Goal: Task Accomplishment & Management: Manage account settings

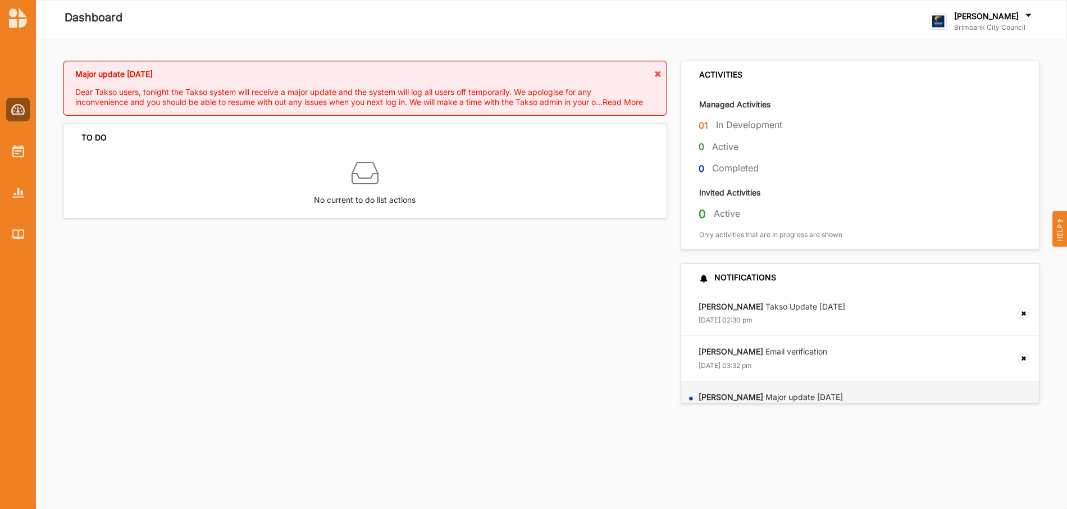
click at [721, 124] on label "In Development" at bounding box center [749, 125] width 66 height 12
click at [28, 112] on div at bounding box center [18, 110] width 24 height 24
click at [19, 153] on img at bounding box center [18, 151] width 12 height 12
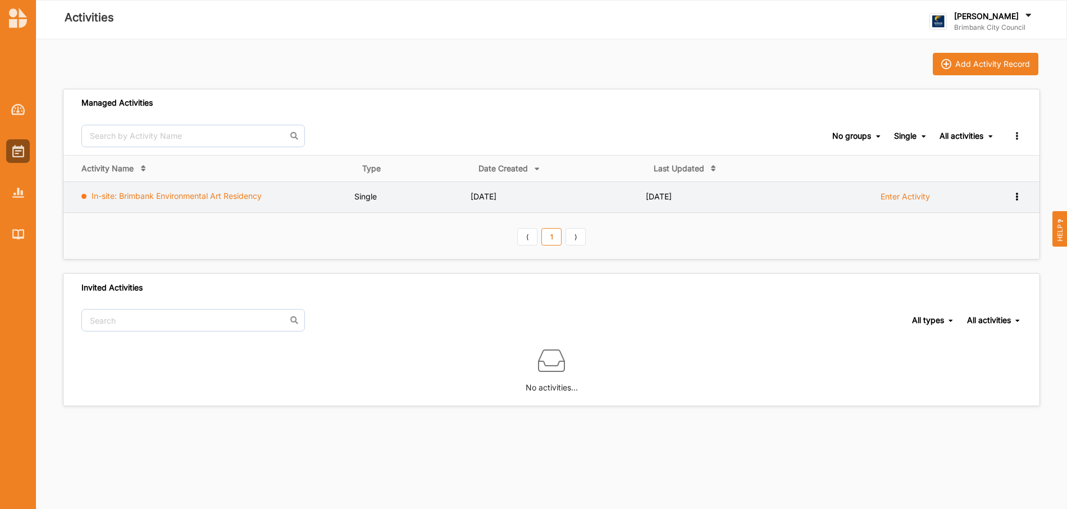
click at [212, 198] on link "In-site: Brimbank Environmental Art Residency" at bounding box center [177, 196] width 170 height 10
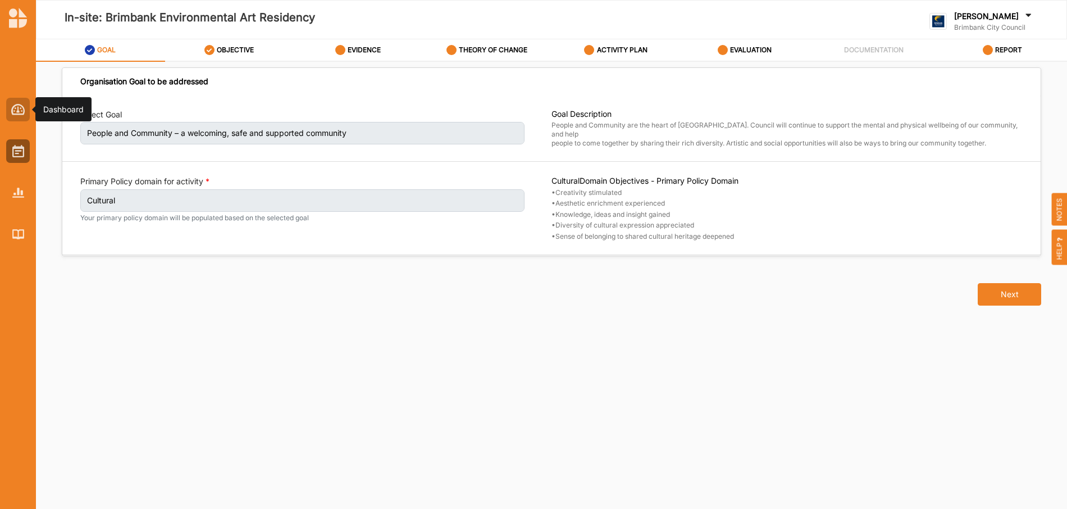
click at [18, 111] on img at bounding box center [18, 109] width 14 height 11
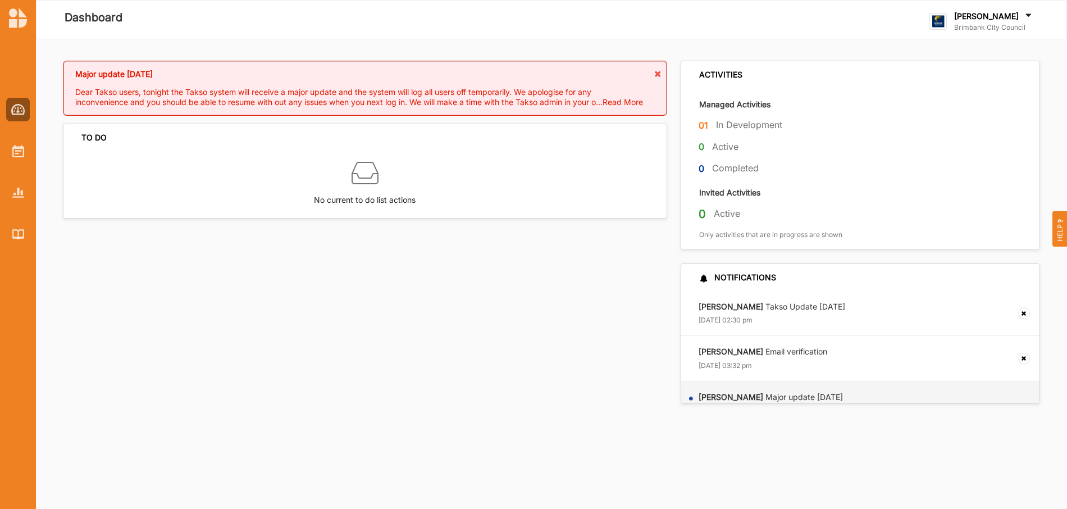
click at [526, 17] on div "Dashboard" at bounding box center [355, 19] width 622 height 22
click at [21, 108] on img at bounding box center [18, 109] width 14 height 11
click at [17, 156] on img at bounding box center [18, 151] width 12 height 12
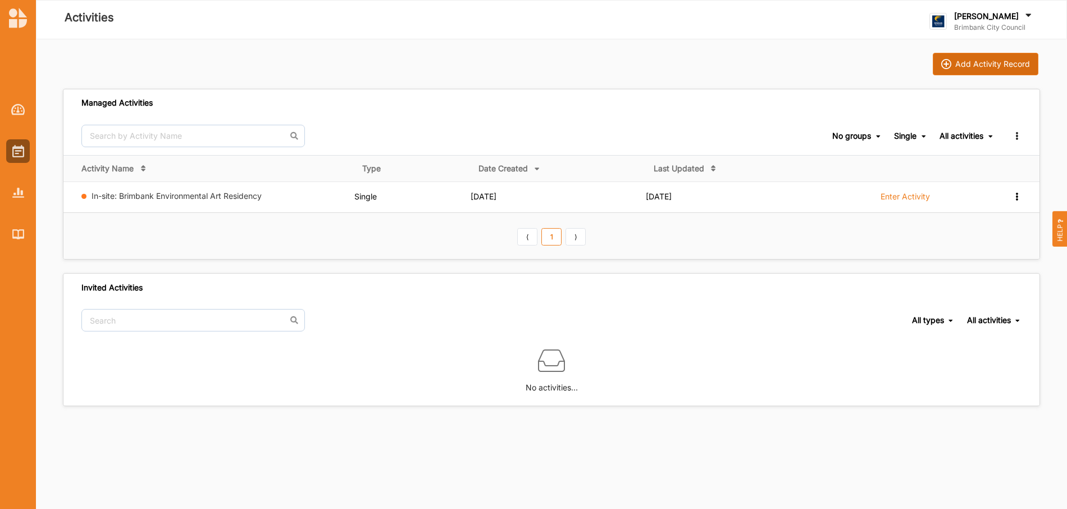
click at [989, 63] on div "Add Activity Record" at bounding box center [993, 64] width 75 height 10
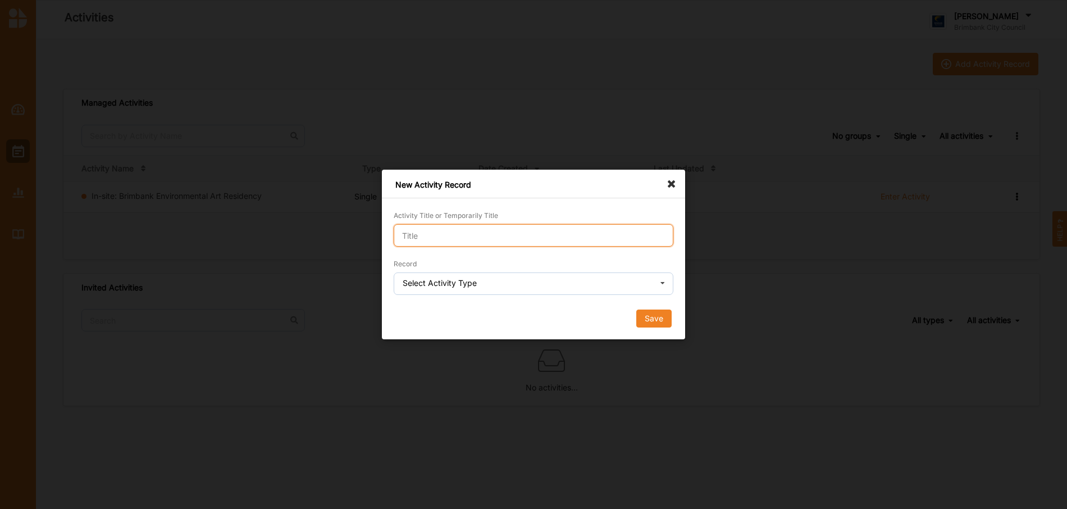
click at [488, 233] on input "Activity Title or Temporarily Title" at bounding box center [534, 235] width 280 height 22
click at [657, 286] on icon at bounding box center [662, 284] width 17 height 22
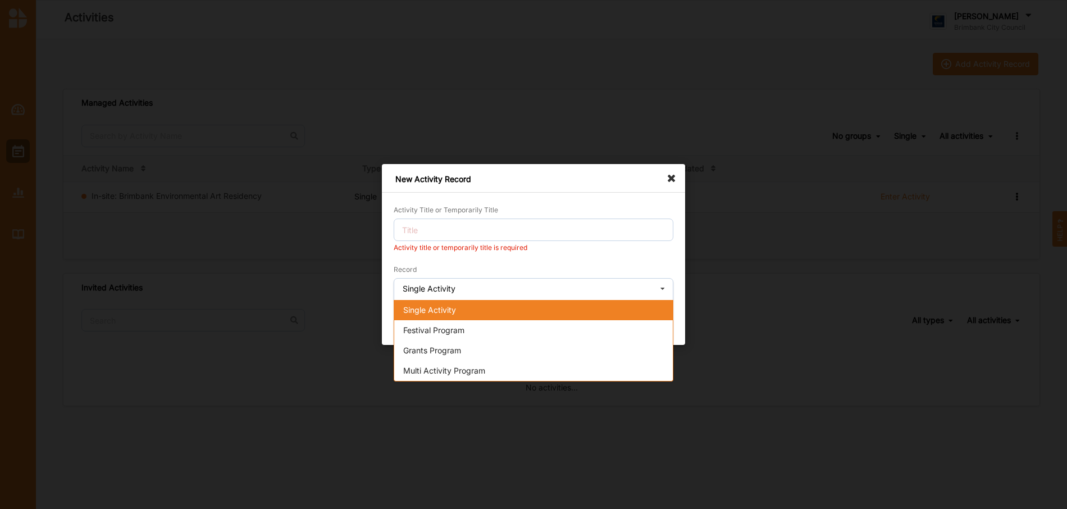
click at [469, 311] on div "Single Activity" at bounding box center [533, 310] width 279 height 20
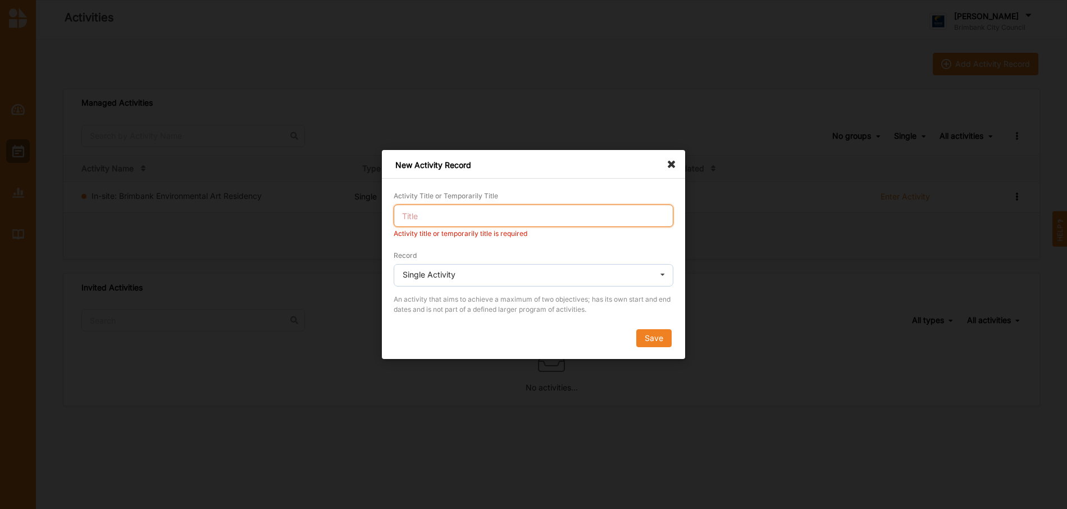
click at [447, 208] on input "Activity Title or Temporarily Title" at bounding box center [534, 215] width 280 height 22
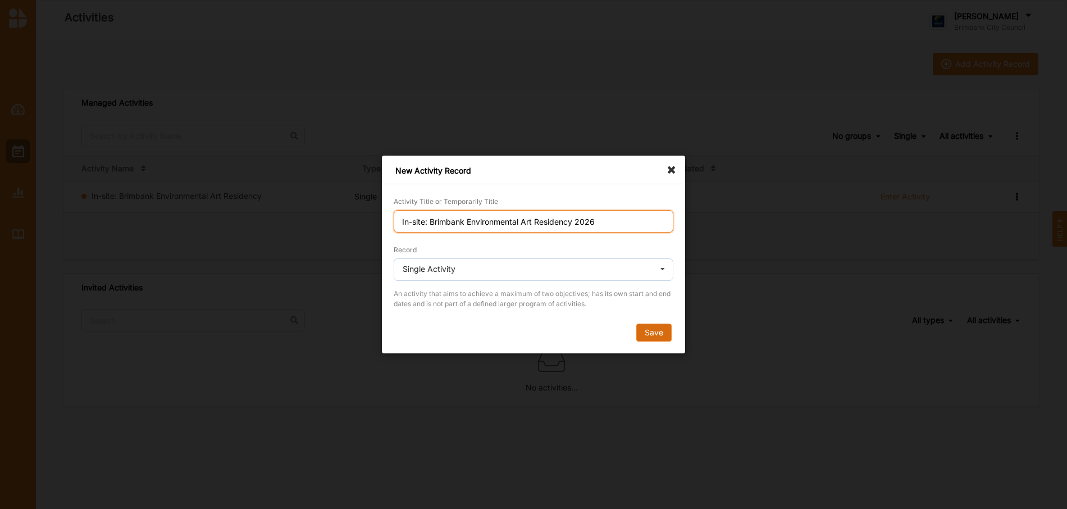
type input "In-site: Brimbank Environmental Art Residency 2026"
click at [654, 335] on button "Save" at bounding box center [653, 333] width 35 height 18
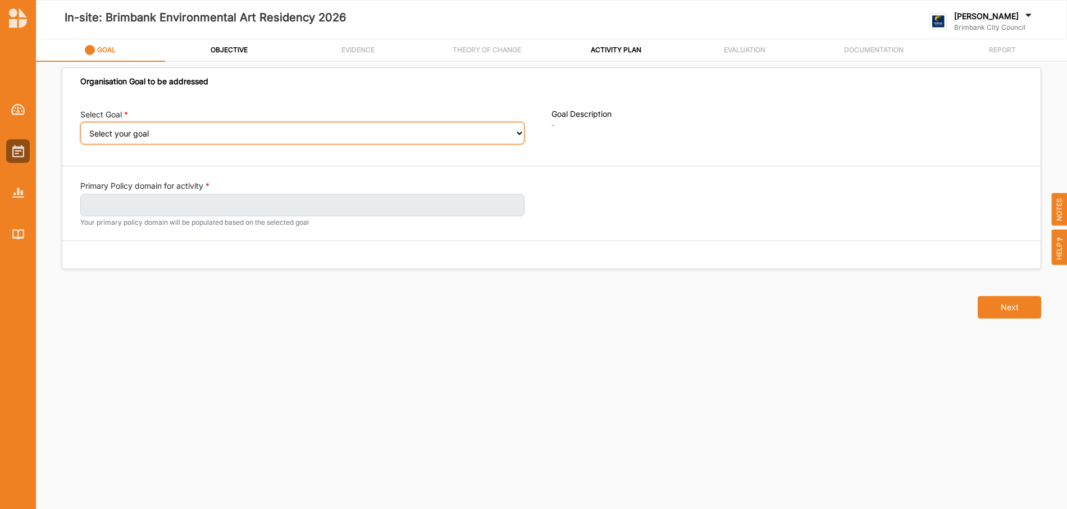
click at [518, 135] on select "Select your goal People and Community – a welcoming, safe and supported communi…" at bounding box center [302, 133] width 444 height 22
select select "240"
click at [80, 130] on select "Select your goal People and Community – a welcoming, safe and supported communi…" at bounding box center [302, 133] width 444 height 22
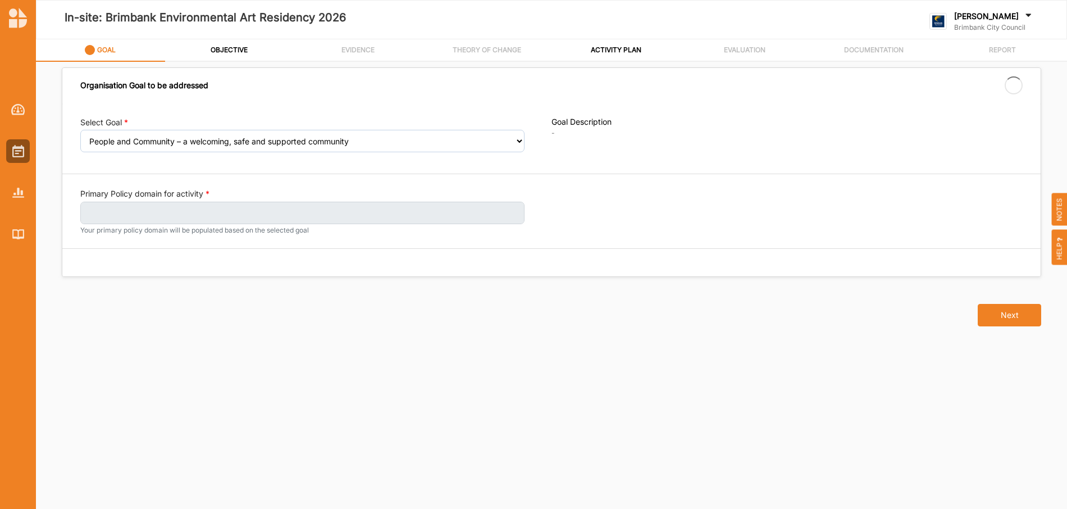
select select "240"
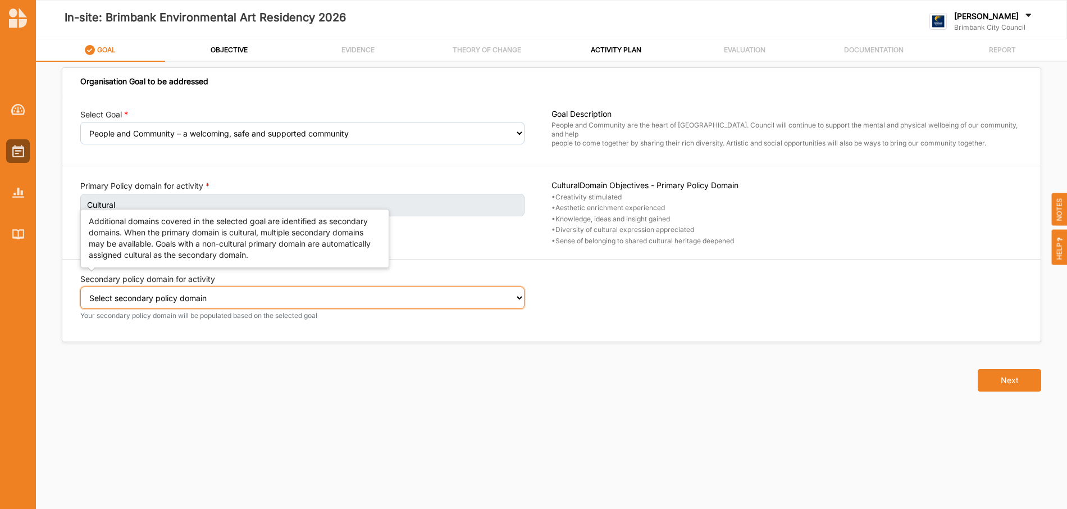
click at [516, 297] on select "Select secondary policy domain No second domain for this activity Social" at bounding box center [302, 298] width 444 height 22
select select "2"
click at [80, 294] on select "Select secondary policy domain No second domain for this activity Social" at bounding box center [302, 298] width 444 height 22
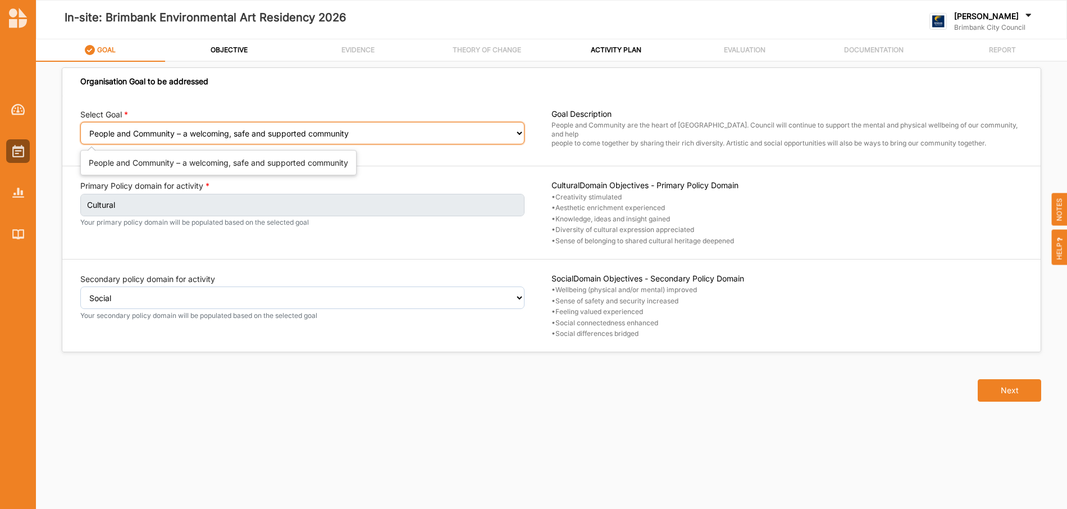
click at [516, 136] on select "Select your goal People and Community – a welcoming, safe and supported communi…" at bounding box center [302, 133] width 444 height 22
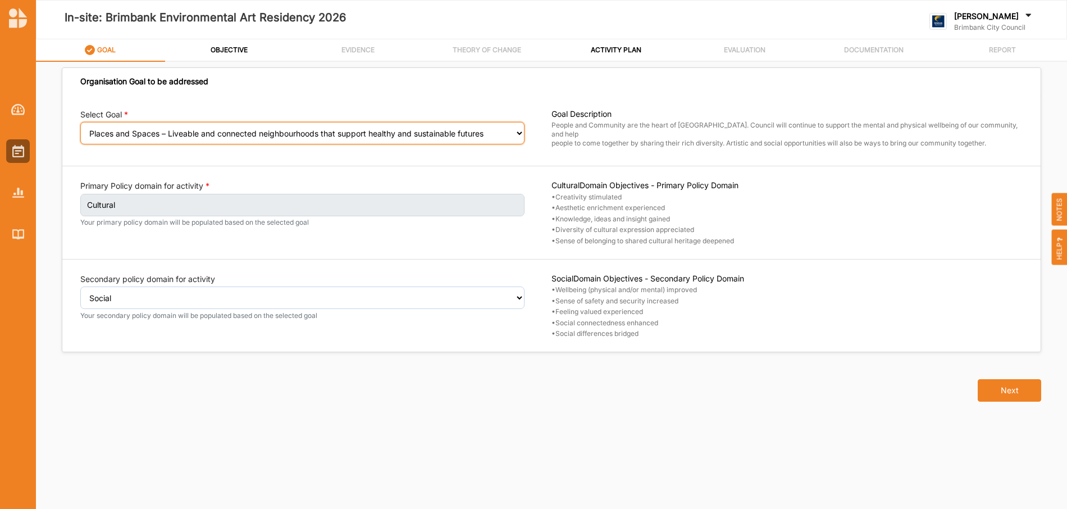
click at [80, 130] on select "Select your goal People and Community – a welcoming, safe and supported communi…" at bounding box center [302, 133] width 444 height 22
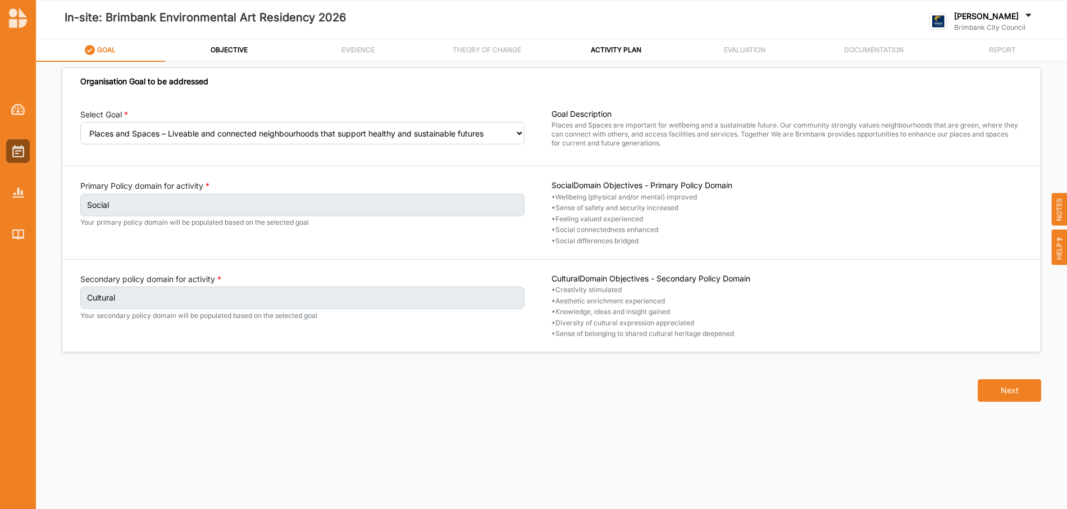
click at [435, 177] on div "Select Goal Select your goal People and Community – a welcoming, safe and suppo…" at bounding box center [551, 224] width 979 height 256
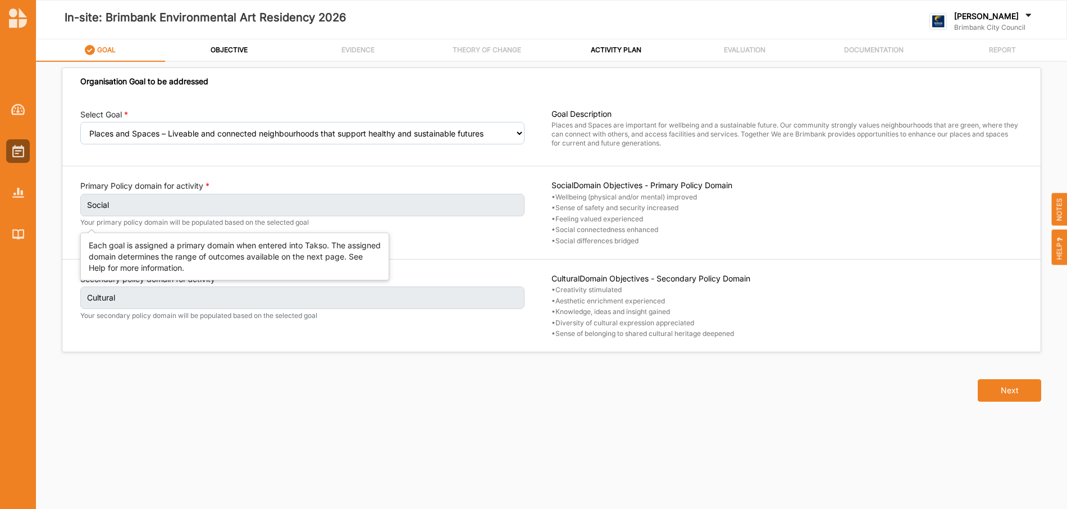
click at [440, 201] on label "Social" at bounding box center [302, 205] width 444 height 22
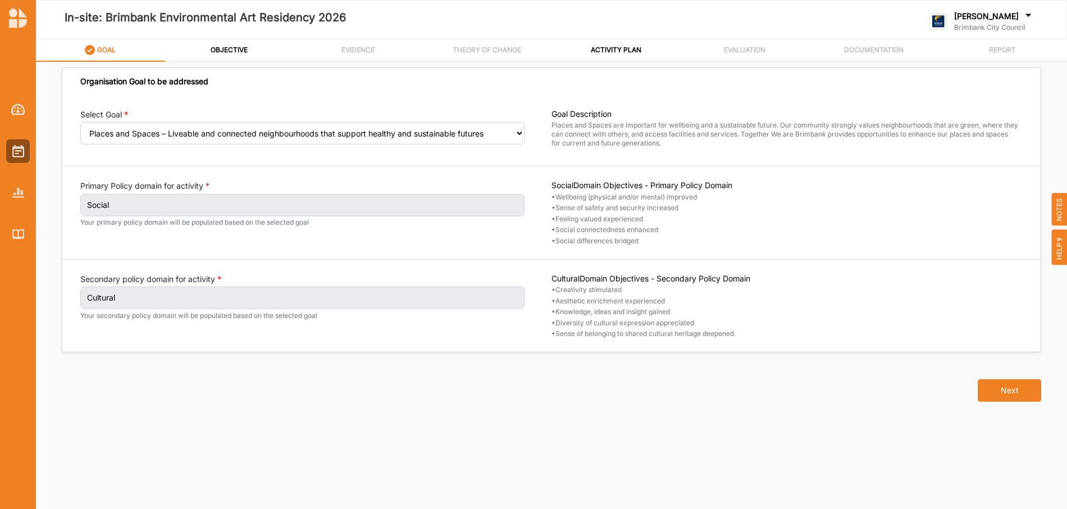
click at [524, 304] on label "Cultural" at bounding box center [302, 298] width 444 height 22
click at [426, 145] on div "Select Goal Select your goal People and Community – a welcoming, safe and suppo…" at bounding box center [315, 130] width 471 height 43
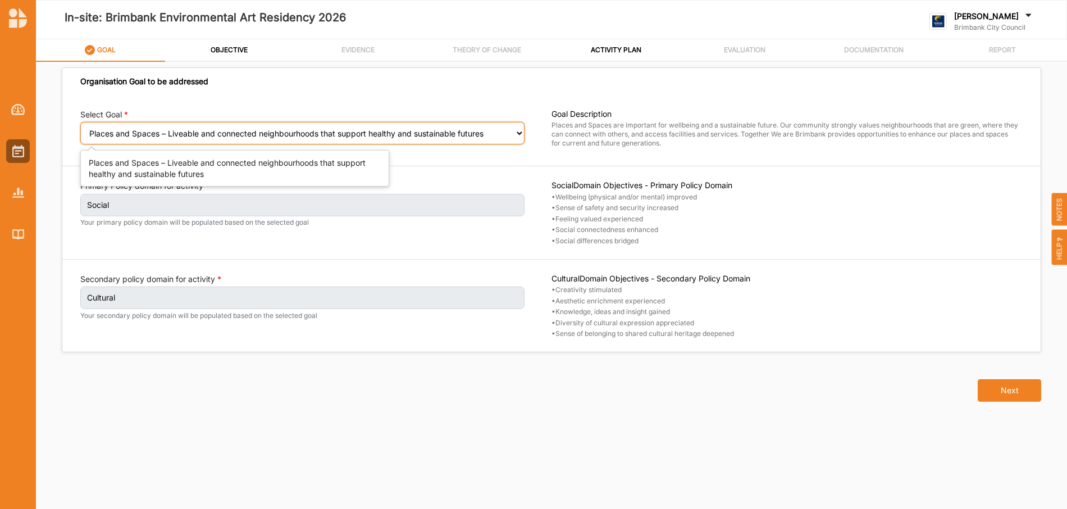
click at [512, 135] on select "Select your goal People and Community – a welcoming, safe and supported communi…" at bounding box center [302, 133] width 444 height 22
select select "240"
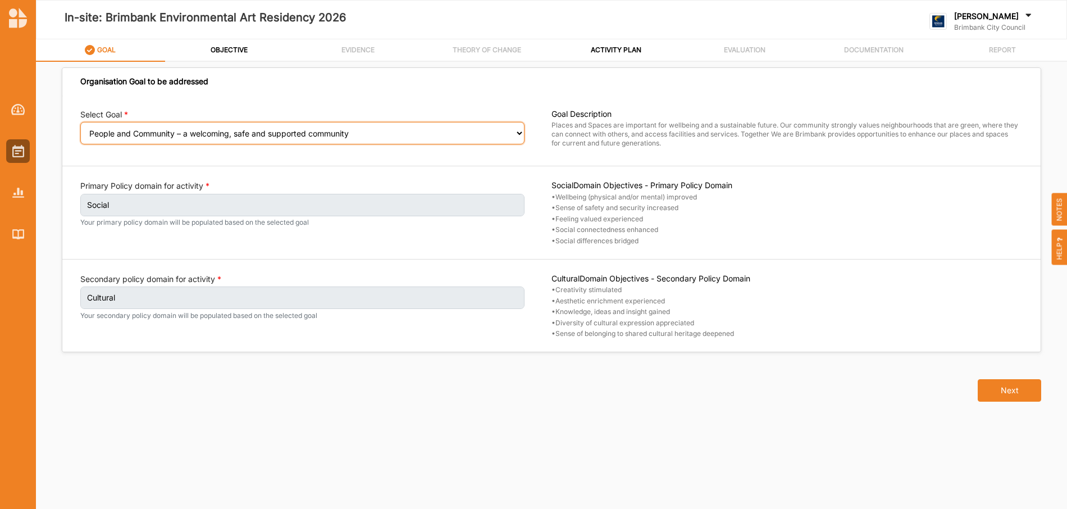
click at [80, 130] on select "Select your goal People and Community – a welcoming, safe and supported communi…" at bounding box center [302, 133] width 444 height 22
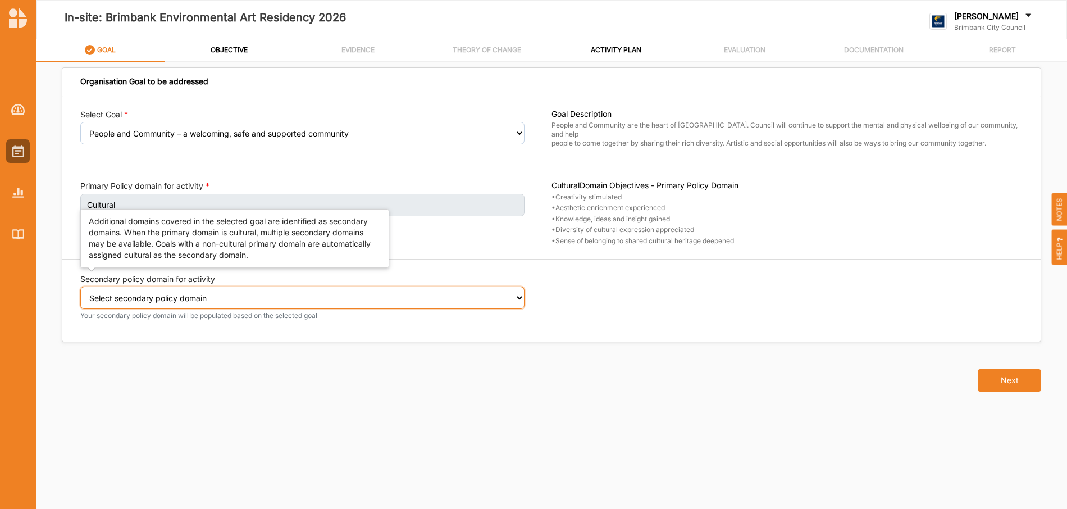
click at [521, 297] on select "Select secondary policy domain No second domain for this activity Social" at bounding box center [302, 298] width 444 height 22
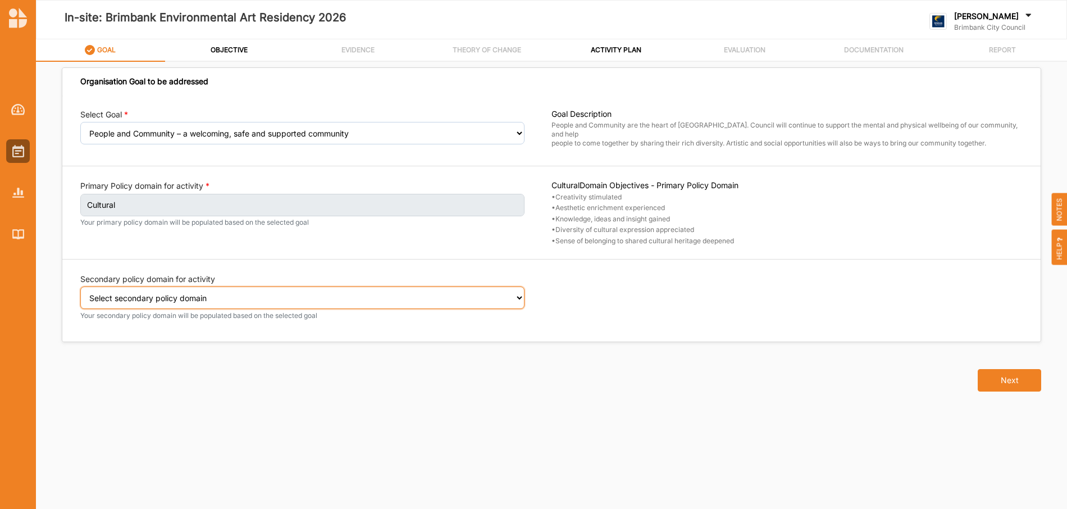
select select "2"
click at [80, 294] on select "Select secondary policy domain No second domain for this activity Social" at bounding box center [302, 298] width 444 height 22
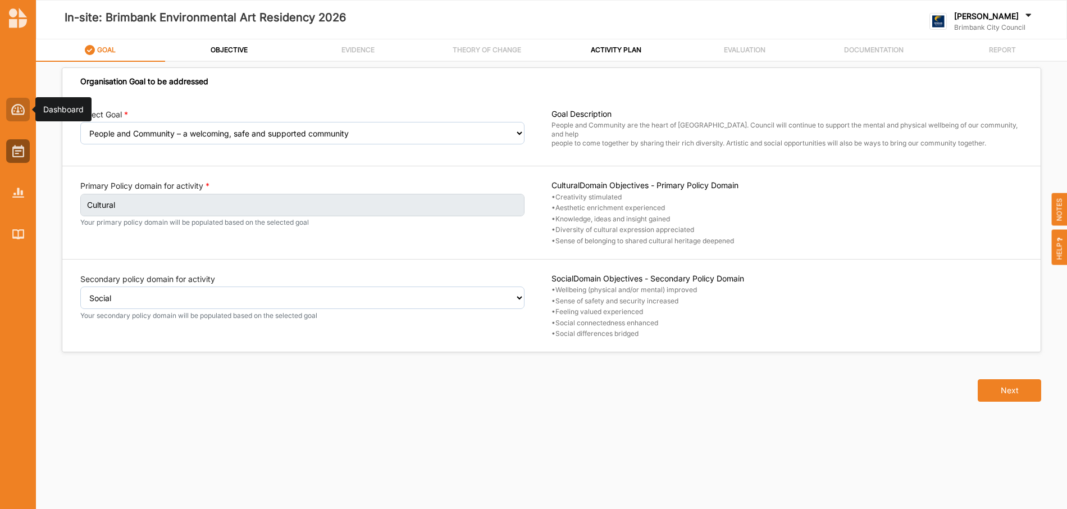
click at [24, 107] on img at bounding box center [18, 109] width 14 height 11
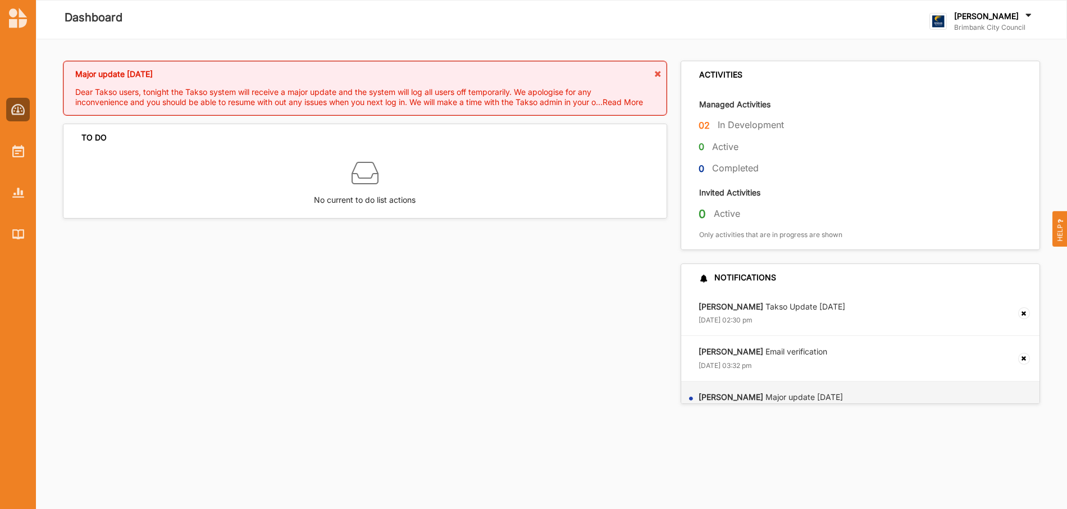
click at [701, 128] on div "02 In Development" at bounding box center [860, 128] width 355 height 18
click at [722, 128] on label "In Development" at bounding box center [751, 125] width 66 height 12
click at [731, 125] on label "In Development" at bounding box center [751, 125] width 66 height 12
click at [706, 126] on label "02" at bounding box center [704, 126] width 11 height 14
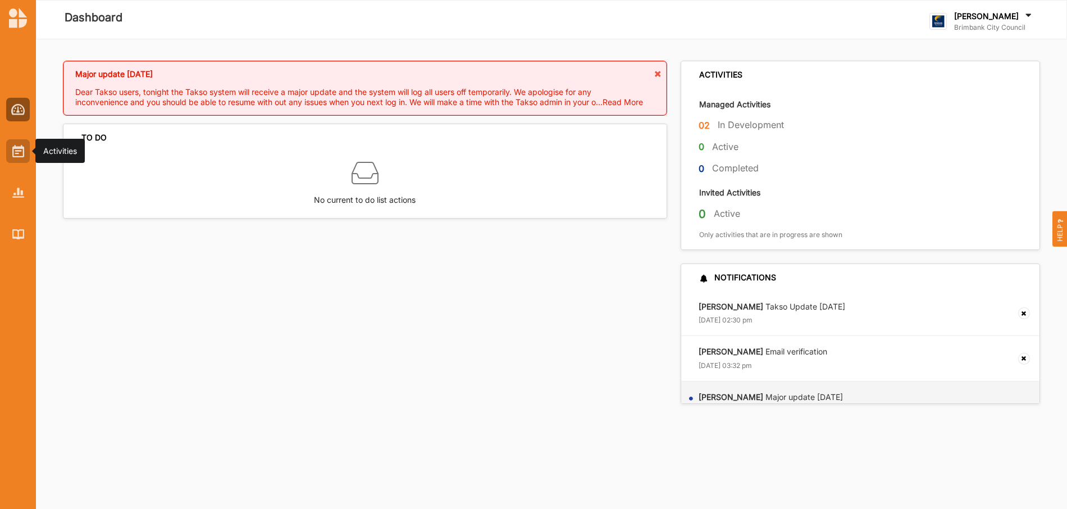
click at [12, 148] on img at bounding box center [18, 151] width 12 height 12
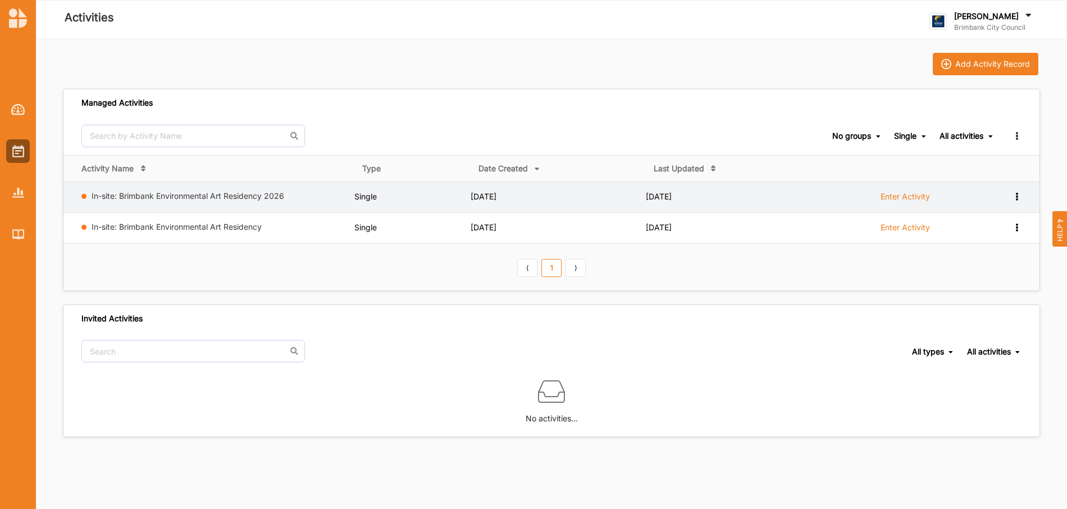
click at [1017, 199] on icon at bounding box center [1017, 196] width 10 height 8
click at [985, 281] on div "Remove" at bounding box center [988, 276] width 66 height 21
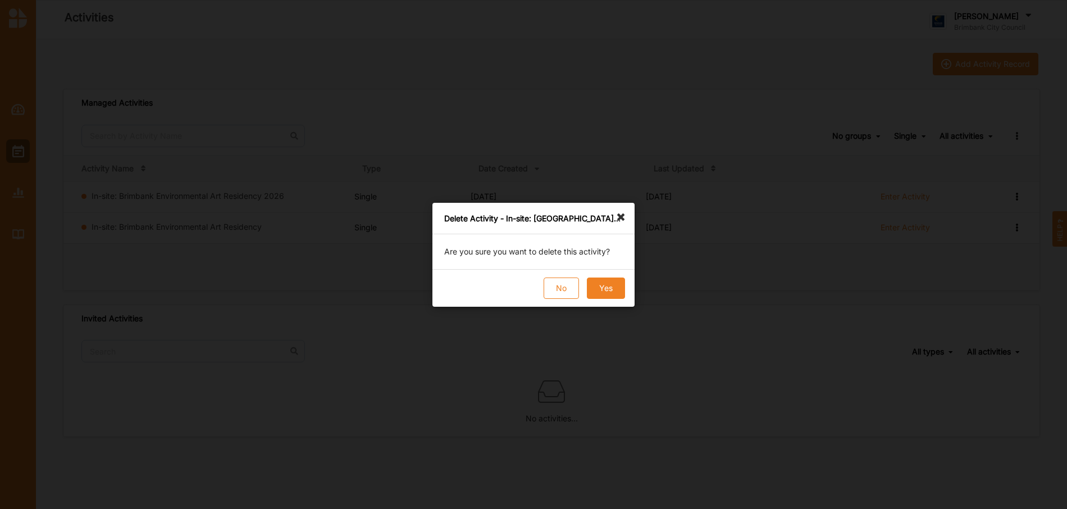
drag, startPoint x: 625, startPoint y: 297, endPoint x: 607, endPoint y: 288, distance: 20.1
click at [619, 292] on div "No Yes" at bounding box center [534, 288] width 202 height 38
click at [607, 288] on button "Yes" at bounding box center [606, 288] width 38 height 21
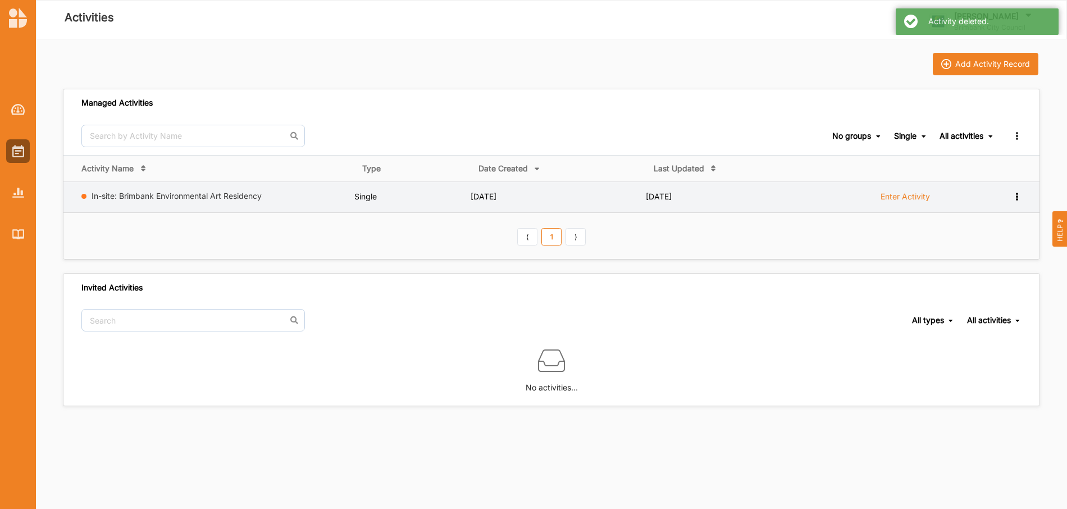
click at [226, 201] on div "In-site: Brimbank Environmental Art Residency" at bounding box center [215, 198] width 269 height 14
click at [177, 202] on div "In-site: Brimbank Environmental Art Residency" at bounding box center [215, 198] width 269 height 14
click at [200, 192] on link "In-site: Brimbank Environmental Art Residency" at bounding box center [177, 196] width 170 height 10
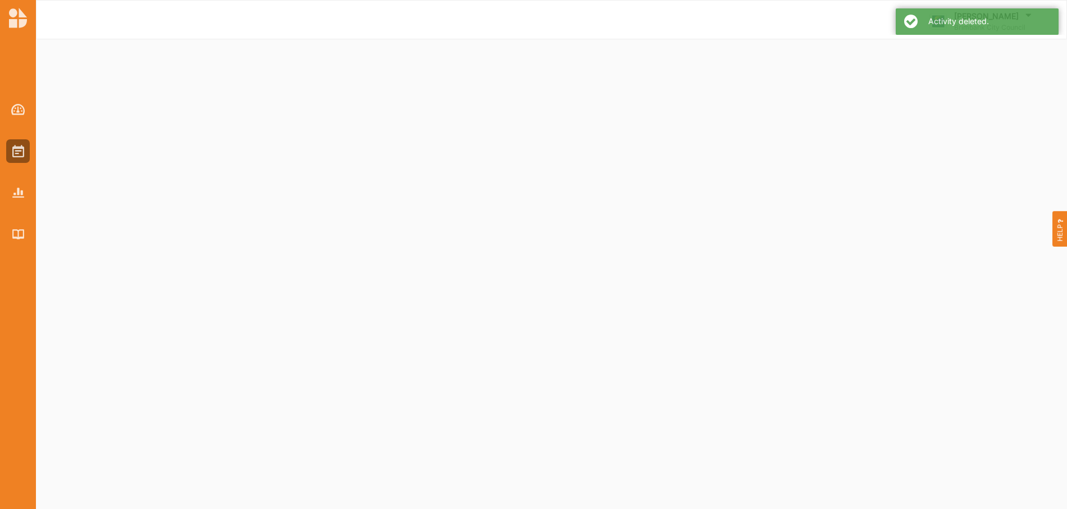
click at [200, 192] on div at bounding box center [551, 274] width 1031 height 470
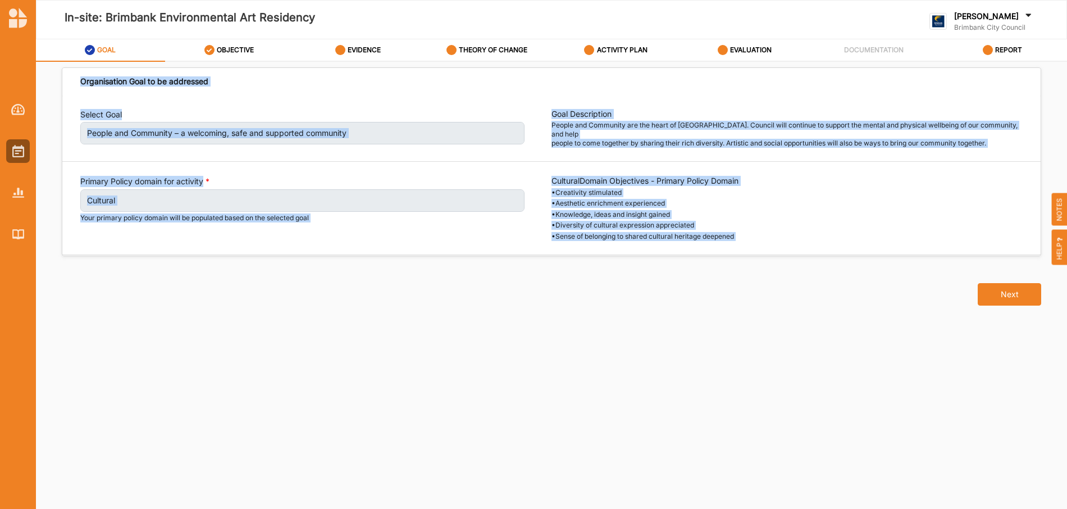
click at [579, 310] on div "Next" at bounding box center [551, 287] width 993 height 62
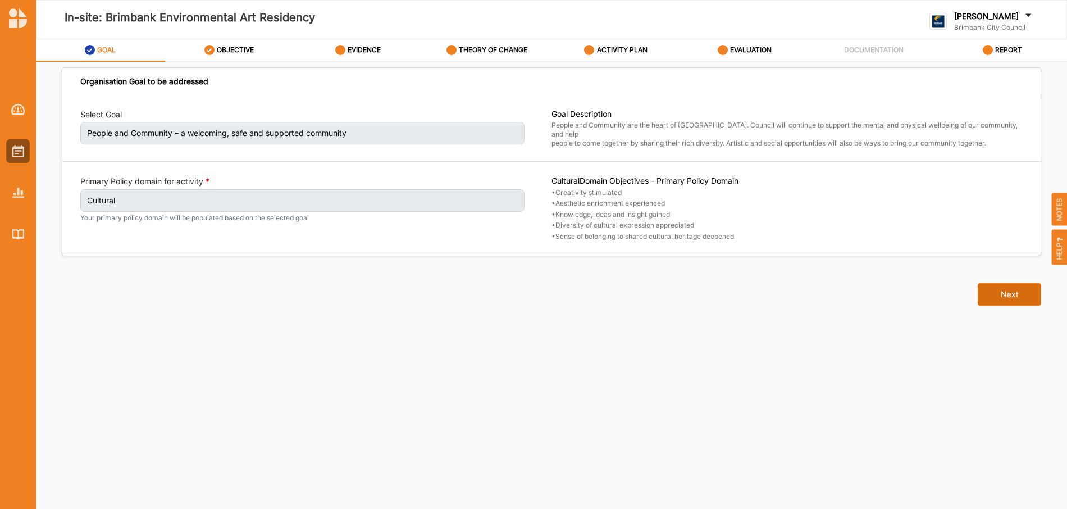
click at [1008, 297] on button "Next" at bounding box center [1009, 294] width 63 height 22
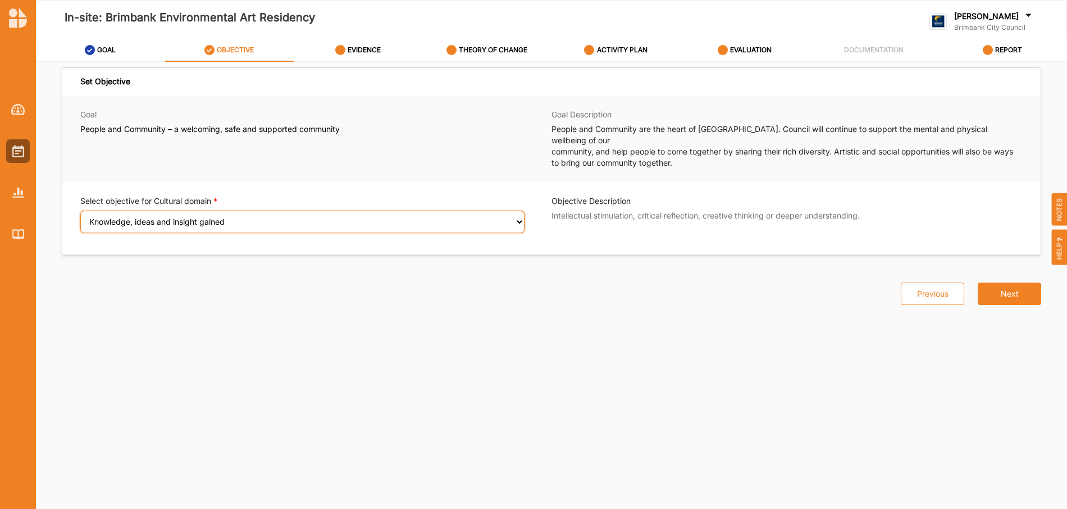
click at [516, 211] on select "Select an Objective Creativity stimulated Aesthetic enrichment experienced Know…" at bounding box center [302, 222] width 444 height 22
click at [638, 326] on div "Set Objective Goal People and Community – a welcoming, safe and supported commu…" at bounding box center [551, 276] width 977 height 403
click at [520, 211] on select "Select an Objective Creativity stimulated Aesthetic enrichment experienced Know…" at bounding box center [302, 222] width 444 height 22
click at [80, 211] on select "Select an Objective Creativity stimulated Aesthetic enrichment experienced Know…" at bounding box center [302, 222] width 444 height 22
click at [518, 211] on select "Select an Objective Creativity stimulated Aesthetic enrichment experienced Know…" at bounding box center [302, 222] width 444 height 22
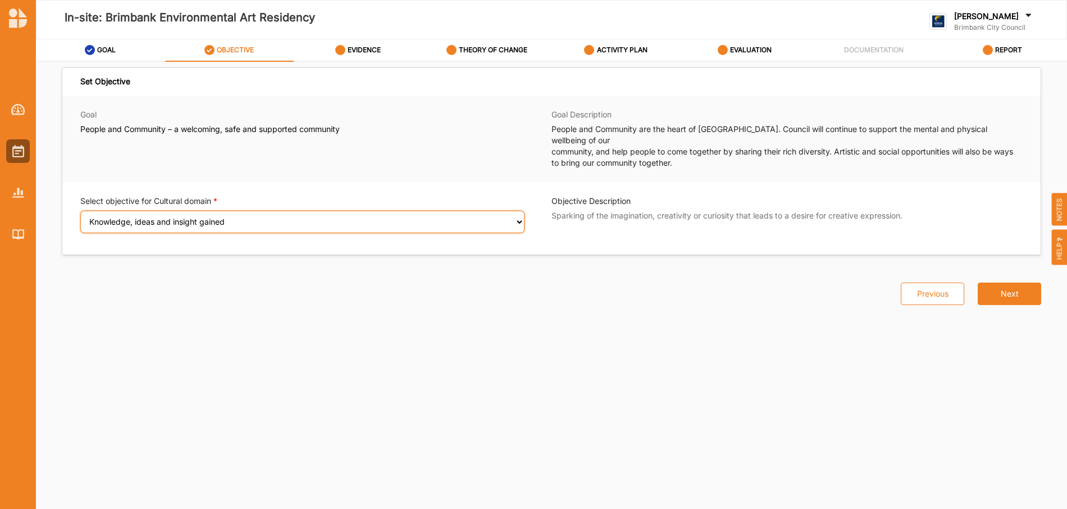
click at [80, 211] on select "Select an Objective Creativity stimulated Aesthetic enrichment experienced Know…" at bounding box center [302, 222] width 444 height 22
click at [520, 211] on select "Select an Objective Creativity stimulated Aesthetic enrichment experienced Know…" at bounding box center [302, 222] width 444 height 22
click at [80, 211] on select "Select an Objective Creativity stimulated Aesthetic enrichment experienced Know…" at bounding box center [302, 222] width 444 height 22
click at [516, 211] on select "Select an Objective Creativity stimulated Aesthetic enrichment experienced Know…" at bounding box center [302, 222] width 444 height 22
click at [80, 211] on select "Select an Objective Creativity stimulated Aesthetic enrichment experienced Know…" at bounding box center [302, 222] width 444 height 22
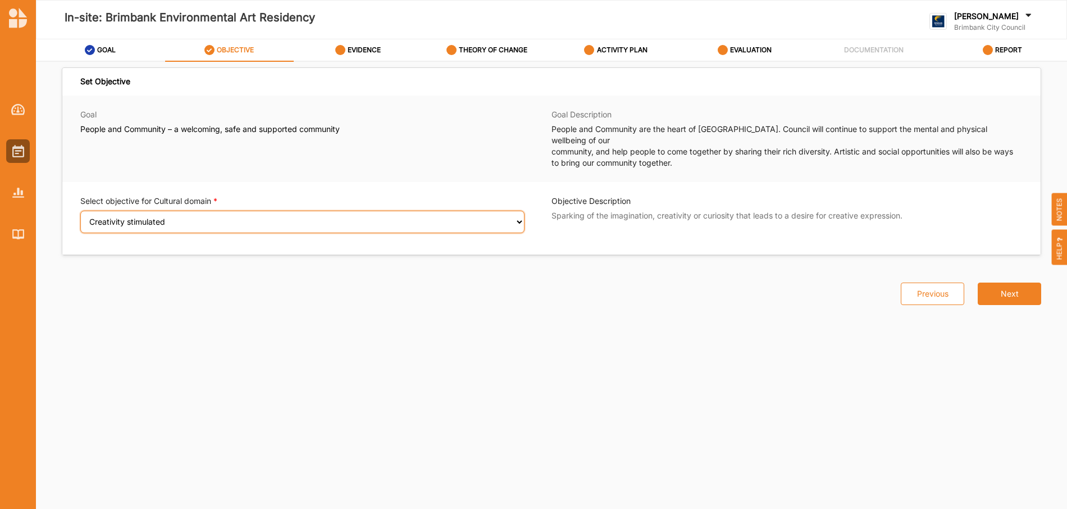
click at [515, 211] on select "Select an Objective Creativity stimulated Aesthetic enrichment experienced Know…" at bounding box center [302, 222] width 444 height 22
select select "3"
click at [80, 211] on select "Select an Objective Creativity stimulated Aesthetic enrichment experienced Know…" at bounding box center [302, 222] width 444 height 22
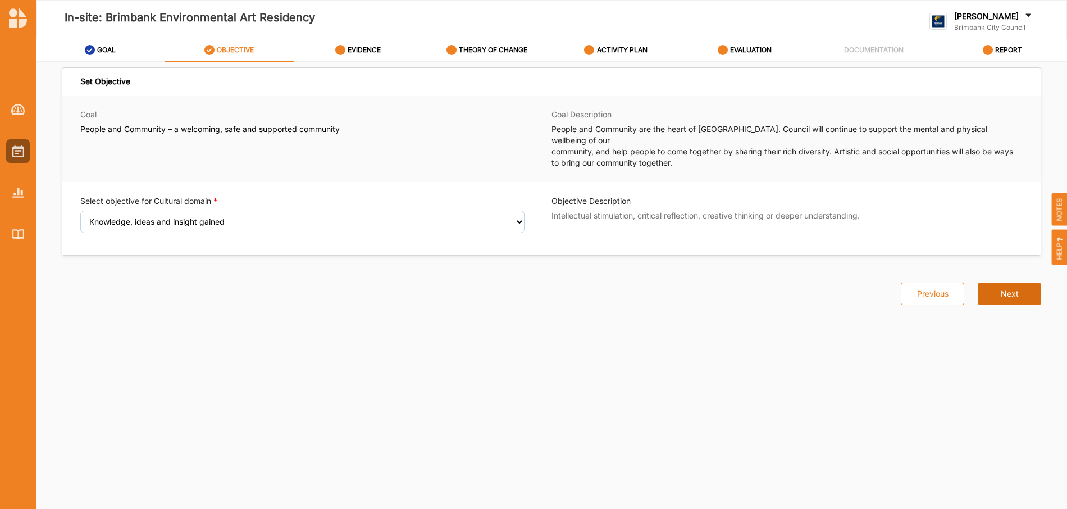
click at [1017, 284] on button "Next" at bounding box center [1009, 294] width 63 height 22
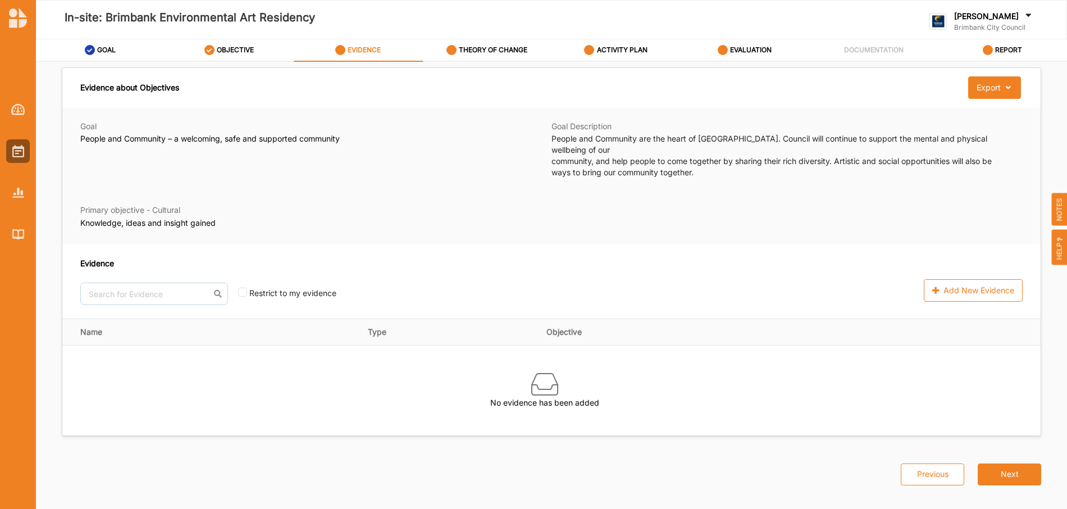
click at [1061, 254] on span "HELP" at bounding box center [1060, 247] width 16 height 35
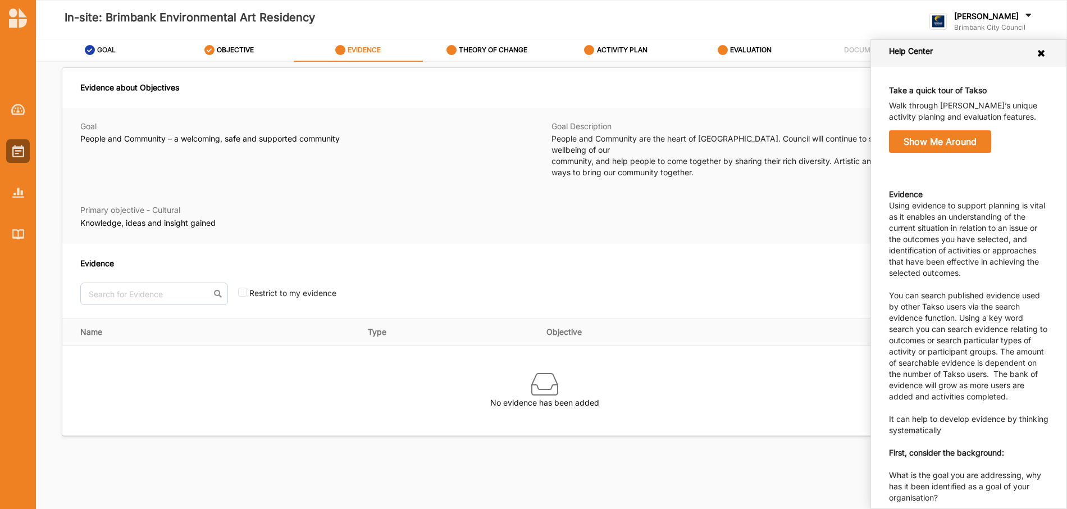
click at [101, 48] on label "GOAL" at bounding box center [106, 50] width 19 height 9
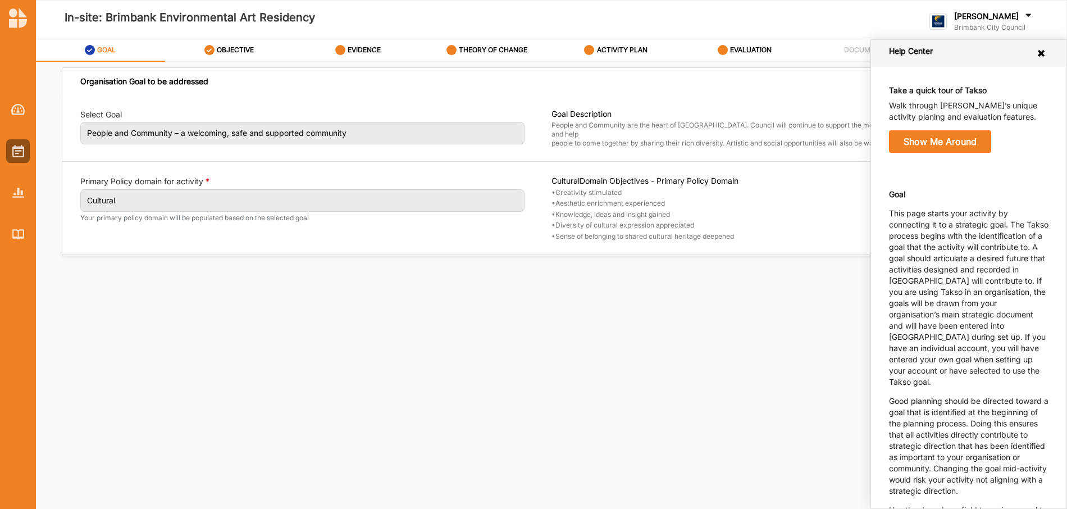
click at [355, 142] on label "People and Community – a welcoming, safe and supported community" at bounding box center [302, 133] width 444 height 22
click at [360, 135] on label "People and Community – a welcoming, safe and supported community" at bounding box center [302, 133] width 444 height 22
drag, startPoint x: 1036, startPoint y: 54, endPoint x: 748, endPoint y: 117, distance: 294.9
click at [1036, 54] on icon at bounding box center [1041, 53] width 11 height 9
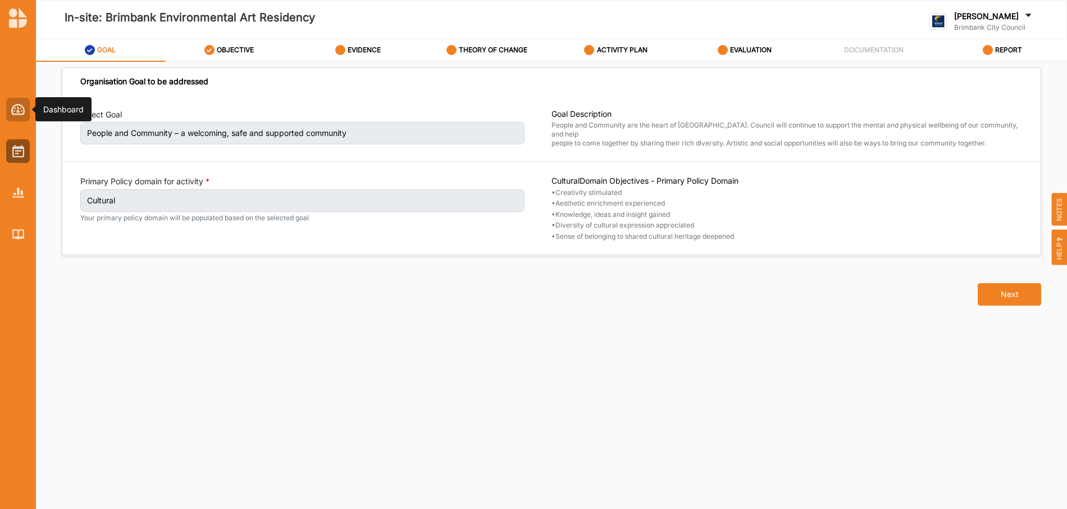
click at [19, 108] on img at bounding box center [18, 109] width 14 height 11
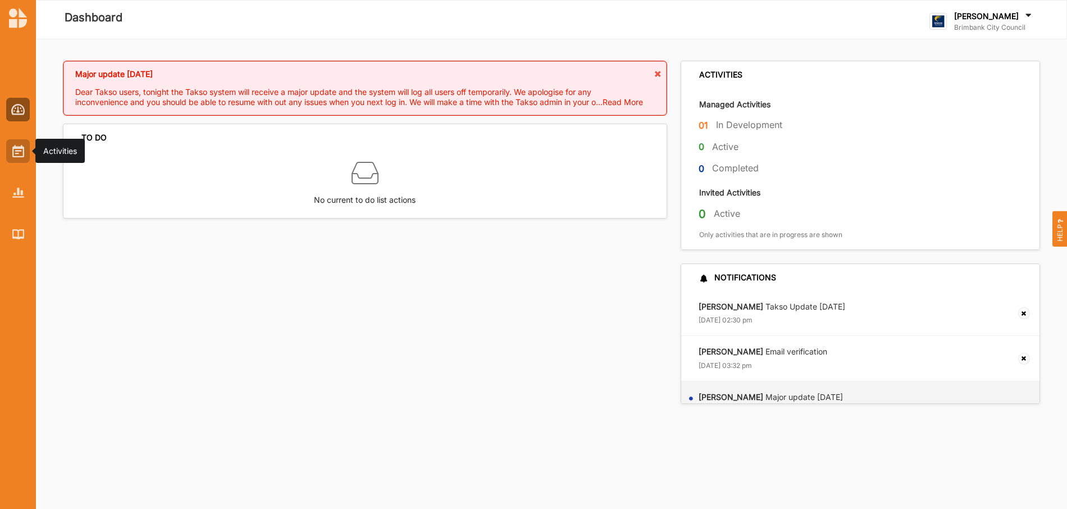
click at [19, 153] on img at bounding box center [18, 151] width 12 height 12
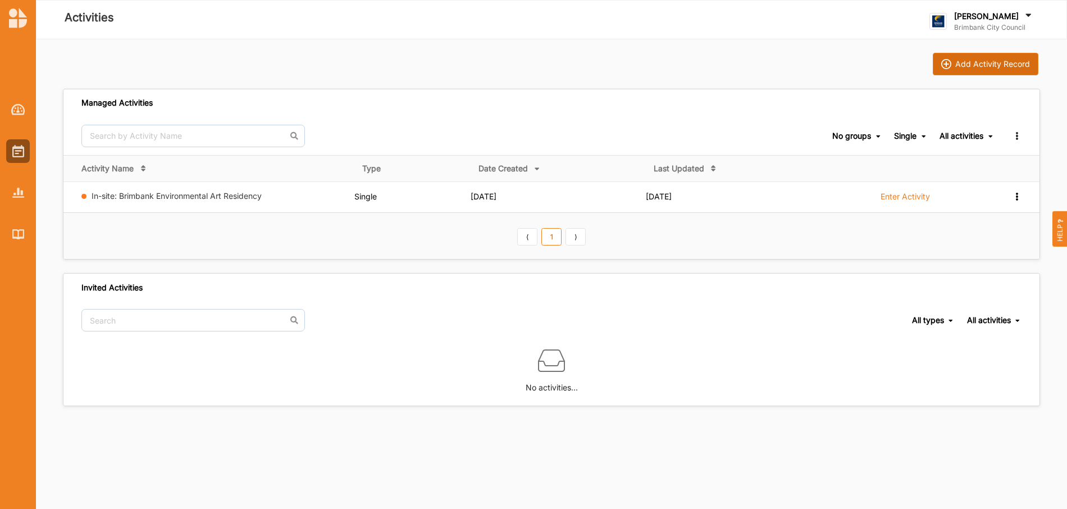
click at [984, 69] on div "Add Activity Record" at bounding box center [993, 64] width 75 height 10
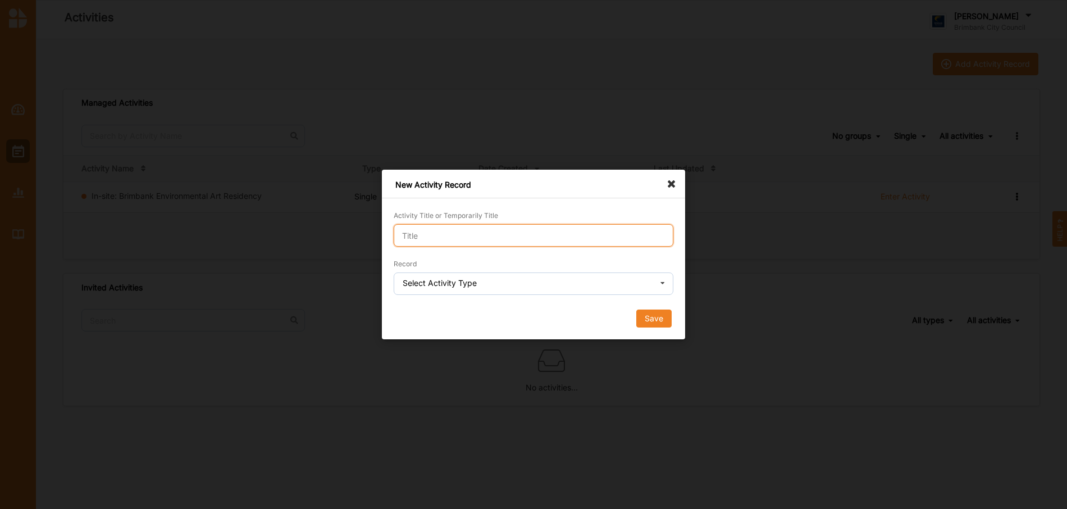
drag, startPoint x: 568, startPoint y: 233, endPoint x: 575, endPoint y: 233, distance: 7.3
click at [569, 234] on input "Activity Title or Temporarily Title" at bounding box center [534, 235] width 280 height 22
type input "In-site: Brimbank Environmental Art Residency 2026"
click at [652, 317] on button "Save" at bounding box center [653, 319] width 35 height 18
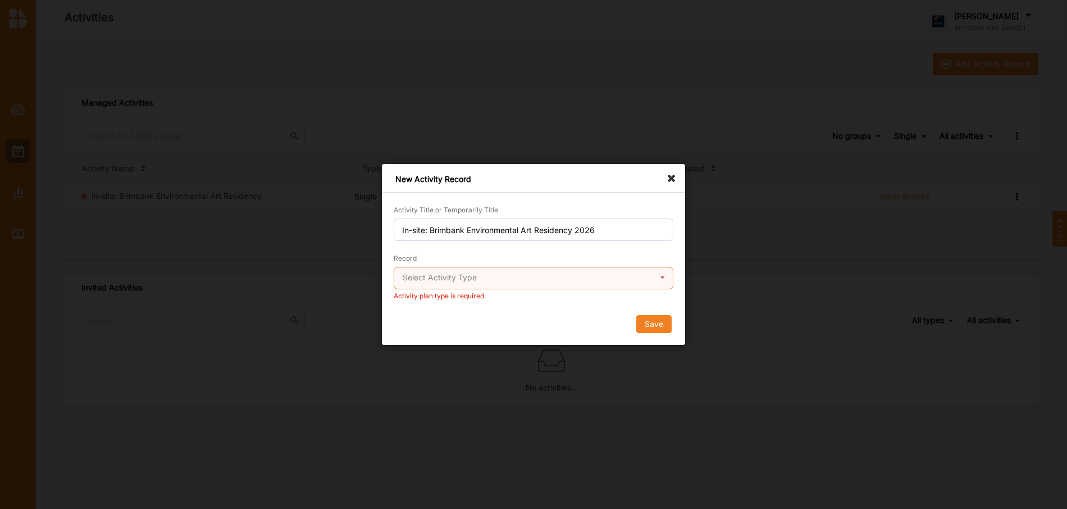
click at [651, 276] on input "text" at bounding box center [534, 278] width 279 height 22
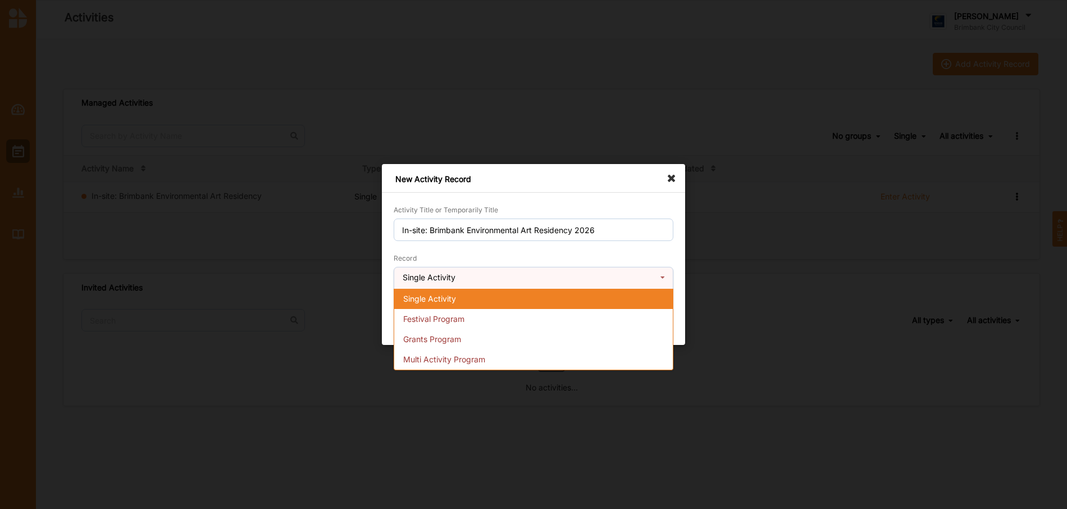
drag, startPoint x: 562, startPoint y: 301, endPoint x: 619, endPoint y: 314, distance: 58.2
click at [562, 301] on div "Single Activity" at bounding box center [533, 299] width 279 height 20
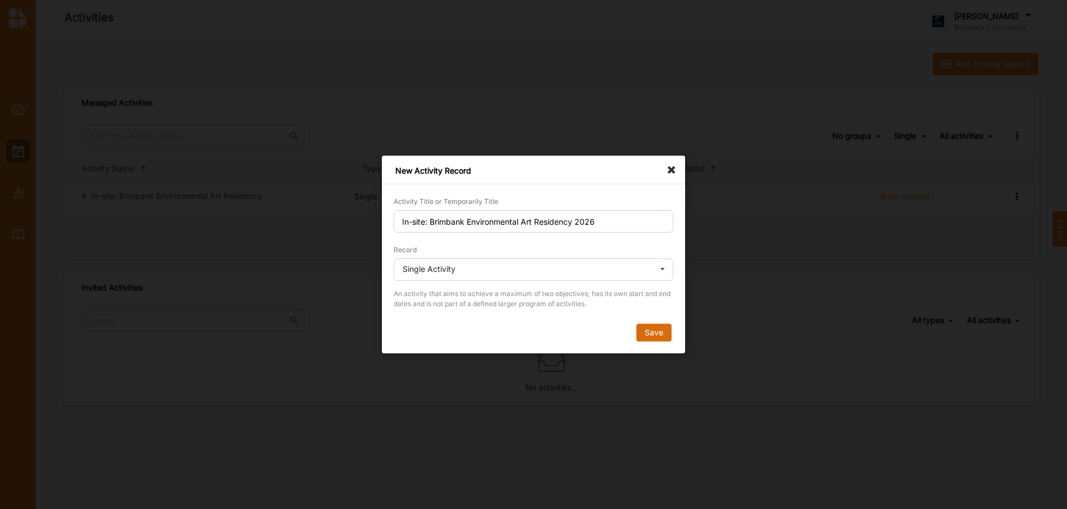
click at [669, 331] on button "Save" at bounding box center [653, 333] width 35 height 18
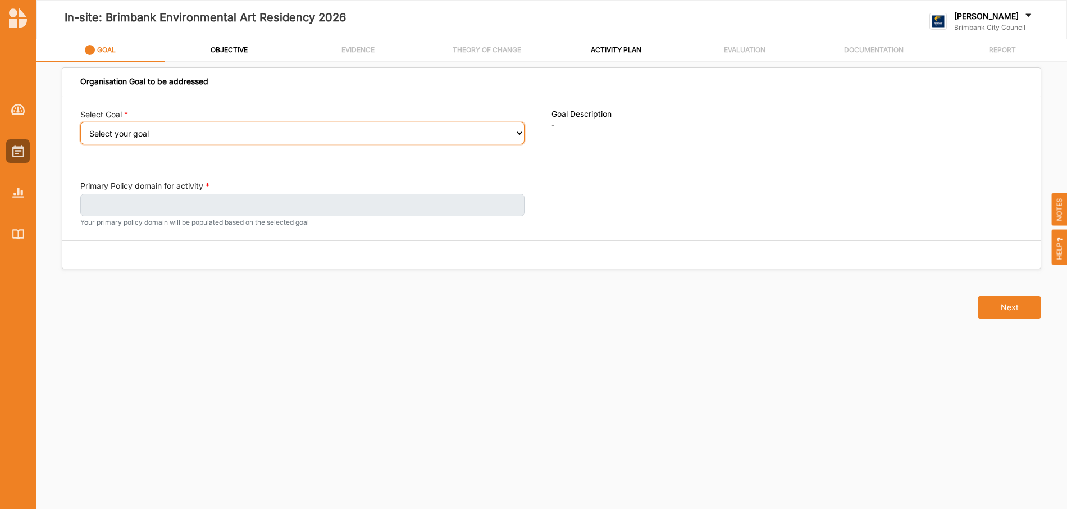
click at [518, 134] on select "Select your goal People and Community – a welcoming, safe and supported communi…" at bounding box center [302, 133] width 444 height 22
select select "241"
click at [80, 130] on select "Select your goal People and Community – a welcoming, safe and supported communi…" at bounding box center [302, 133] width 444 height 22
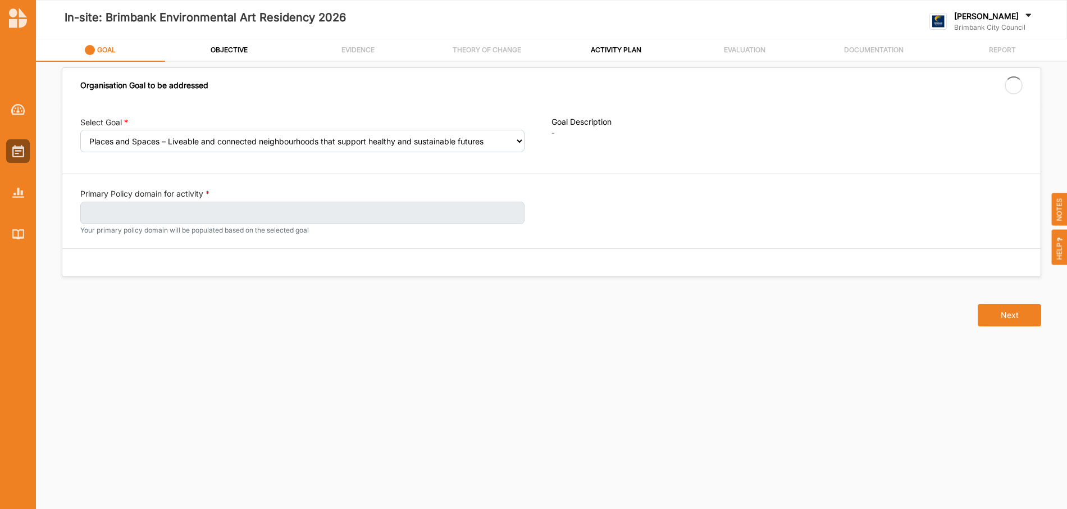
select select "241"
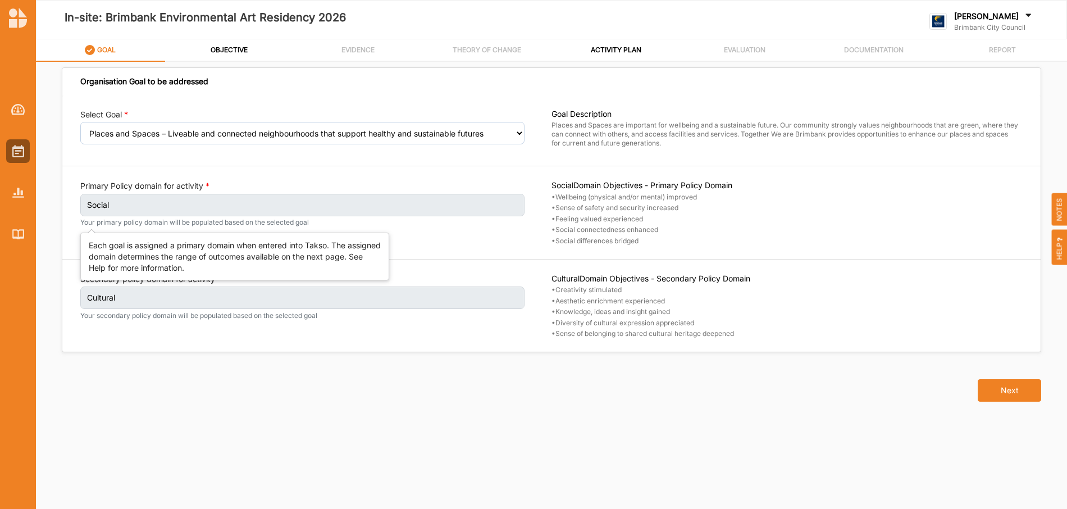
click at [480, 207] on label "Social" at bounding box center [302, 205] width 444 height 22
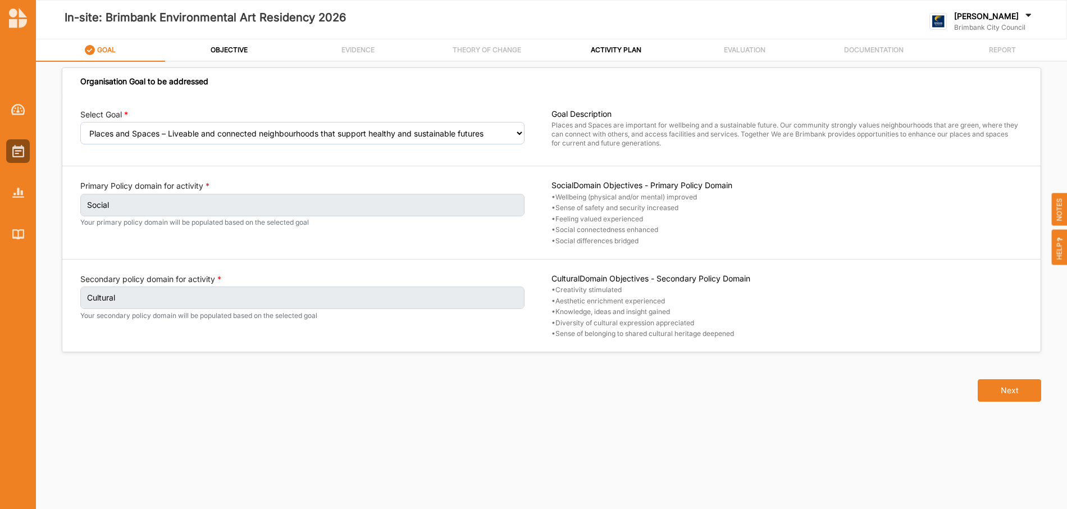
click at [261, 204] on label "Social" at bounding box center [302, 205] width 444 height 22
click at [409, 340] on div "Select Goal Select your goal People and Community – a welcoming, safe and suppo…" at bounding box center [551, 224] width 979 height 256
click at [1011, 394] on button "Next" at bounding box center [1009, 390] width 63 height 22
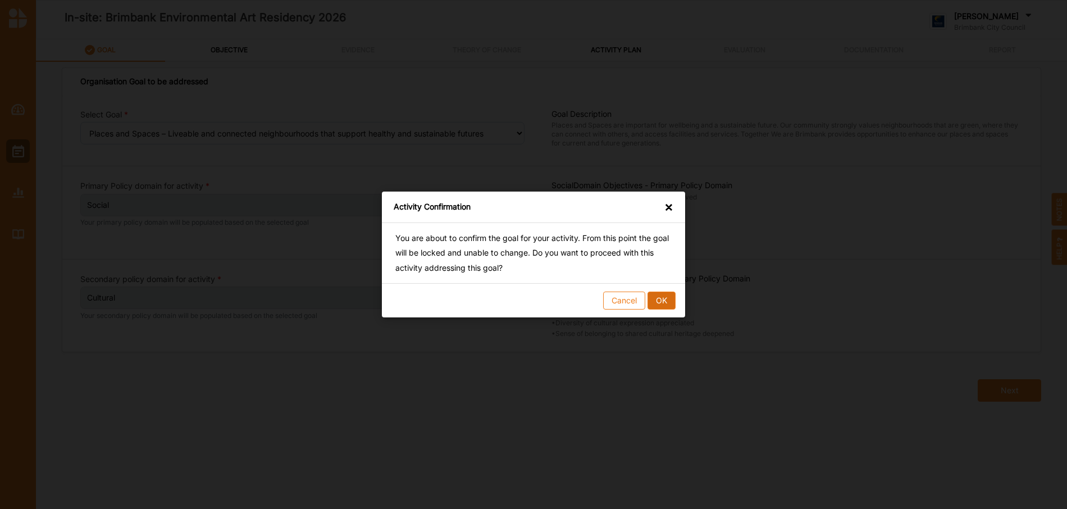
click at [657, 299] on button "OK" at bounding box center [662, 301] width 28 height 18
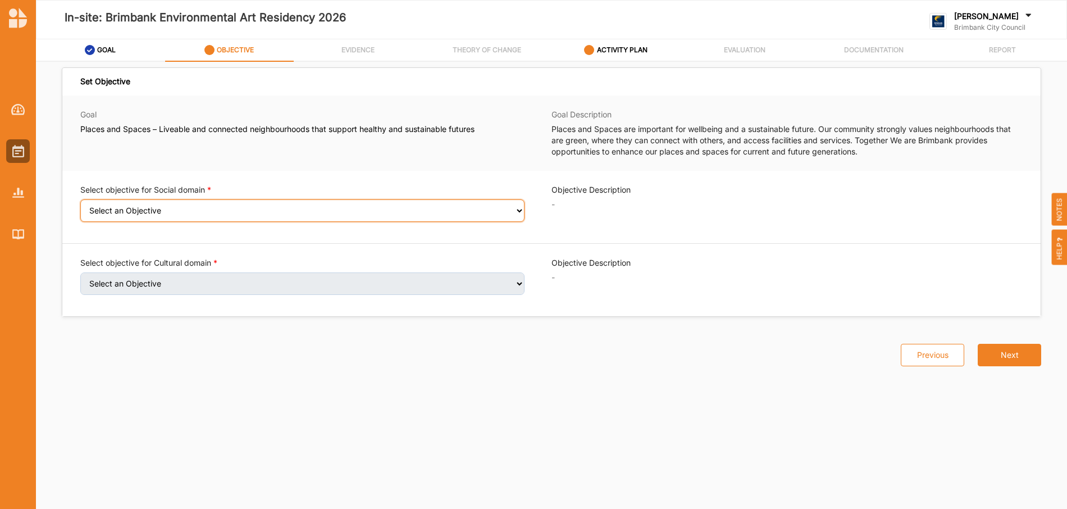
click at [484, 211] on select "Select an Objective Wellbeing (physical and/or mental) improved Sense of safety…" at bounding box center [302, 210] width 444 height 22
select select "9"
click at [80, 207] on select "Select an Objective Wellbeing (physical and/or mental) improved Sense of safety…" at bounding box center [302, 210] width 444 height 22
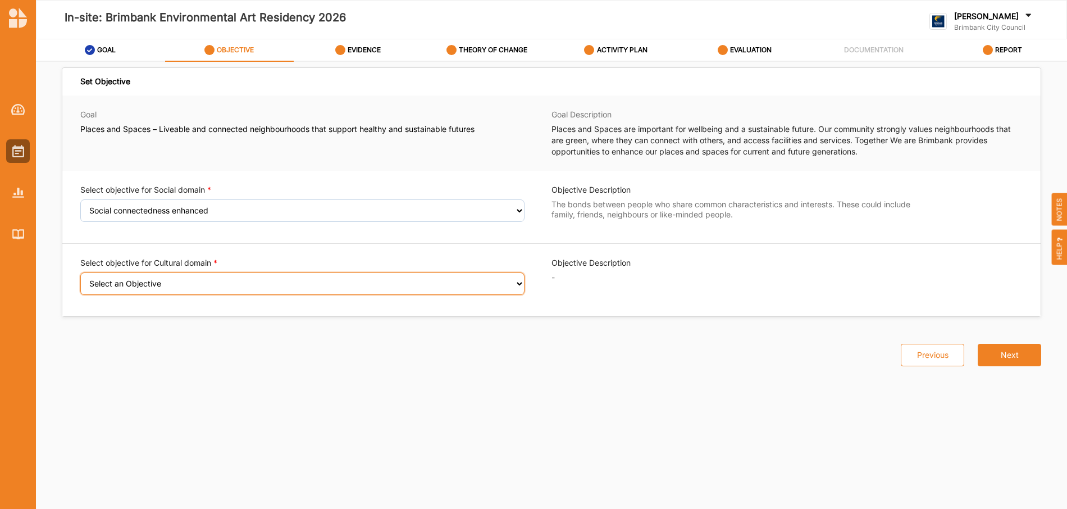
click at [506, 281] on select "Select an Objective Creativity stimulated Aesthetic enrichment experienced Know…" at bounding box center [302, 283] width 444 height 22
click at [80, 280] on select "Select an Objective Creativity stimulated Aesthetic enrichment experienced Know…" at bounding box center [302, 283] width 444 height 22
click at [520, 283] on select "Select an Objective Creativity stimulated Aesthetic enrichment experienced Know…" at bounding box center [302, 283] width 444 height 22
click at [80, 280] on select "Select an Objective Creativity stimulated Aesthetic enrichment experienced Know…" at bounding box center [302, 283] width 444 height 22
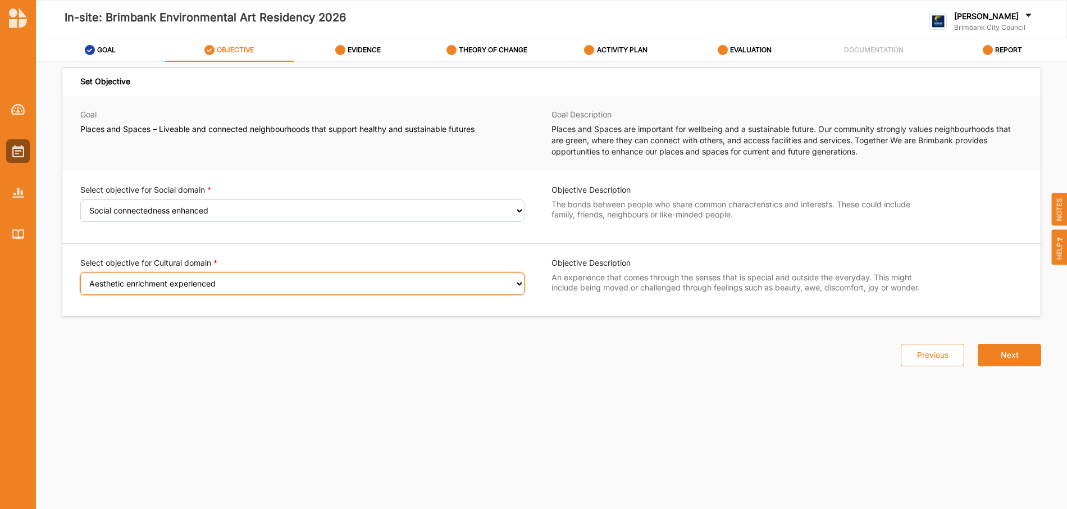
click at [518, 289] on select "Select an Objective Creativity stimulated Aesthetic enrichment experienced Know…" at bounding box center [302, 283] width 444 height 22
select select "3"
click at [80, 280] on select "Select an Objective Creativity stimulated Aesthetic enrichment experienced Know…" at bounding box center [302, 283] width 444 height 22
click at [510, 283] on select "Select an Objective Creativity stimulated Aesthetic enrichment experienced Know…" at bounding box center [302, 283] width 444 height 22
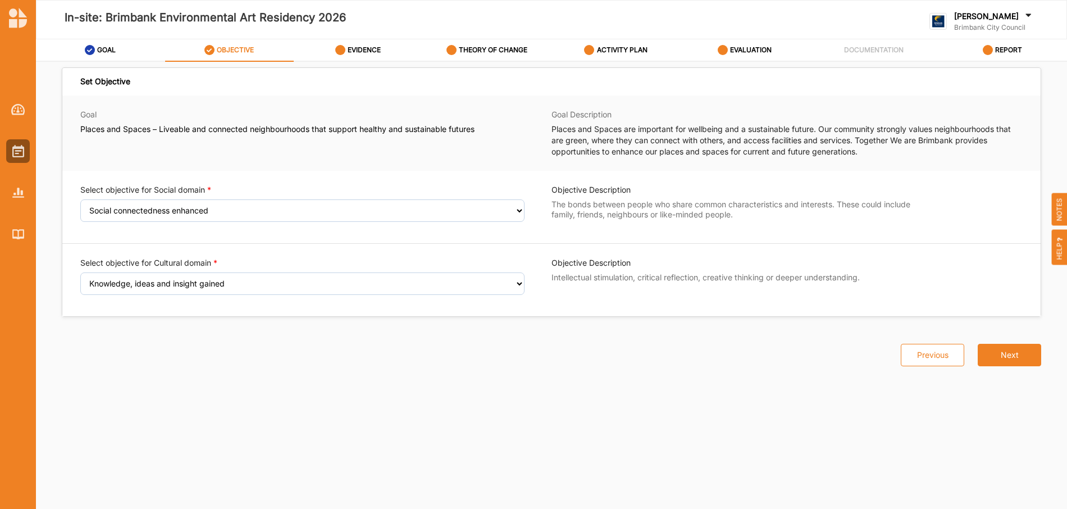
click at [646, 351] on div "Previous Next" at bounding box center [551, 348] width 993 height 62
click at [520, 212] on select "Select an Objective Wellbeing (physical and/or mental) improved Sense of safety…" at bounding box center [302, 210] width 444 height 22
click at [80, 207] on select "Select an Objective Wellbeing (physical and/or mental) improved Sense of safety…" at bounding box center [302, 210] width 444 height 22
click at [516, 212] on select "Select an Objective Wellbeing (physical and/or mental) improved Sense of safety…" at bounding box center [302, 210] width 444 height 22
click at [80, 207] on select "Select an Objective Wellbeing (physical and/or mental) improved Sense of safety…" at bounding box center [302, 210] width 444 height 22
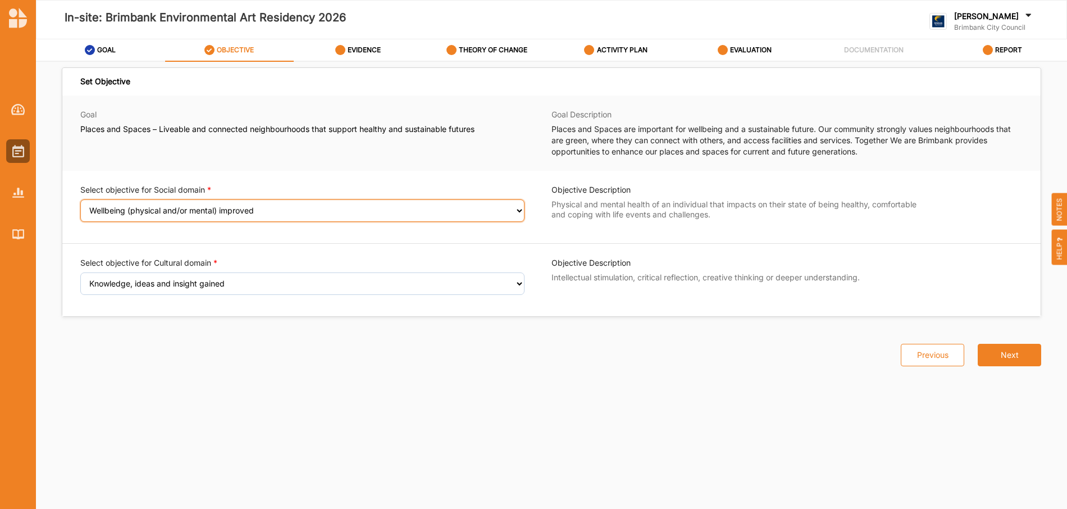
click at [515, 210] on select "Select an Objective Wellbeing (physical and/or mental) improved Sense of safety…" at bounding box center [302, 210] width 444 height 22
select select "9"
click at [80, 207] on select "Select an Objective Wellbeing (physical and/or mental) improved Sense of safety…" at bounding box center [302, 210] width 444 height 22
click at [1022, 353] on button "Next" at bounding box center [1009, 355] width 63 height 22
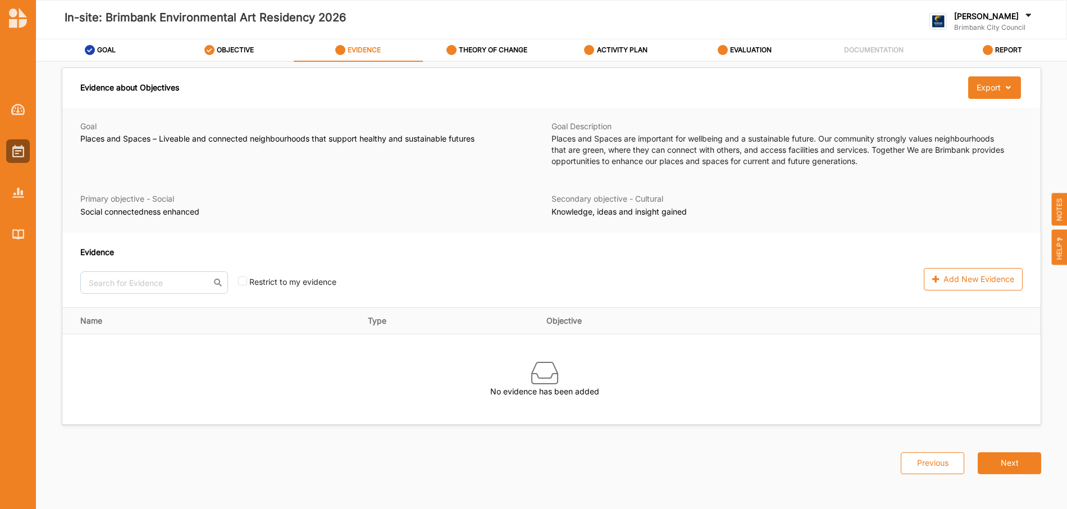
click at [1061, 248] on span "HELP" at bounding box center [1060, 247] width 16 height 35
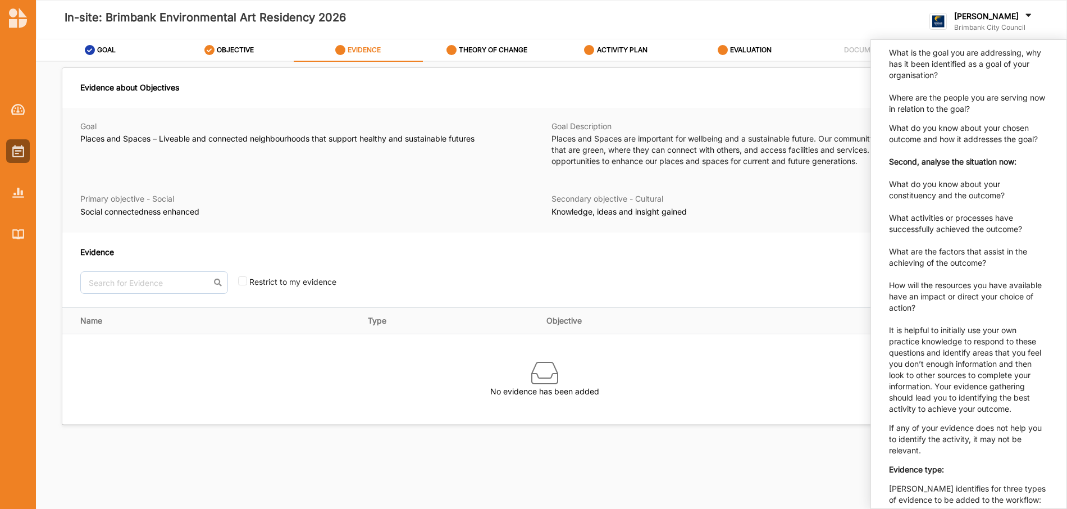
scroll to position [422, 0]
drag, startPoint x: 125, startPoint y: 328, endPoint x: 110, endPoint y: 325, distance: 15.4
click at [124, 328] on th "Name" at bounding box center [211, 321] width 298 height 26
click at [104, 324] on th "Name" at bounding box center [211, 321] width 298 height 26
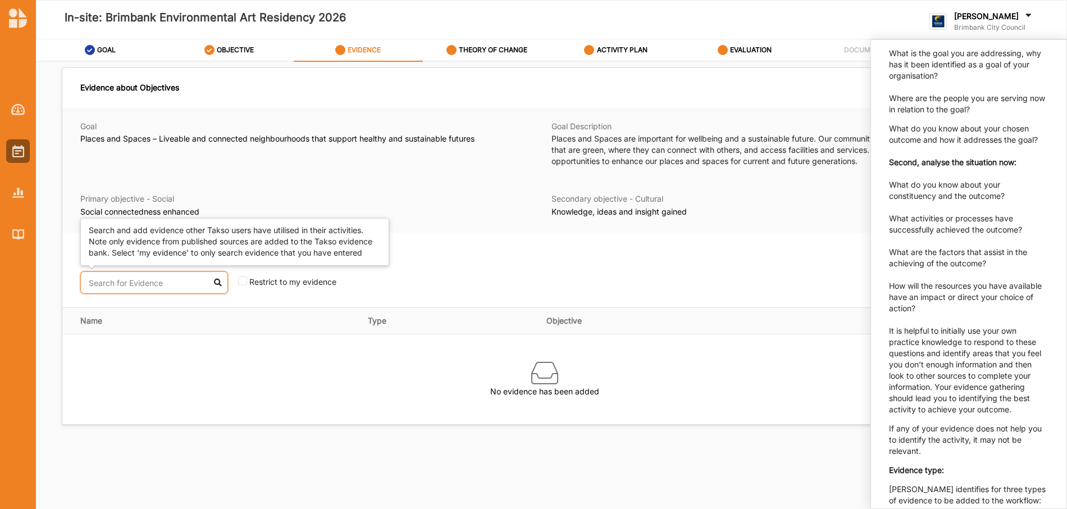
click at [195, 280] on input "text" at bounding box center [154, 282] width 148 height 22
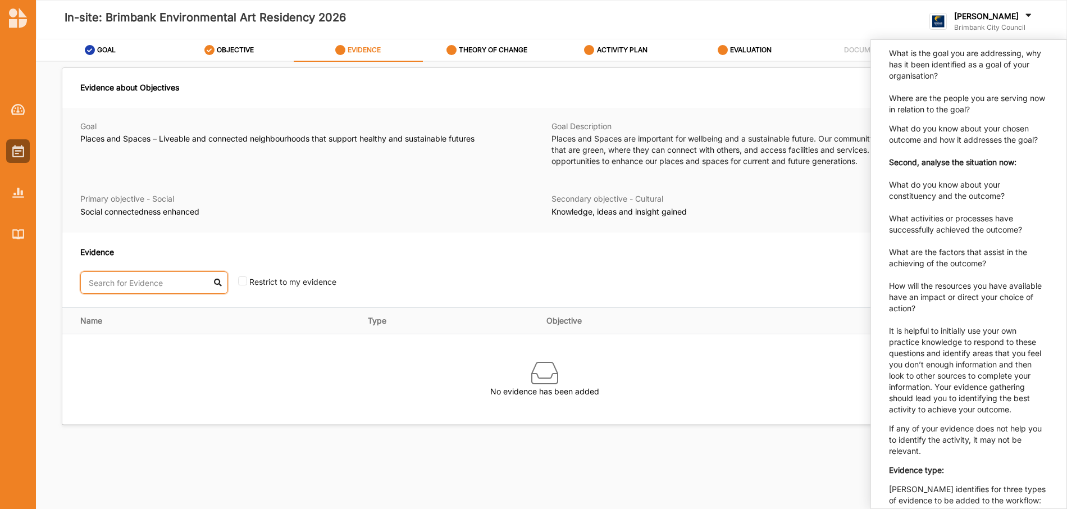
click at [210, 283] on input "text" at bounding box center [154, 282] width 148 height 22
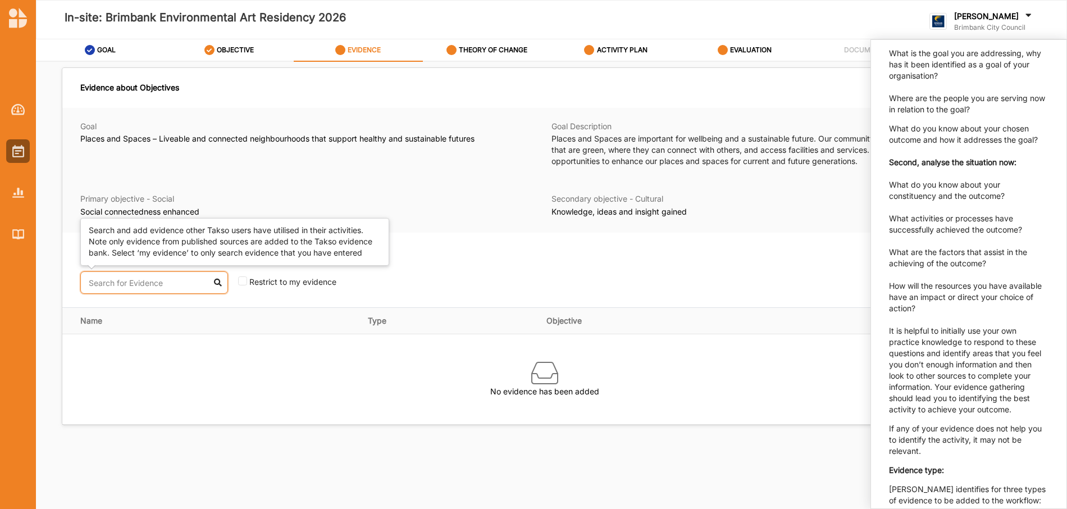
click at [174, 282] on input "text" at bounding box center [154, 282] width 148 height 22
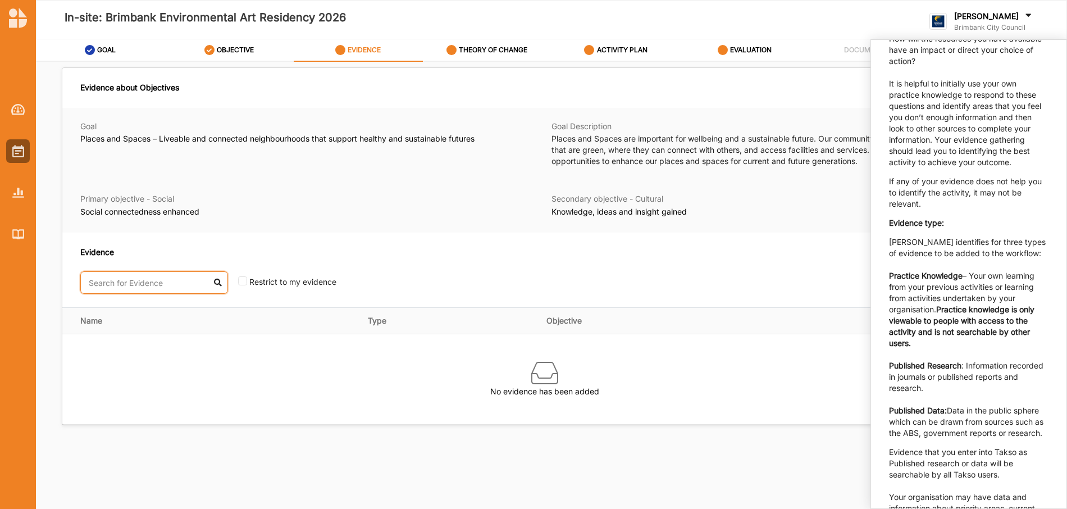
scroll to position [676, 0]
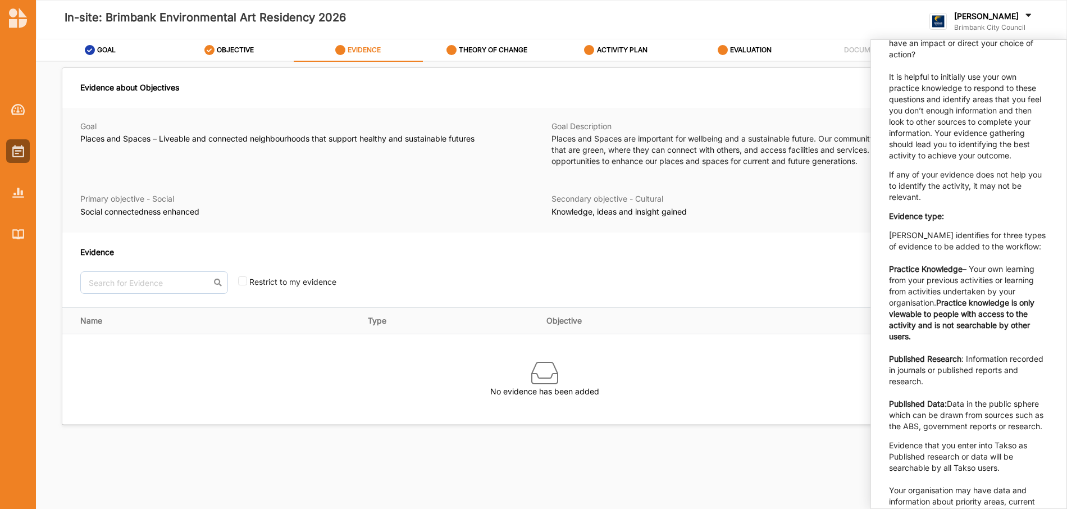
drag, startPoint x: 679, startPoint y: 301, endPoint x: 703, endPoint y: 295, distance: 24.3
click at [684, 298] on div "Evidence No results found. Restrict to my evidence Add New Evidence" at bounding box center [551, 270] width 979 height 75
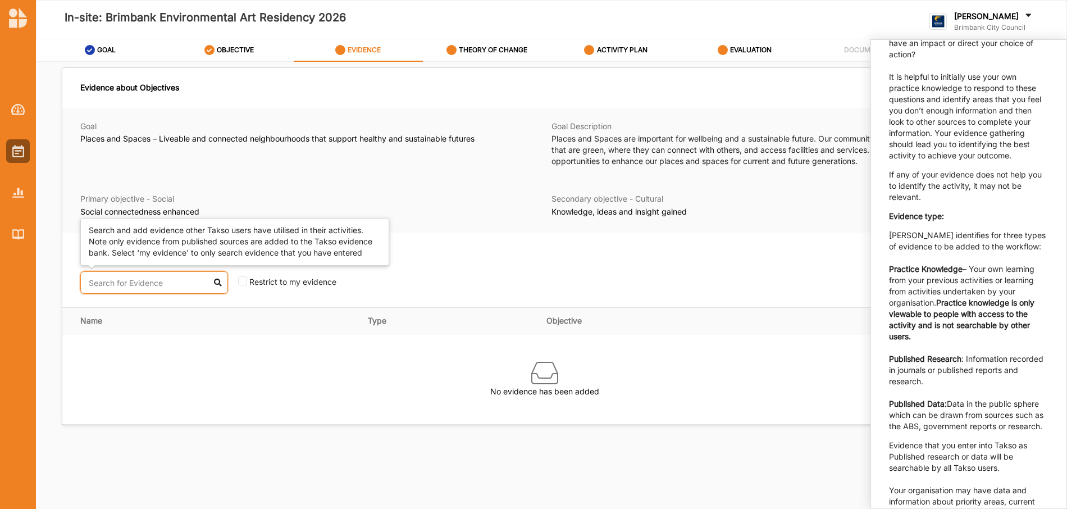
click at [195, 283] on input "text" at bounding box center [154, 282] width 148 height 22
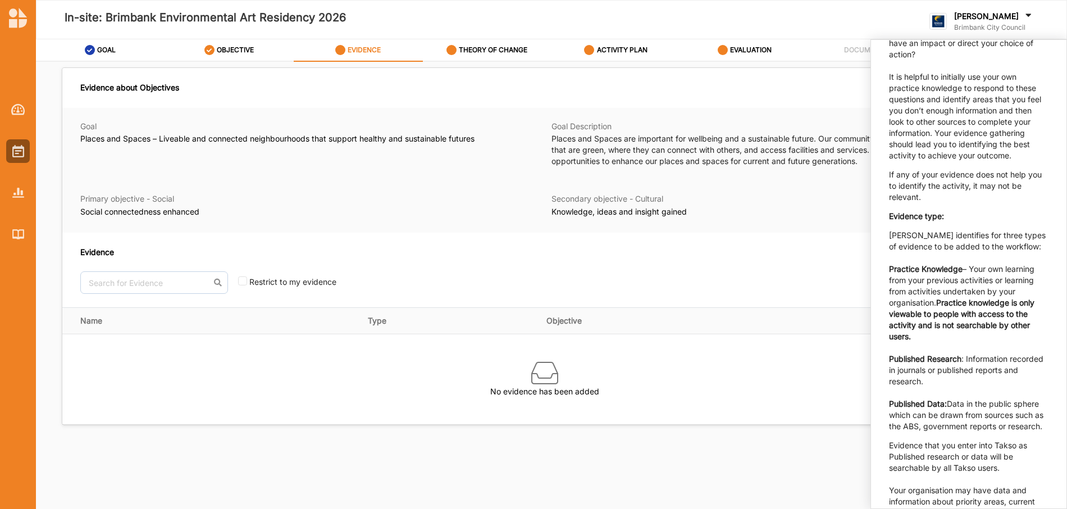
drag, startPoint x: 483, startPoint y: 182, endPoint x: 490, endPoint y: 182, distance: 6.7
click at [490, 182] on div "Goal Places and Spaces – Liveable and connected neighbourhoods that support hea…" at bounding box center [551, 170] width 979 height 125
click at [579, 1] on div "In-site: Brimbank Environmental Art Residency 2026" at bounding box center [350, 20] width 630 height 54
click at [851, 50] on label "DOCUMENTATION" at bounding box center [874, 50] width 60 height 9
click at [827, 330] on th "Objective" at bounding box center [717, 321] width 357 height 26
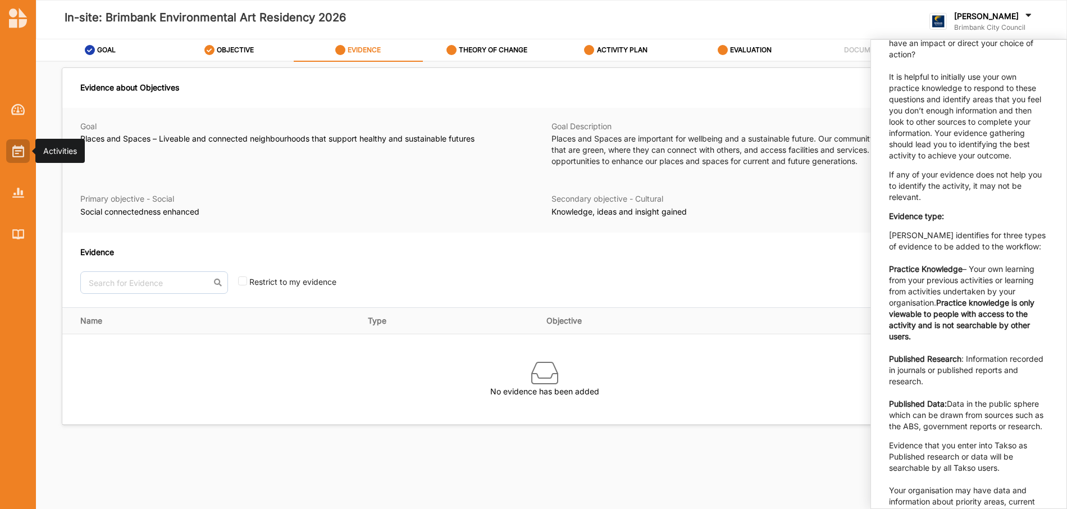
drag, startPoint x: 13, startPoint y: 149, endPoint x: 17, endPoint y: 155, distance: 6.6
click at [15, 151] on img at bounding box center [18, 151] width 12 height 12
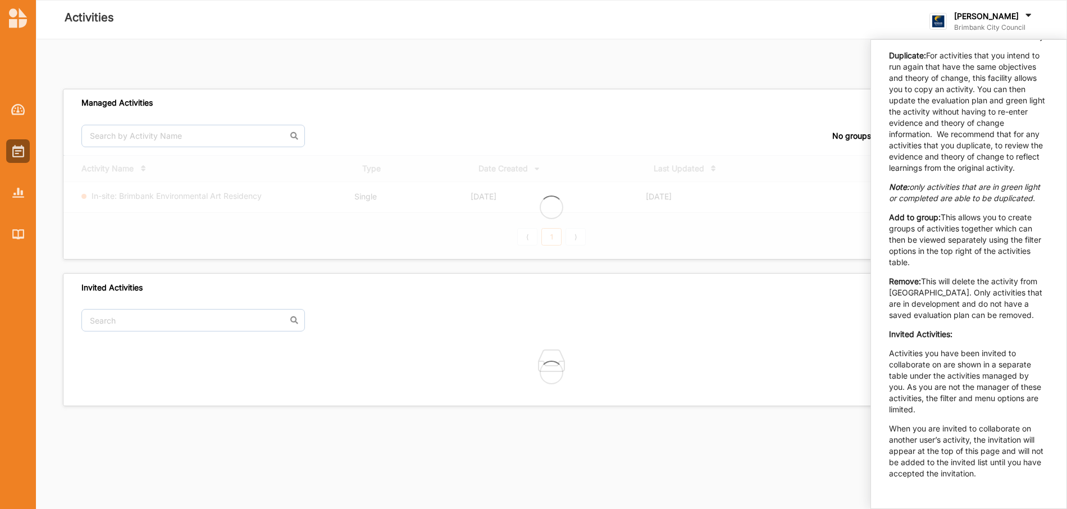
scroll to position [505, 0]
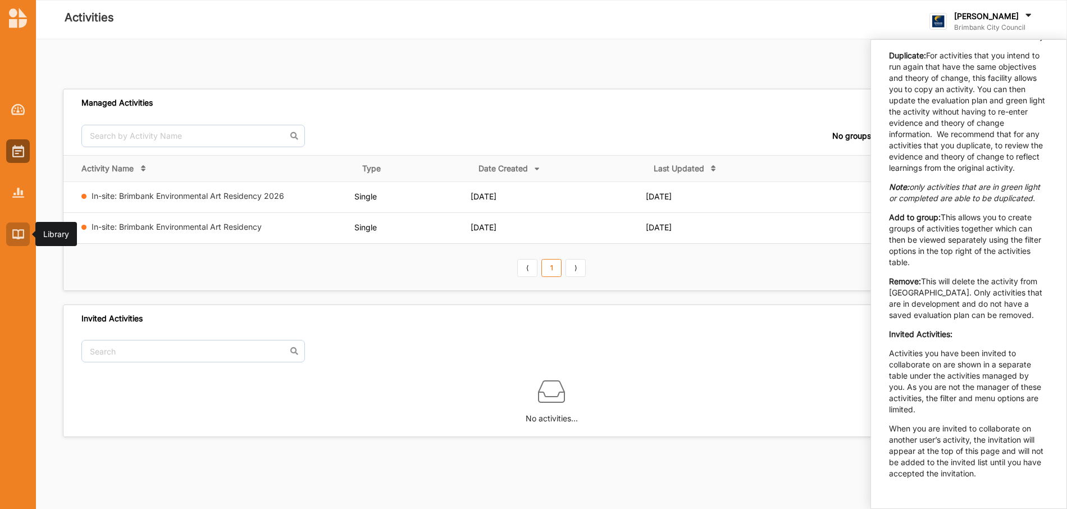
click at [16, 233] on img at bounding box center [18, 234] width 12 height 10
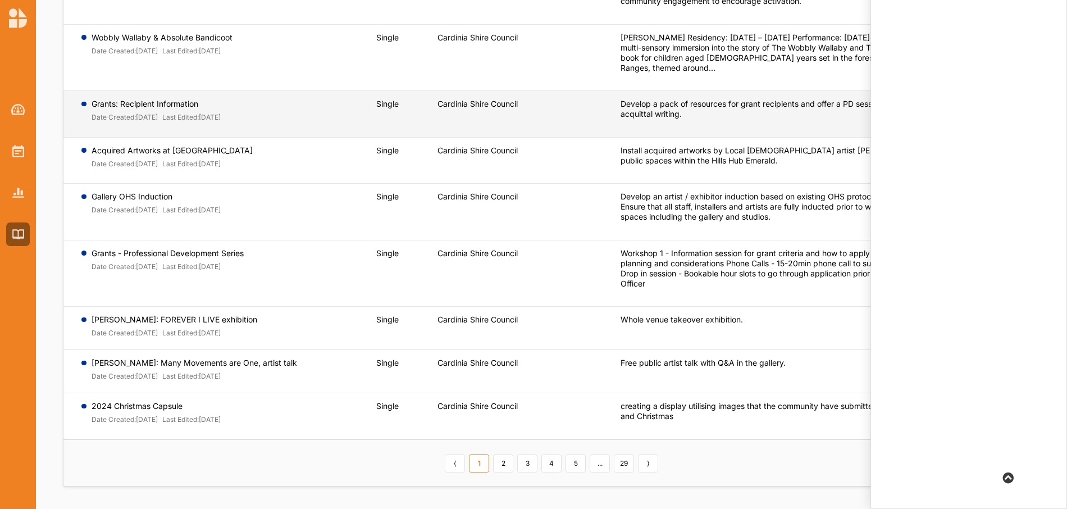
scroll to position [201, 0]
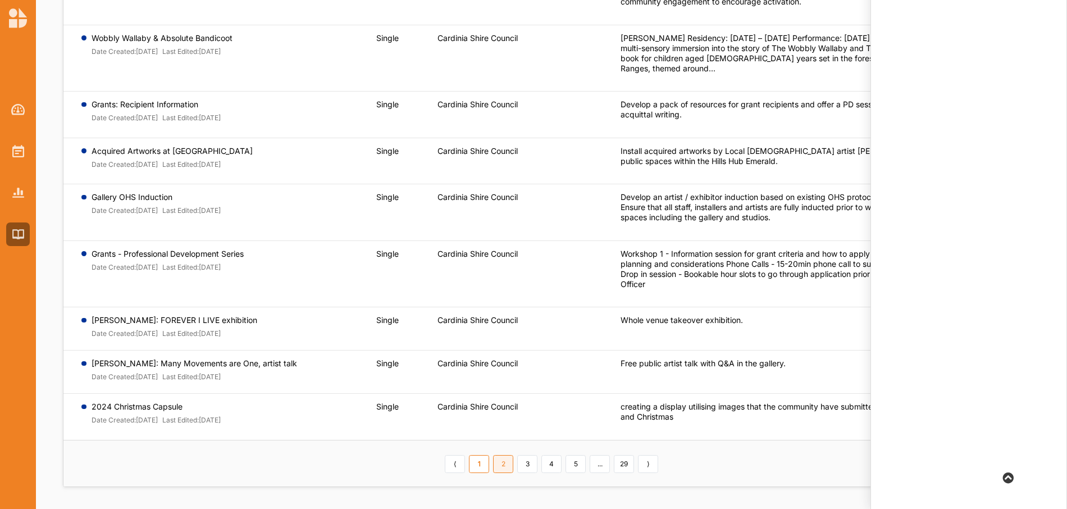
click at [507, 464] on link "2" at bounding box center [503, 464] width 20 height 18
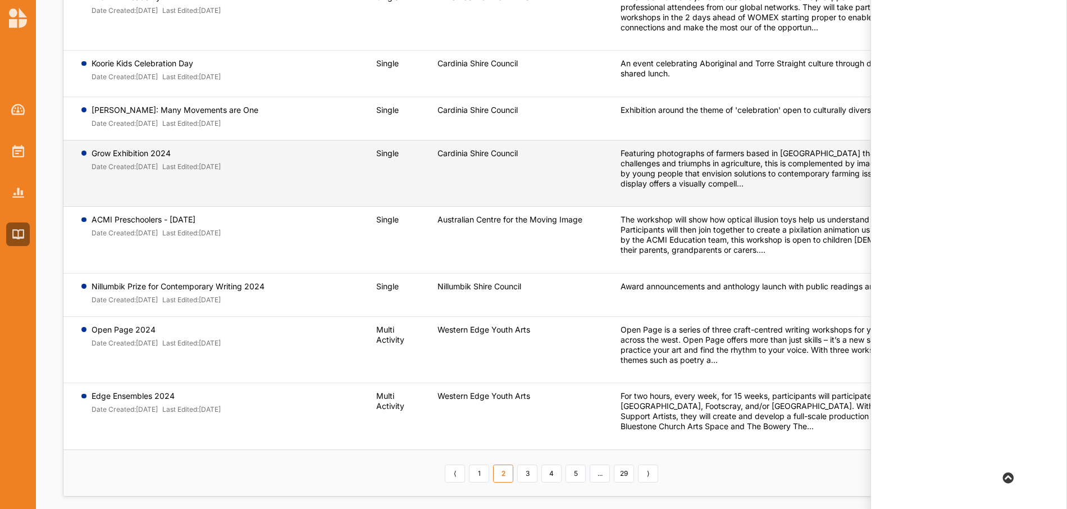
scroll to position [0, 0]
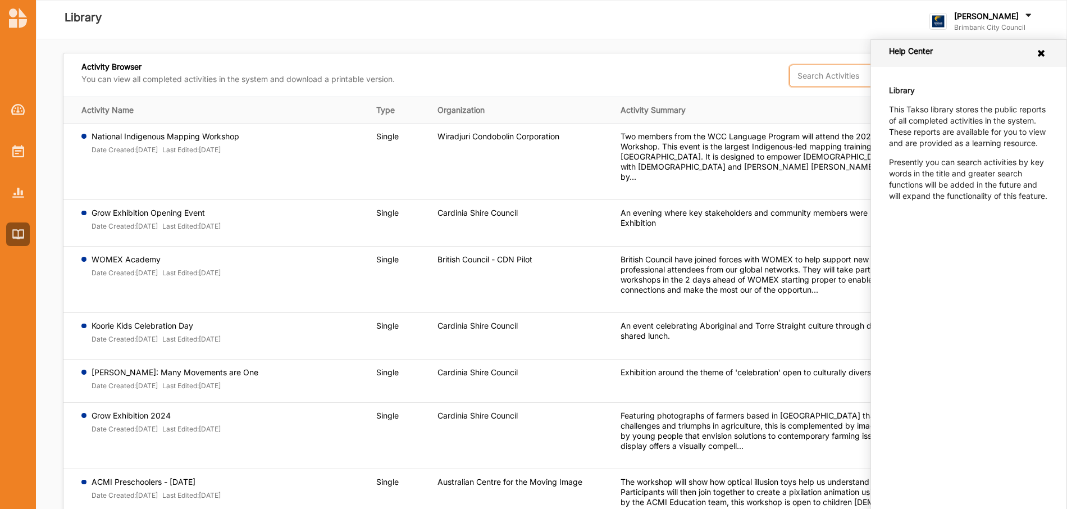
click at [821, 73] on input "text" at bounding box center [904, 76] width 230 height 22
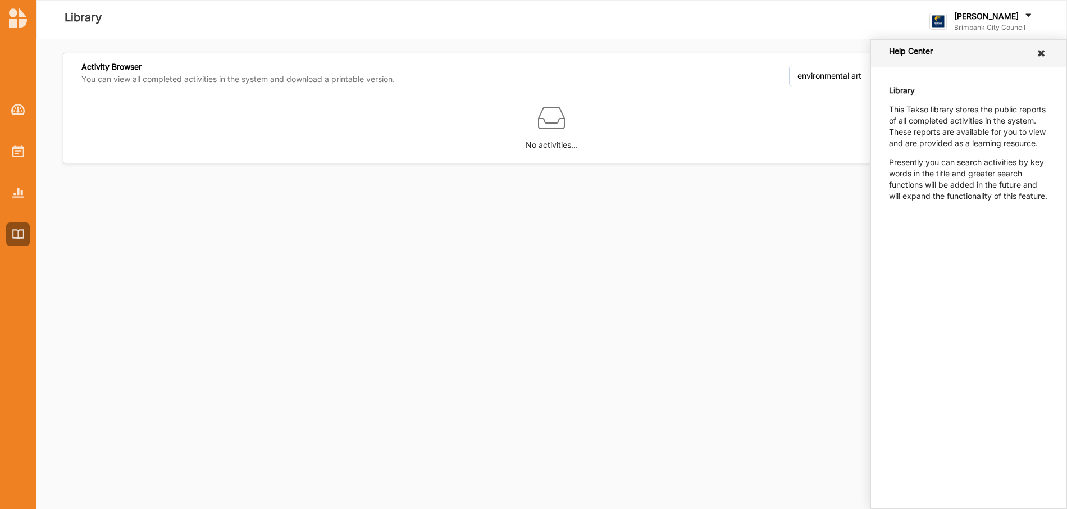
click at [1039, 56] on icon at bounding box center [1041, 53] width 11 height 9
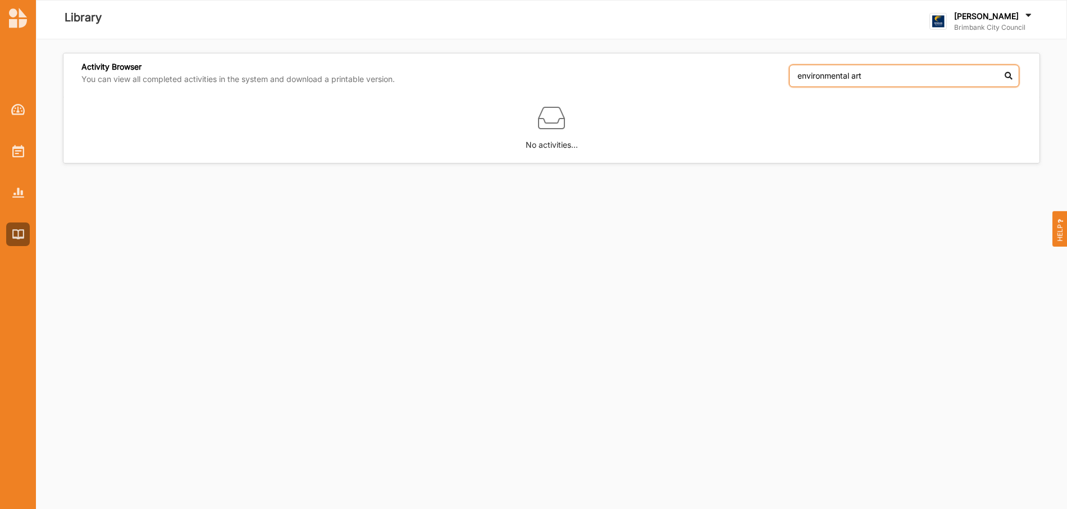
drag, startPoint x: 870, startPoint y: 74, endPoint x: 859, endPoint y: 77, distance: 11.7
click at [870, 74] on input "environmental art" at bounding box center [904, 76] width 230 height 22
drag, startPoint x: 852, startPoint y: 78, endPoint x: 766, endPoint y: 80, distance: 86.6
click at [766, 81] on div "Activity Browser You can view all completed activities in the system and downlo…" at bounding box center [551, 74] width 976 height 43
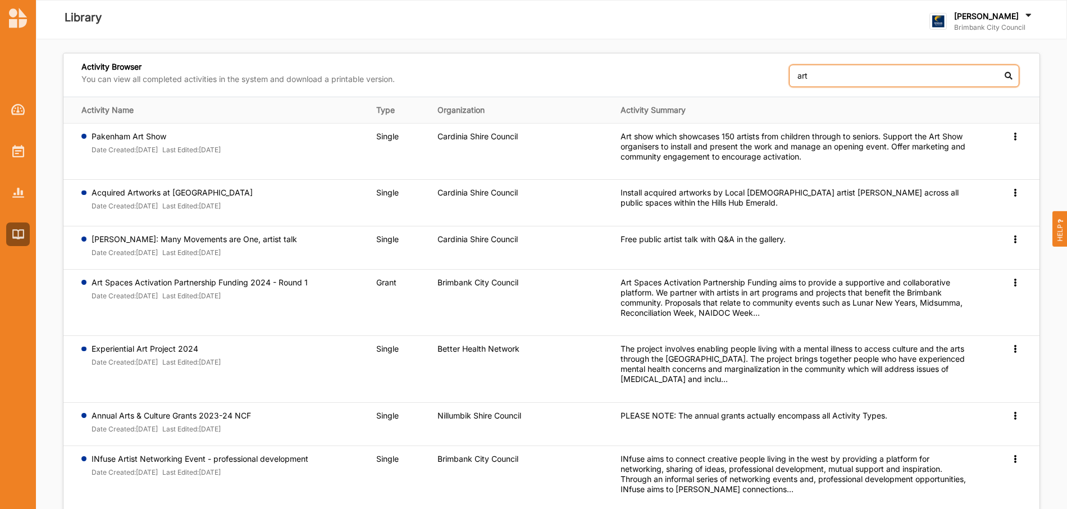
drag, startPoint x: 821, startPoint y: 79, endPoint x: 794, endPoint y: 75, distance: 27.3
click at [794, 75] on input "art" at bounding box center [904, 76] width 230 height 22
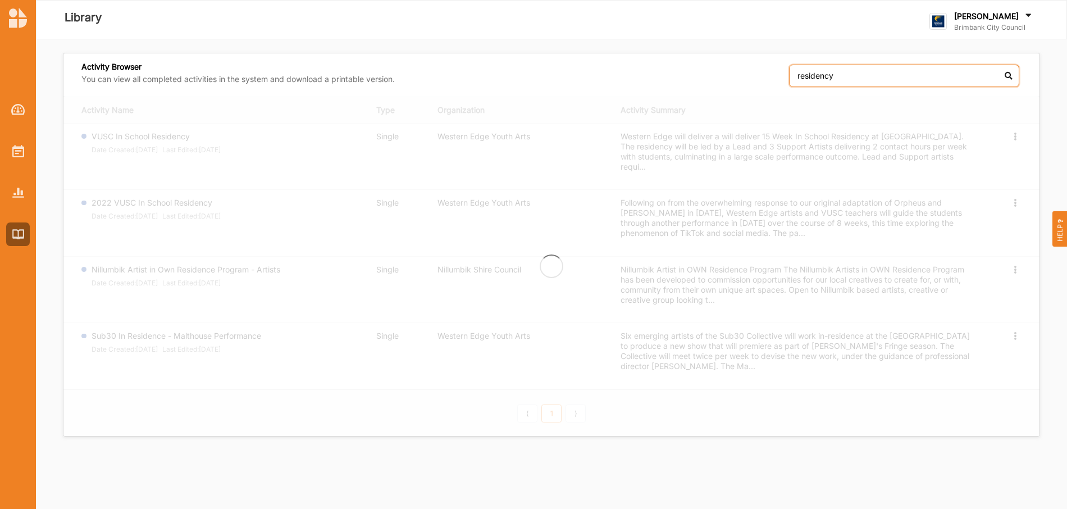
type input "residency"
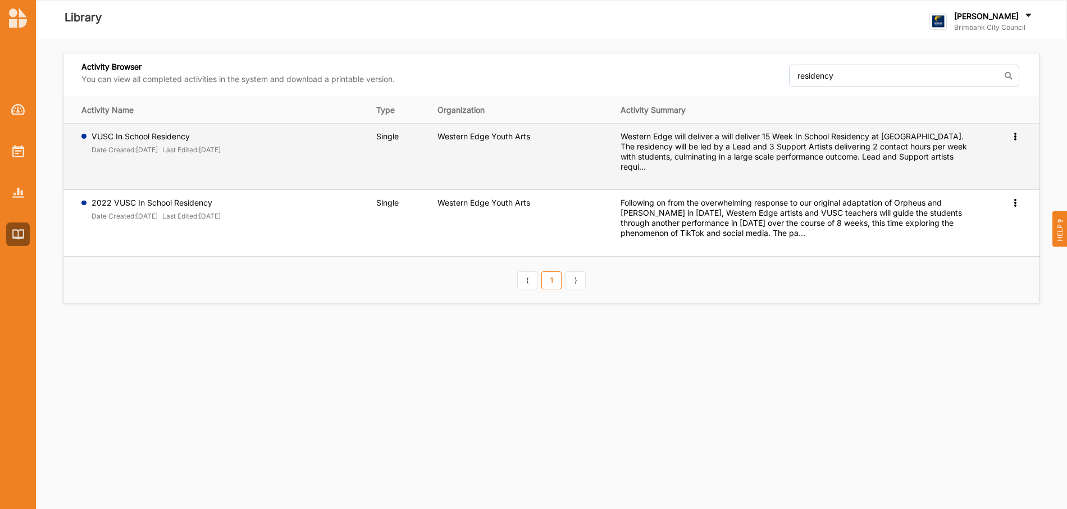
click at [172, 135] on label "VUSC In School Residency" at bounding box center [157, 136] width 130 height 10
click at [708, 142] on div "Western Edge will deliver a will deliver 15 Week In School Residency at [GEOGRA…" at bounding box center [796, 151] width 351 height 40
click at [1017, 138] on icon at bounding box center [1016, 135] width 10 height 8
click at [998, 156] on span "Preview" at bounding box center [997, 154] width 29 height 10
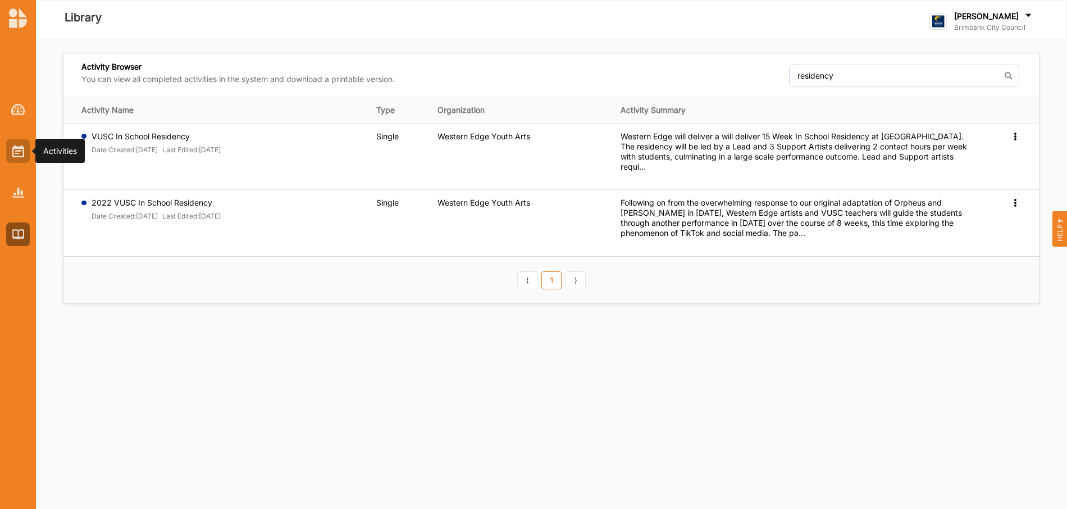
click at [12, 159] on div at bounding box center [18, 151] width 24 height 24
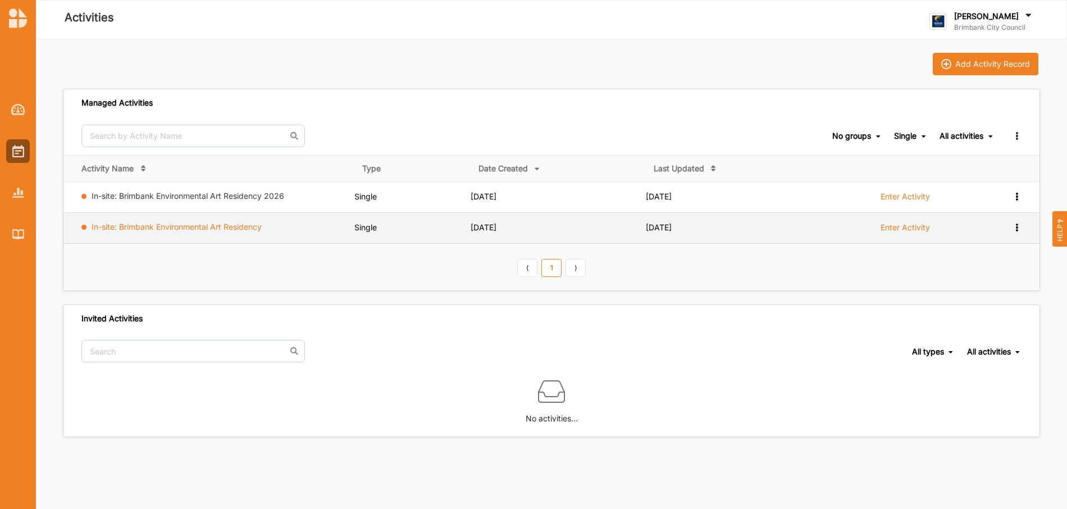
click at [219, 228] on link "In-site: Brimbank Environmental Art Residency" at bounding box center [177, 227] width 170 height 10
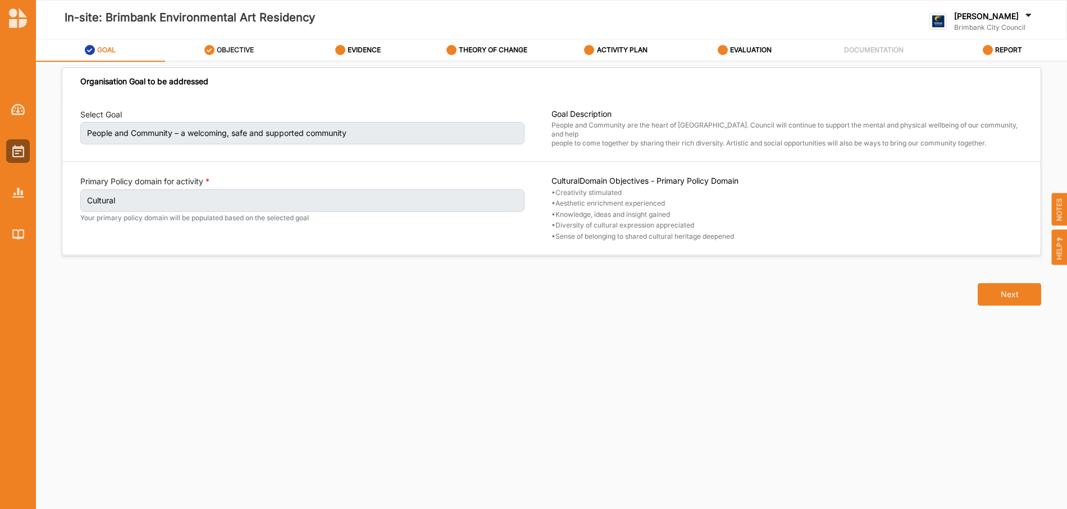
click at [228, 51] on label "OBJECTIVE" at bounding box center [235, 50] width 37 height 9
select select "3"
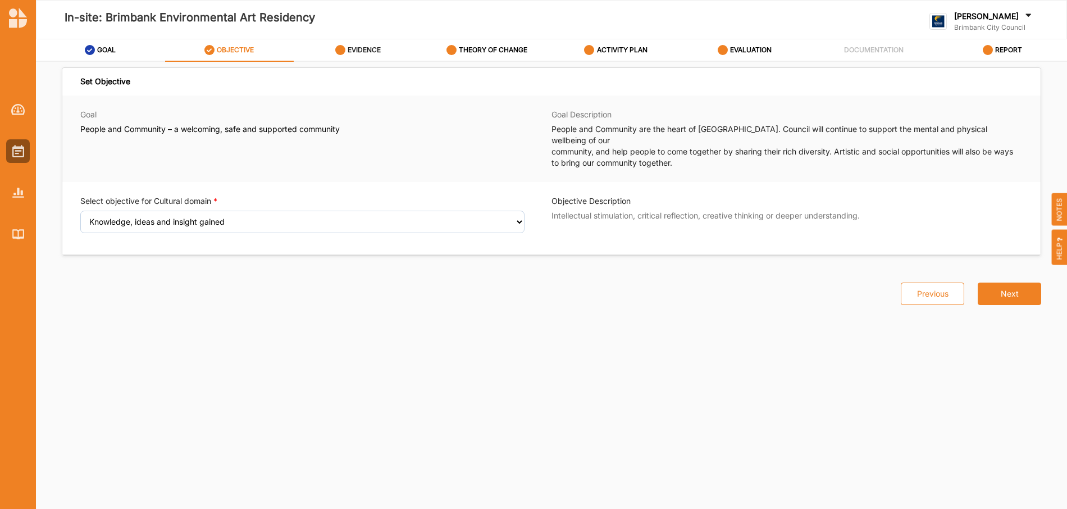
click at [356, 51] on label "EVIDENCE" at bounding box center [364, 50] width 33 height 9
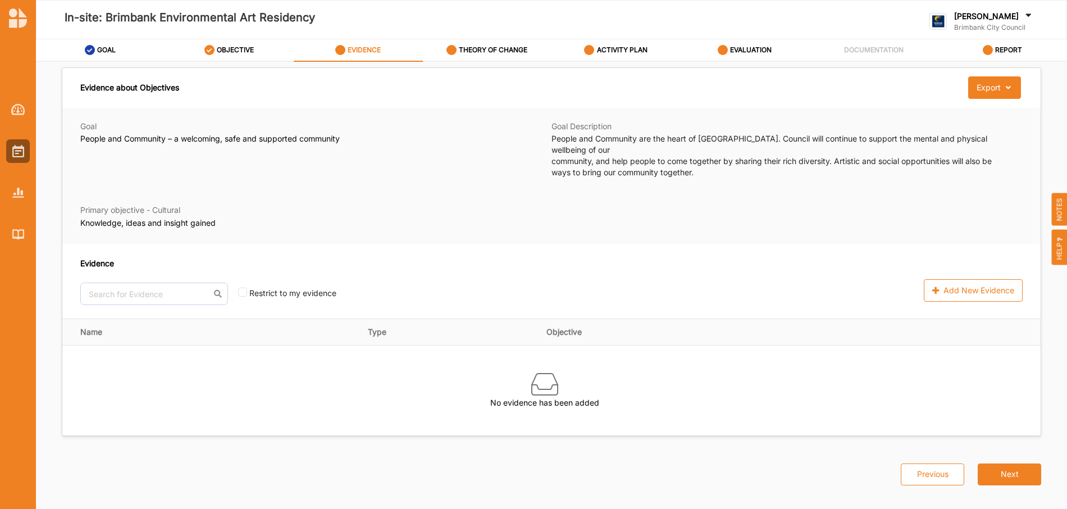
click at [477, 260] on div "Evidence No results found. Restrict to my evidence" at bounding box center [374, 281] width 589 height 48
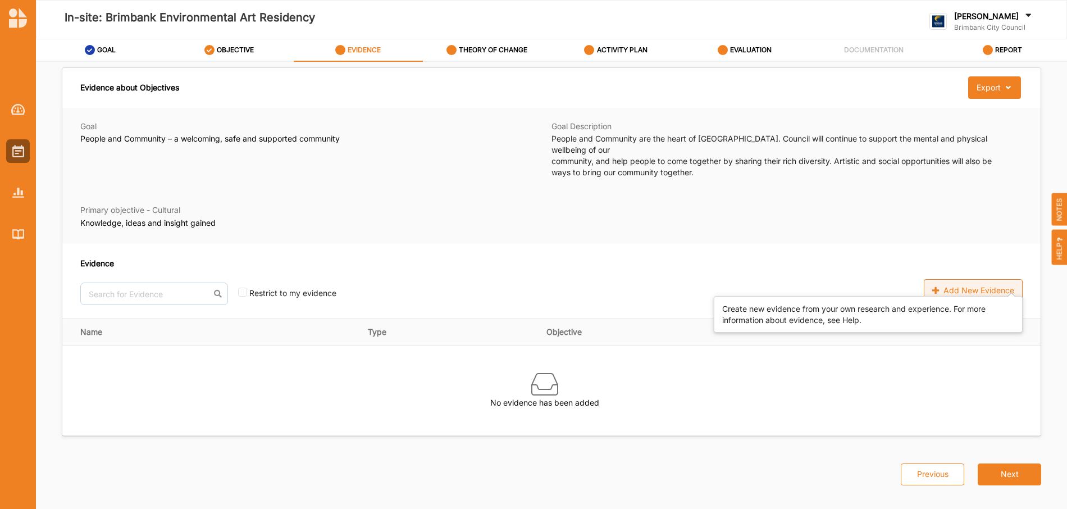
click at [984, 281] on div "Add New Evidence" at bounding box center [973, 290] width 99 height 22
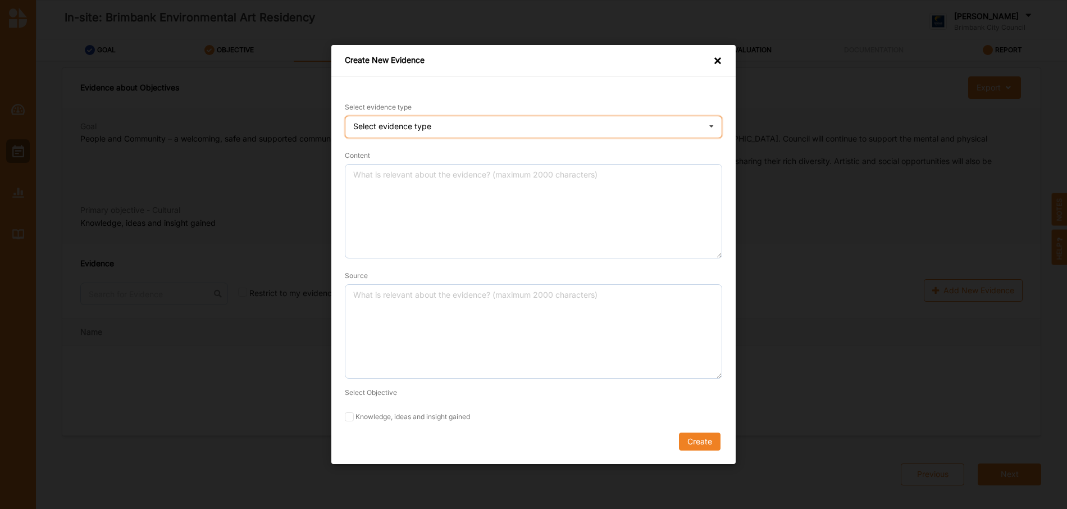
click at [525, 122] on div "Select evidence type Practice Knowledge Published Research Data" at bounding box center [534, 127] width 378 height 22
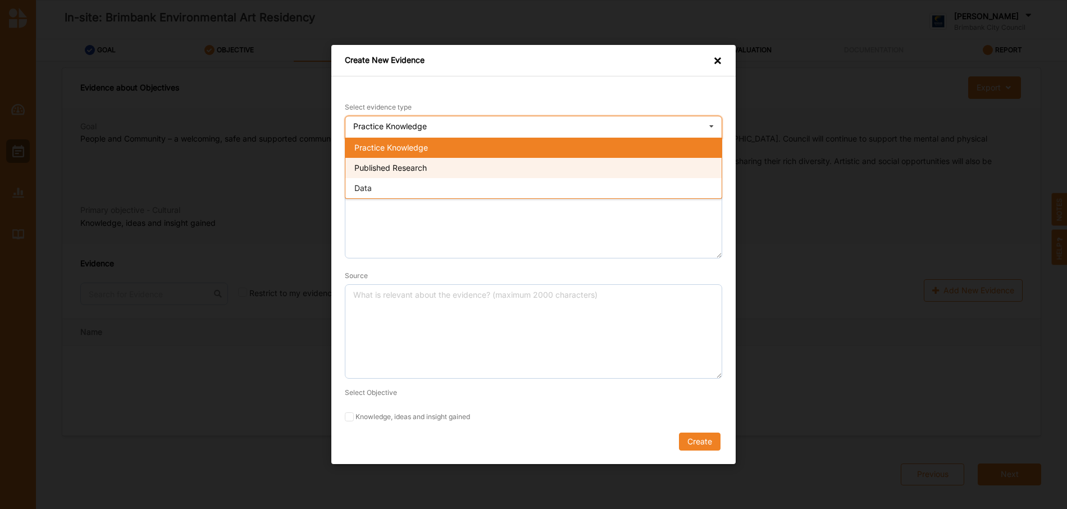
click at [491, 168] on div "Published Research" at bounding box center [533, 168] width 376 height 20
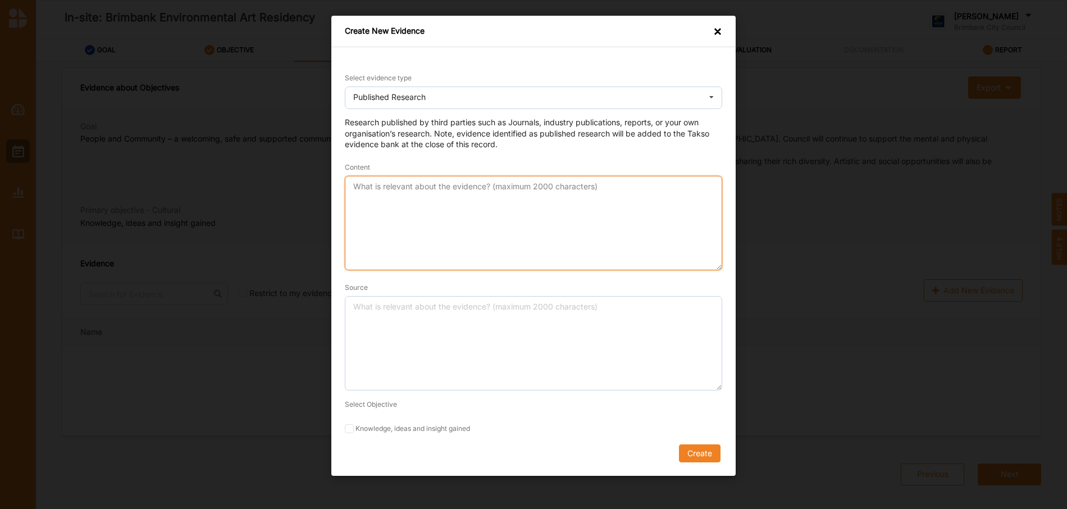
click at [468, 213] on textarea "Content" at bounding box center [534, 223] width 378 height 94
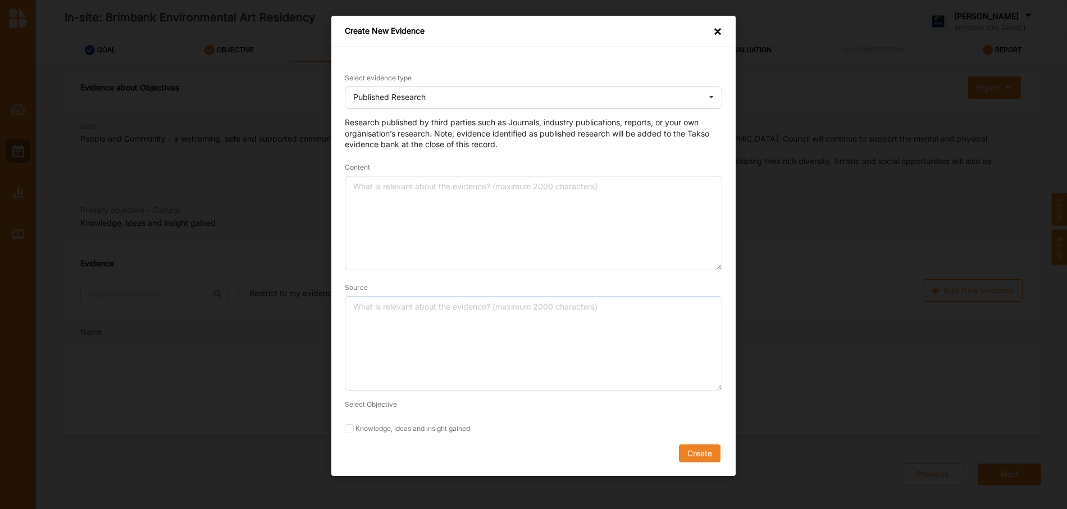
click at [351, 428] on form "Select evidence type Published Research Practice Knowledge Published Research D…" at bounding box center [534, 267] width 378 height 390
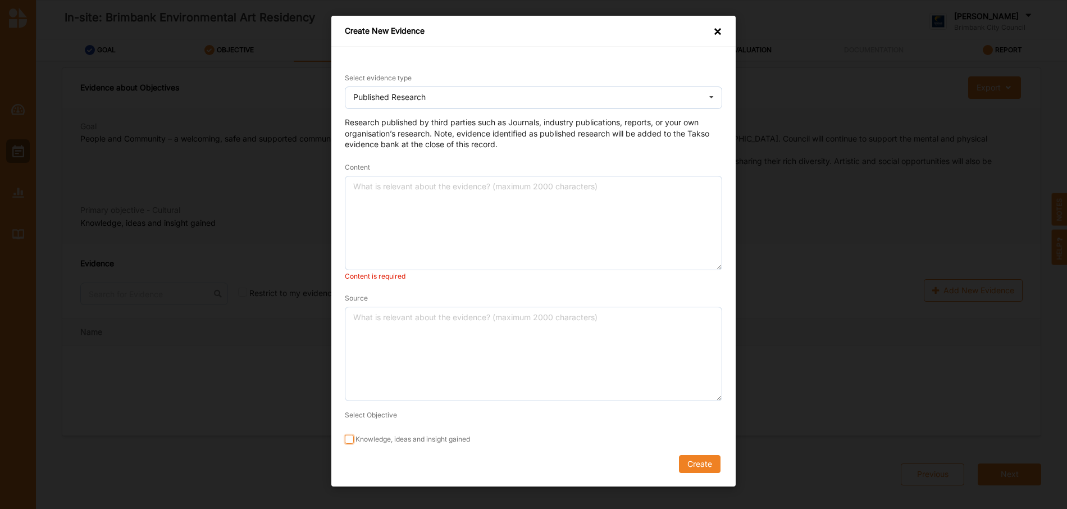
click at [349, 439] on input "Knowledge, ideas and insight gained" at bounding box center [349, 439] width 9 height 9
click at [350, 438] on input "Knowledge, ideas and insight gained" at bounding box center [349, 439] width 9 height 9
checkbox input "false"
click at [719, 30] on div "×" at bounding box center [717, 32] width 9 height 13
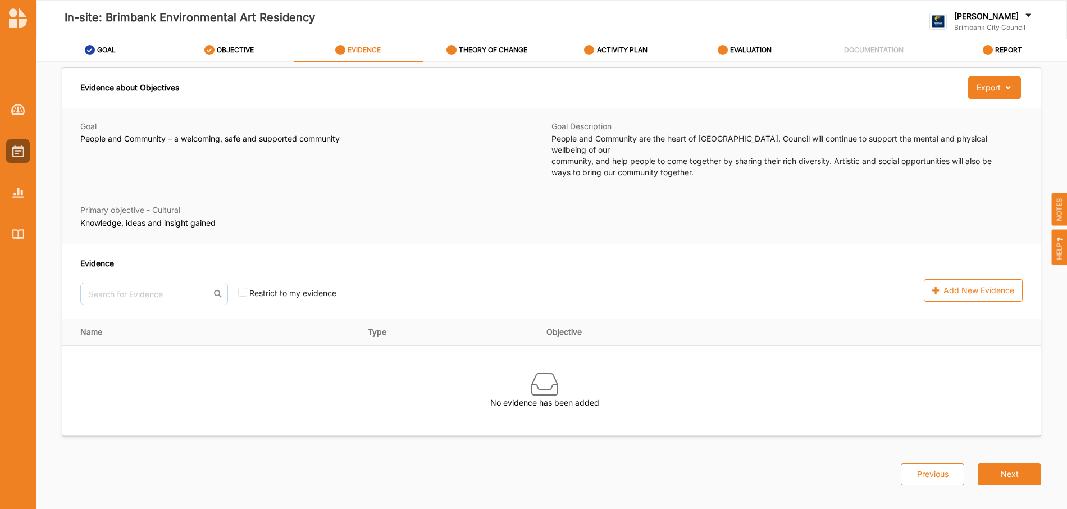
click at [1058, 248] on span "HELP" at bounding box center [1060, 247] width 16 height 35
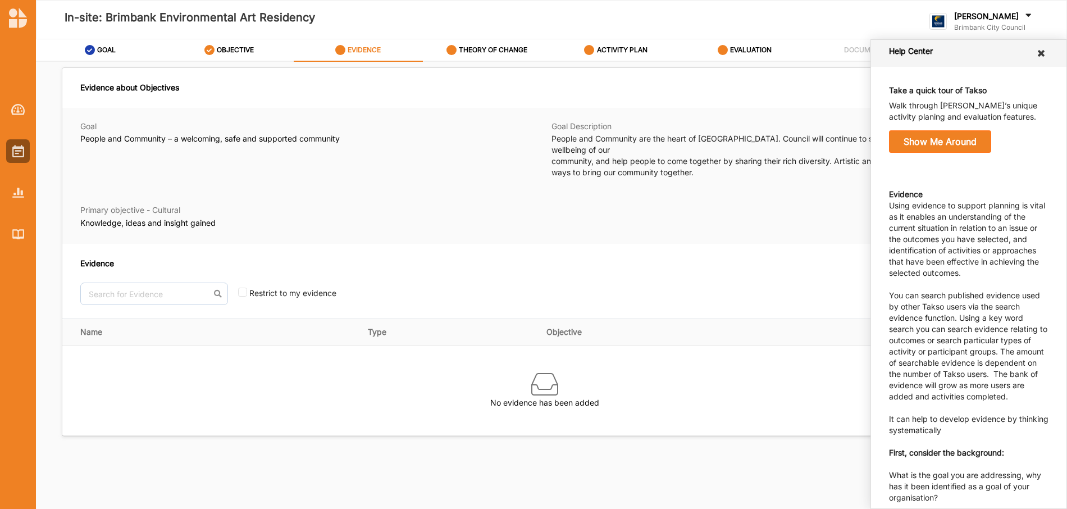
click at [1036, 57] on icon at bounding box center [1041, 53] width 11 height 9
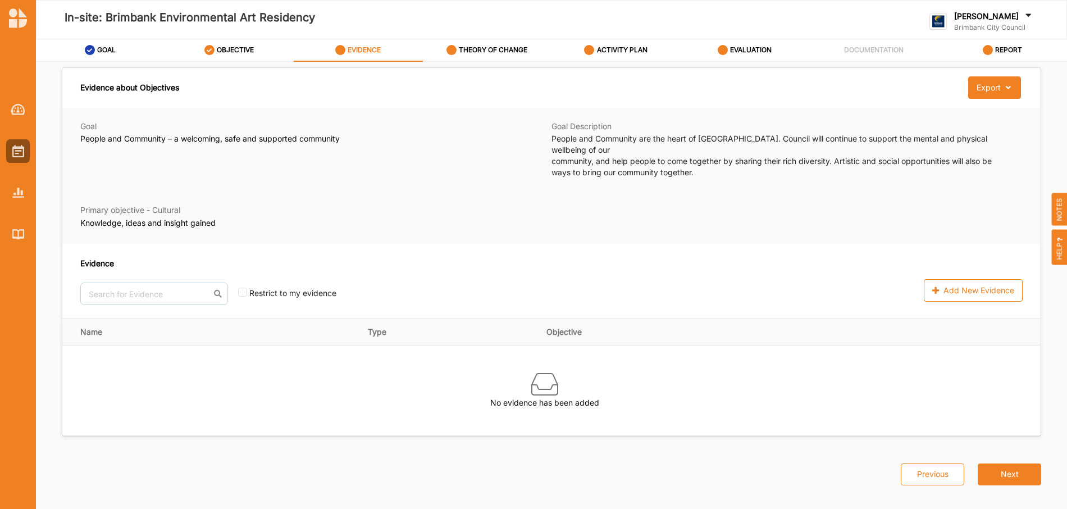
click at [1056, 209] on span "NOTES" at bounding box center [1060, 209] width 16 height 33
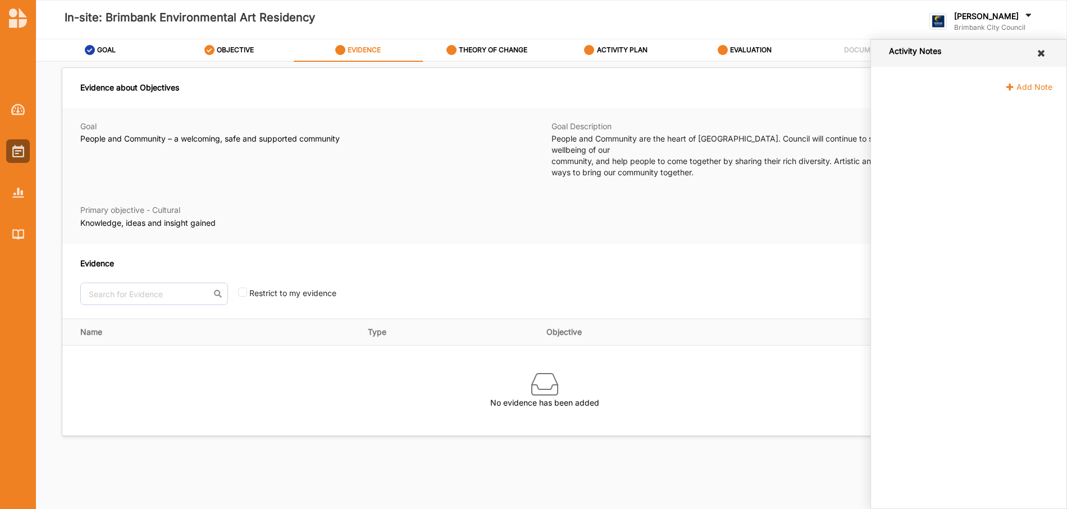
click at [1043, 56] on icon at bounding box center [1041, 53] width 11 height 9
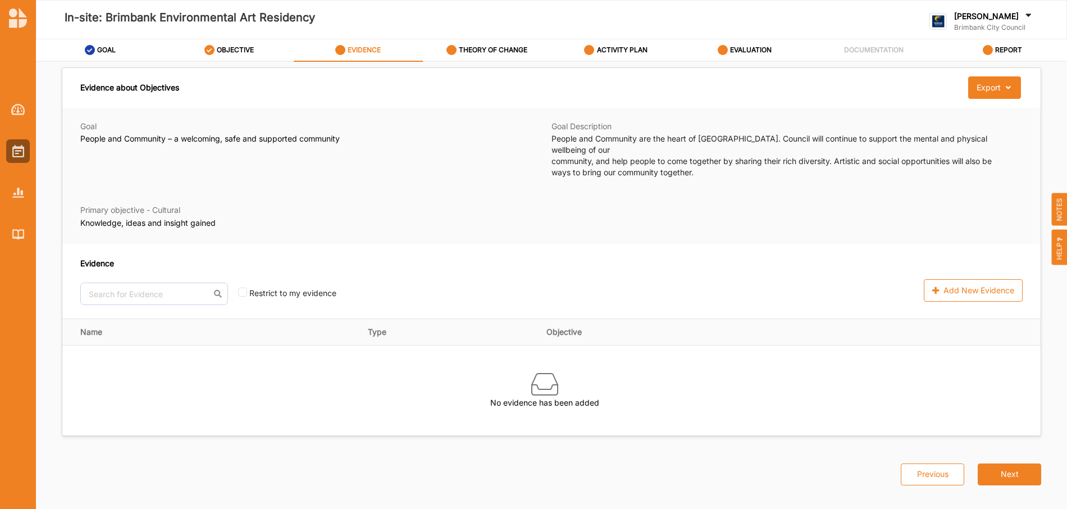
click at [1058, 247] on span "HELP" at bounding box center [1060, 247] width 16 height 35
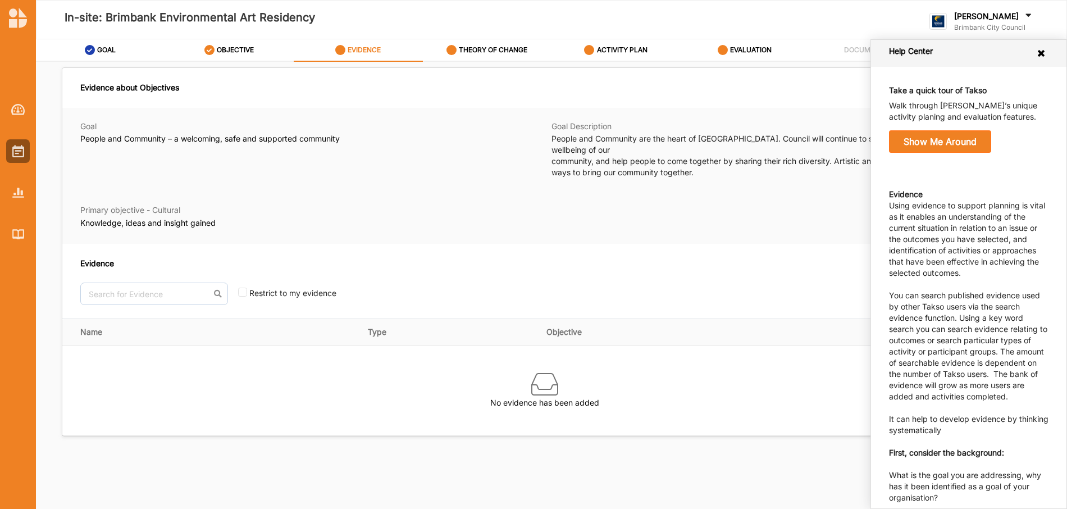
drag, startPoint x: 422, startPoint y: 272, endPoint x: 327, endPoint y: 289, distance: 96.5
click at [422, 283] on div "No results found. Restrict to my evidence" at bounding box center [368, 294] width 576 height 22
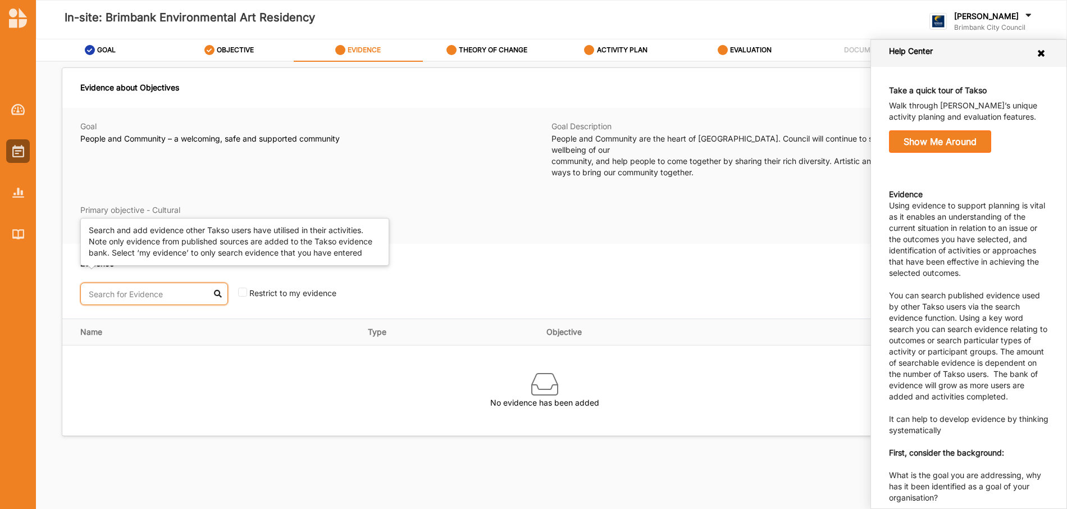
click at [152, 284] on input "text" at bounding box center [154, 294] width 148 height 22
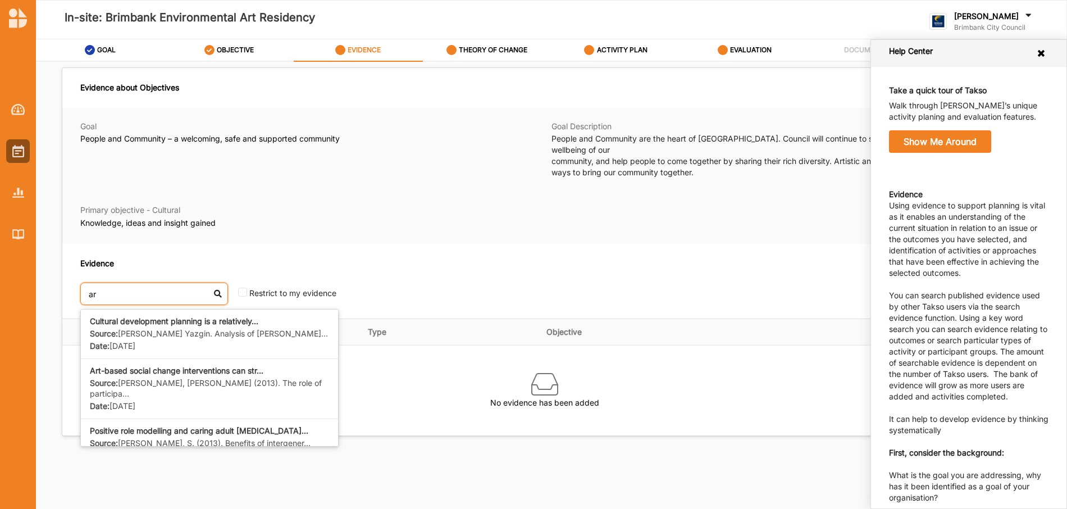
type input "a"
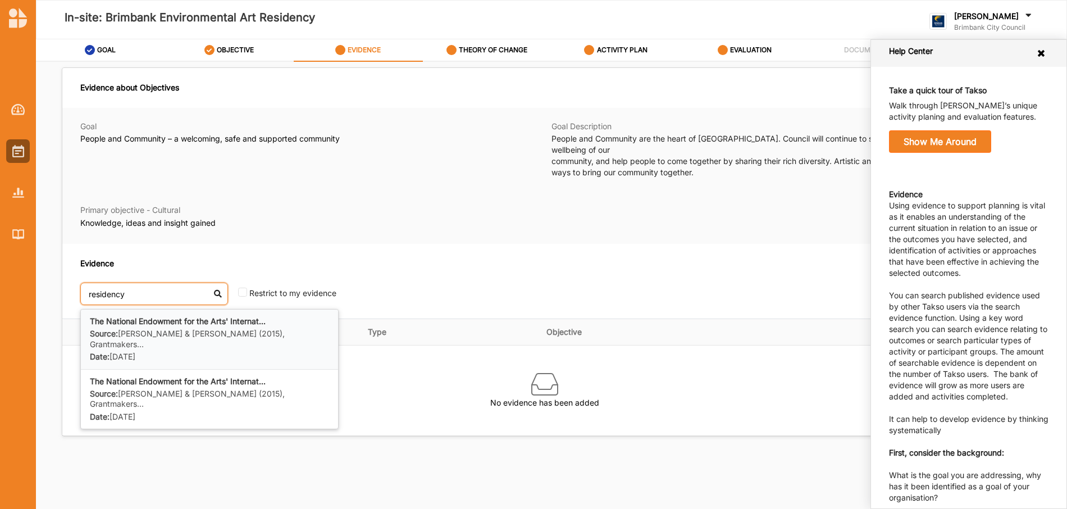
click at [174, 316] on div "The National Endowment for the Arts' Internat... Source: [PERSON_NAME] & [PERSO…" at bounding box center [209, 339] width 239 height 46
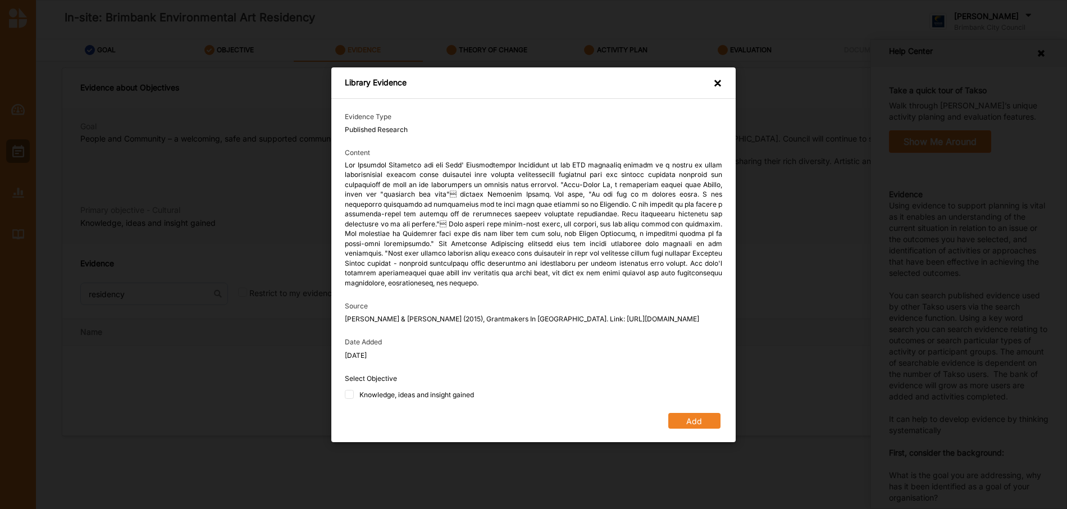
click at [715, 78] on div "×" at bounding box center [717, 84] width 9 height 13
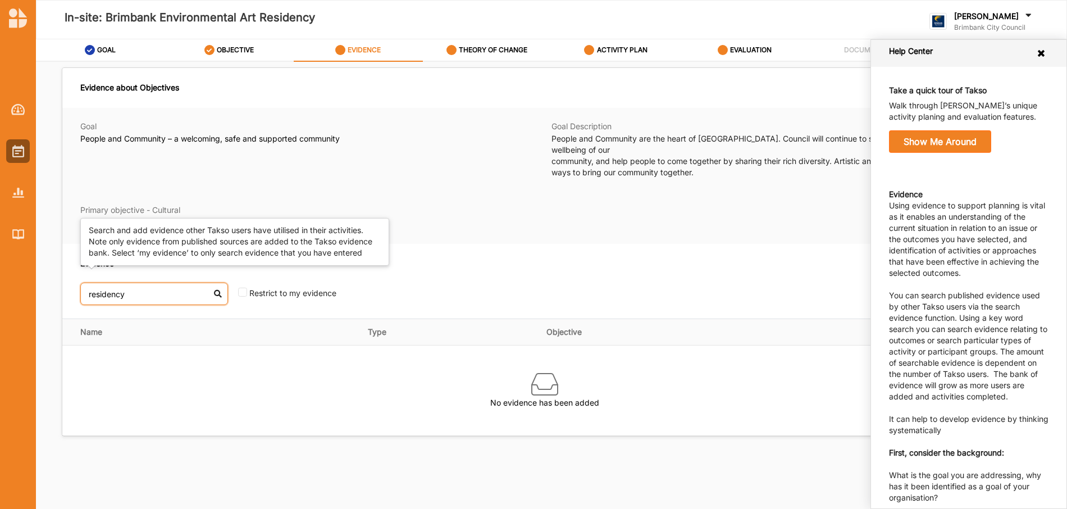
click at [172, 283] on input "residency" at bounding box center [154, 294] width 148 height 22
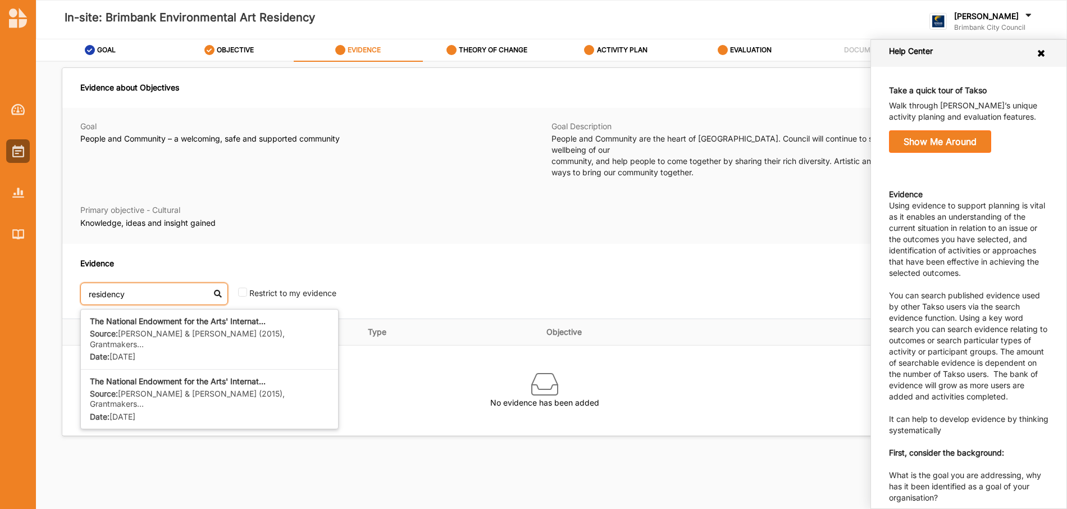
drag, startPoint x: 158, startPoint y: 282, endPoint x: 84, endPoint y: 283, distance: 74.2
click at [84, 283] on input "residency" at bounding box center [154, 294] width 148 height 22
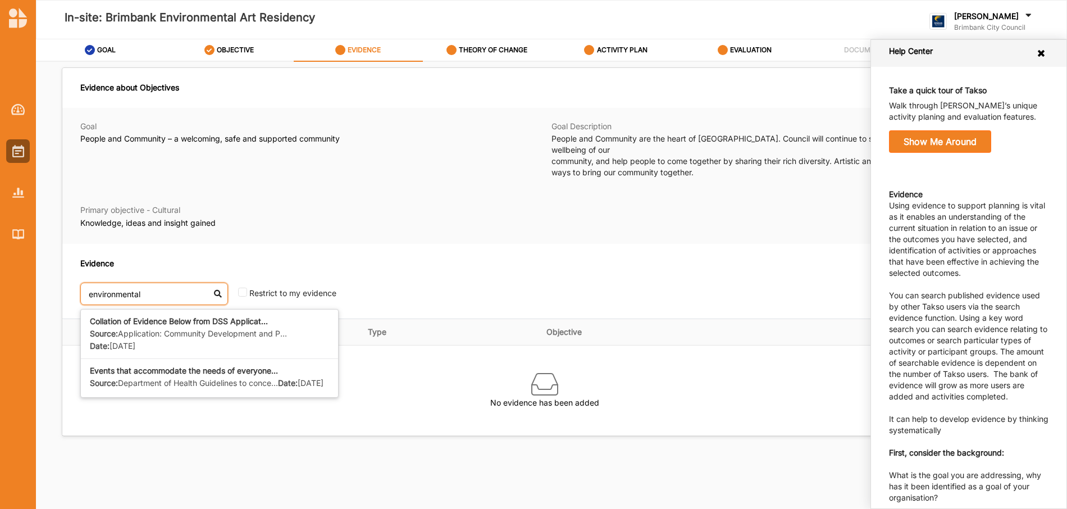
drag, startPoint x: 162, startPoint y: 285, endPoint x: 72, endPoint y: 277, distance: 89.7
click at [72, 277] on div "Evidence environmental Collation of Evidence Below from DSS Applicat... Source:…" at bounding box center [551, 281] width 979 height 75
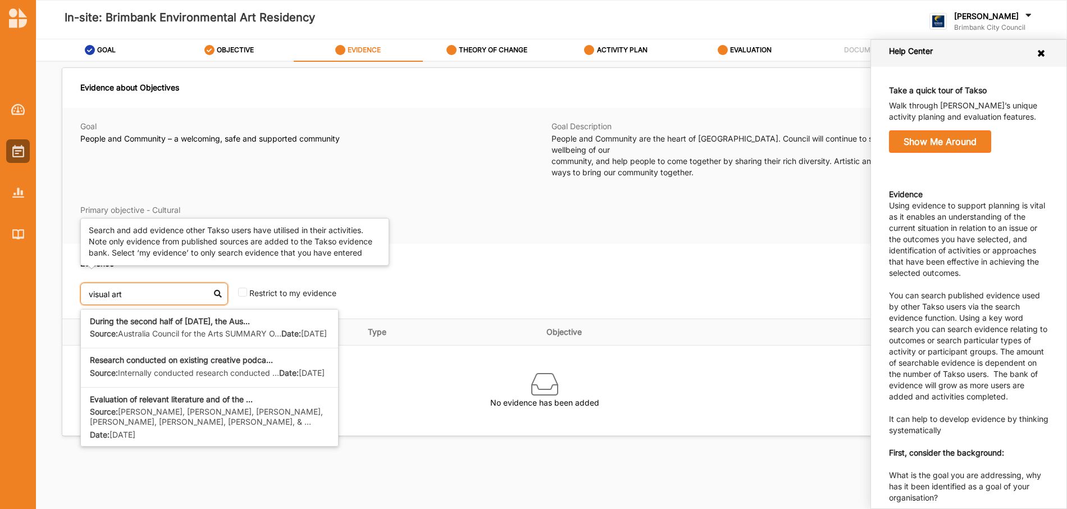
type input "visual art"
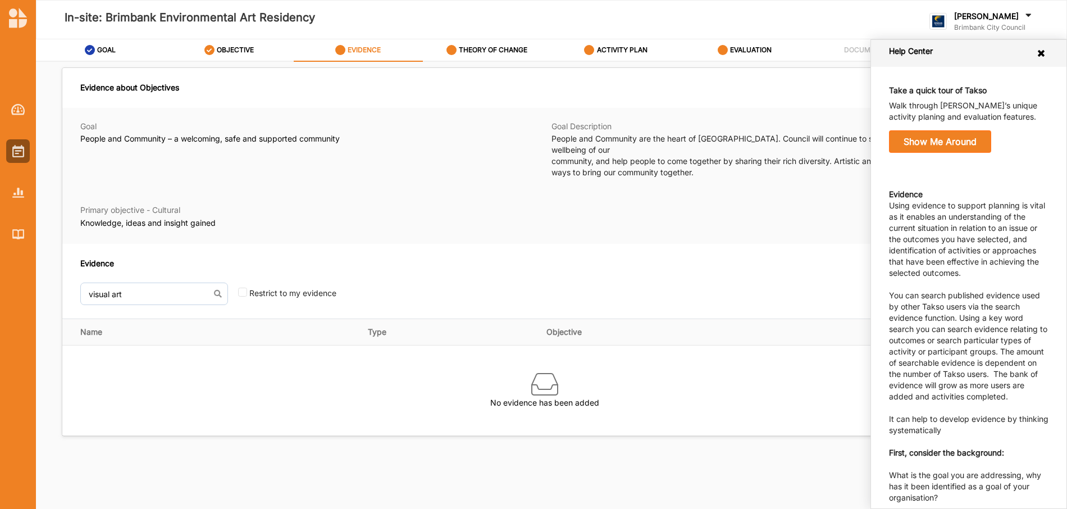
click at [446, 264] on div "Evidence visual art During the second half of [DATE], the Aus... Source: Austra…" at bounding box center [374, 281] width 589 height 48
click at [1036, 57] on icon at bounding box center [1041, 53] width 11 height 9
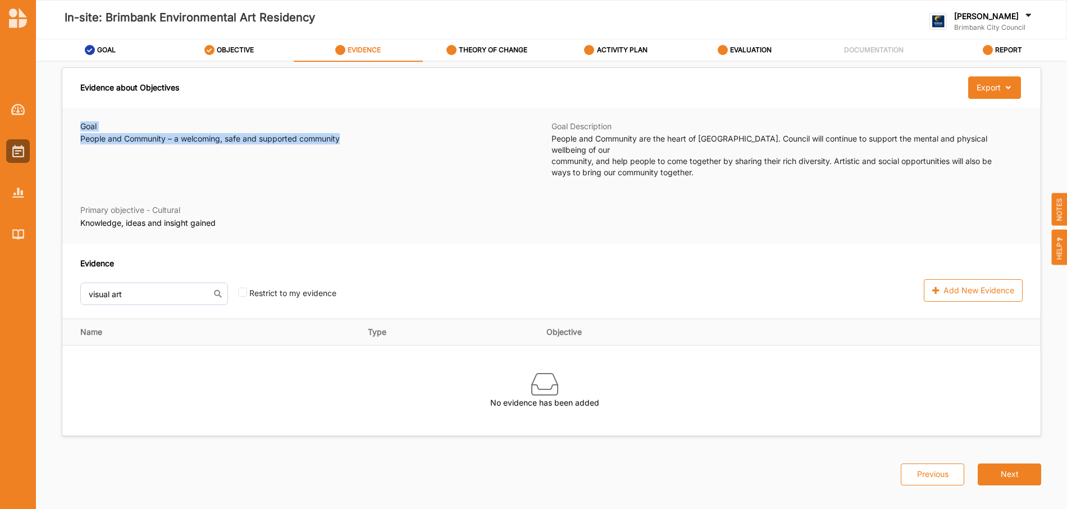
drag, startPoint x: 356, startPoint y: 140, endPoint x: 80, endPoint y: 126, distance: 276.2
click at [80, 126] on div "Goal People and Community – a welcoming, safe and supported community Goal Desc…" at bounding box center [551, 176] width 979 height 137
copy div "Goal People and Community – a welcoming, safe and supported community"
drag, startPoint x: 706, startPoint y: 161, endPoint x: 538, endPoint y: 137, distance: 170.3
click at [538, 137] on div "Goal People and Community – a welcoming, safe and supported community Goal Desc…" at bounding box center [551, 149] width 943 height 57
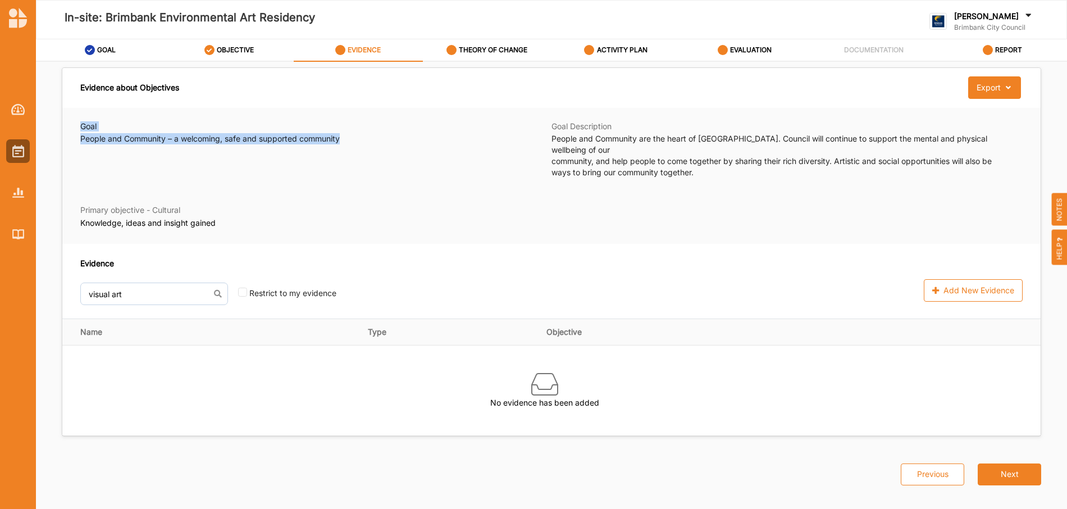
copy div "People and Community – a welcoming, safe and supported community Goal Descripti…"
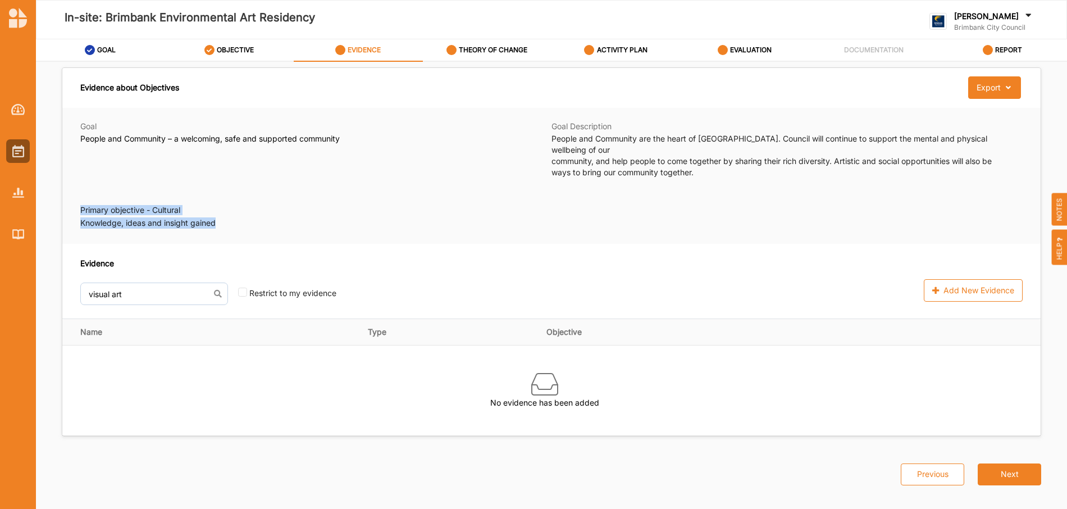
drag, startPoint x: 230, startPoint y: 216, endPoint x: 77, endPoint y: 195, distance: 154.3
click at [77, 195] on div "Goal People and Community – a welcoming, safe and supported community Goal Desc…" at bounding box center [551, 176] width 979 height 137
copy div "Primary objective - Cultural Knowledge, ideas and insight gained"
click at [164, 263] on div "Evidence visual art During the second half of [DATE], the Aus... Source: Austra…" at bounding box center [374, 281] width 589 height 48
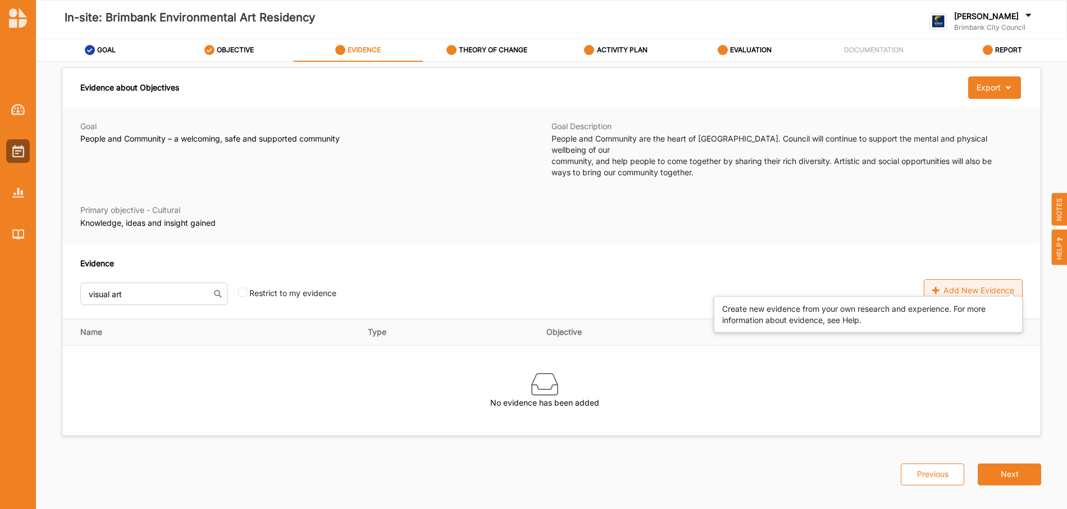
click at [963, 279] on div "Add New Evidence" at bounding box center [973, 290] width 99 height 22
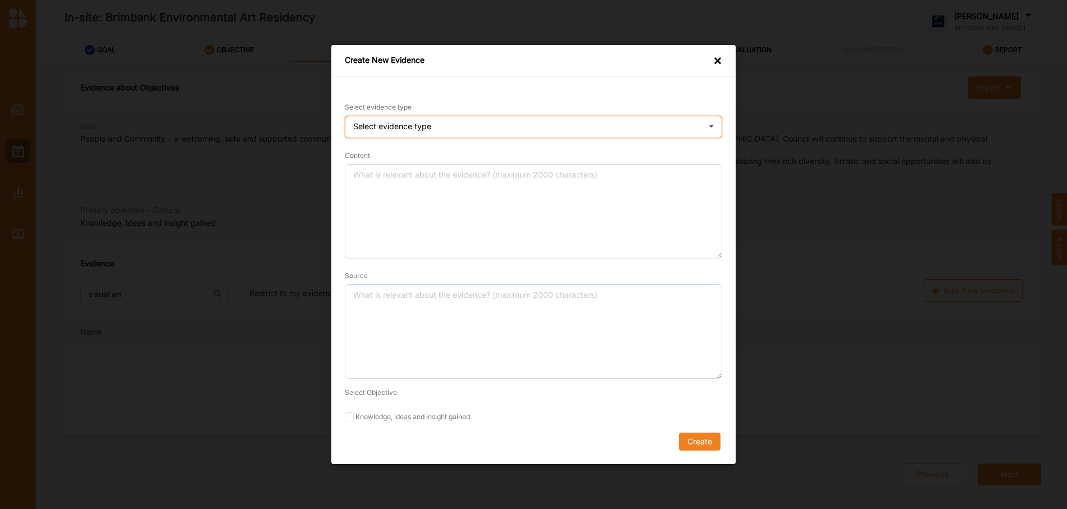
click at [478, 125] on div "Select evidence type Practice Knowledge Published Research Data" at bounding box center [534, 127] width 378 height 22
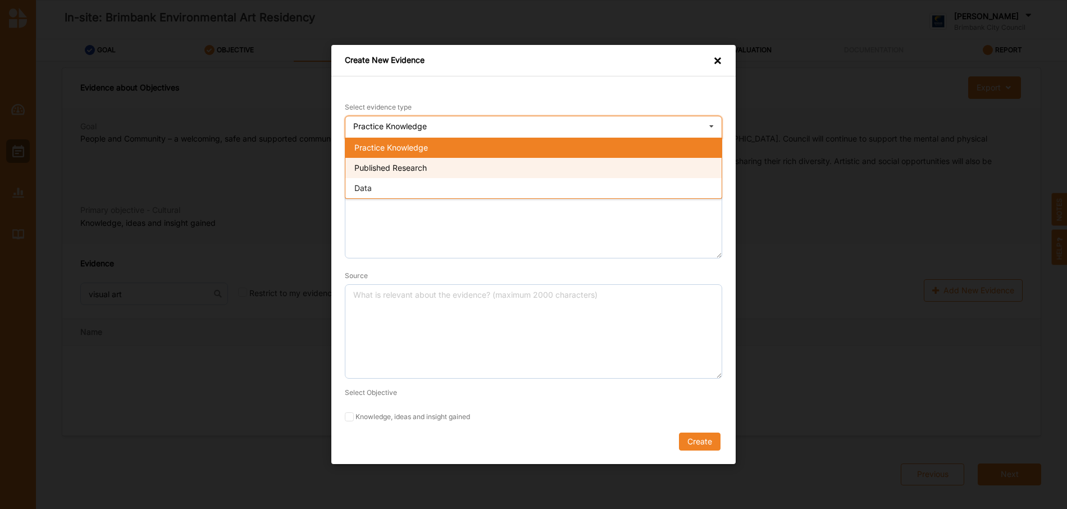
click at [460, 165] on div "Published Research" at bounding box center [533, 168] width 376 height 20
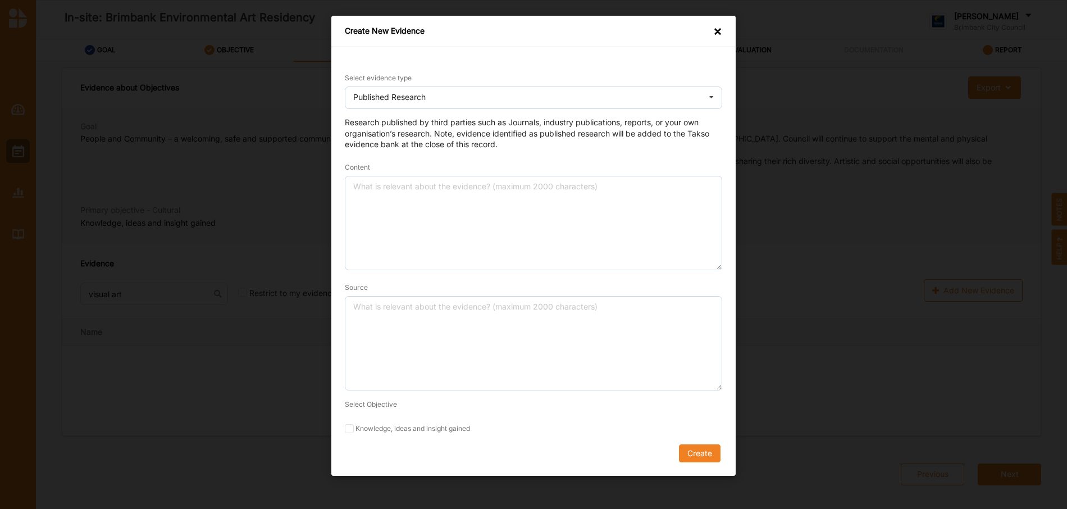
drag, startPoint x: 309, startPoint y: 190, endPoint x: 320, endPoint y: 190, distance: 10.7
click at [309, 190] on div "Create New Evidence × Select evidence type Published Research Practice Knowledg…" at bounding box center [533, 254] width 1067 height 509
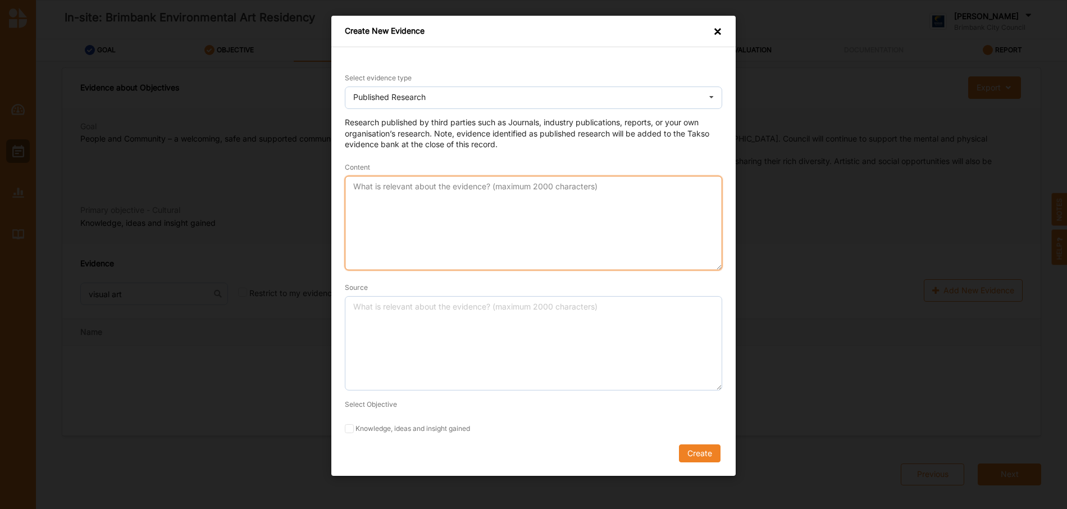
click at [388, 195] on textarea "Content" at bounding box center [534, 223] width 378 height 94
paste textarea "Enhancing Mental and Physical Wellbeing Research indicates that engaging with n…"
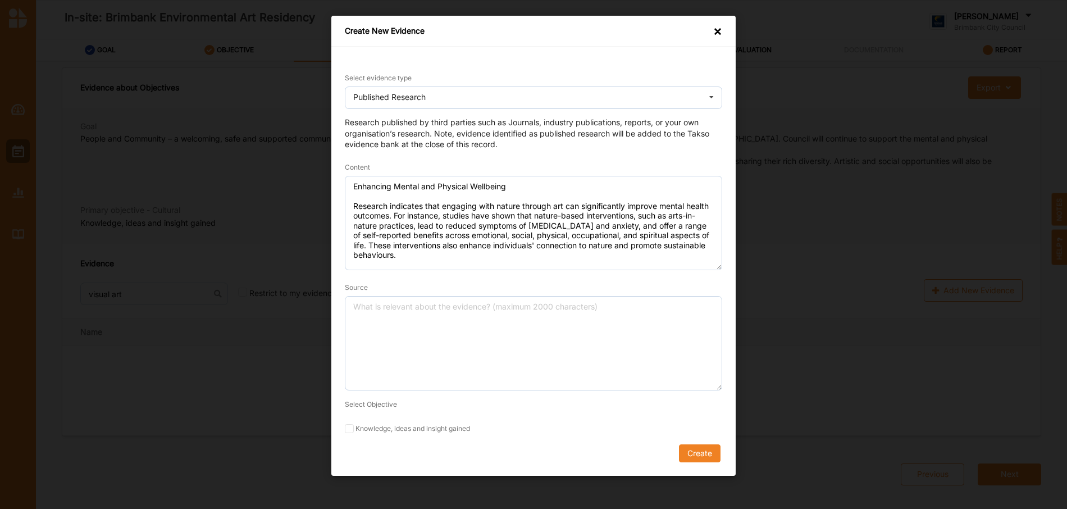
click at [185, 104] on div "Create New Evidence × Select evidence type Published Research Practice Knowledg…" at bounding box center [533, 254] width 1067 height 509
click at [297, 160] on div "Create New Evidence × Select evidence type Published Research Practice Knowledg…" at bounding box center [533, 254] width 1067 height 509
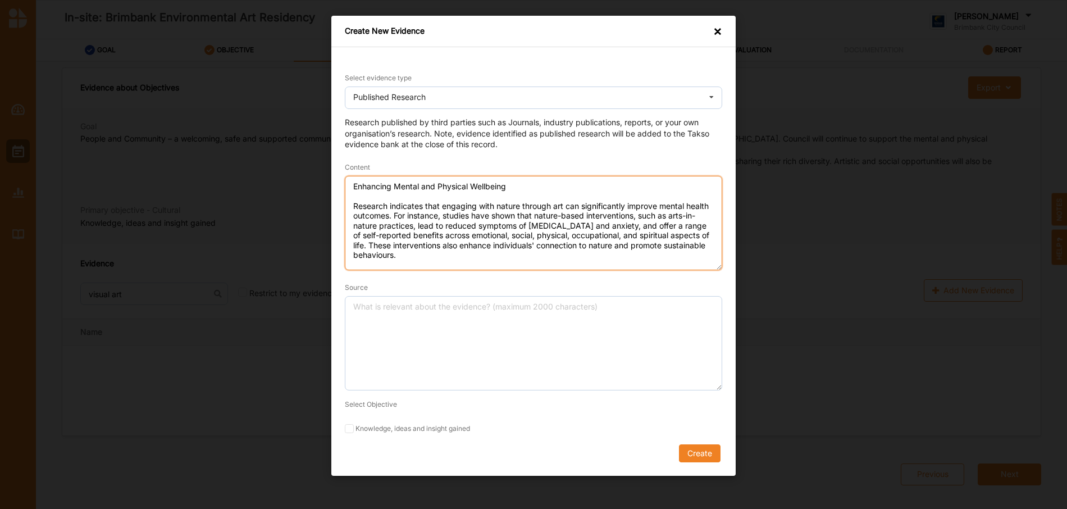
click at [598, 235] on textarea "Enhancing Mental and Physical Wellbeing Research indicates that engaging with n…" at bounding box center [534, 223] width 378 height 94
type textarea "Enhancing Mental and Physical Wellbeing Research indicates that engaging with n…"
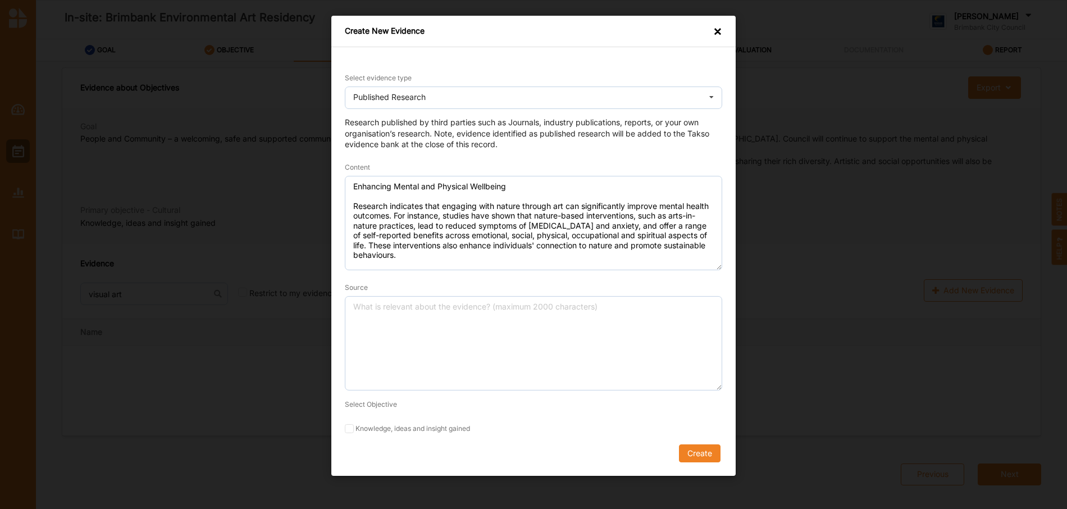
click at [716, 31] on div "×" at bounding box center [717, 32] width 9 height 13
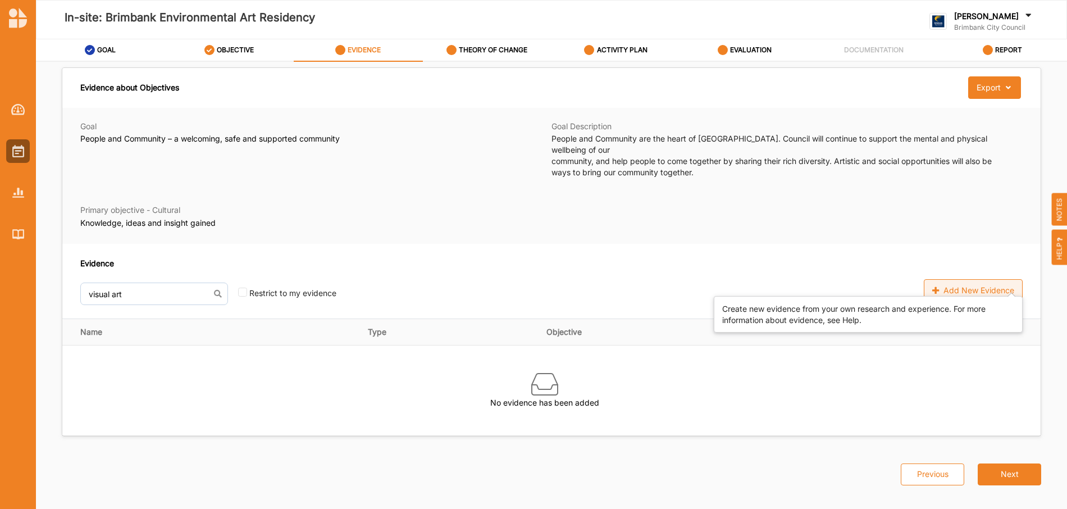
click at [976, 281] on div "Add New Evidence" at bounding box center [973, 290] width 99 height 22
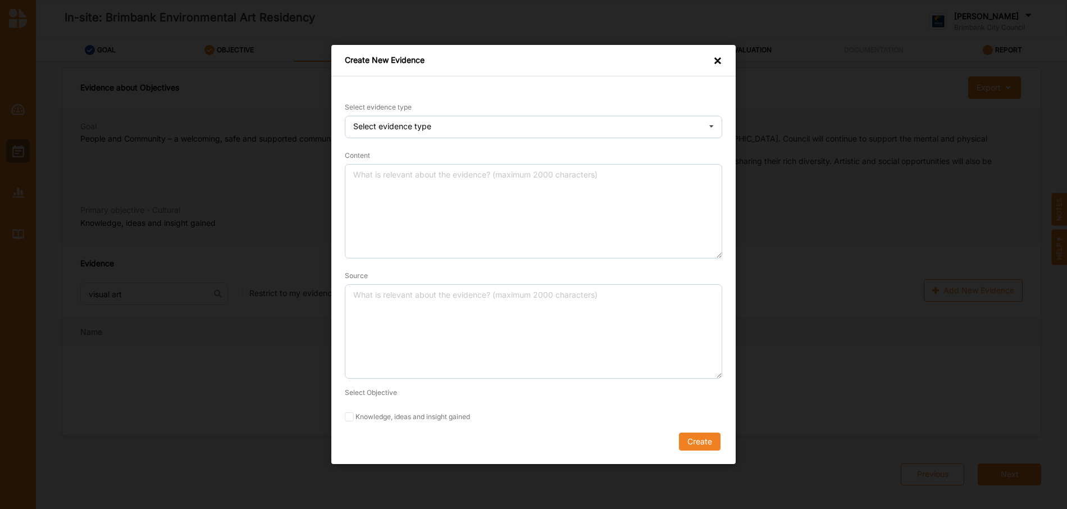
click at [159, 304] on div "Create New Evidence × Select evidence type Select evidence type Practice Knowle…" at bounding box center [533, 254] width 1067 height 509
click at [720, 63] on div "×" at bounding box center [717, 61] width 9 height 13
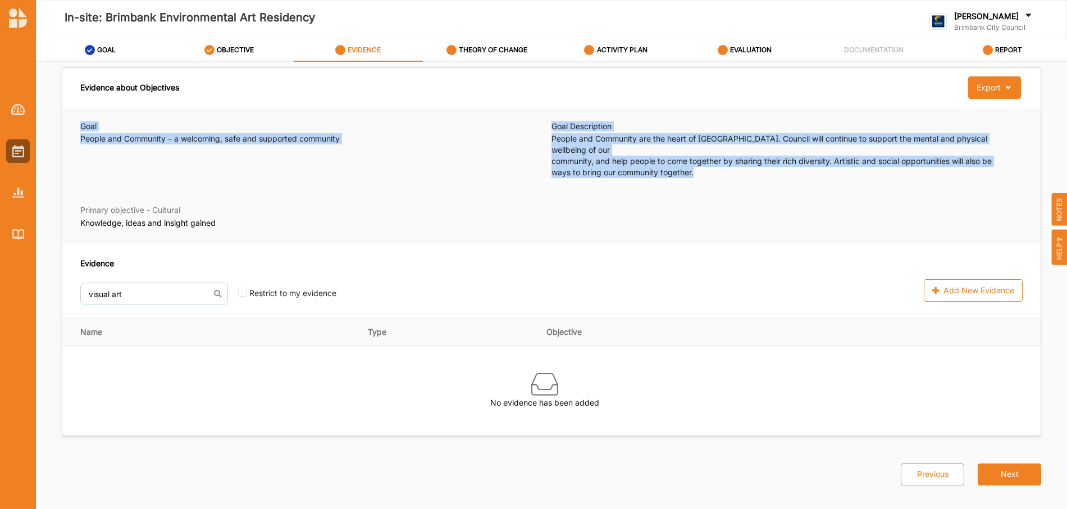
drag, startPoint x: 701, startPoint y: 165, endPoint x: 80, endPoint y: 125, distance: 622.0
click at [80, 125] on div "Goal People and Community – a welcoming, safe and supported community Goal Desc…" at bounding box center [551, 176] width 979 height 137
copy div "Goal People and Community – a welcoming, safe and supported community Goal Desc…"
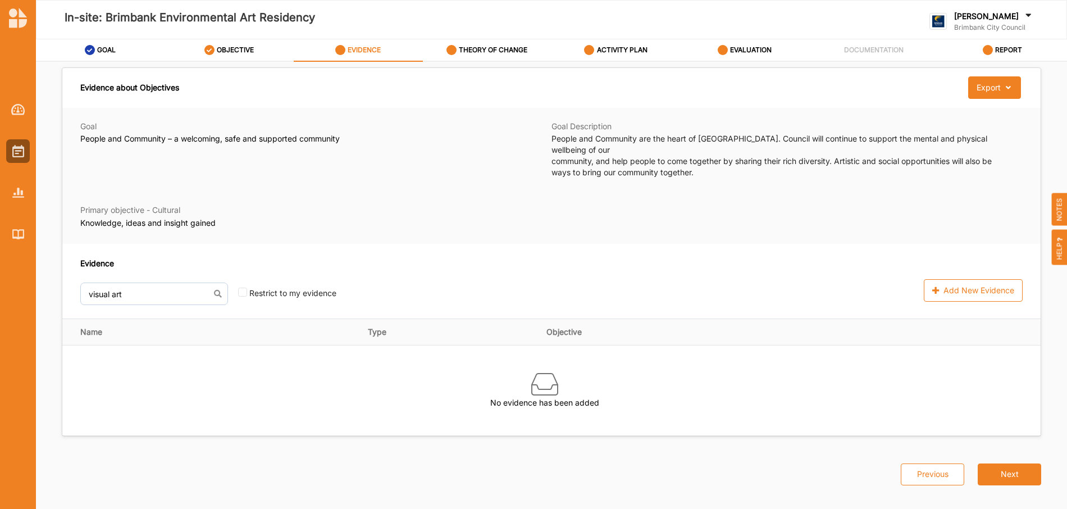
drag, startPoint x: 288, startPoint y: 225, endPoint x: 258, endPoint y: 216, distance: 31.1
click at [282, 223] on div "Goal People and Community – a welcoming, safe and supported community Goal Desc…" at bounding box center [551, 176] width 979 height 137
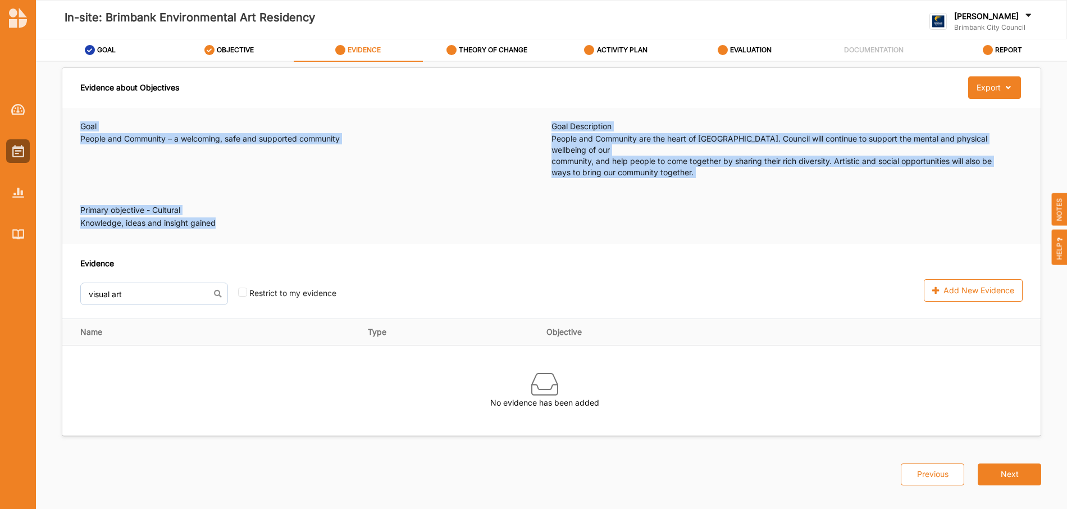
drag, startPoint x: 216, startPoint y: 213, endPoint x: 77, endPoint y: 125, distance: 164.9
click at [77, 125] on div "Goal People and Community – a welcoming, safe and supported community Goal Desc…" at bounding box center [551, 176] width 979 height 137
copy div "Goal People and Community – a welcoming, safe and supported community Goal Desc…"
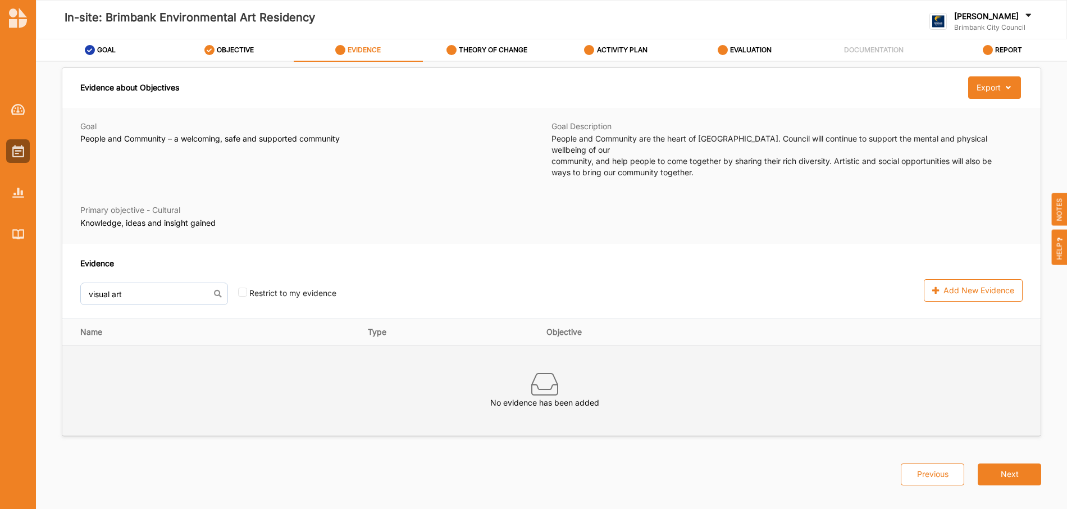
click at [78, 370] on td "No evidence has been added" at bounding box center [551, 390] width 979 height 90
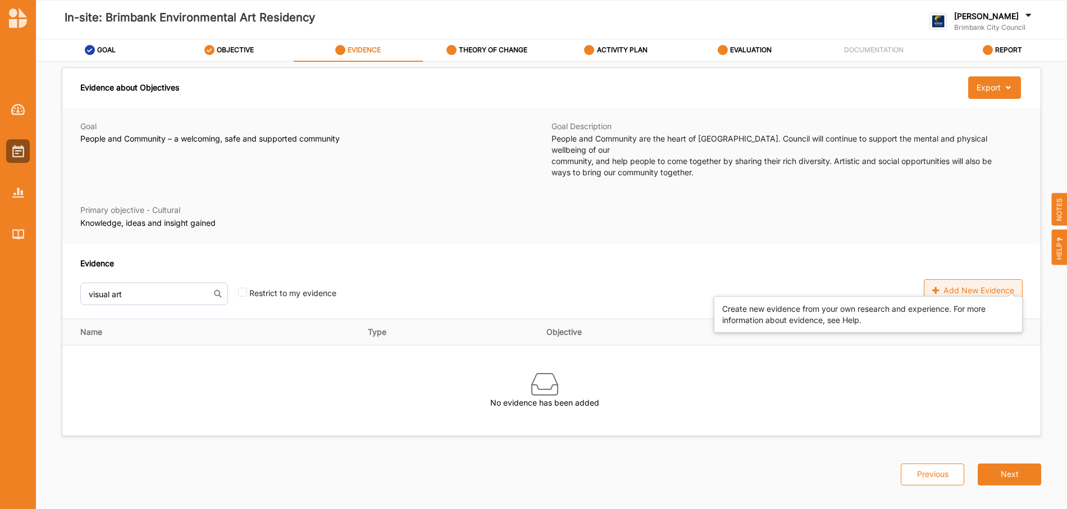
click at [975, 283] on div "Add New Evidence" at bounding box center [973, 290] width 99 height 22
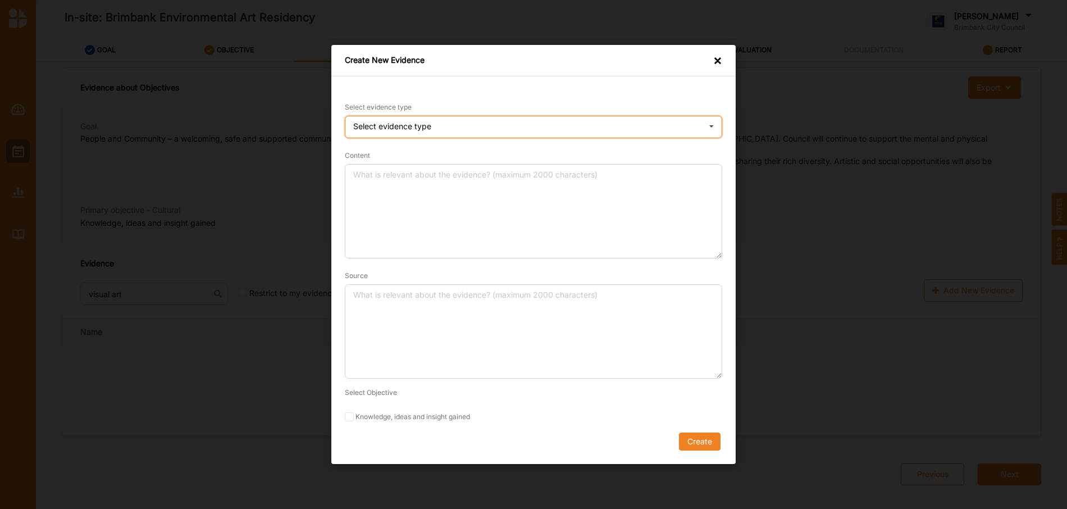
click at [543, 125] on div "Select evidence type Practice Knowledge Published Research Data" at bounding box center [534, 127] width 378 height 22
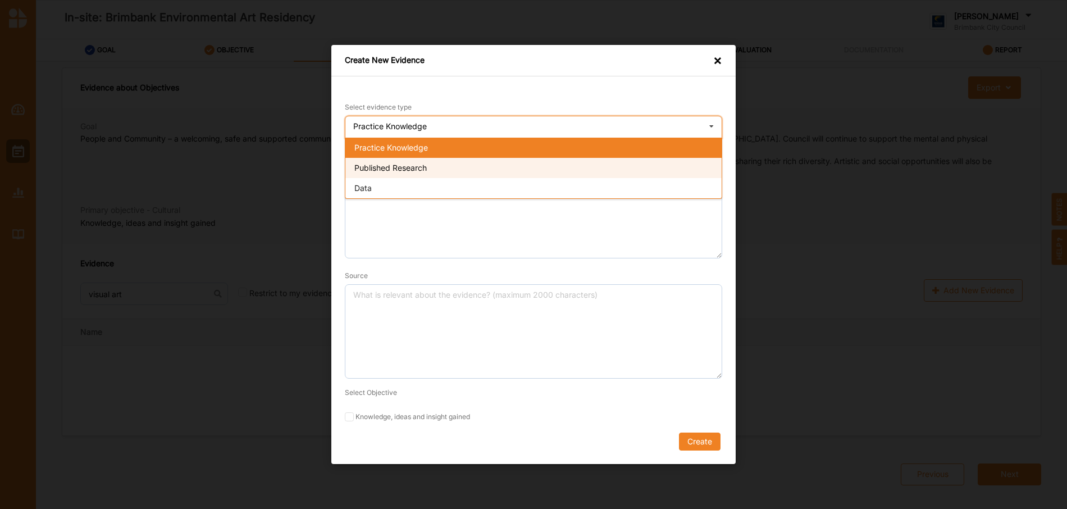
click at [504, 165] on div "Published Research" at bounding box center [533, 168] width 376 height 20
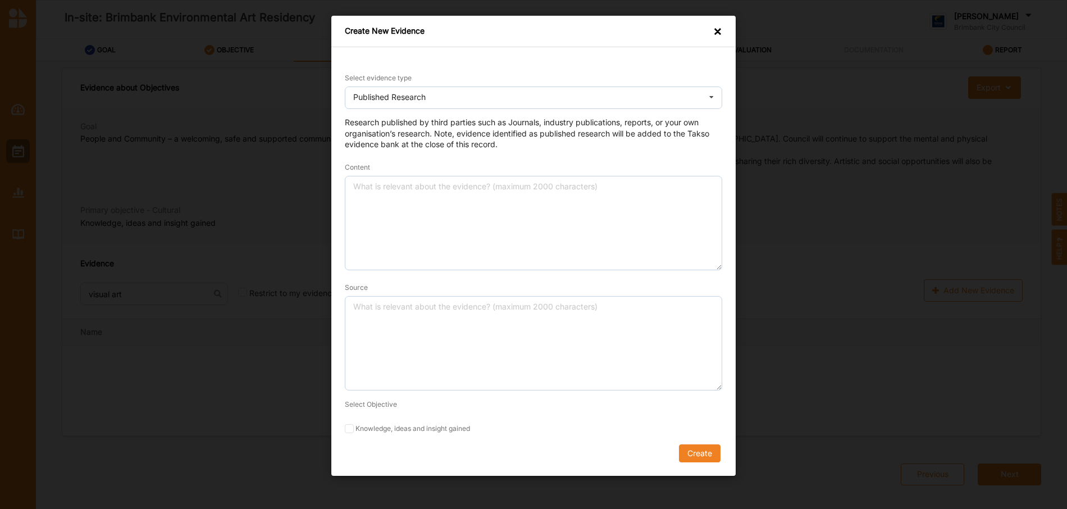
click at [70, 182] on div "Create New Evidence × Select evidence type Published Research Practice Knowledg…" at bounding box center [533, 254] width 1067 height 509
click at [52, 249] on div "Create New Evidence × Select evidence type Published Research Practice Knowledg…" at bounding box center [533, 254] width 1067 height 509
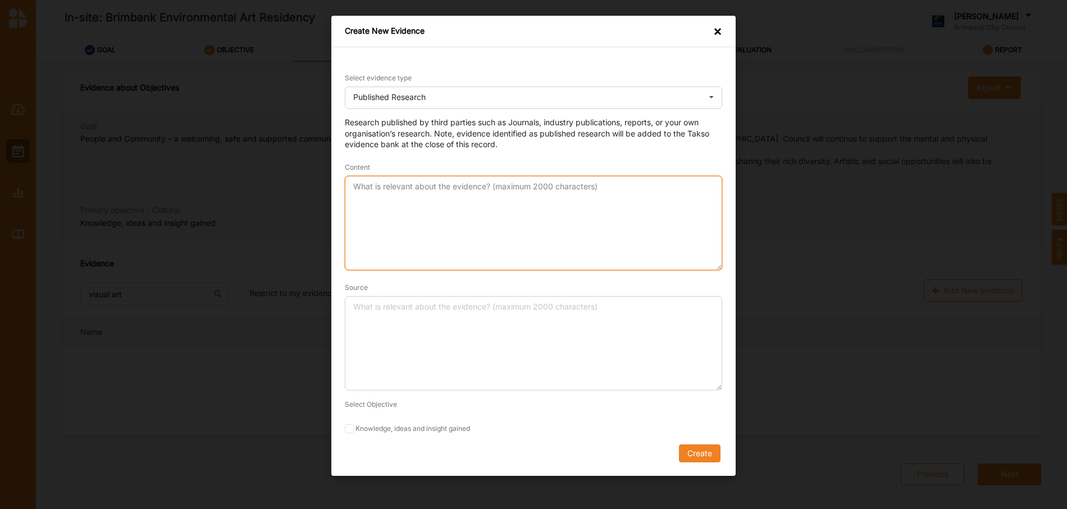
click at [431, 190] on textarea "Content" at bounding box center [534, 223] width 378 height 94
paste textarea "Artist Residencies and Community Empowerment"
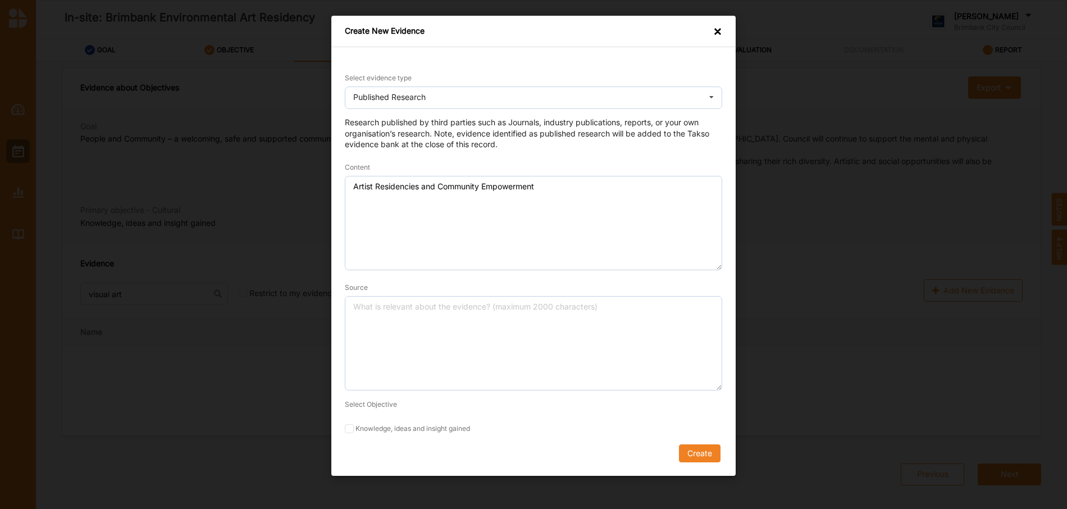
drag, startPoint x: 58, startPoint y: 256, endPoint x: 212, endPoint y: 262, distance: 154.1
click at [80, 255] on div "Create New Evidence × Select evidence type Published Research Practice Knowledg…" at bounding box center [533, 254] width 1067 height 509
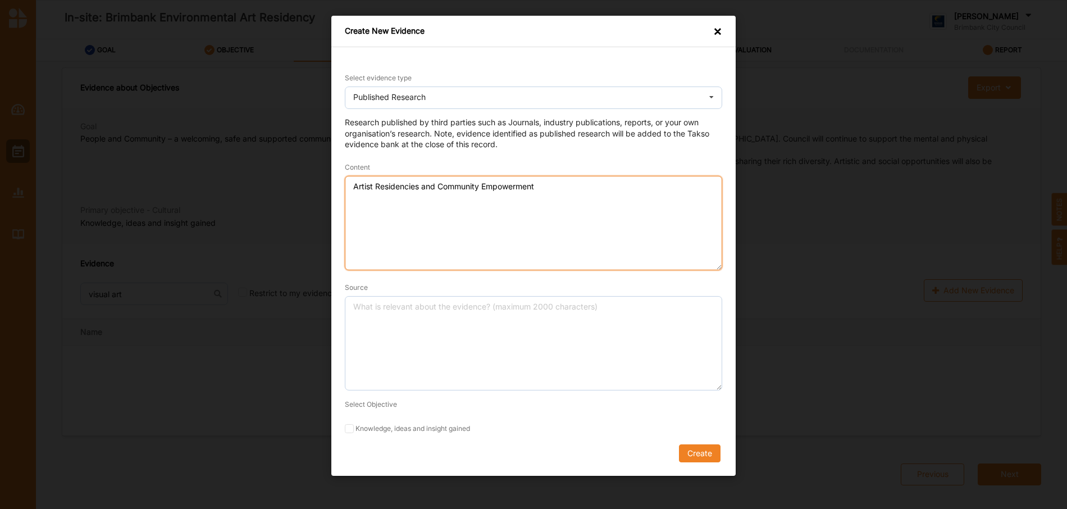
click at [374, 204] on textarea "Artist Residencies and Community Empowerment" at bounding box center [534, 223] width 378 height 94
click at [544, 193] on textarea "Artist Residencies and Community Empowerment" at bounding box center [534, 223] width 378 height 94
paste textarea "This article discusses how artist residencies can function as alternative model…"
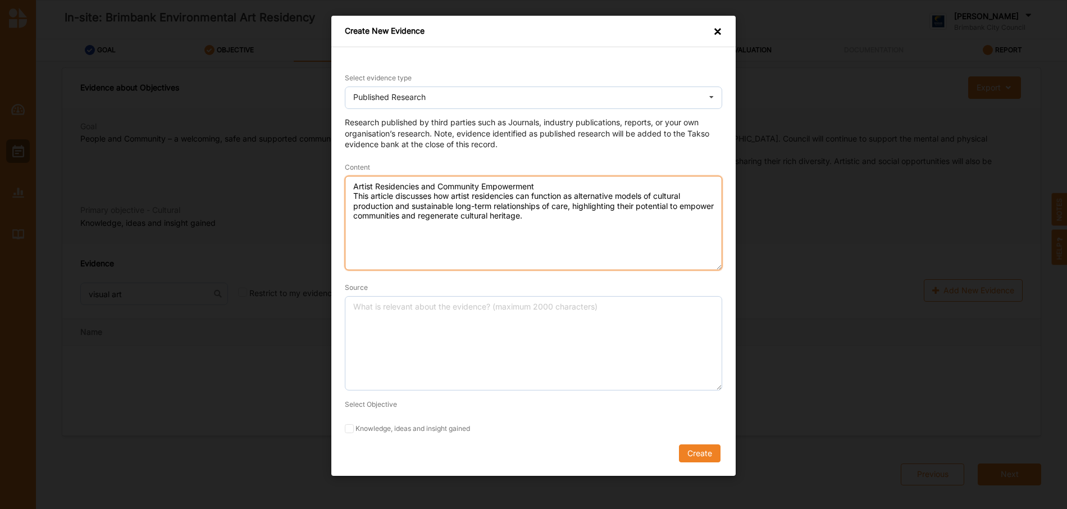
click at [545, 187] on textarea "Artist Residencies and Community Empowerment This article discusses how artist …" at bounding box center [534, 223] width 378 height 94
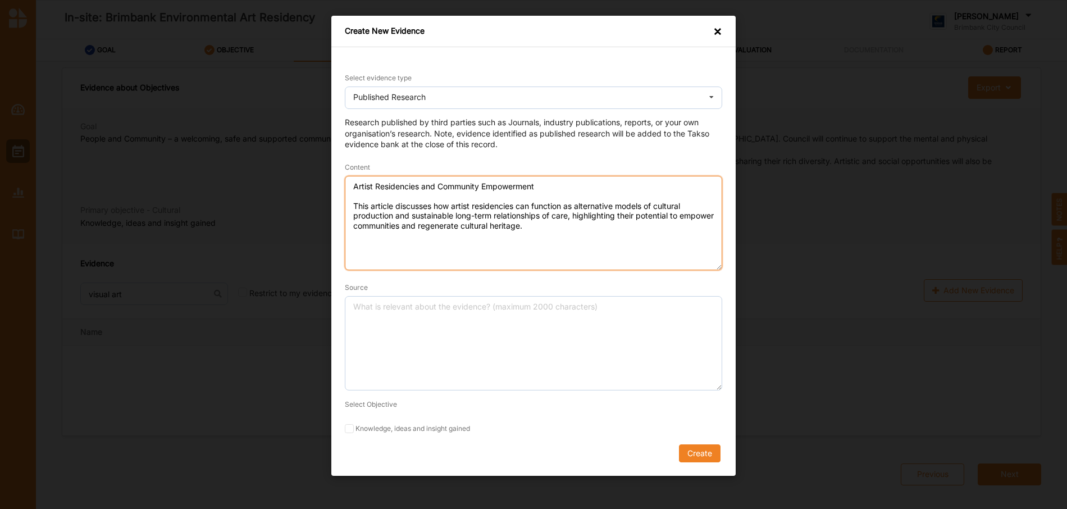
type textarea "Artist Residencies and Community Empowerment This article discusses how artist …"
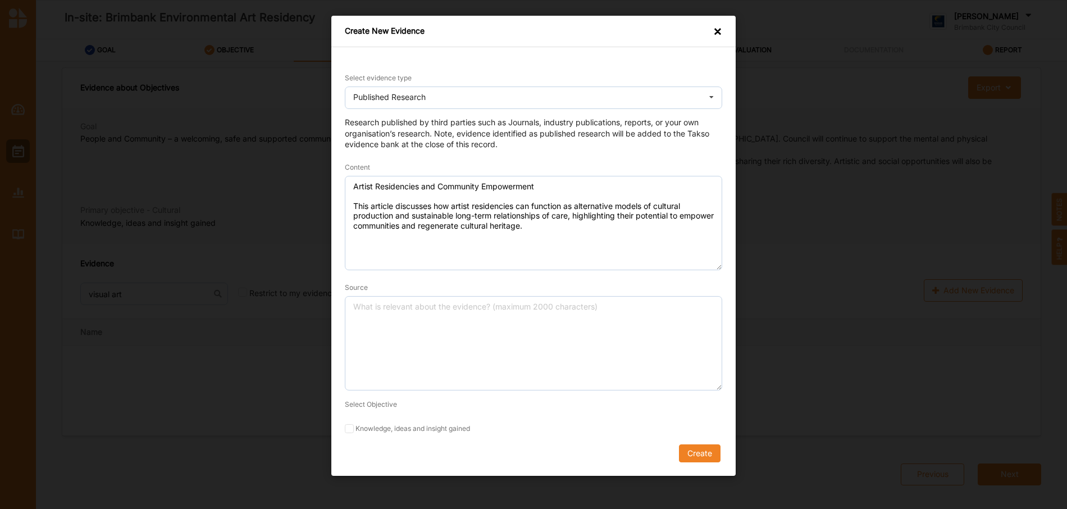
click at [71, 309] on div "Create New Evidence × Select evidence type Published Research Practice Knowledg…" at bounding box center [533, 254] width 1067 height 509
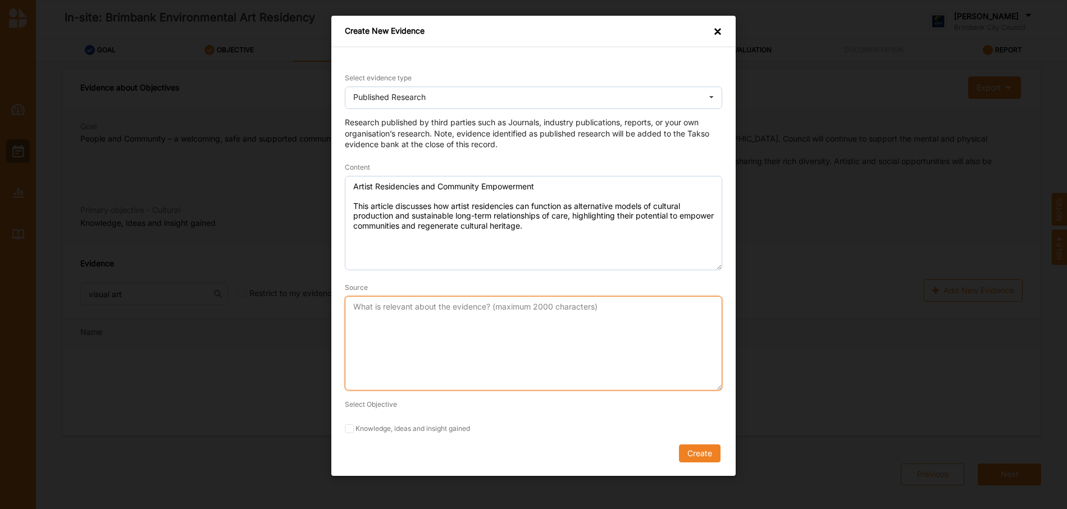
click at [372, 321] on textarea "Source" at bounding box center [534, 343] width 378 height 94
paste textarea "[PERSON_NAME]. "Conceptualising the Value of Artist Residencies: A Research Age…"
drag, startPoint x: 461, startPoint y: 375, endPoint x: 427, endPoint y: 378, distance: 33.8
click at [460, 375] on textarea "[PERSON_NAME]. "Conceptualising the Value of Artist Residencies: A Research Age…" at bounding box center [534, 343] width 378 height 94
type textarea "[PERSON_NAME]. "Conceptualising the Value of Artist Residencies: A Research Age…"
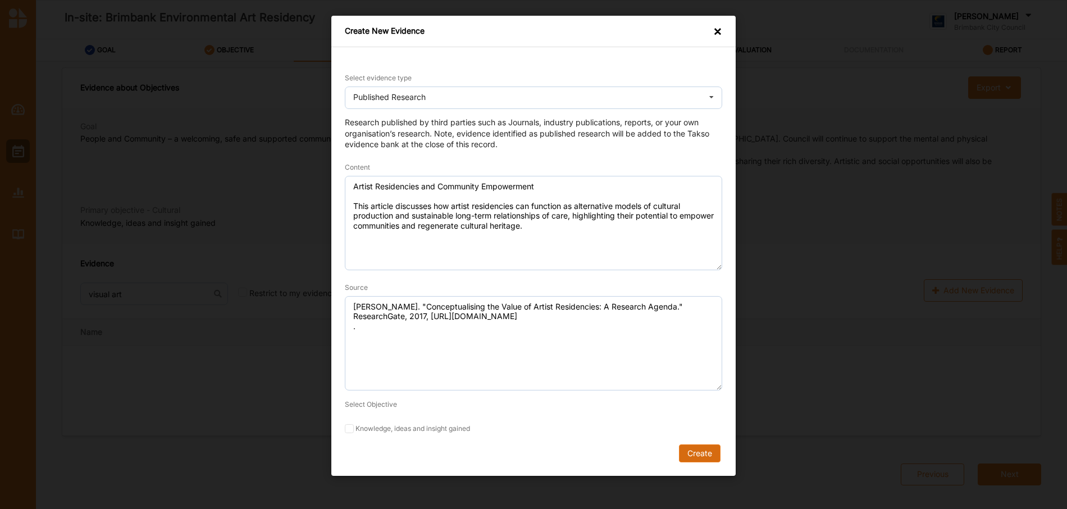
click at [702, 451] on button "Create" at bounding box center [700, 453] width 42 height 18
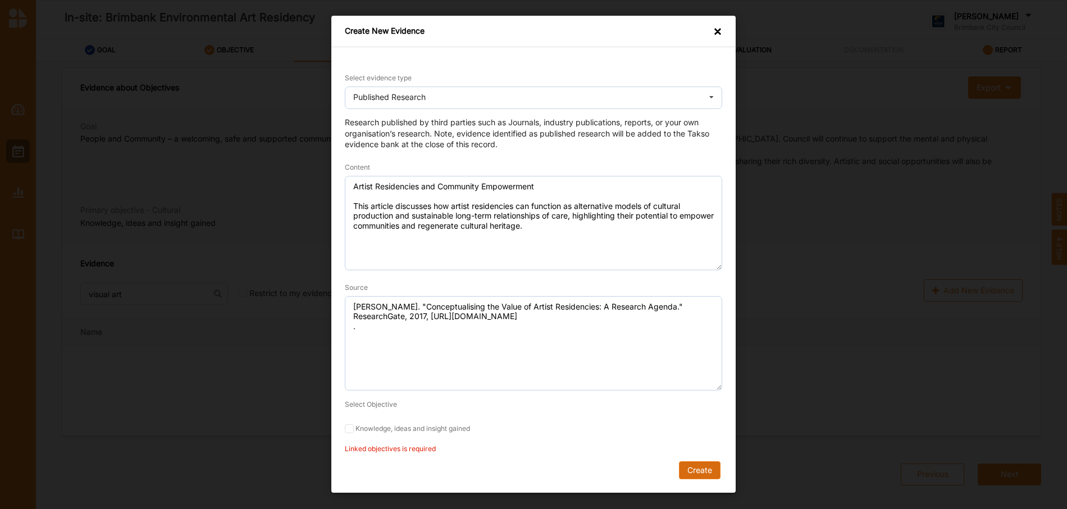
click at [703, 477] on button "Create" at bounding box center [700, 470] width 42 height 18
click at [351, 431] on input "Knowledge, ideas and insight gained" at bounding box center [349, 428] width 9 height 9
checkbox input "true"
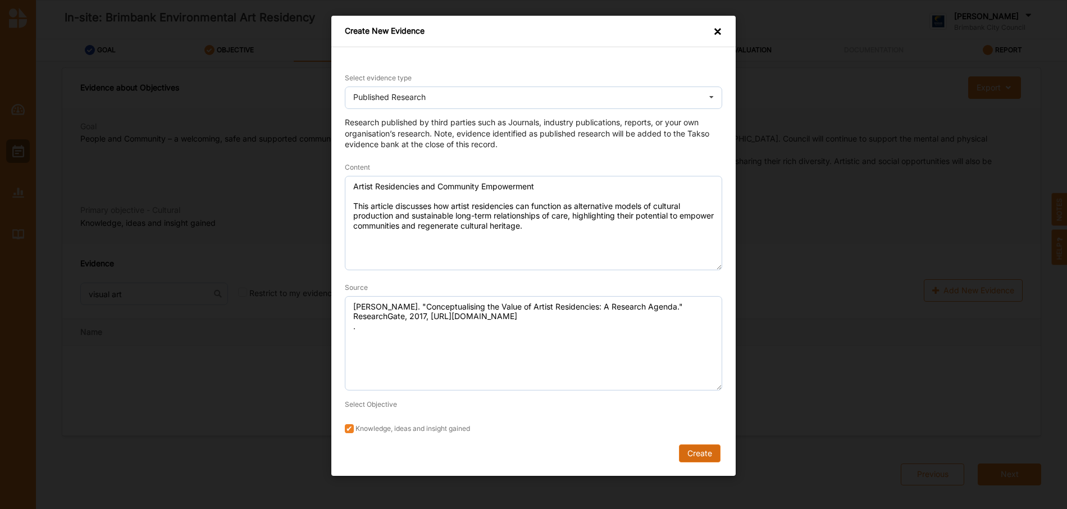
click at [700, 452] on button "Create" at bounding box center [700, 453] width 42 height 18
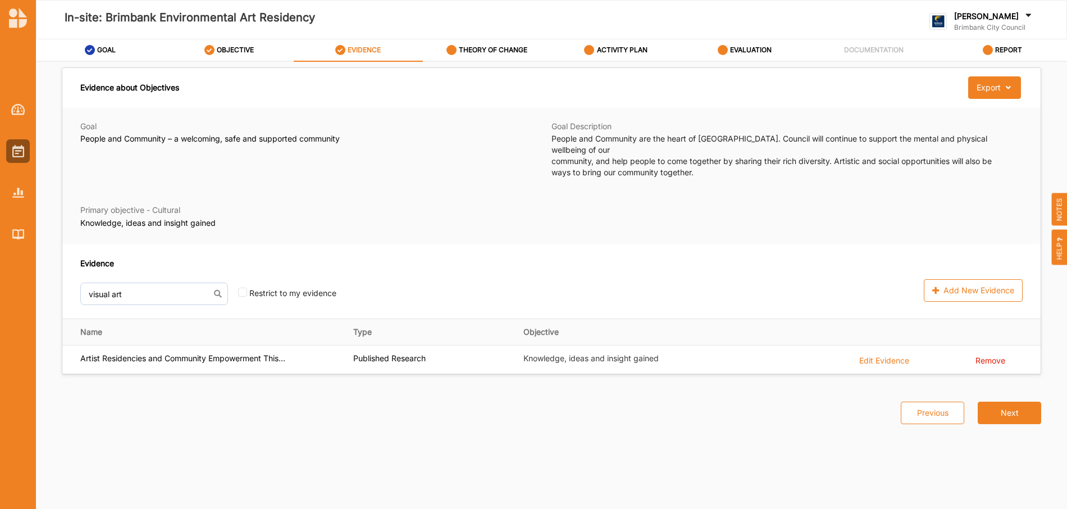
click at [72, 387] on div "Previous Next" at bounding box center [551, 406] width 993 height 62
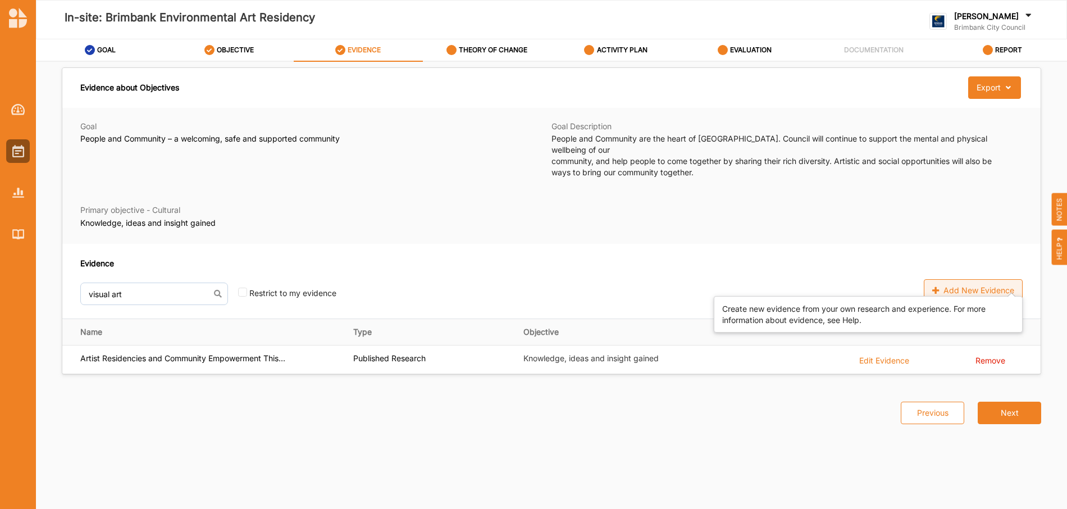
click at [976, 279] on div "Add New Evidence" at bounding box center [973, 290] width 99 height 22
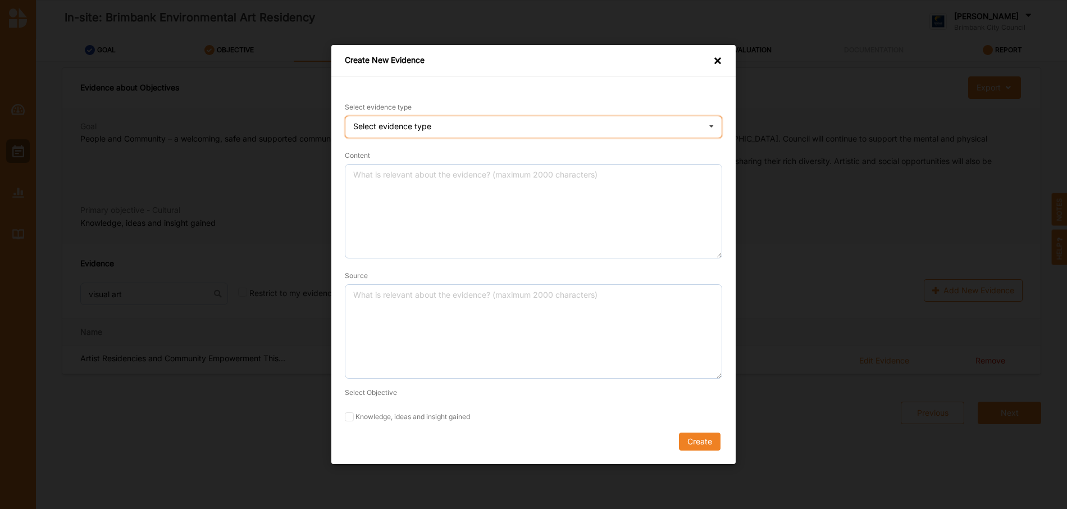
click at [491, 124] on div "Select evidence type Practice Knowledge Published Research Data" at bounding box center [534, 127] width 378 height 22
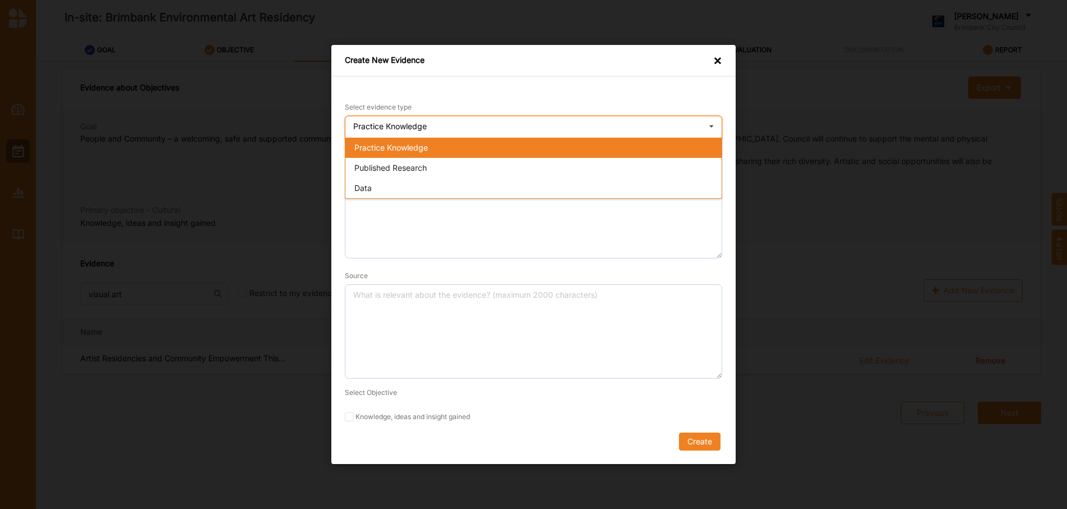
drag, startPoint x: 470, startPoint y: 167, endPoint x: 462, endPoint y: 167, distance: 7.3
click at [469, 167] on div "Published Research" at bounding box center [533, 168] width 376 height 20
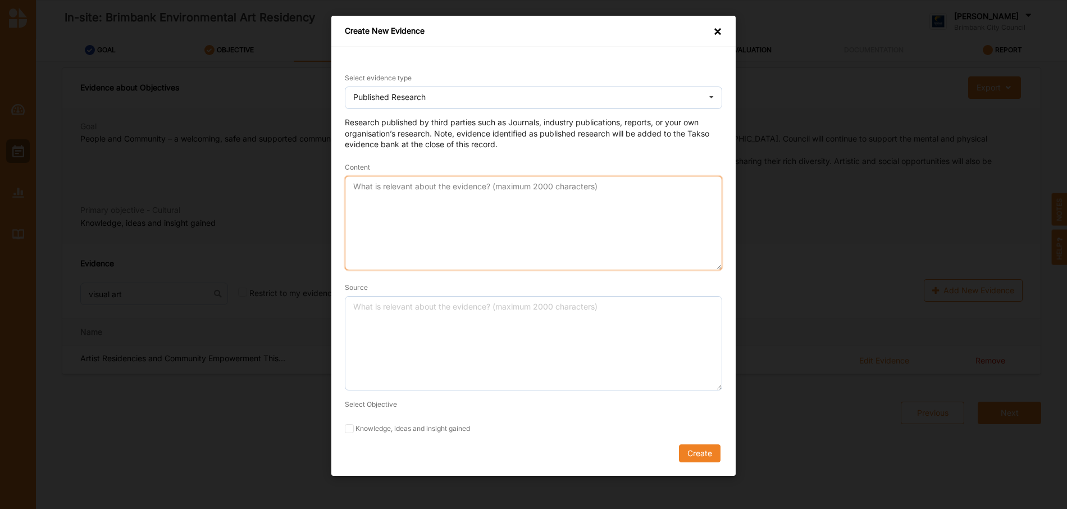
click at [401, 197] on textarea "Content" at bounding box center [534, 223] width 378 height 94
paste textarea "This article outlines how artist residencies facilitate partnerships among arti…"
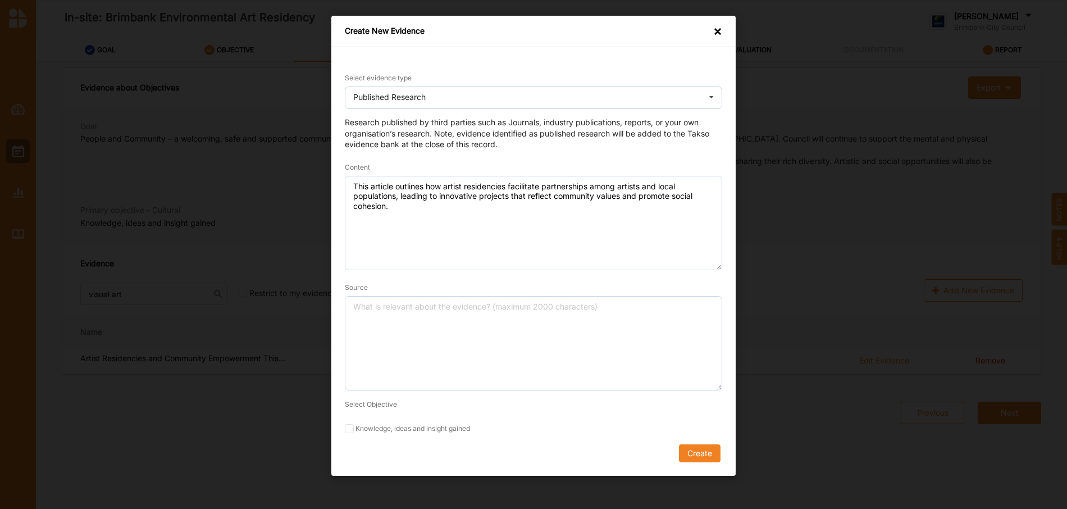
drag, startPoint x: 57, startPoint y: 240, endPoint x: 74, endPoint y: 236, distance: 17.4
click at [58, 240] on div "Create New Evidence × Select evidence type Published Research Practice Knowledg…" at bounding box center [533, 254] width 1067 height 509
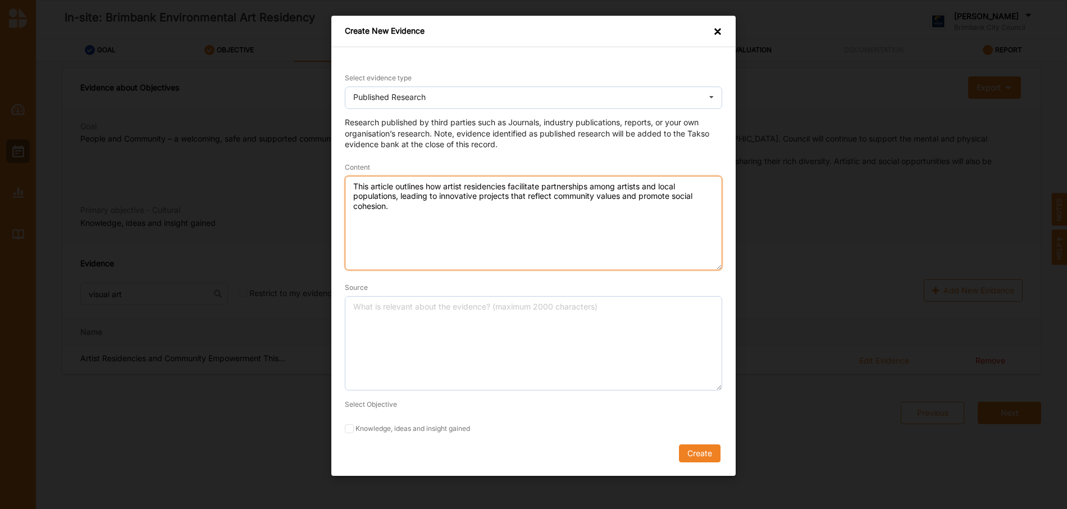
click at [352, 187] on textarea "This article outlines how artist residencies facilitate partnerships among arti…" at bounding box center [534, 223] width 378 height 94
paste textarea "Artist Residencies and Community Engagement"
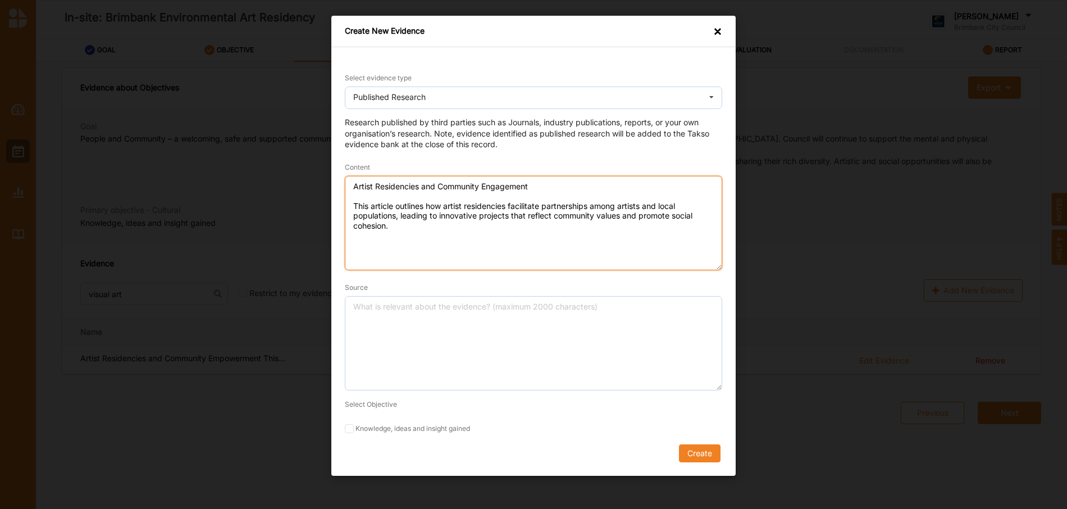
type textarea "Artist Residencies and Community Engagement This article outlines how artist re…"
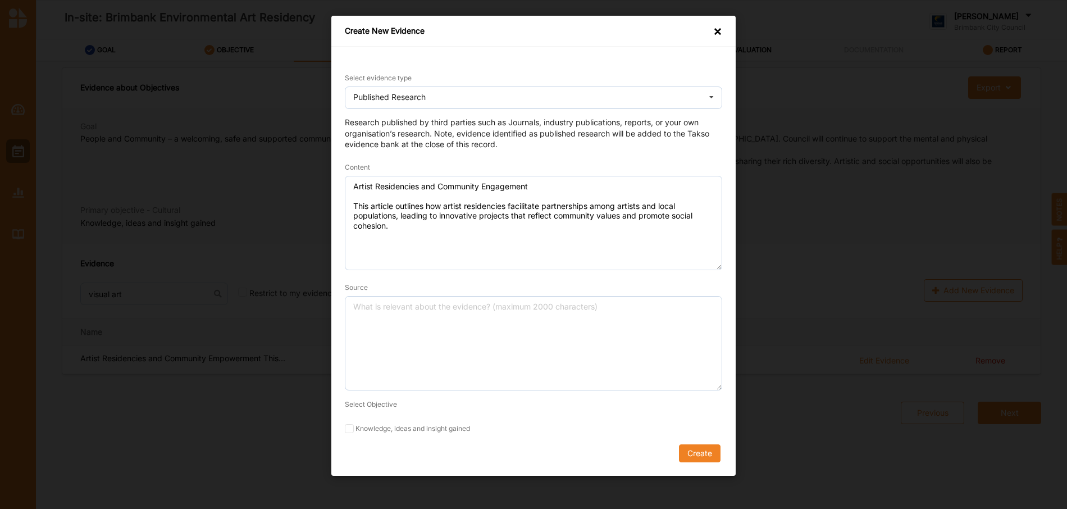
drag, startPoint x: 71, startPoint y: 286, endPoint x: 78, endPoint y: 287, distance: 6.3
click at [73, 286] on div "Create New Evidence × Select evidence type Published Research Practice Knowledg…" at bounding box center [533, 254] width 1067 height 509
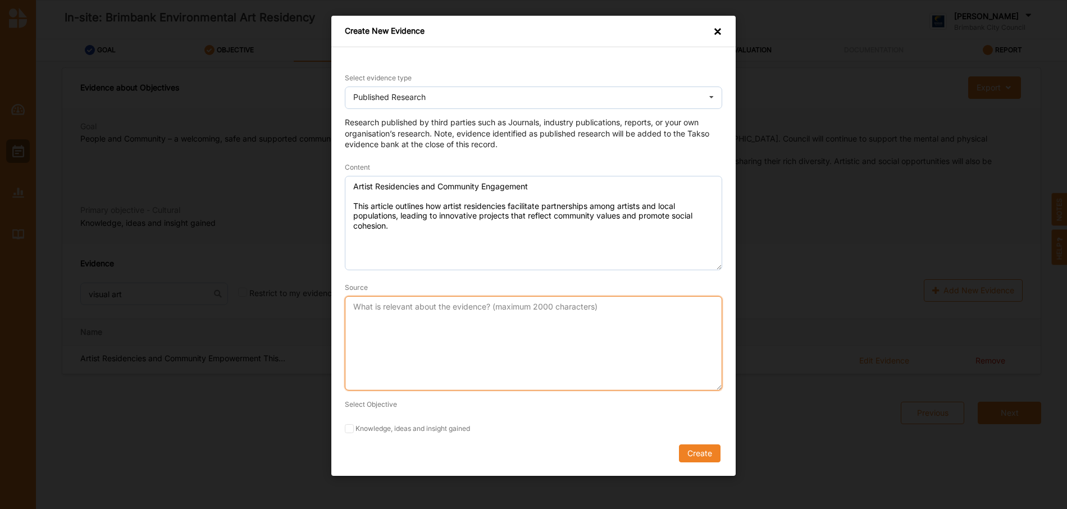
click at [364, 319] on textarea "Source" at bounding box center [534, 343] width 378 height 94
paste textarea "Purchas, Leonie. "Artist Residencies: Enhancing Cultural Collaboration & Commun…"
type textarea "Purchas, Leonie. "Artist Residencies: Enhancing Cultural Collaboration & Commun…"
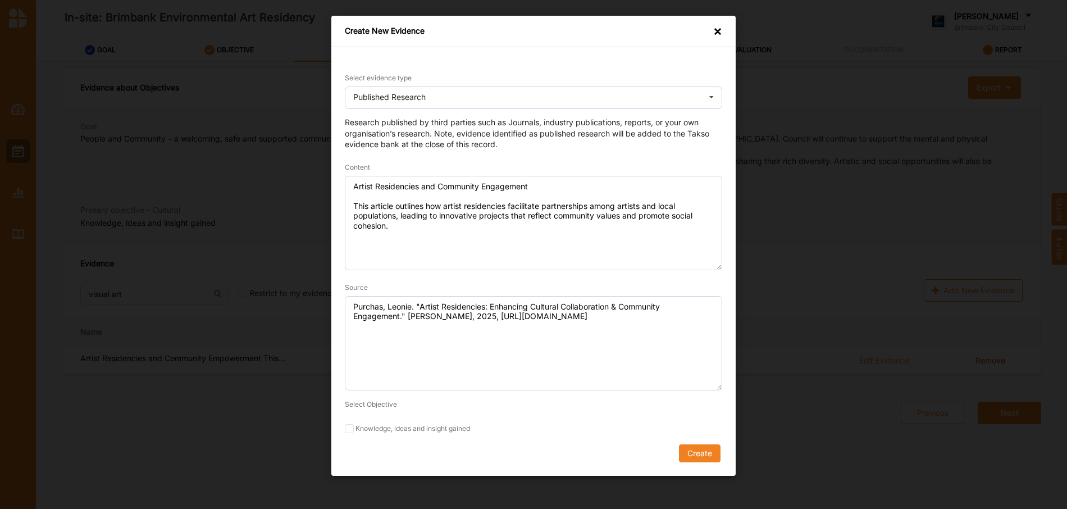
drag, startPoint x: 347, startPoint y: 425, endPoint x: 367, endPoint y: 434, distance: 22.6
click at [354, 428] on label "Knowledge, ideas and insight gained" at bounding box center [534, 428] width 378 height 9
click at [354, 428] on input "Knowledge, ideas and insight gained" at bounding box center [349, 428] width 9 height 9
checkbox input "true"
click at [713, 452] on button "Create" at bounding box center [700, 453] width 42 height 18
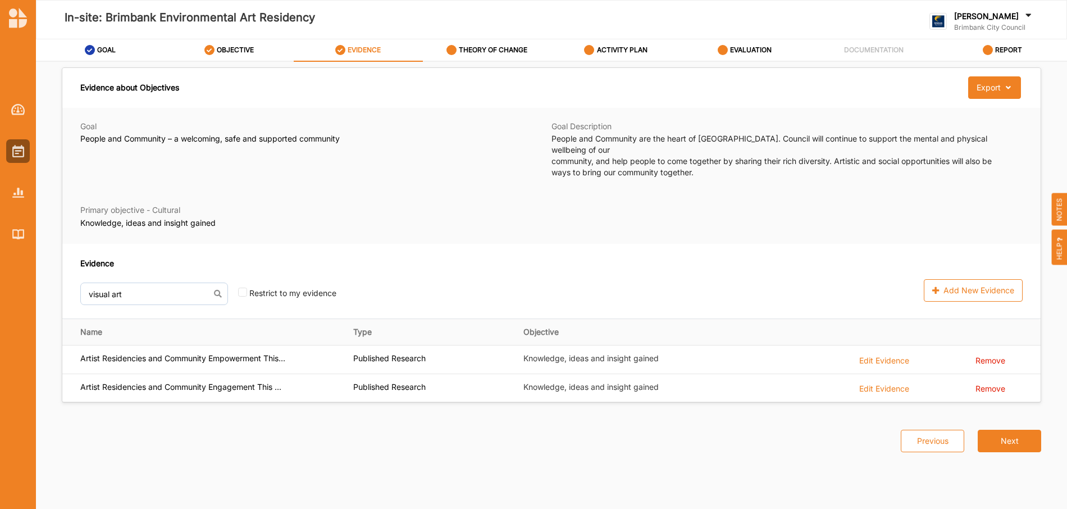
click at [79, 164] on div "Goal People and Community – a welcoming, safe and supported community Goal Desc…" at bounding box center [551, 176] width 979 height 137
click at [79, 455] on div "Evidence about Objectives Export Download Evidence Goal People and Community – …" at bounding box center [551, 276] width 977 height 403
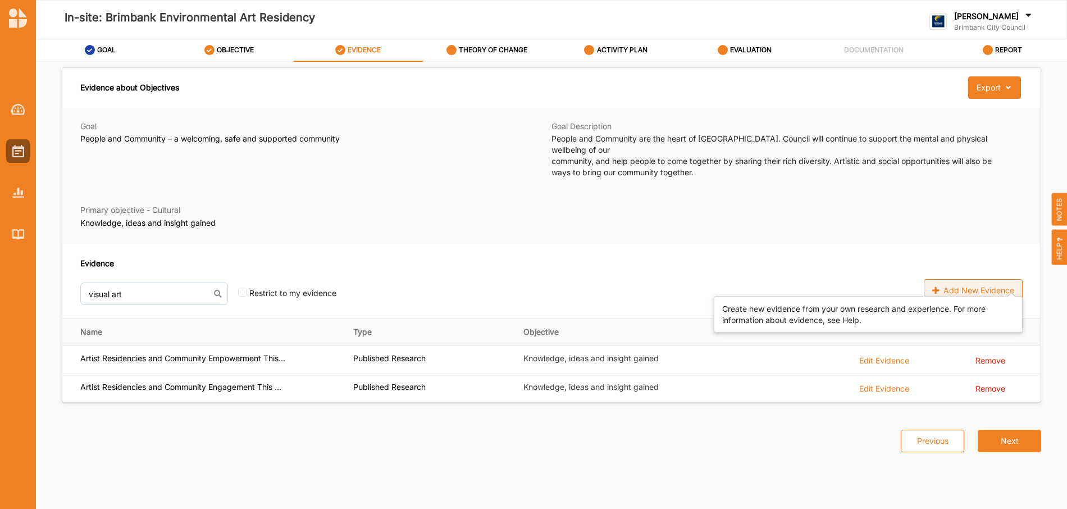
click at [949, 280] on div "Add New Evidence" at bounding box center [973, 290] width 99 height 22
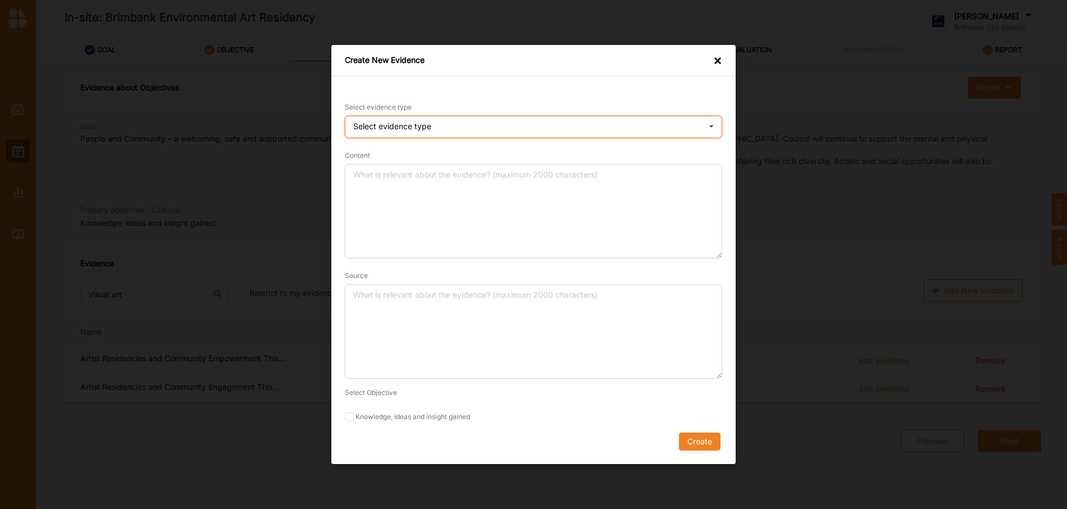
click at [442, 131] on div "Select evidence type Practice Knowledge Published Research Data" at bounding box center [534, 127] width 378 height 22
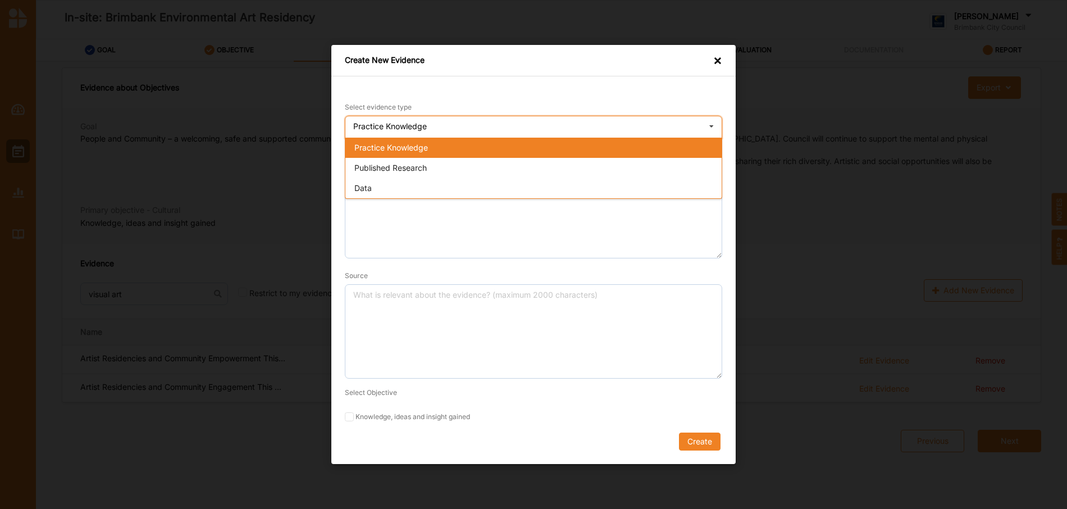
click at [436, 167] on div "Published Research" at bounding box center [533, 168] width 376 height 20
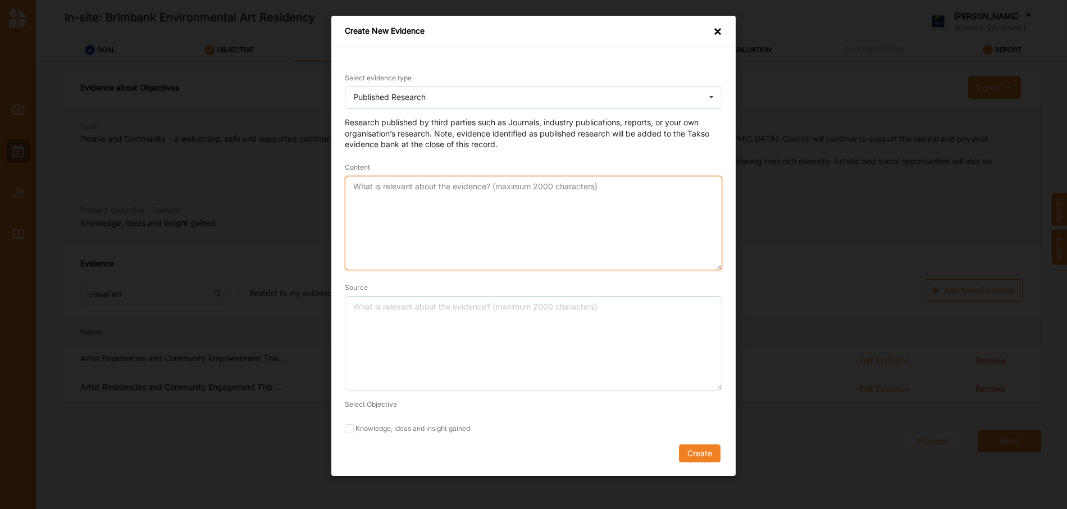
click at [399, 194] on textarea "Content" at bounding box center [534, 223] width 378 height 94
paste textarea "Arts-Based Engagement and Community Wellbeing"
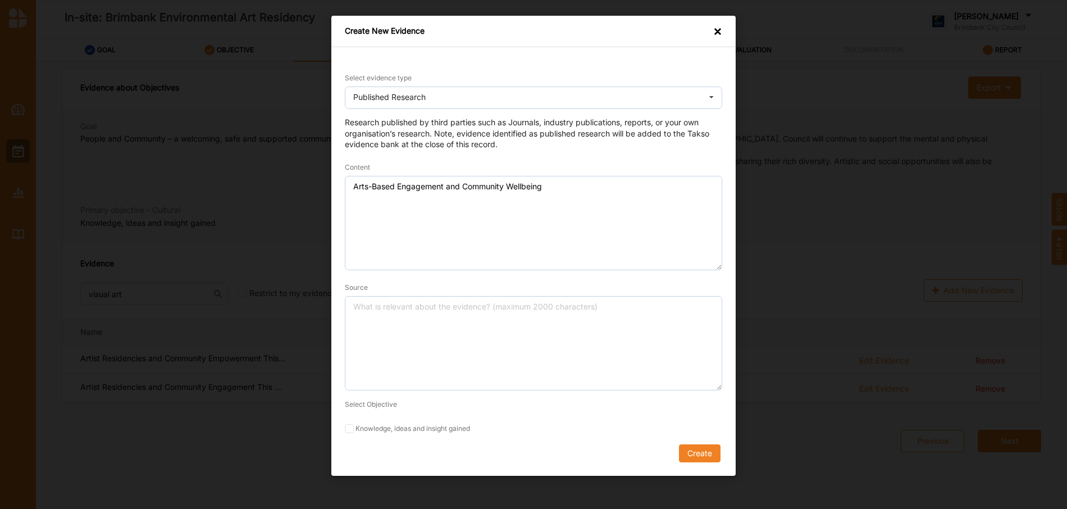
drag, startPoint x: 89, startPoint y: 295, endPoint x: 186, endPoint y: 286, distance: 97.6
click at [89, 295] on div "Create New Evidence × Select evidence type Published Research Practice Knowledg…" at bounding box center [533, 254] width 1067 height 509
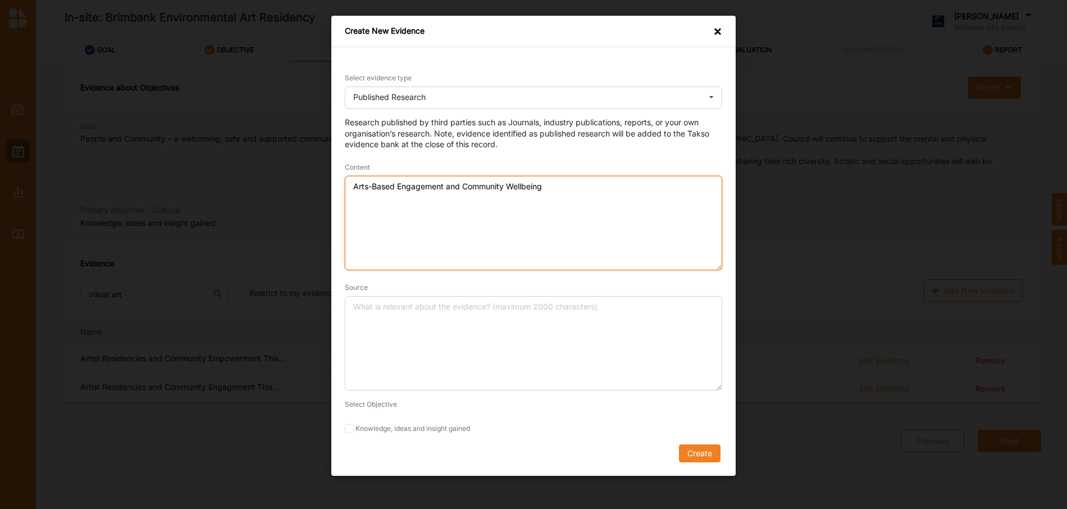
click at [379, 232] on textarea "Arts-Based Engagement and Community Wellbeing" at bounding box center [534, 223] width 378 height 94
click at [585, 177] on textarea "Arts-Based Engagement and Community Wellbeing" at bounding box center [534, 223] width 378 height 94
paste textarea "This study examines a three-year trial of community-engaged participatory resea…"
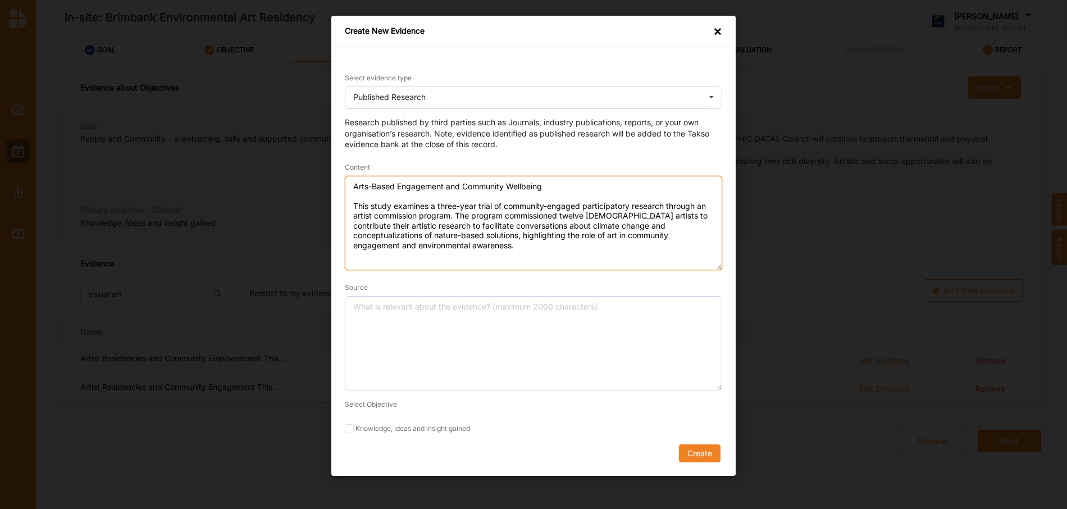
type textarea "Arts-Based Engagement and Community Wellbeing This study examines a three-year …"
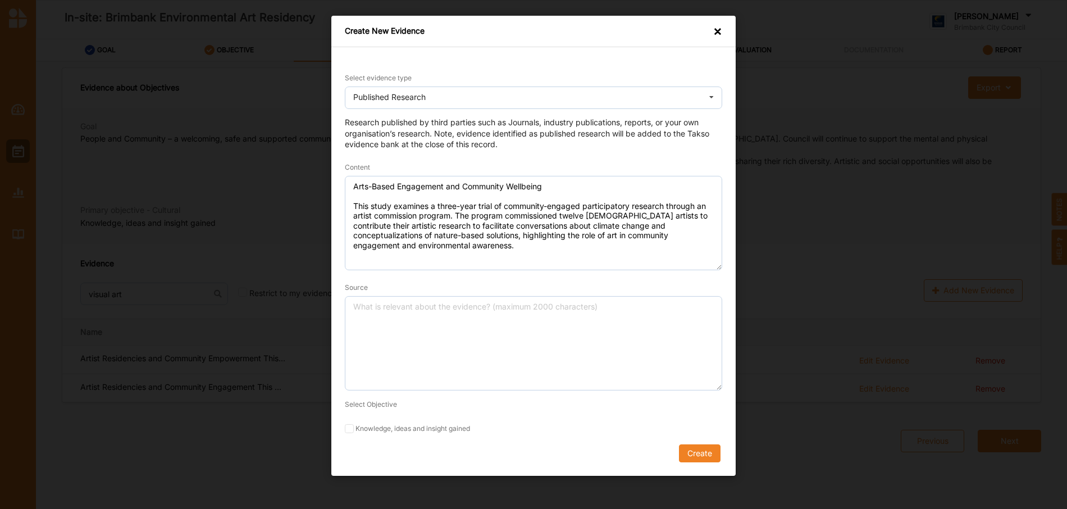
drag, startPoint x: 69, startPoint y: 288, endPoint x: 111, endPoint y: 294, distance: 43.2
click at [72, 288] on div "Create New Evidence × Select evidence type Published Research Practice Knowledg…" at bounding box center [533, 254] width 1067 height 509
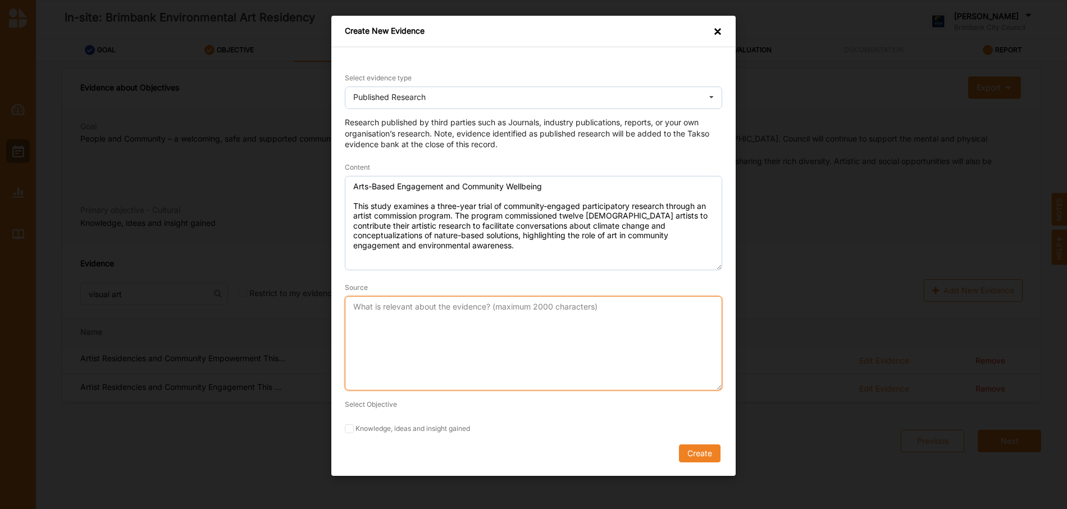
click at [398, 317] on textarea "Source" at bounding box center [534, 343] width 378 height 94
paste textarea "[PERSON_NAME], et al. "Commissioning Community-Based Art Projects to Support En…"
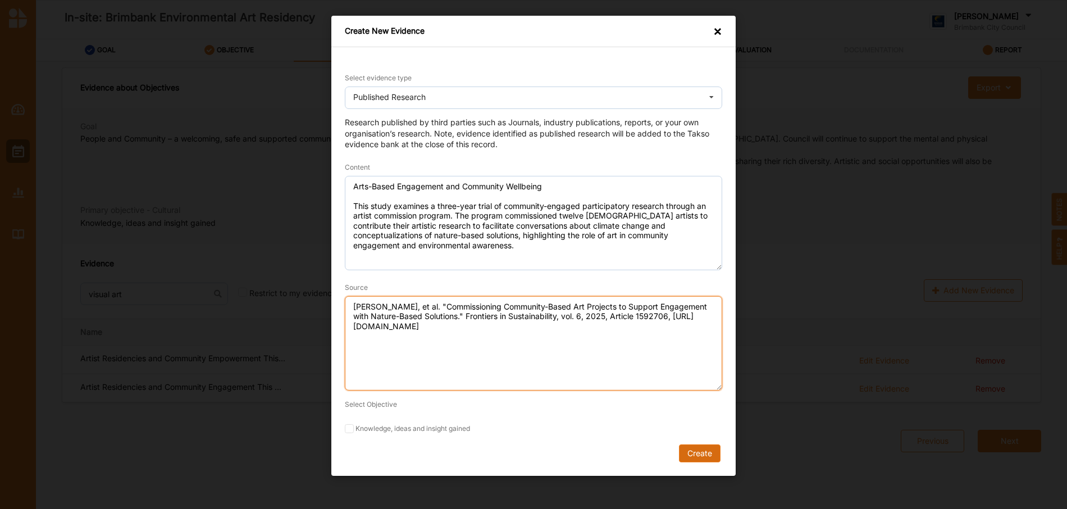
type textarea "[PERSON_NAME], et al. "Commissioning Community-Based Art Projects to Support En…"
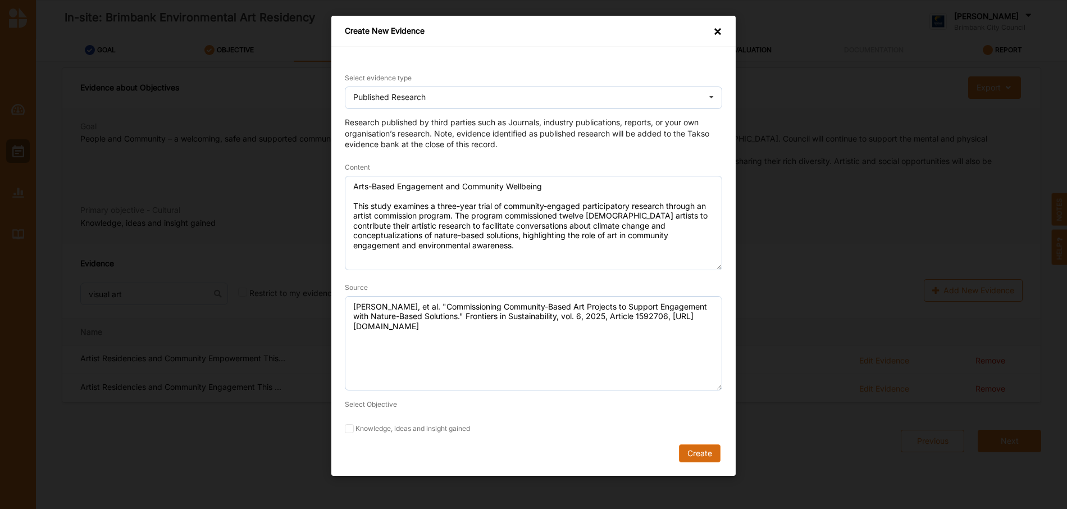
click at [701, 453] on button "Create" at bounding box center [700, 453] width 42 height 18
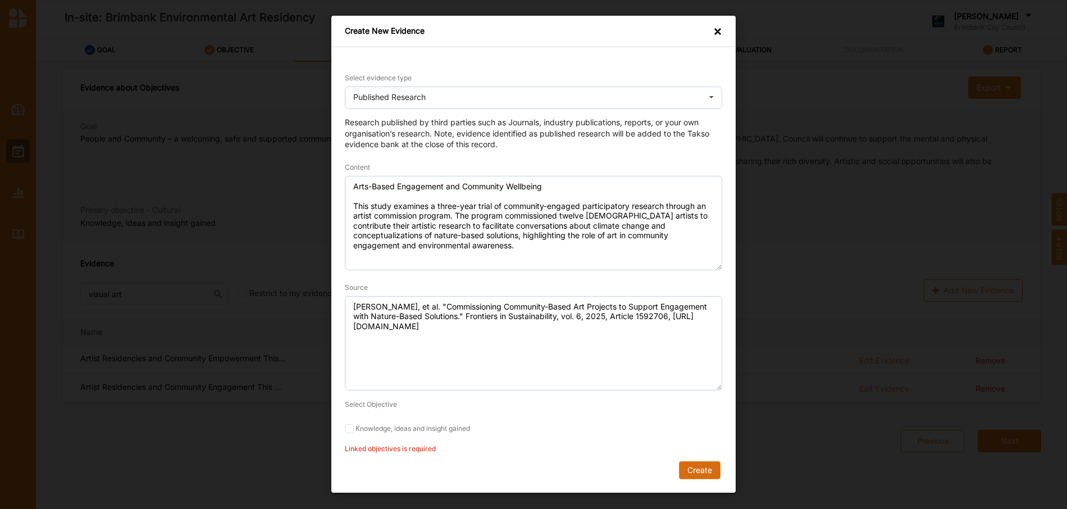
click at [699, 470] on button "Create" at bounding box center [700, 470] width 42 height 18
drag, startPoint x: 347, startPoint y: 429, endPoint x: 630, endPoint y: 454, distance: 284.2
click at [358, 429] on label "Knowledge, ideas and insight gained" at bounding box center [534, 428] width 378 height 9
click at [354, 429] on input "Knowledge, ideas and insight gained" at bounding box center [349, 428] width 9 height 9
checkbox input "true"
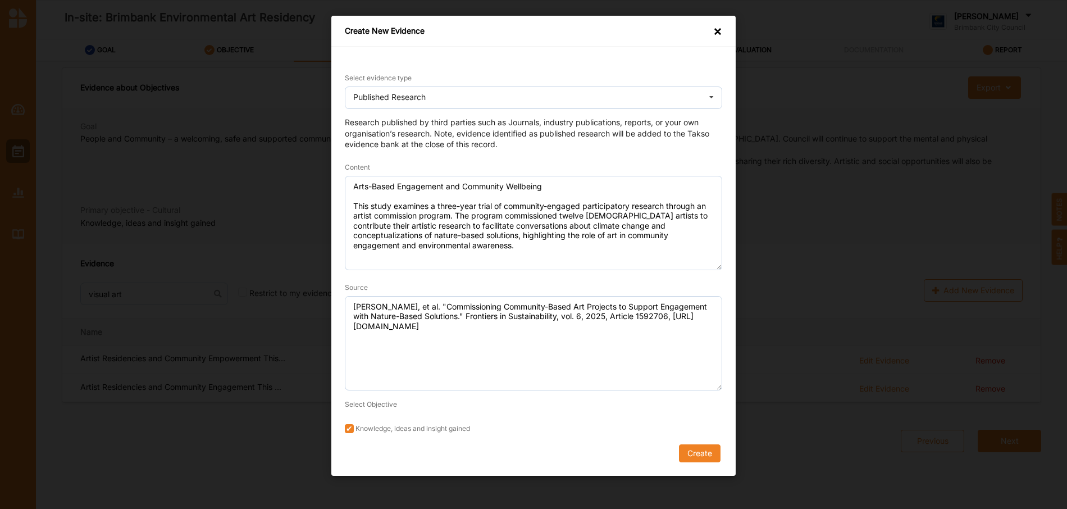
click at [701, 452] on button "Create" at bounding box center [700, 453] width 42 height 18
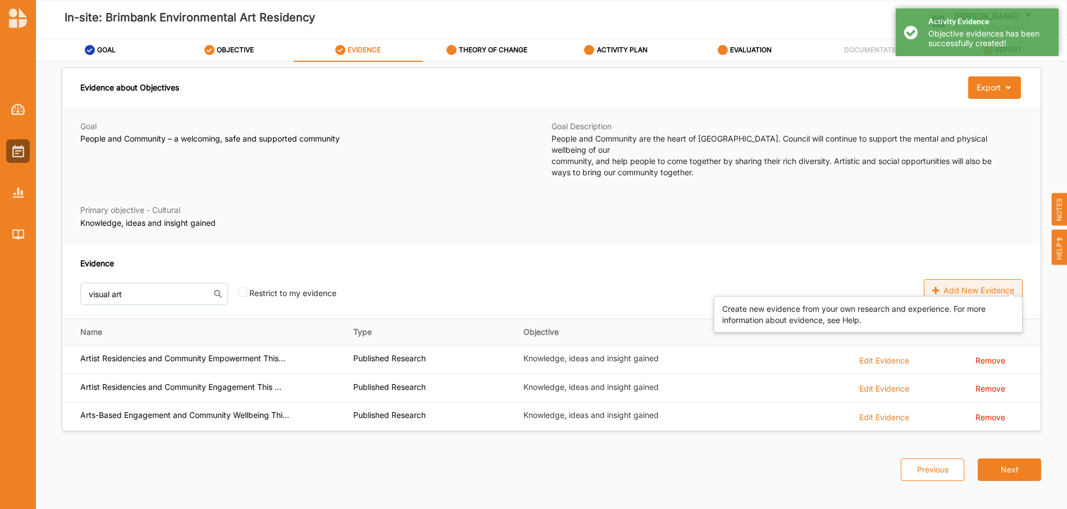
click at [981, 279] on div "Add New Evidence" at bounding box center [973, 290] width 99 height 22
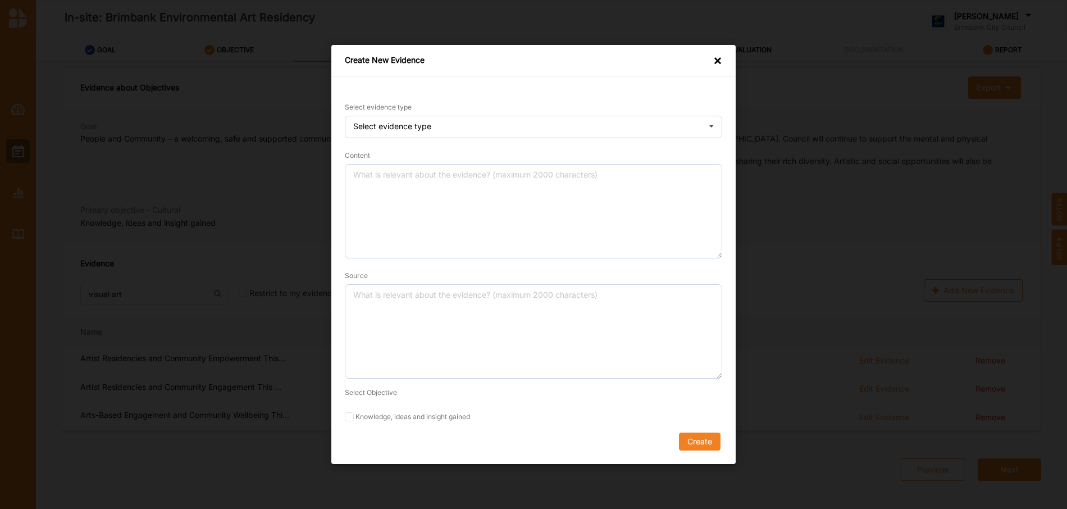
click at [57, 344] on div "Create New Evidence × Select evidence type Select evidence type Practice Knowle…" at bounding box center [533, 254] width 1067 height 509
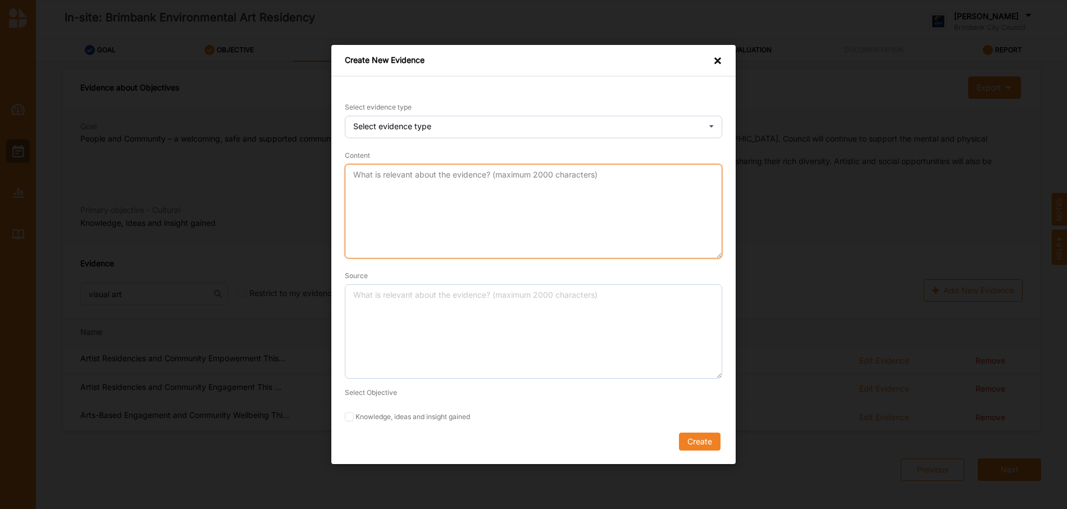
click at [401, 184] on textarea "Content" at bounding box center [534, 211] width 378 height 94
paste textarea "Nature-Based Art Programs and Community Connection"
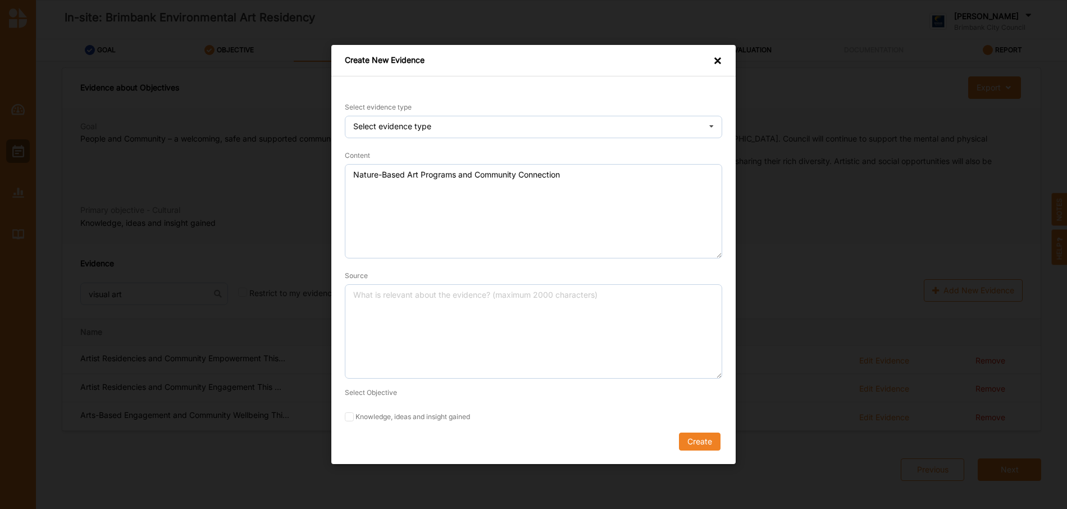
drag, startPoint x: 69, startPoint y: 299, endPoint x: 78, endPoint y: 301, distance: 9.6
click at [70, 299] on div "Create New Evidence × Select evidence type Select evidence type Practice Knowle…" at bounding box center [533, 254] width 1067 height 509
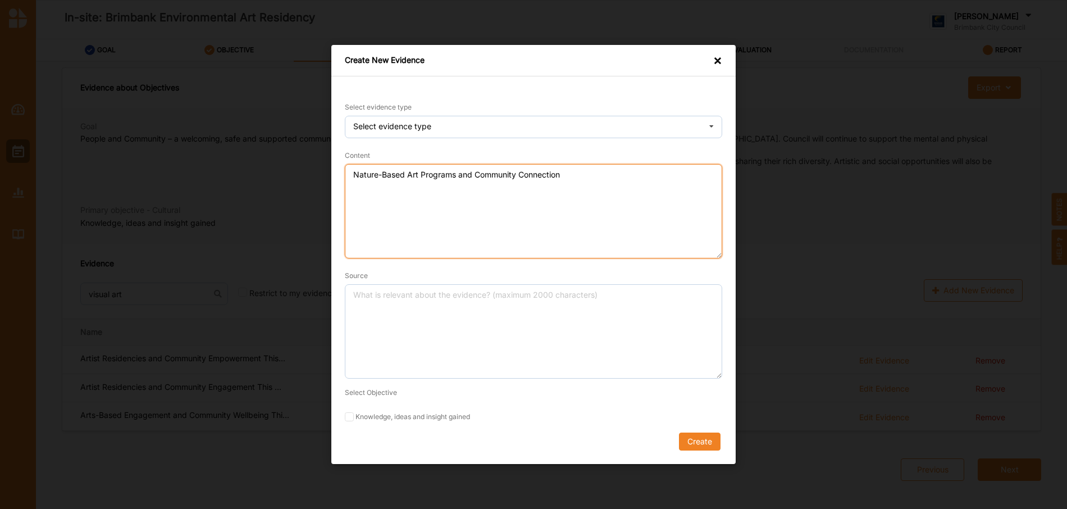
click at [380, 194] on textarea "Nature-Based Art Programs and Community Connection" at bounding box center [534, 211] width 378 height 94
paste textarea "he NaturePLACE Collaborative Arts Program is a place-based, community-centered,…"
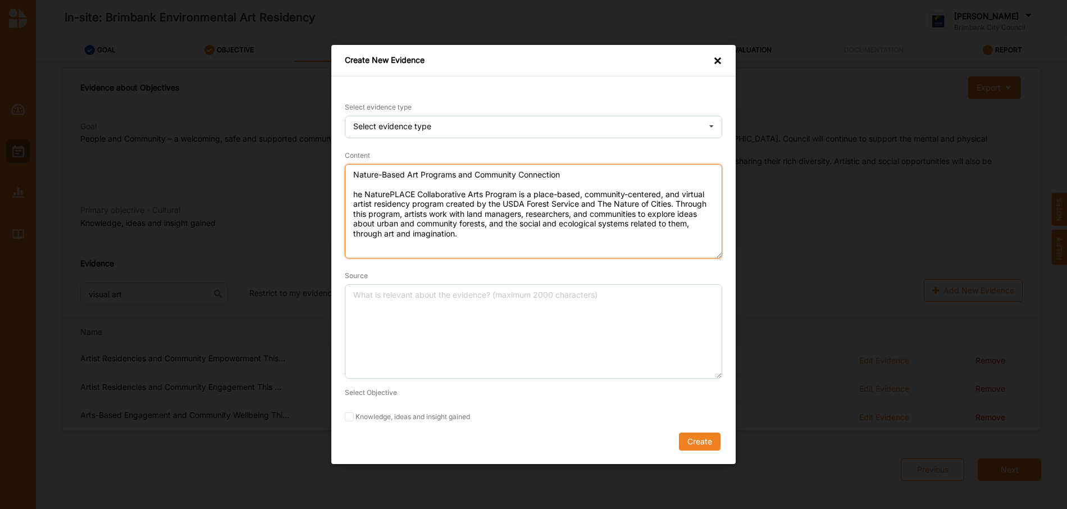
click at [353, 194] on textarea "Nature-Based Art Programs and Community Connection he NaturePLACE Collaborative…" at bounding box center [534, 211] width 378 height 94
type textarea "Nature-Based Art Programs and Community Connection The NaturePLACE Collaborativ…"
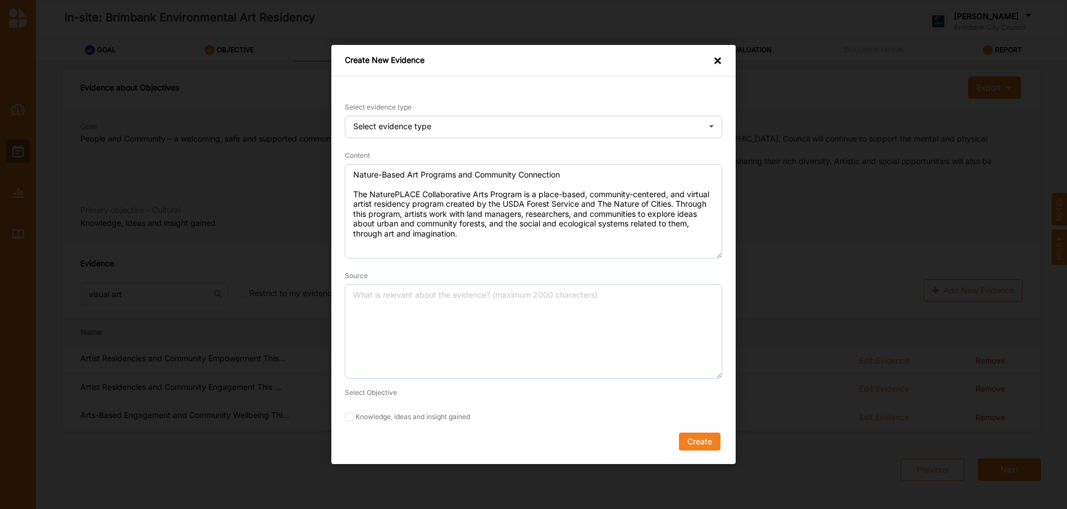
drag, startPoint x: 82, startPoint y: 297, endPoint x: 136, endPoint y: 310, distance: 55.5
click at [89, 297] on div "Create New Evidence × Select evidence type Select evidence type Practice Knowle…" at bounding box center [533, 254] width 1067 height 509
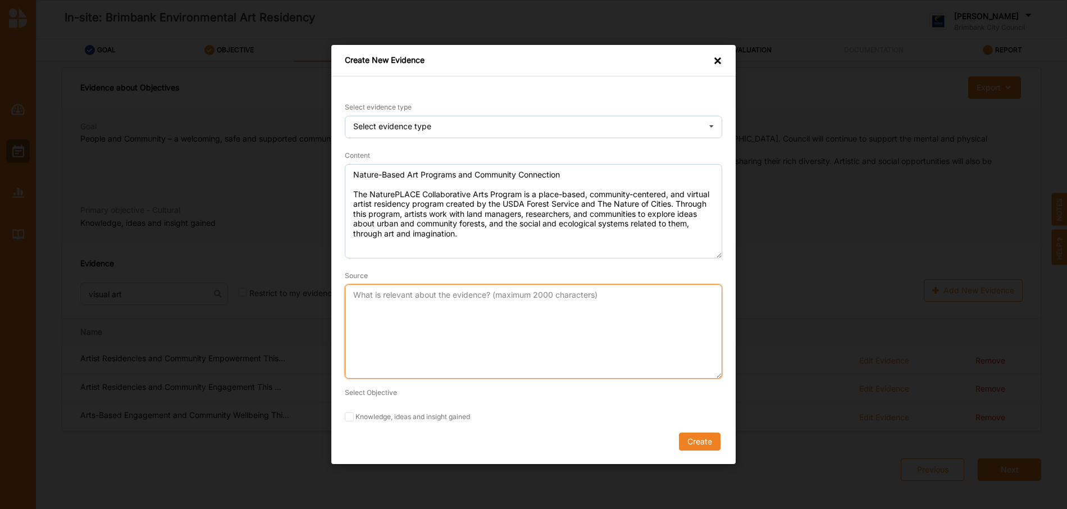
click at [370, 311] on textarea "Source" at bounding box center [534, 331] width 378 height 94
paste textarea ""NaturePLACE Collaborative Arts Program." USDA Forest Service, 2025, [URL][DOMA…"
type textarea ""NaturePLACE Collaborative Arts Program." USDA Forest Service, 2025, [URL][DOMA…"
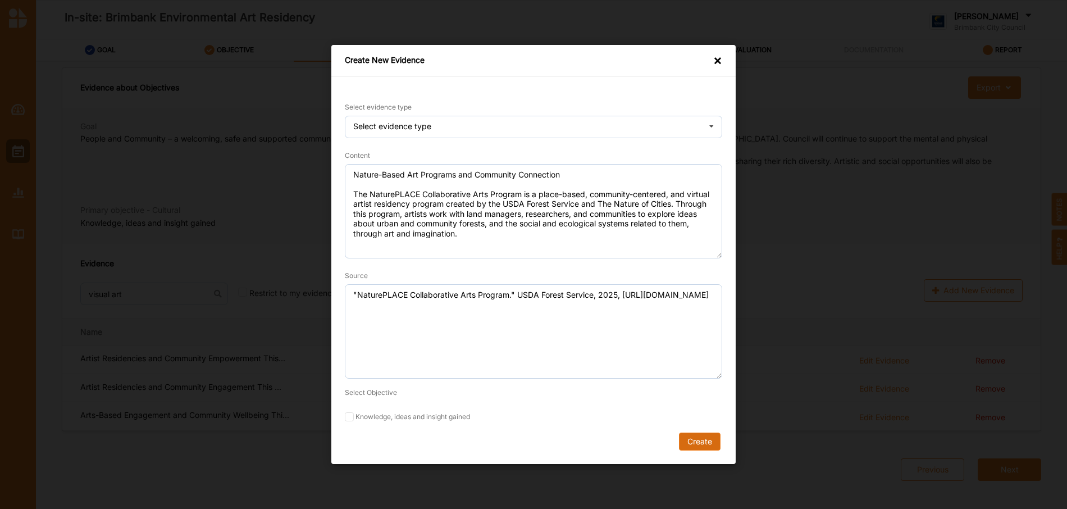
click at [694, 449] on button "Create" at bounding box center [700, 442] width 42 height 18
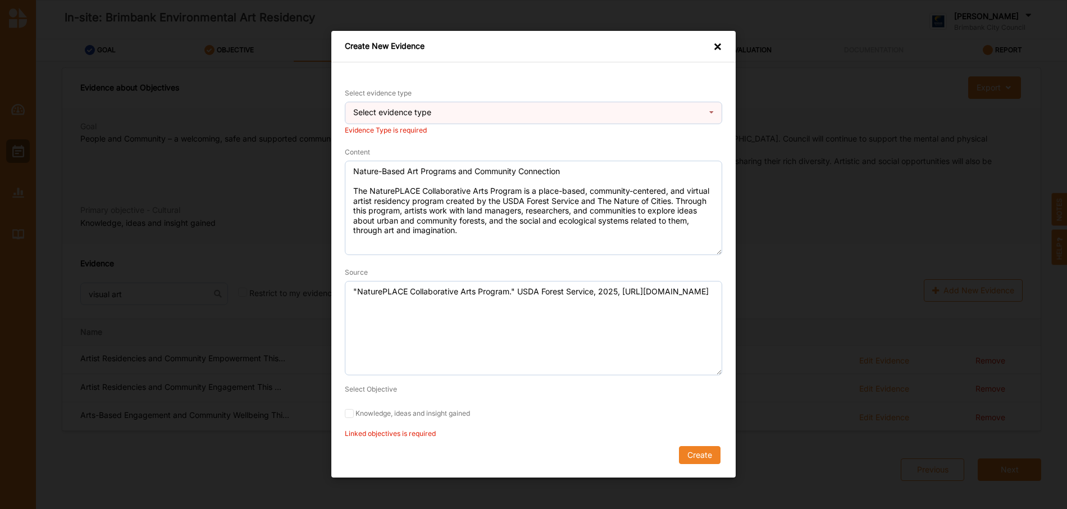
drag, startPoint x: 348, startPoint y: 410, endPoint x: 412, endPoint y: 419, distance: 64.6
click at [348, 411] on input "Knowledge, ideas and insight gained" at bounding box center [349, 414] width 9 height 9
checkbox input "true"
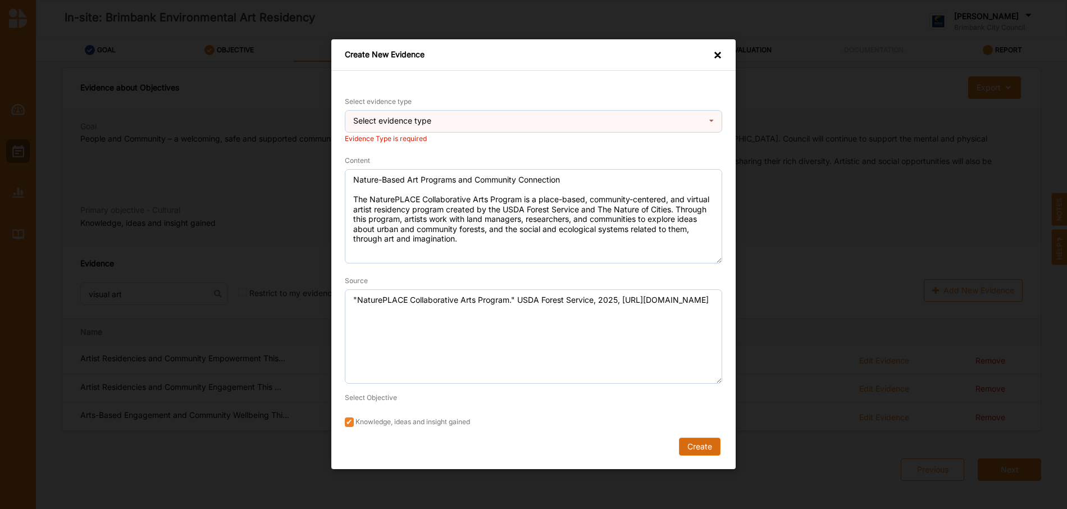
click at [701, 443] on button "Create" at bounding box center [700, 447] width 42 height 18
drag, startPoint x: 74, startPoint y: 207, endPoint x: 62, endPoint y: 226, distance: 23.2
click at [74, 207] on div "Create New Evidence × Select evidence type Select evidence type Practice Knowle…" at bounding box center [533, 254] width 1067 height 509
click at [702, 445] on button "Create" at bounding box center [700, 447] width 42 height 18
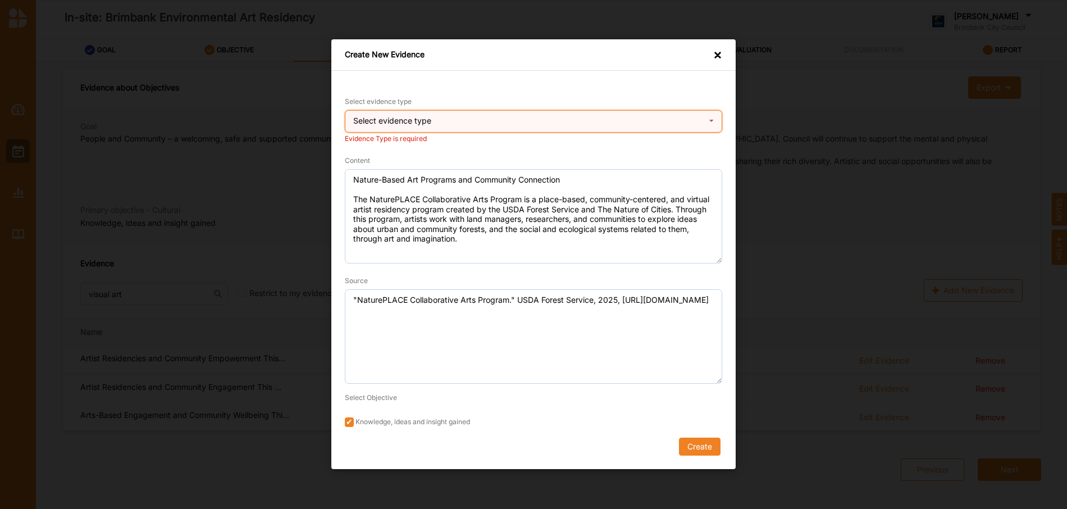
click at [527, 120] on div "Select evidence type Practice Knowledge Published Research Data" at bounding box center [534, 121] width 378 height 22
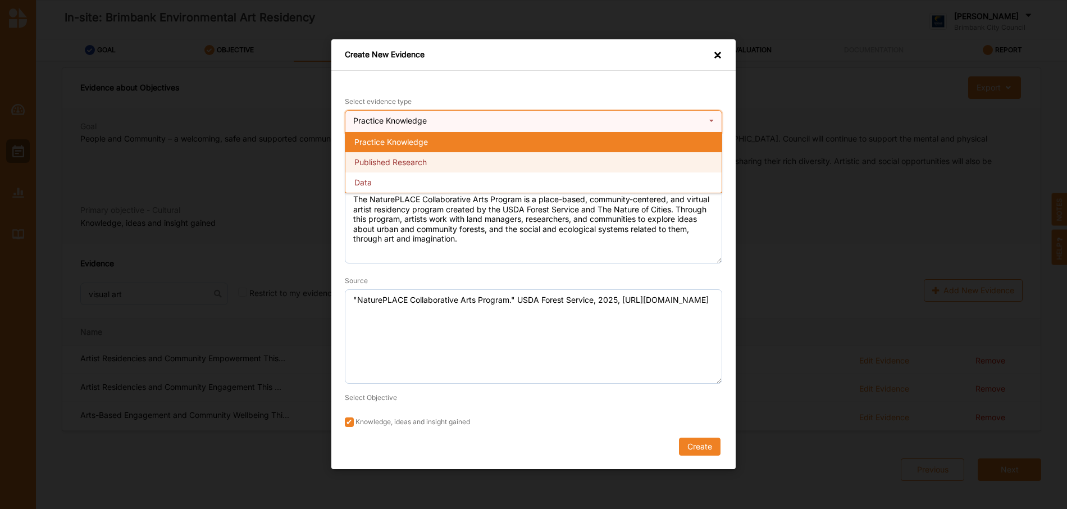
click at [510, 166] on div "Published Research" at bounding box center [533, 162] width 376 height 20
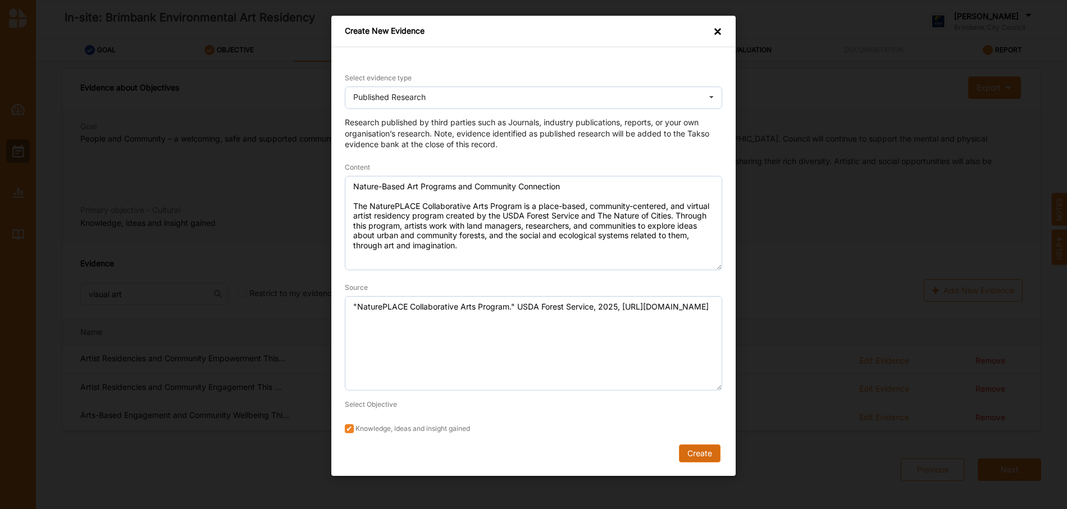
click at [695, 450] on button "Create" at bounding box center [700, 453] width 42 height 18
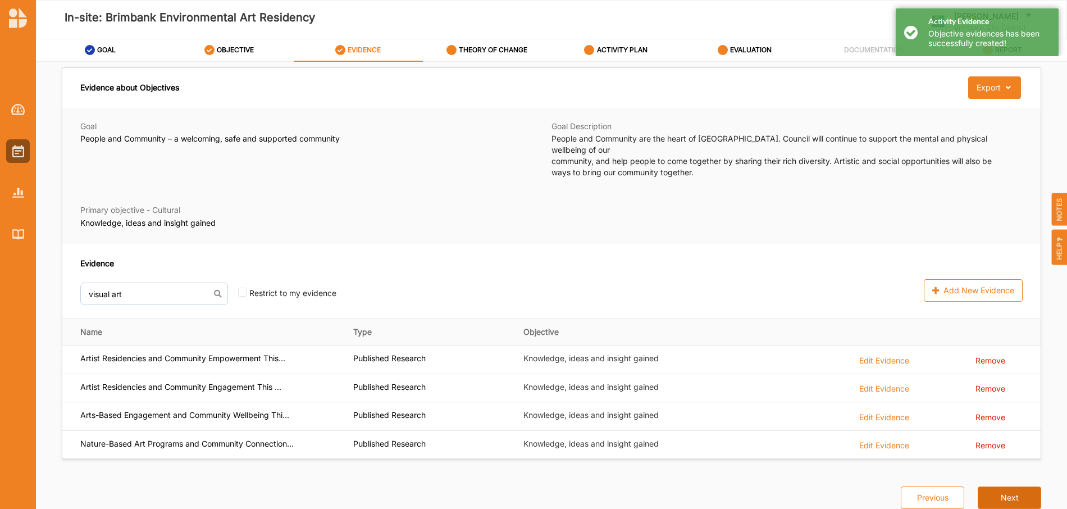
click at [1018, 487] on button "Next" at bounding box center [1009, 497] width 63 height 22
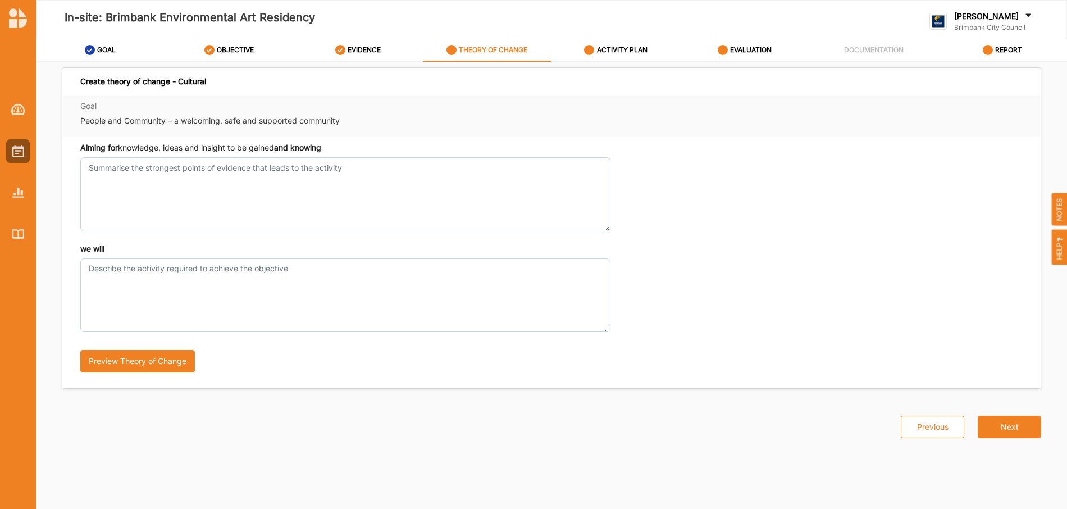
click at [670, 172] on div "Aiming for knowledge, ideas and insight to be gained and knowing" at bounding box center [551, 186] width 943 height 89
click at [483, 107] on label "Goal" at bounding box center [345, 106] width 530 height 10
click at [458, 301] on textarea "we will" at bounding box center [345, 295] width 530 height 74
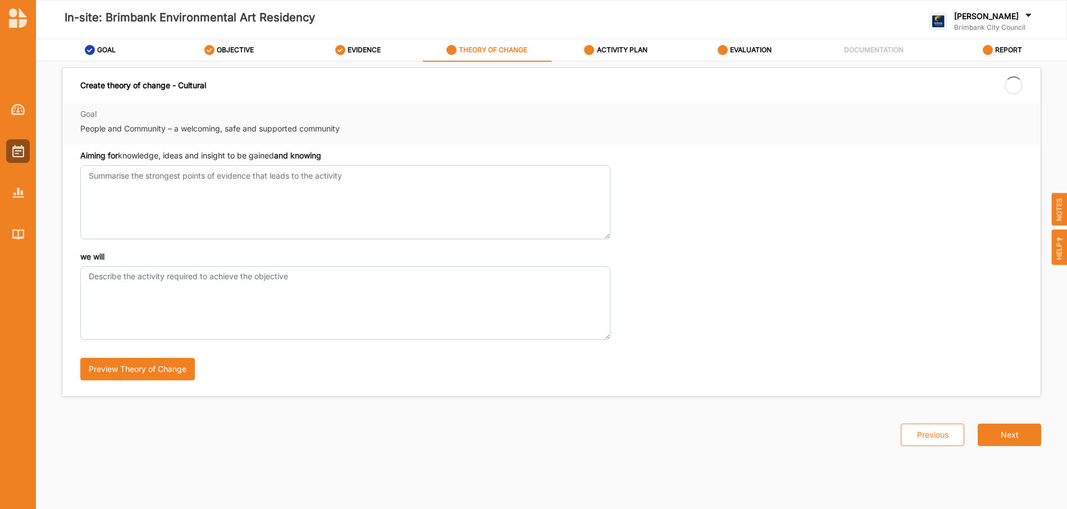
click at [671, 299] on div "we will Preview Theory of Change" at bounding box center [551, 320] width 943 height 139
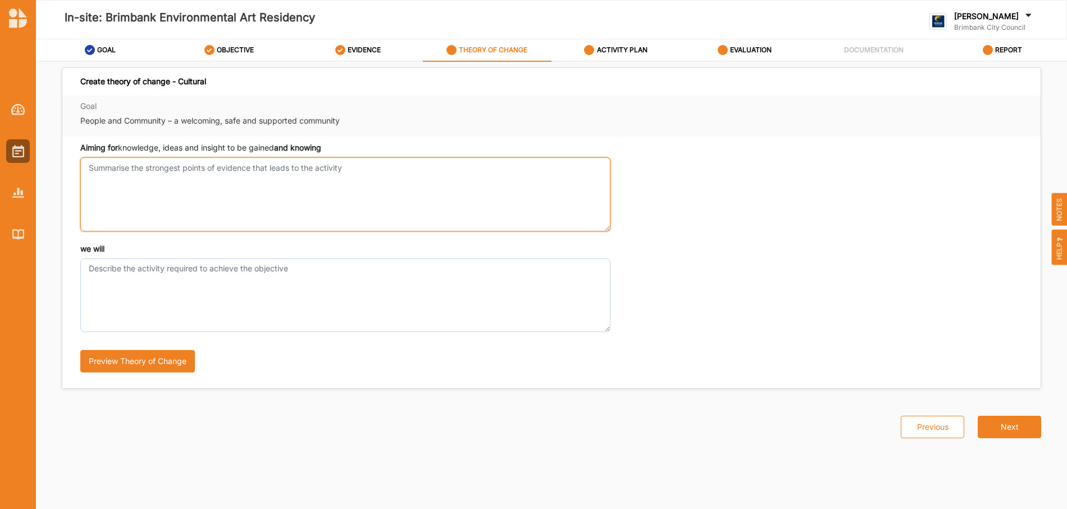
drag, startPoint x: 349, startPoint y: 172, endPoint x: 84, endPoint y: 83, distance: 280.0
click at [80, 81] on div "Create theory of change - Cultural Goal People and Community – a welcoming, saf…" at bounding box center [552, 227] width 980 height 321
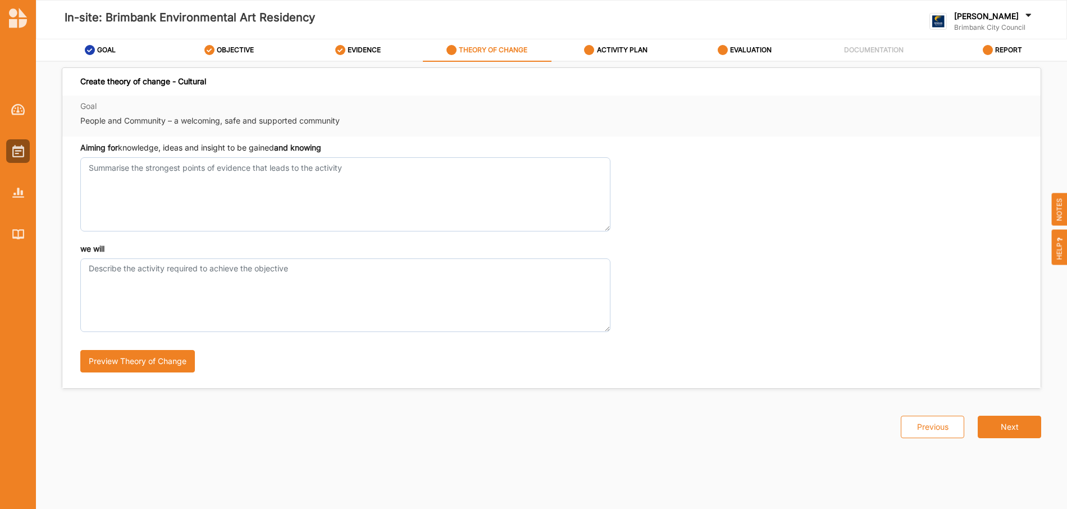
drag, startPoint x: 79, startPoint y: 80, endPoint x: 343, endPoint y: 151, distance: 273.4
click at [343, 151] on div "Create theory of change - Cultural Goal People and Community – a welcoming, saf…" at bounding box center [552, 227] width 980 height 321
copy div "Create theory of change - Cultural Goal People and Community – a welcoming, saf…"
click at [647, 302] on div "we will Preview Theory of Change" at bounding box center [551, 312] width 943 height 139
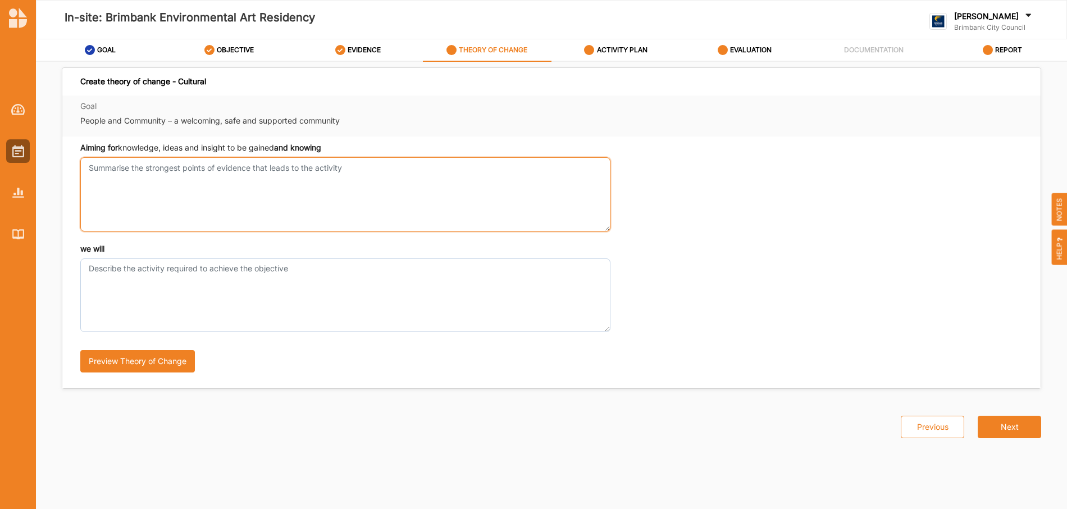
drag, startPoint x: 267, startPoint y: 166, endPoint x: 96, endPoint y: 170, distance: 171.4
click at [96, 170] on textarea "Aiming for knowledge, ideas and insight to be gained and knowing" at bounding box center [345, 194] width 530 height 74
drag, startPoint x: 91, startPoint y: 169, endPoint x: 333, endPoint y: 171, distance: 242.1
click at [333, 171] on textarea "Aiming for knowledge, ideas and insight to be gained and knowing" at bounding box center [345, 194] width 530 height 74
drag, startPoint x: 343, startPoint y: 169, endPoint x: 133, endPoint y: 168, distance: 210.1
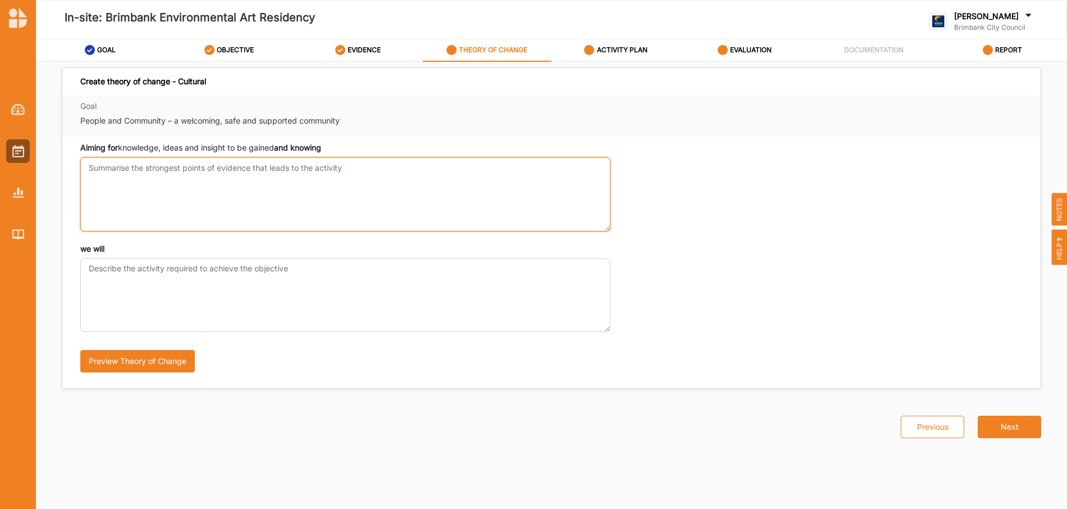
click at [143, 167] on textarea "Aiming for knowledge, ideas and insight to be gained and knowing" at bounding box center [345, 194] width 530 height 74
drag, startPoint x: 89, startPoint y: 165, endPoint x: 378, endPoint y: 171, distance: 288.2
click at [385, 168] on textarea "Aiming for knowledge, ideas and insight to be gained and knowing" at bounding box center [345, 194] width 530 height 74
drag, startPoint x: 338, startPoint y: 170, endPoint x: 131, endPoint y: 158, distance: 207.1
click at [131, 158] on textarea "Aiming for knowledge, ideas and insight to be gained and knowing" at bounding box center [345, 194] width 530 height 74
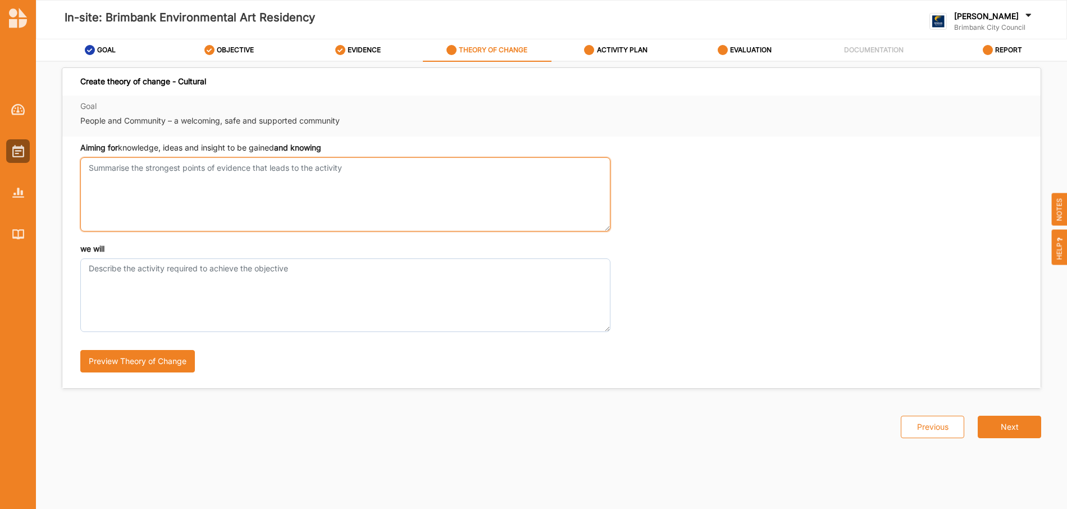
click at [131, 164] on textarea "Aiming for knowledge, ideas and insight to be gained and knowing" at bounding box center [345, 194] width 530 height 74
click at [131, 165] on textarea "Aiming for knowledge, ideas and insight to be gained and knowing" at bounding box center [345, 194] width 530 height 74
drag, startPoint x: 98, startPoint y: 169, endPoint x: 311, endPoint y: 180, distance: 213.2
click at [313, 176] on textarea "Aiming for knowledge, ideas and insight to be gained and knowing" at bounding box center [345, 194] width 530 height 74
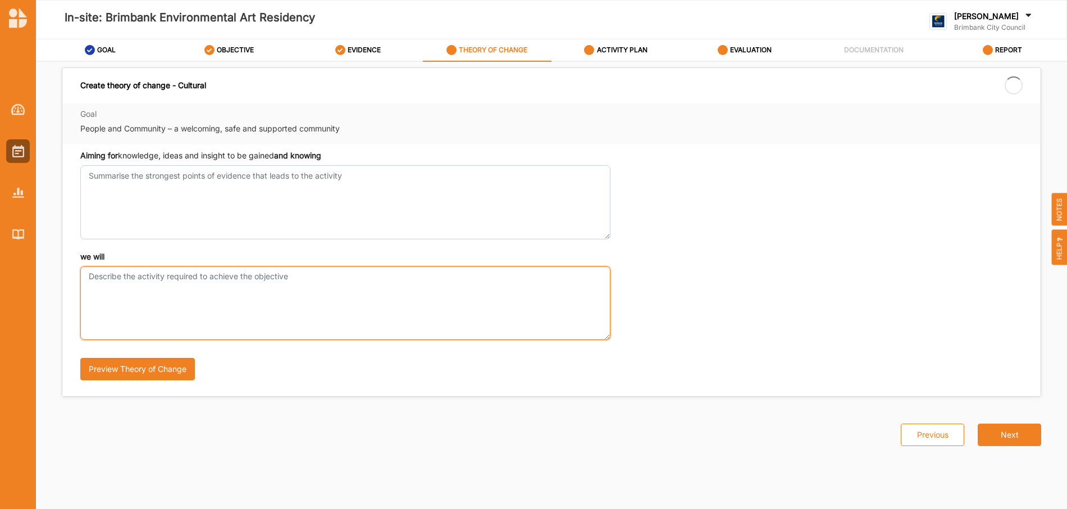
click at [244, 289] on textarea "we will" at bounding box center [345, 303] width 530 height 74
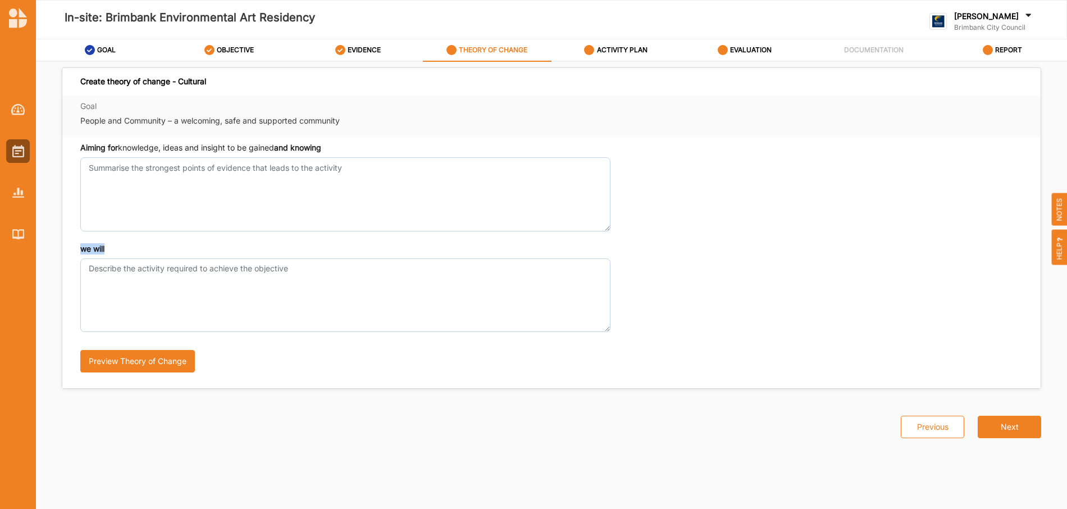
drag, startPoint x: 115, startPoint y: 250, endPoint x: 167, endPoint y: 187, distance: 82.1
click at [76, 244] on div "Aiming for knowledge, ideas and insight to be gained and knowing we will Previe…" at bounding box center [551, 263] width 979 height 252
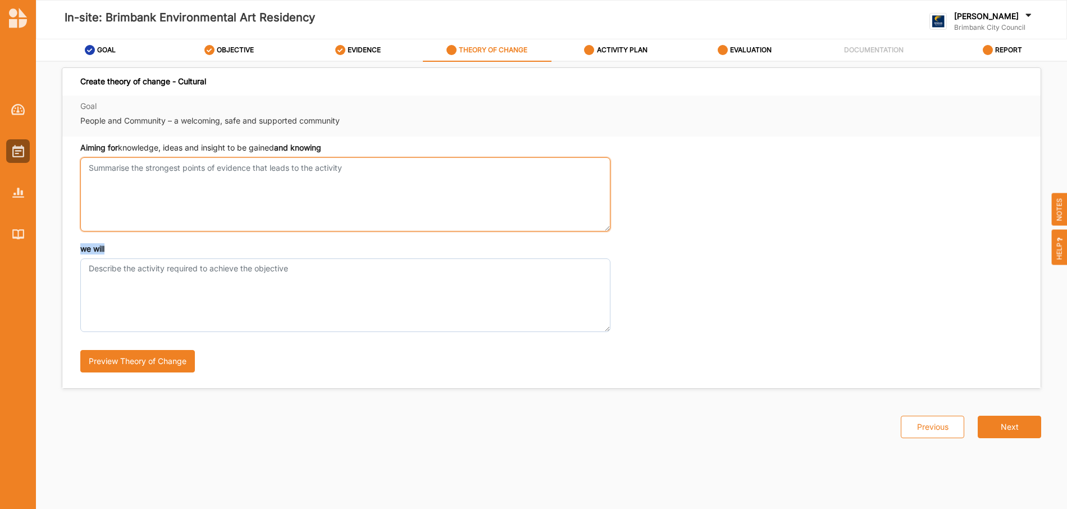
click at [206, 174] on textarea "Aiming for knowledge, ideas and insight to be gained and knowing" at bounding box center [345, 194] width 530 height 74
drag, startPoint x: 311, startPoint y: 163, endPoint x: 198, endPoint y: 165, distance: 112.9
click at [176, 164] on textarea "Aiming for knowledge, ideas and insight to be gained and knowing" at bounding box center [345, 194] width 530 height 74
drag, startPoint x: 321, startPoint y: 172, endPoint x: 385, endPoint y: 169, distance: 64.2
click at [385, 169] on textarea "Aiming for knowledge, ideas and insight to be gained and knowing" at bounding box center [345, 194] width 530 height 74
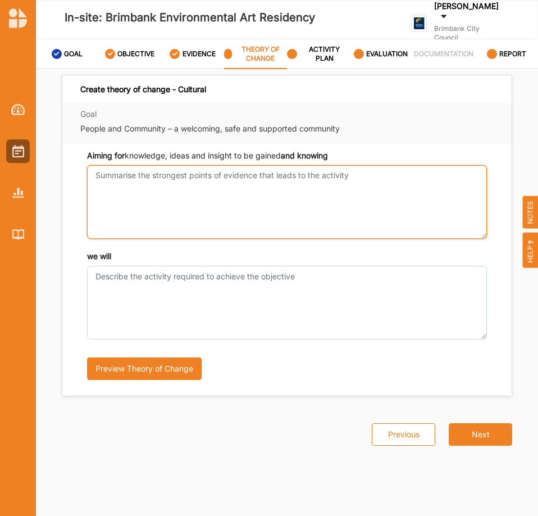
click at [164, 192] on textarea "Aiming for knowledge, ideas and insight to be gained and knowing" at bounding box center [287, 202] width 400 height 74
paste textarea "The In-site: Brimbank Environmental Art Residency supports Brimbank Council’s g…"
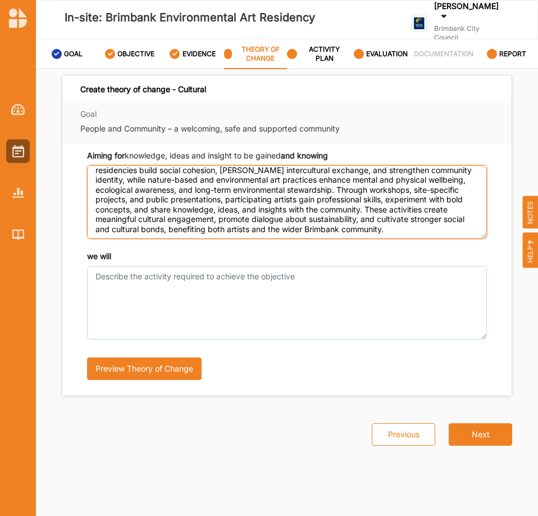
scroll to position [35, 0]
type textarea "The In-site: Brimbank Environmental Art Residency supports Brimbank Council’s g…"
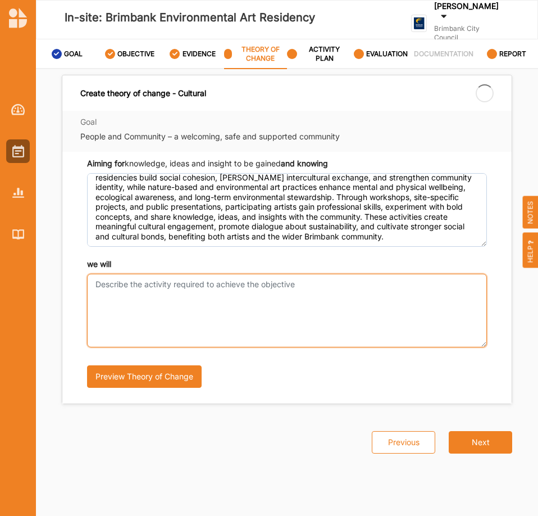
drag, startPoint x: 315, startPoint y: 279, endPoint x: 141, endPoint y: 281, distance: 174.2
click at [141, 281] on textarea "we will" at bounding box center [287, 311] width 400 height 74
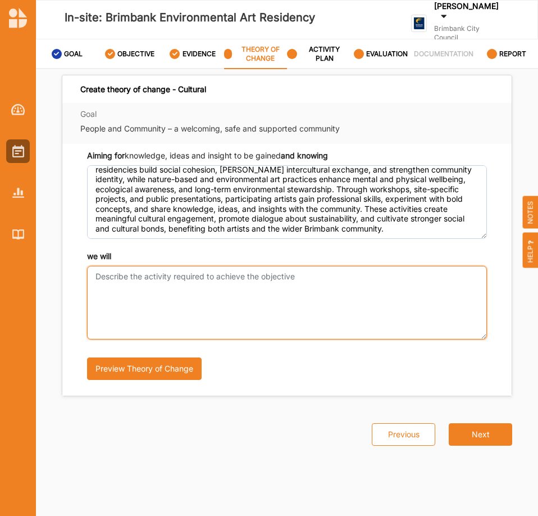
click at [187, 290] on textarea "we will" at bounding box center [287, 303] width 400 height 74
paste textarea "The residency activity involves selected artists engaging with [PERSON_NAME]’s …"
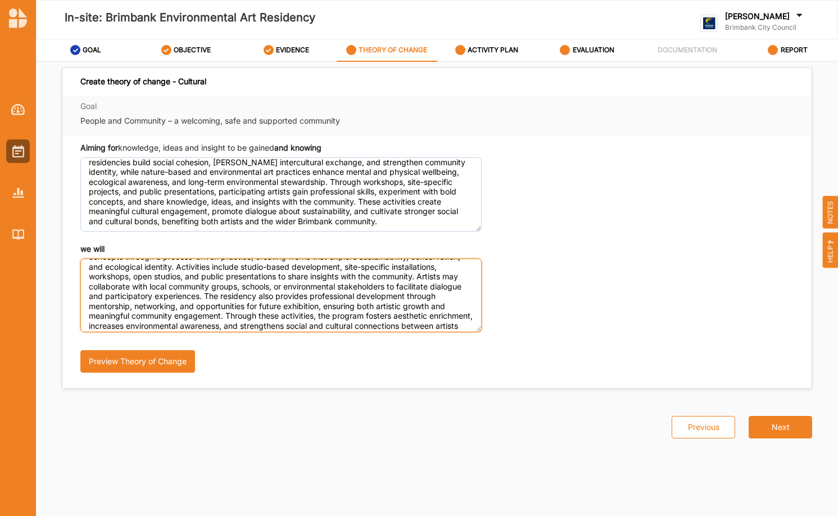
scroll to position [31, 0]
drag, startPoint x: 212, startPoint y: 267, endPoint x: 233, endPoint y: 280, distance: 24.5
click at [213, 267] on textarea "The residency activity involves selected artists engaging with [PERSON_NAME]’s …" at bounding box center [280, 295] width 401 height 74
drag, startPoint x: 208, startPoint y: 267, endPoint x: 215, endPoint y: 269, distance: 7.1
click at [209, 267] on textarea "The residency activity involves selected artists engaging with [PERSON_NAME]’s …" at bounding box center [280, 295] width 401 height 74
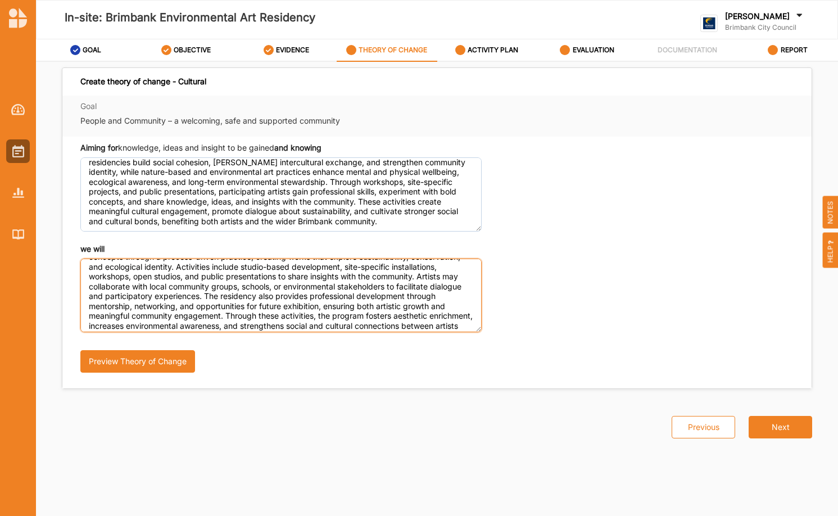
click at [212, 266] on textarea "The residency activity involves selected artists engaging with [PERSON_NAME]’s …" at bounding box center [280, 295] width 401 height 74
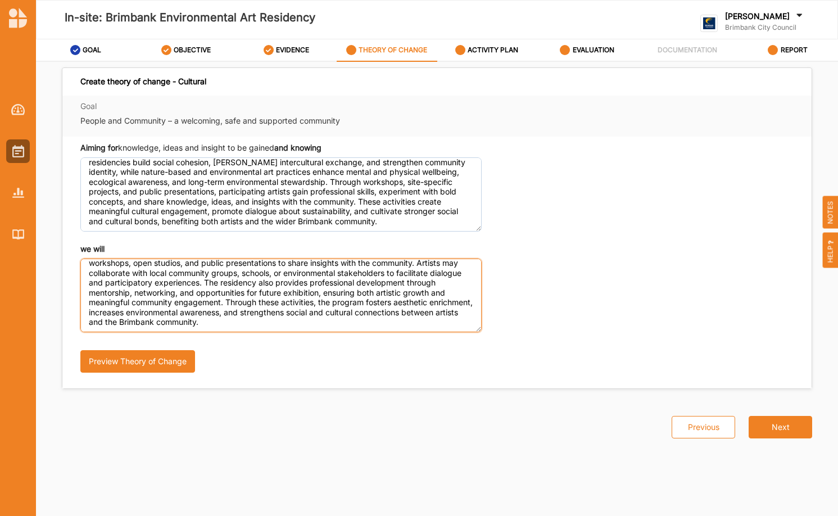
scroll to position [28, 0]
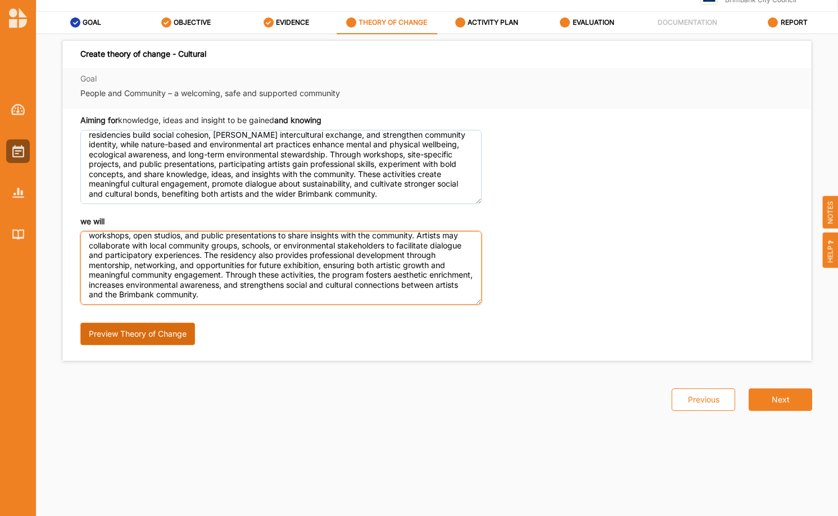
type textarea "The residency activity involves selected artists engaging with [PERSON_NAME]’s …"
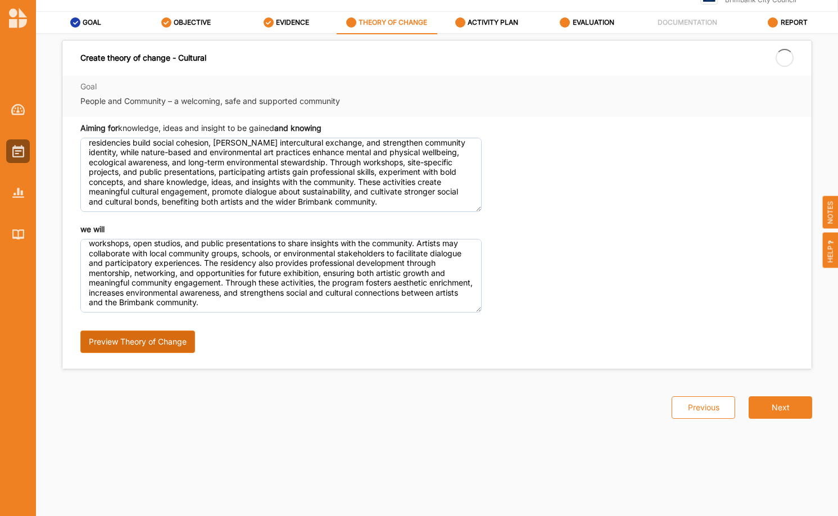
click at [146, 337] on button "Preview Theory of Change" at bounding box center [137, 341] width 115 height 22
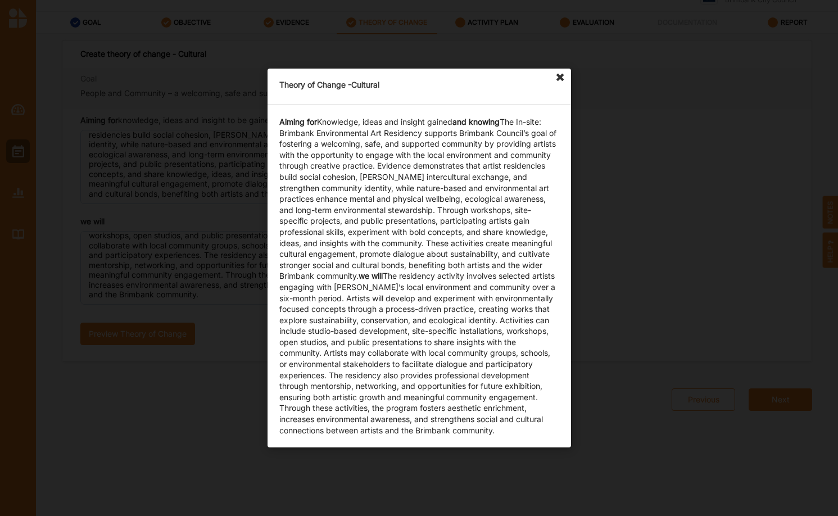
drag, startPoint x: 563, startPoint y: 74, endPoint x: 594, endPoint y: 153, distance: 85.3
click at [563, 74] on icon at bounding box center [560, 78] width 18 height 18
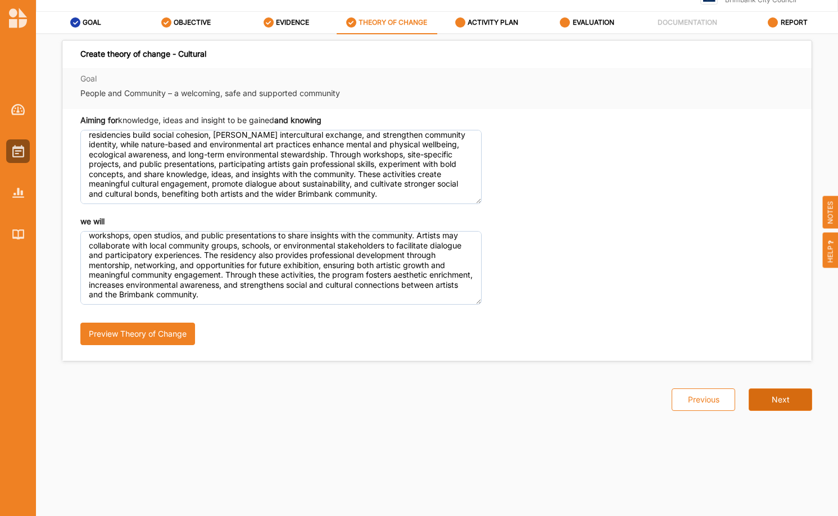
click at [793, 397] on button "Next" at bounding box center [779, 399] width 63 height 22
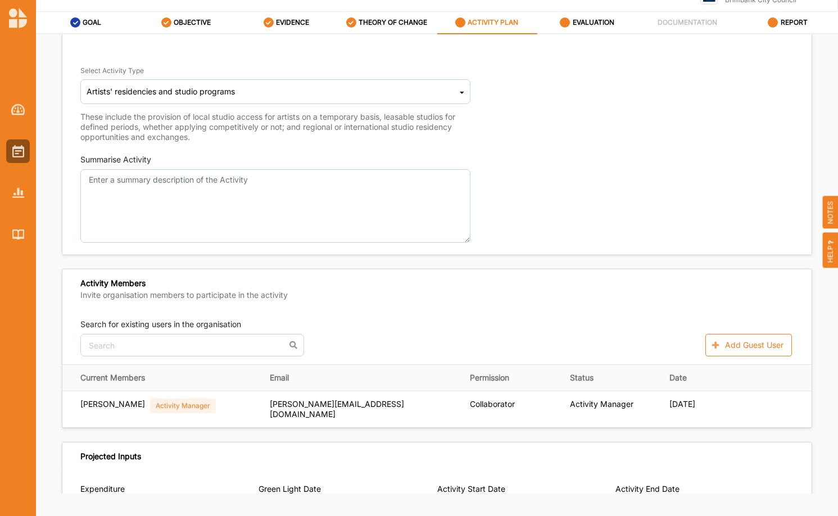
scroll to position [182, 0]
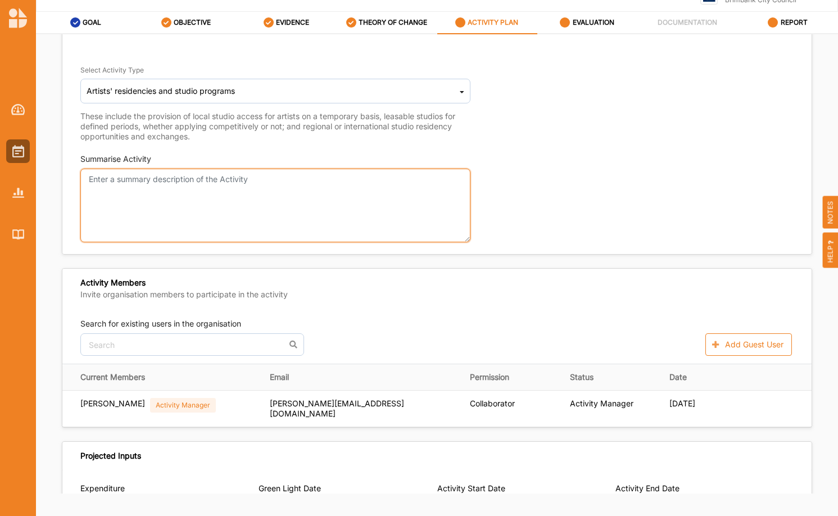
drag, startPoint x: 253, startPoint y: 181, endPoint x: 120, endPoint y: 175, distance: 133.3
click at [87, 177] on textarea "Summarise Activity" at bounding box center [275, 206] width 390 height 74
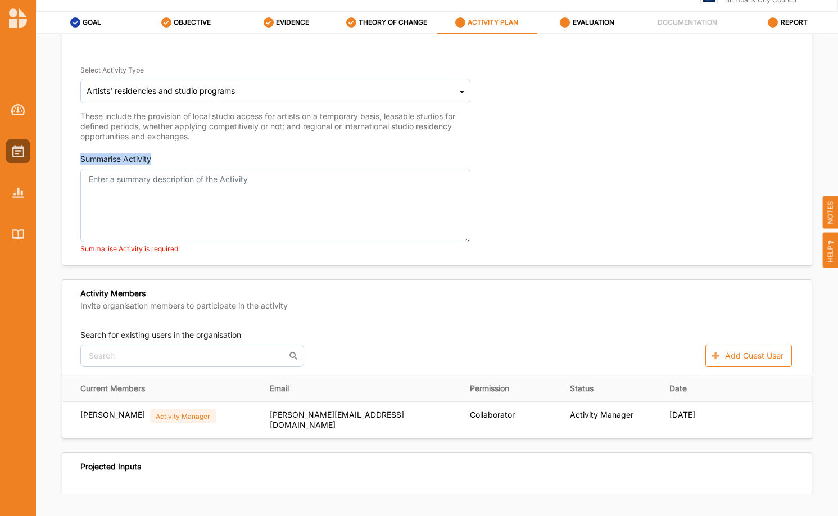
drag, startPoint x: 144, startPoint y: 160, endPoint x: 67, endPoint y: 158, distance: 76.4
click at [67, 158] on div "Activity Name In-site: Brimbank Environmental Art Residency Select ACCDP No ref…" at bounding box center [436, 75] width 749 height 367
copy div "Summarise Activity"
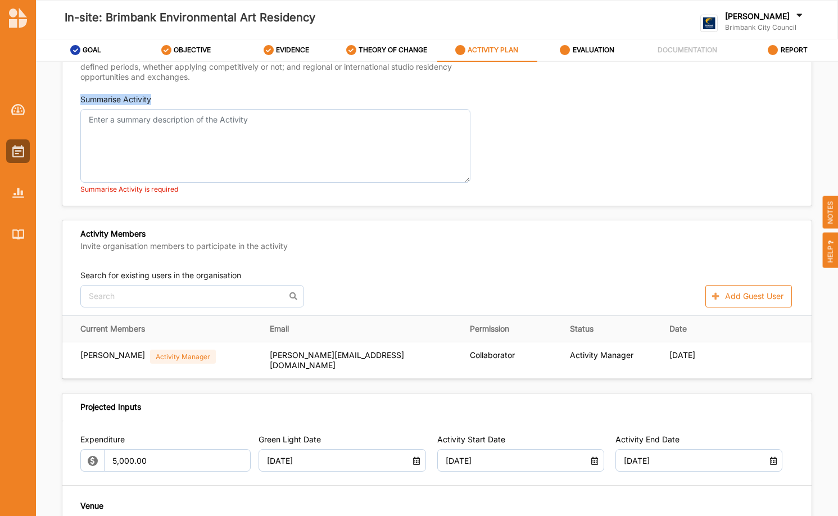
scroll to position [267, 0]
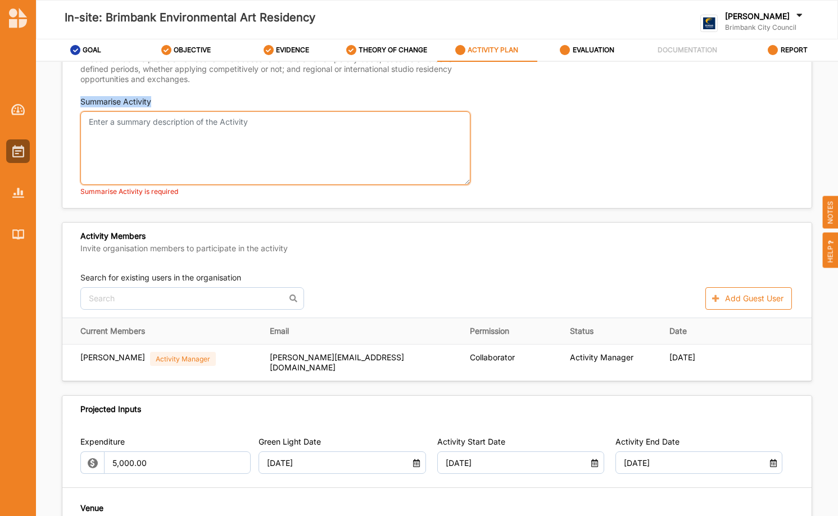
click at [253, 142] on textarea "Summarise Activity" at bounding box center [275, 148] width 390 height 74
paste textarea "Selected artists will engage with [PERSON_NAME]’s environment and community ove…"
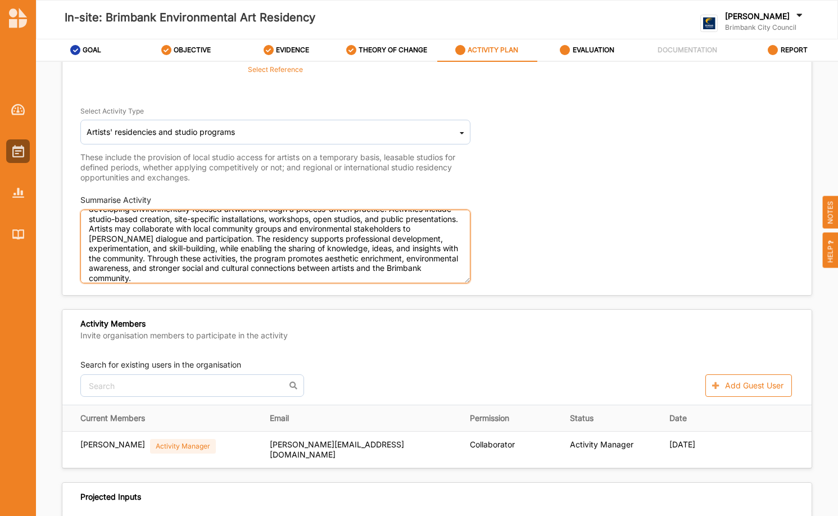
scroll to position [0, 0]
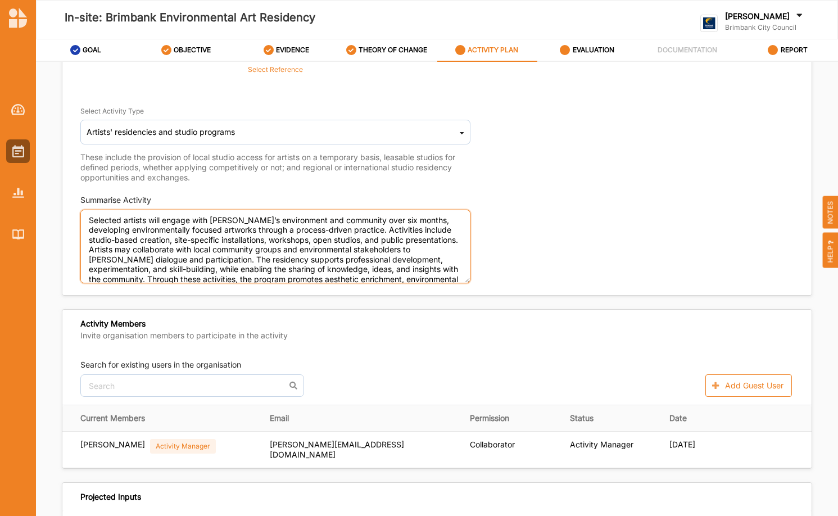
click at [92, 222] on textarea "Selected artists will engage with [PERSON_NAME]’s environment and community ove…" at bounding box center [275, 247] width 390 height 74
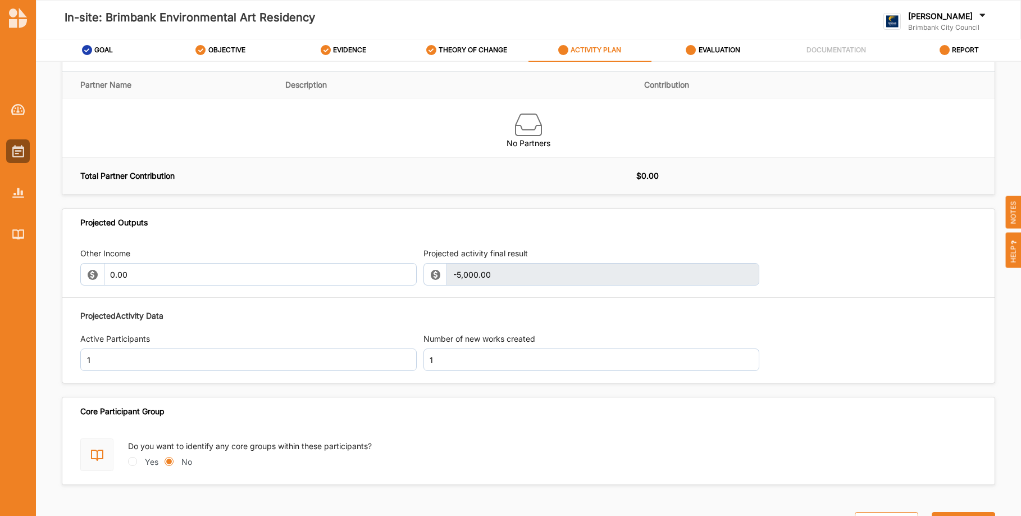
scroll to position [1092, 0]
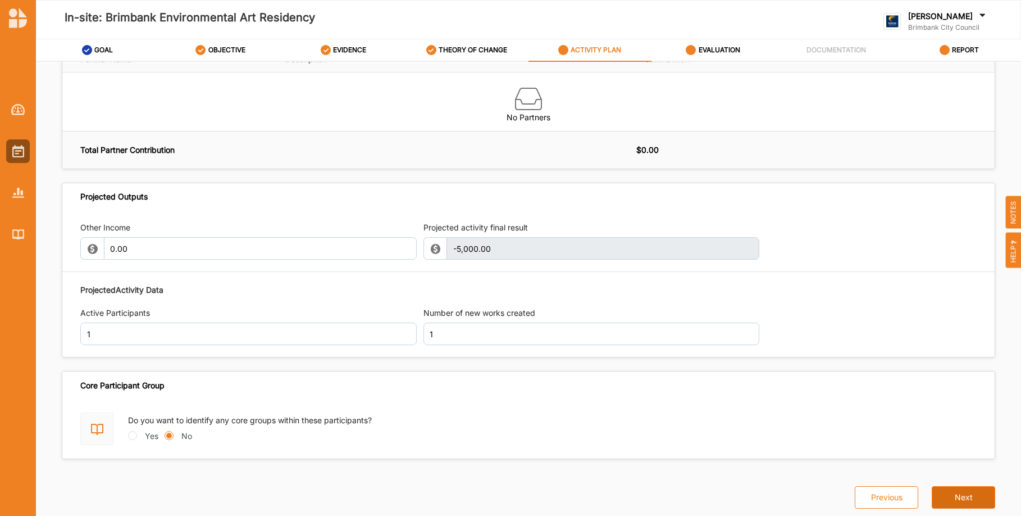
type textarea "The selected artists will engage with [PERSON_NAME]’s environment and community…"
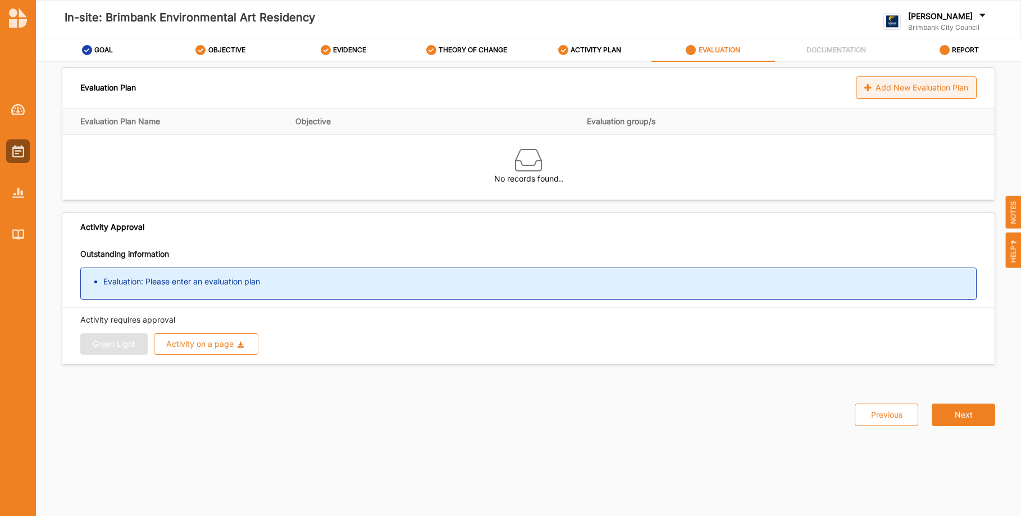
click at [919, 90] on div "Add New Evaluation Plan" at bounding box center [916, 87] width 121 height 22
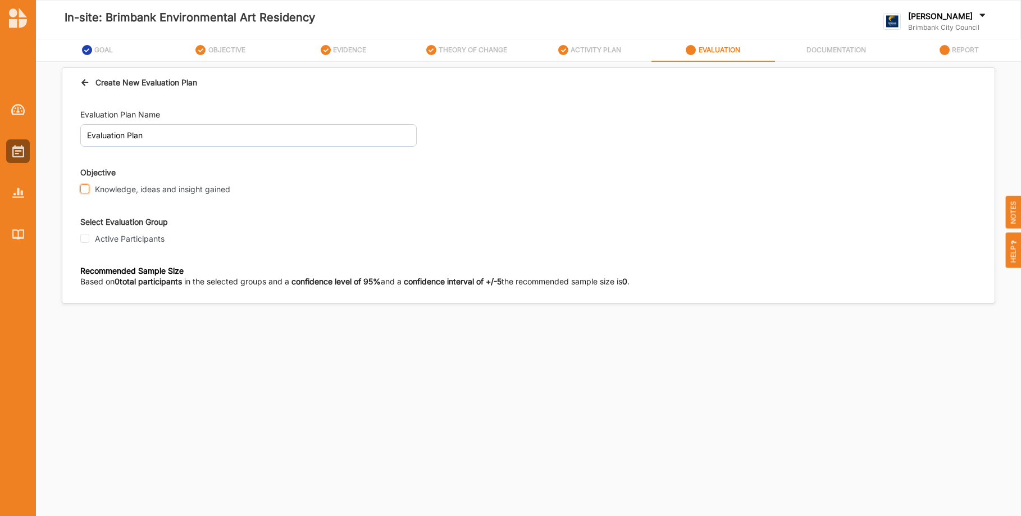
click at [84, 190] on input "Knowledge, ideas and insight gained" at bounding box center [84, 188] width 9 height 9
checkbox input "true"
click at [80, 240] on input "Active Participants" at bounding box center [84, 238] width 9 height 9
checkbox input "true"
click at [84, 340] on input "Participant" at bounding box center [84, 337] width 9 height 9
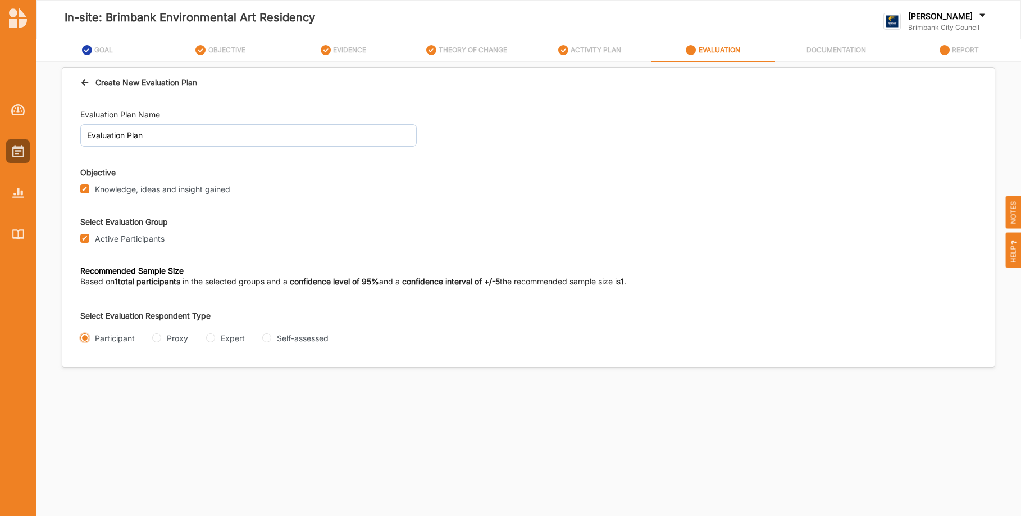
radio input "true"
click at [149, 380] on input "Questionnaire" at bounding box center [150, 382] width 9 height 9
radio input "true"
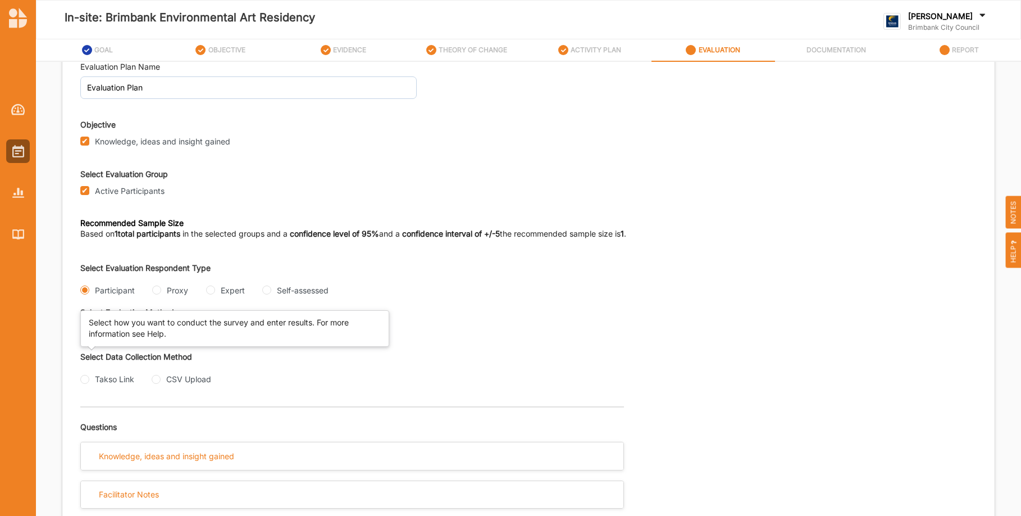
scroll to position [47, 0]
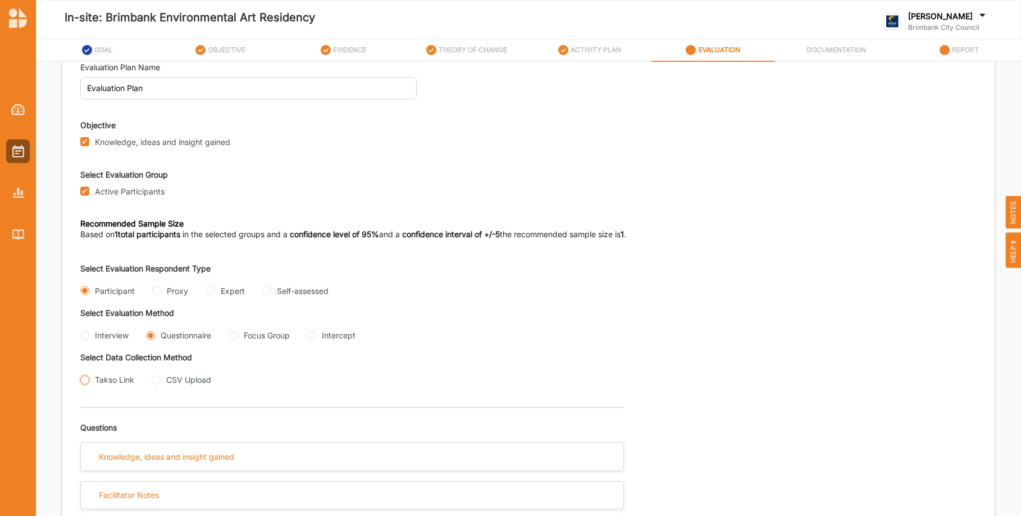
click at [85, 379] on input "Takso Link" at bounding box center [84, 379] width 9 height 9
radio input "true"
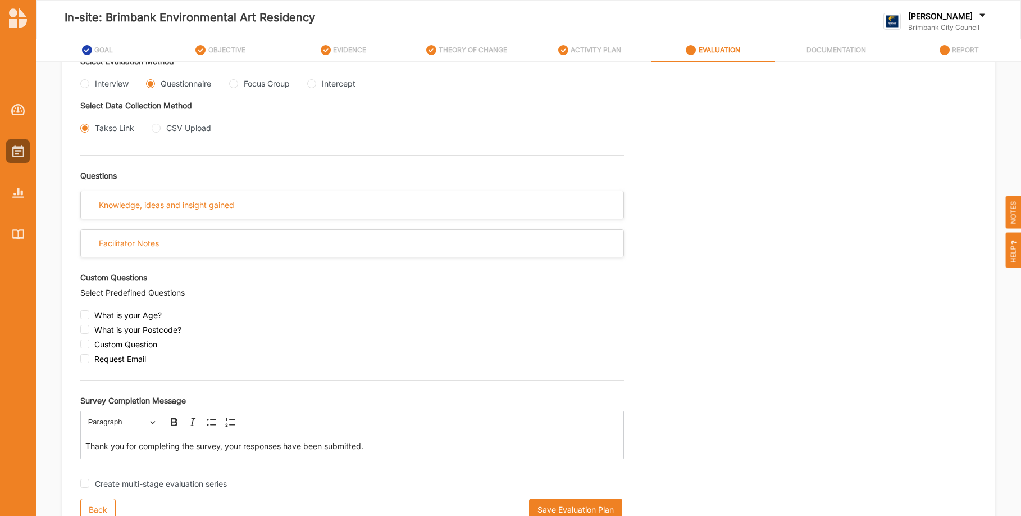
scroll to position [311, 0]
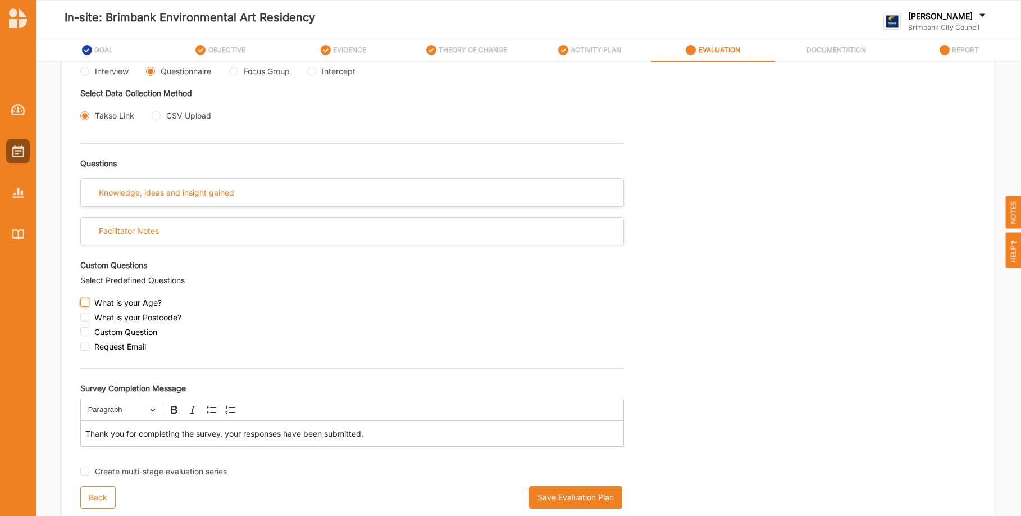
click at [86, 304] on input "checkbox" at bounding box center [84, 302] width 9 height 9
checkbox input "true"
click at [87, 317] on input "checkbox" at bounding box center [84, 316] width 9 height 9
checkbox input "true"
click at [81, 330] on input "checkbox" at bounding box center [84, 331] width 9 height 9
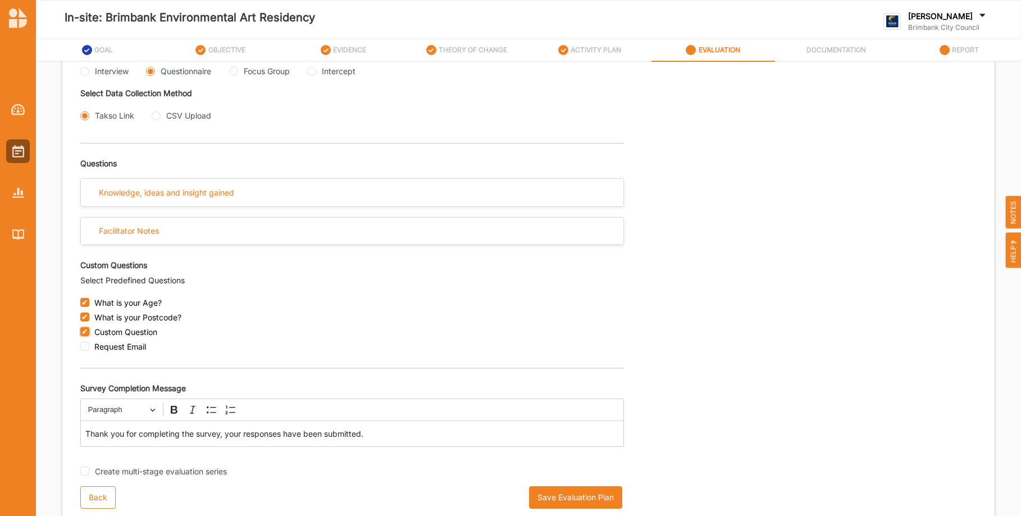
checkbox input "true"
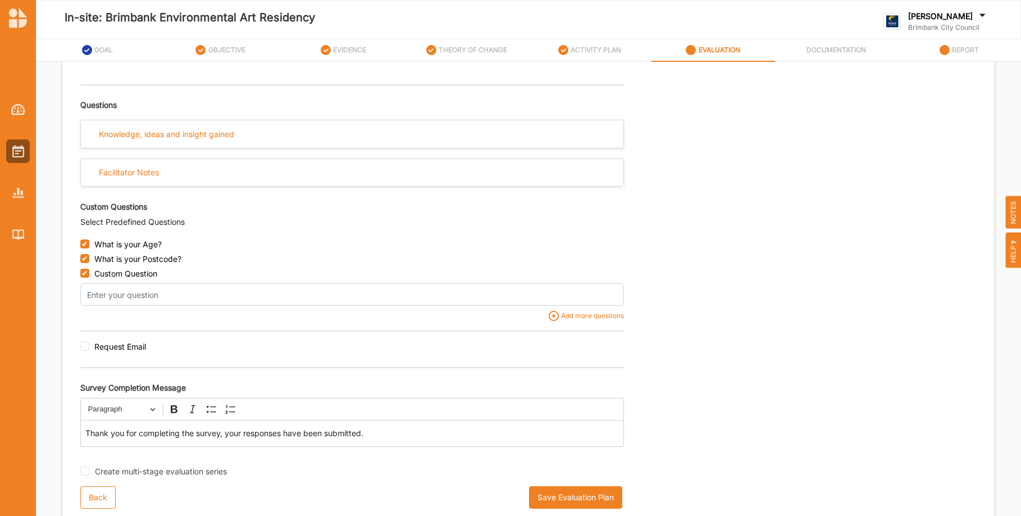
scroll to position [370, 0]
drag, startPoint x: 81, startPoint y: 348, endPoint x: 174, endPoint y: 339, distance: 92.6
click at [82, 348] on input "checkbox" at bounding box center [84, 346] width 9 height 9
checkbox input "true"
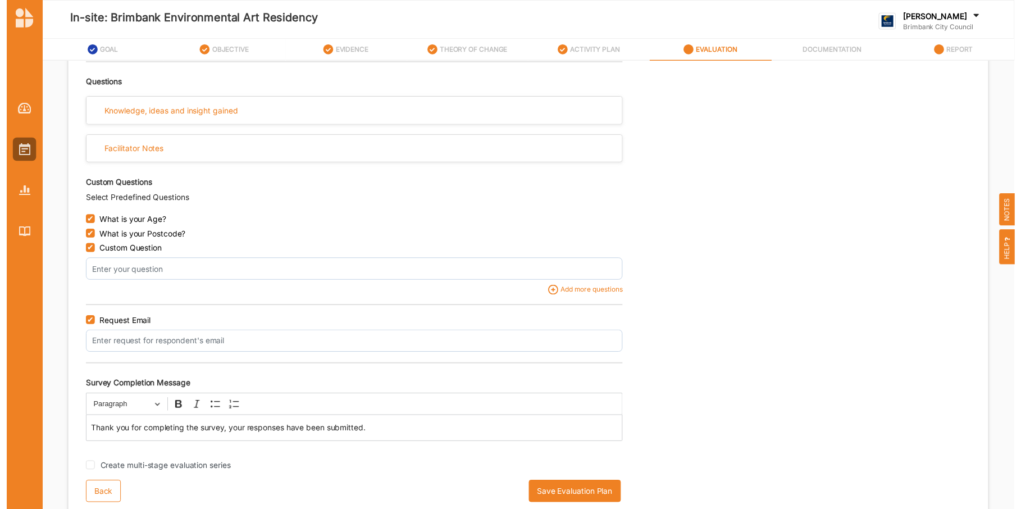
scroll to position [392, 0]
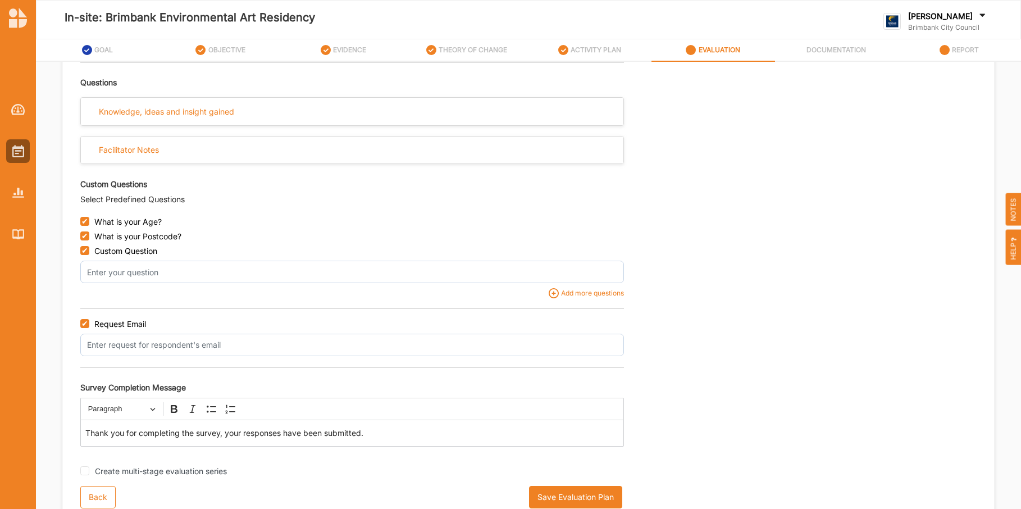
click at [279, 207] on div "Custom Questions Select Predefined Questions What is your Age? What is your Pos…" at bounding box center [352, 265] width 544 height 183
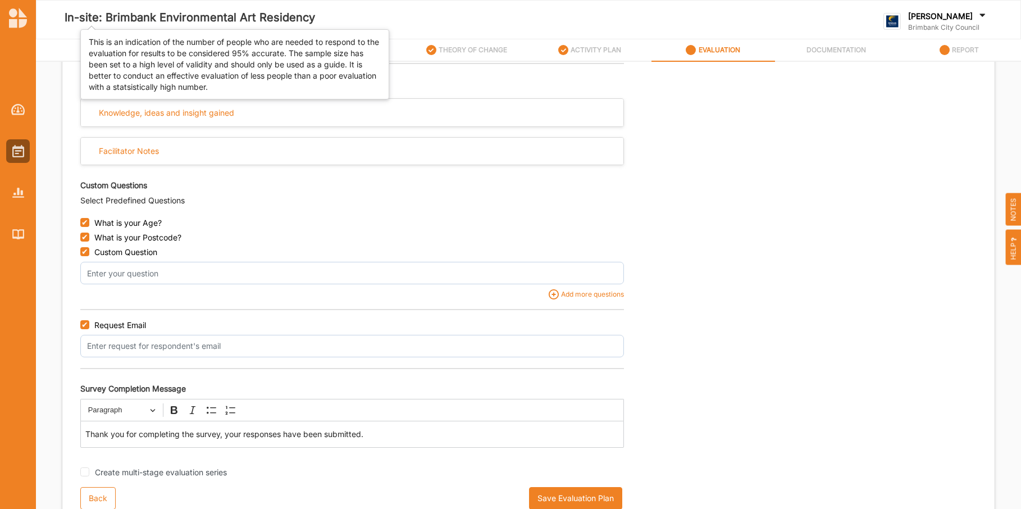
scroll to position [398, 0]
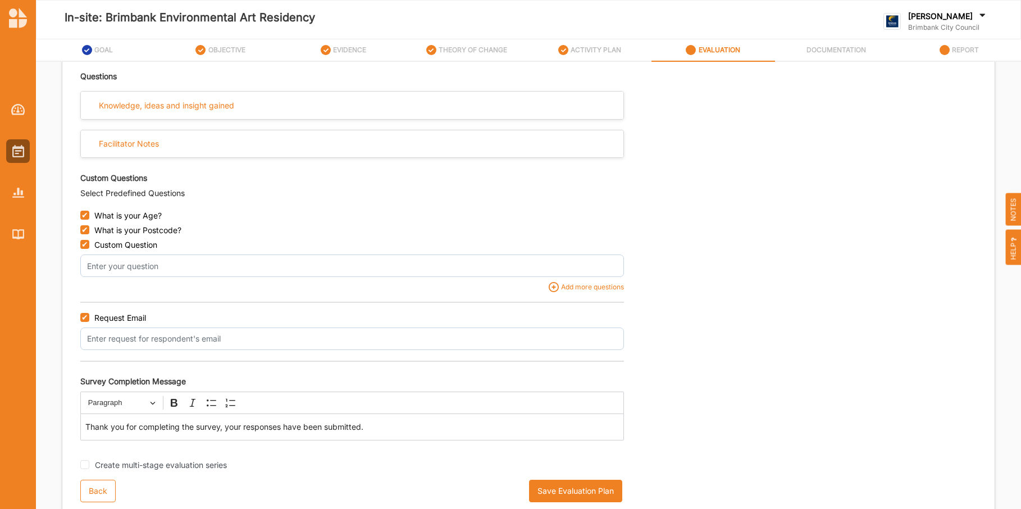
click at [282, 234] on div "What is your Postcode?" at bounding box center [352, 232] width 544 height 15
click at [298, 209] on div "What is your Age? What is your Postcode? Custom Question Add more questions Req…" at bounding box center [352, 278] width 544 height 145
click at [262, 217] on div "What is your Age?" at bounding box center [352, 218] width 544 height 15
click at [267, 222] on div "What is your Age?" at bounding box center [352, 218] width 544 height 15
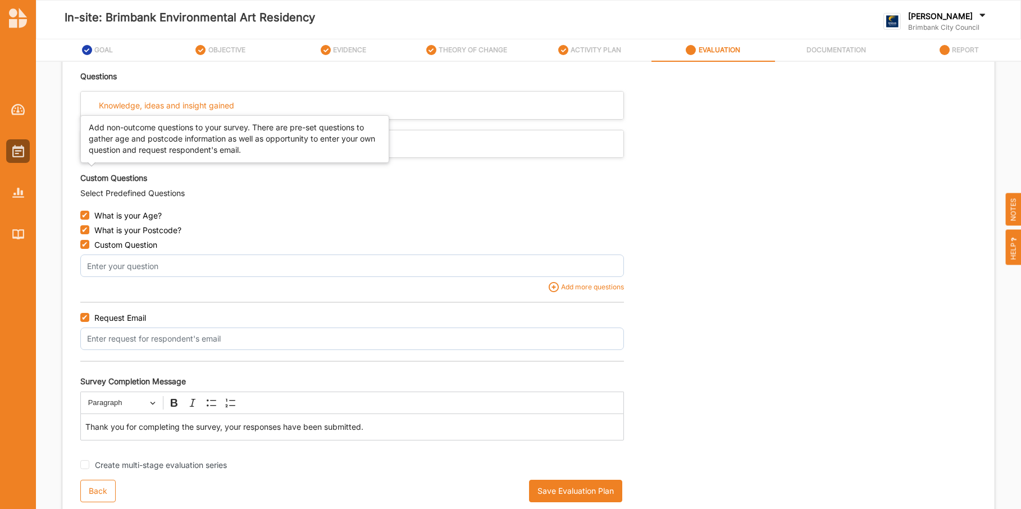
scroll to position [398, 0]
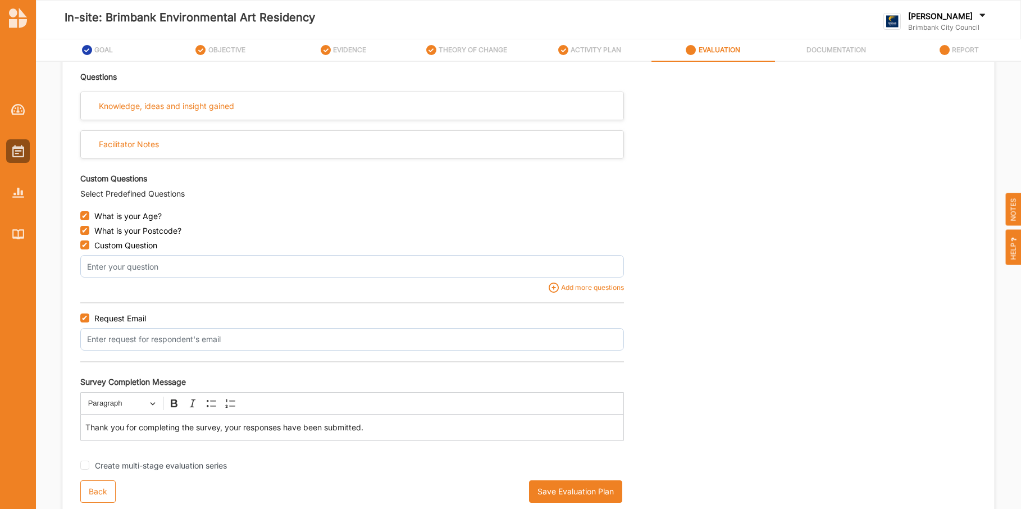
click at [831, 47] on label "DOCUMENTATION" at bounding box center [837, 50] width 60 height 9
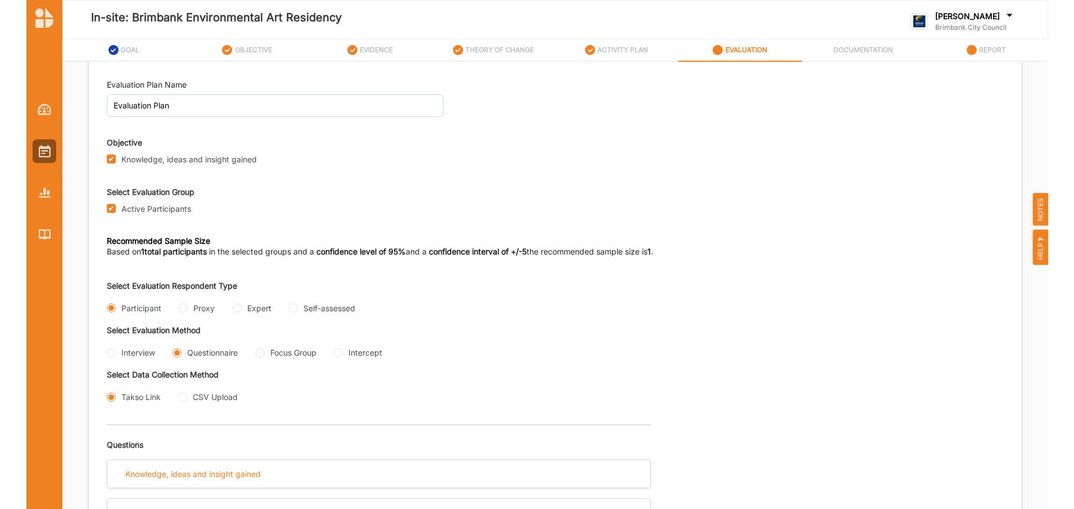
scroll to position [0, 0]
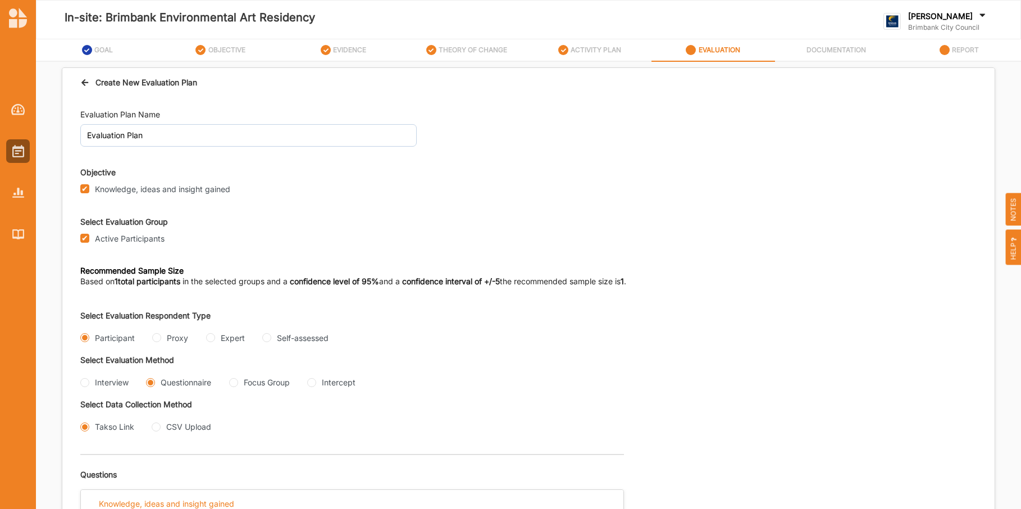
click at [40, 346] on div "Create New Evaluation Plan Evaluation Plan Name Evaluation Plan Objective Knowl…" at bounding box center [528, 288] width 985 height 453
click at [51, 36] on div "In-site: Brimbank Environmental Art Residency" at bounding box center [336, 20] width 602 height 54
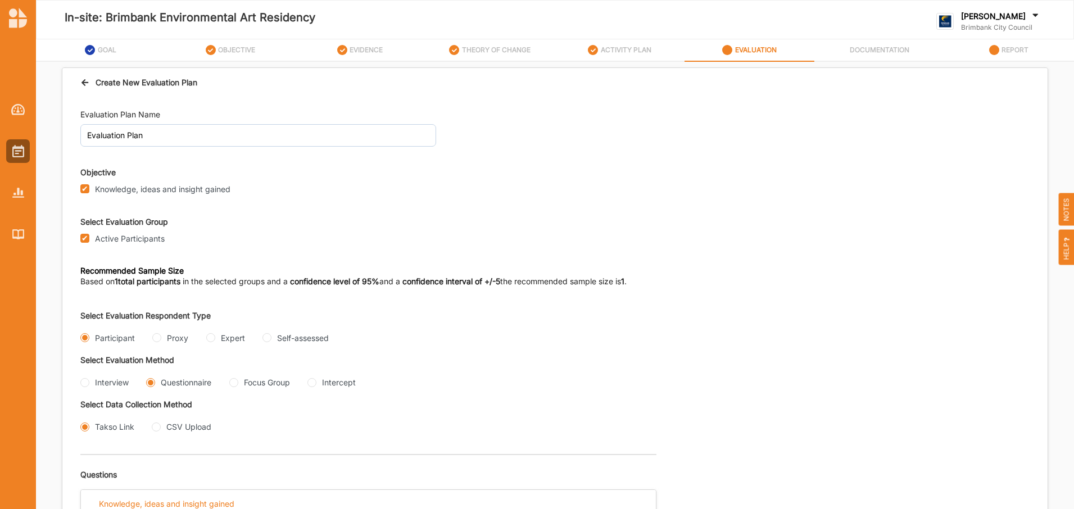
click at [106, 51] on label "GOAL" at bounding box center [107, 50] width 19 height 9
click at [236, 47] on label "OBJECTIVE" at bounding box center [236, 50] width 37 height 9
click at [615, 50] on label "ACTIVITY PLAN" at bounding box center [626, 50] width 51 height 9
click at [630, 183] on div "Knowledge, ideas and insight gained" at bounding box center [554, 189] width 949 height 15
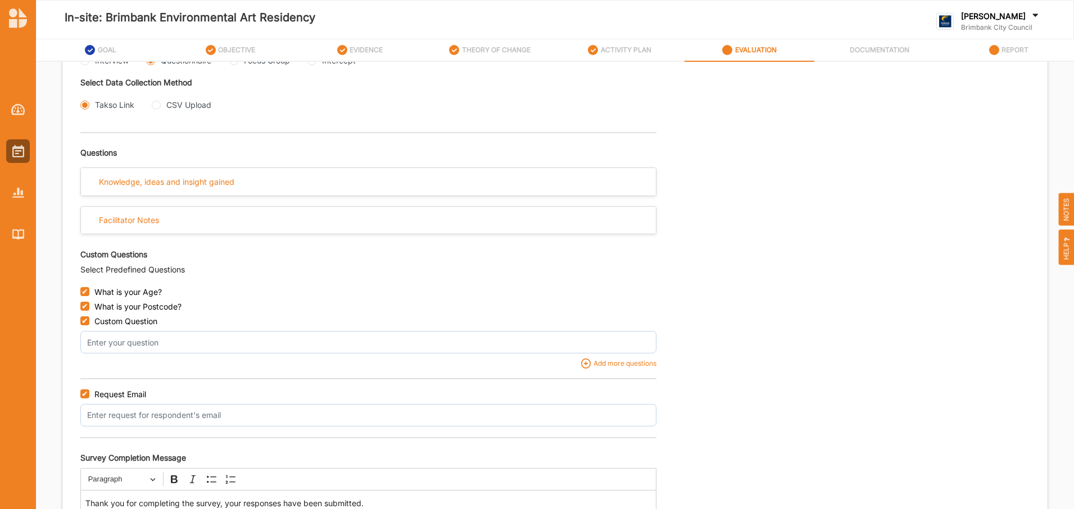
scroll to position [398, 0]
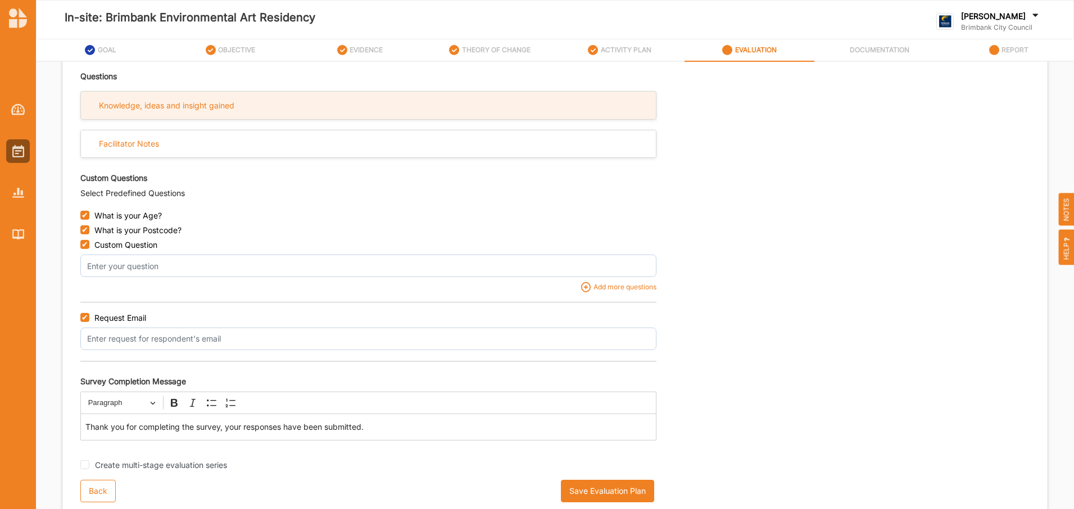
click at [264, 107] on div "Knowledge, ideas and insight gained" at bounding box center [368, 106] width 575 height 28
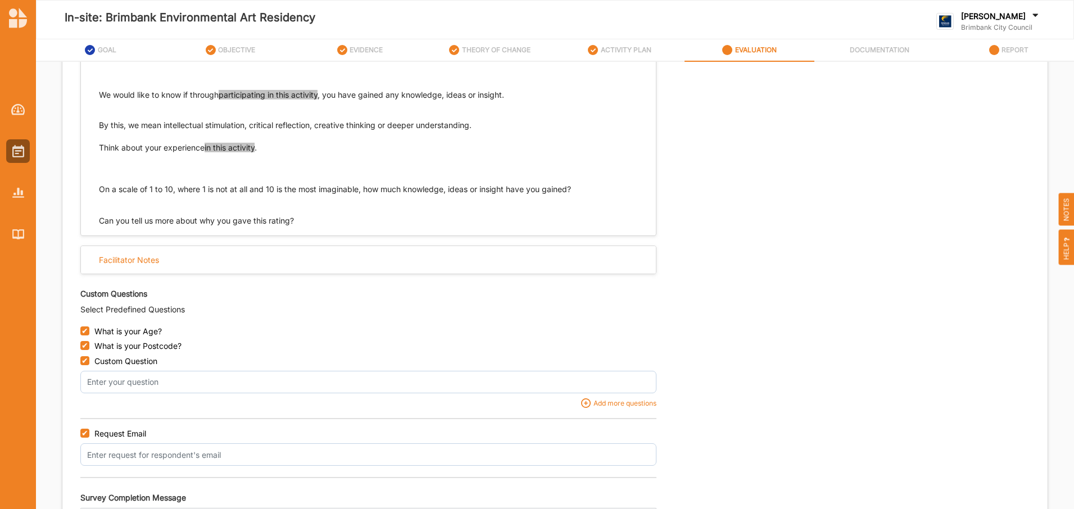
scroll to position [518, 0]
click at [85, 331] on input "checkbox" at bounding box center [84, 330] width 9 height 9
checkbox input "false"
click at [87, 346] on input "checkbox" at bounding box center [84, 345] width 9 height 9
checkbox input "false"
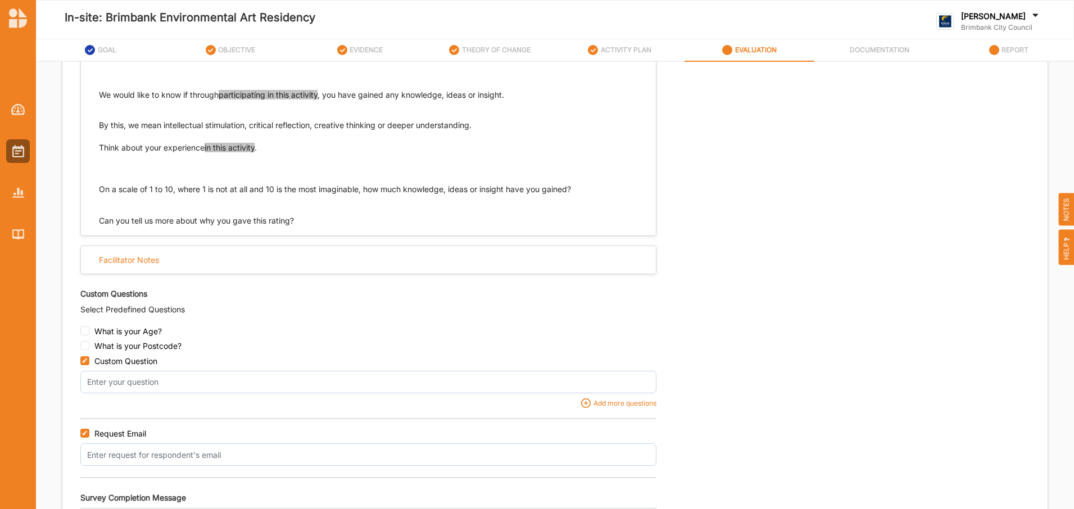
click at [83, 365] on div "Custom Question" at bounding box center [368, 363] width 576 height 15
drag, startPoint x: 85, startPoint y: 435, endPoint x: 82, endPoint y: 407, distance: 27.7
click at [86, 433] on input "checkbox" at bounding box center [84, 433] width 9 height 9
checkbox input "false"
drag, startPoint x: 85, startPoint y: 360, endPoint x: 225, endPoint y: 343, distance: 140.4
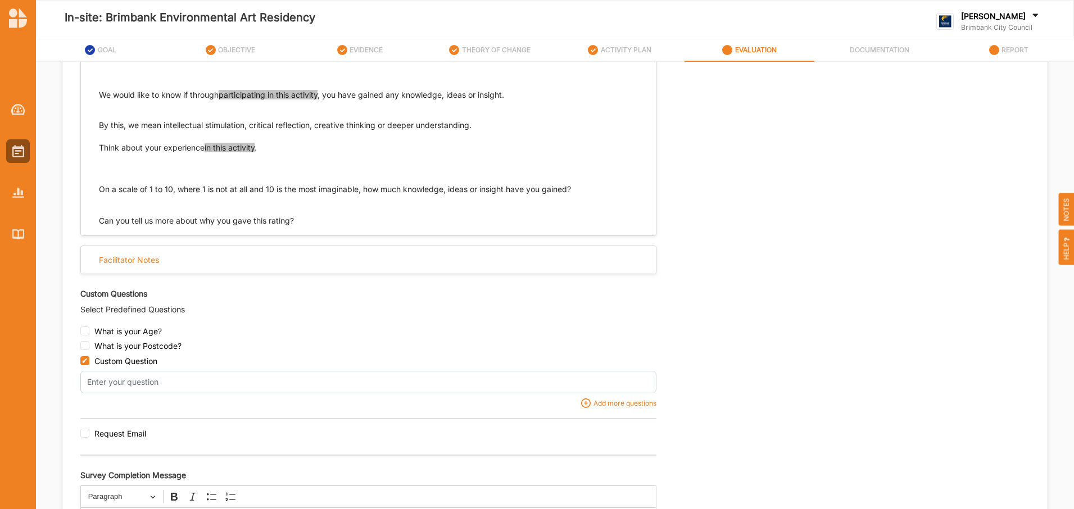
click at [85, 360] on input "checkbox" at bounding box center [84, 360] width 9 height 9
checkbox input "false"
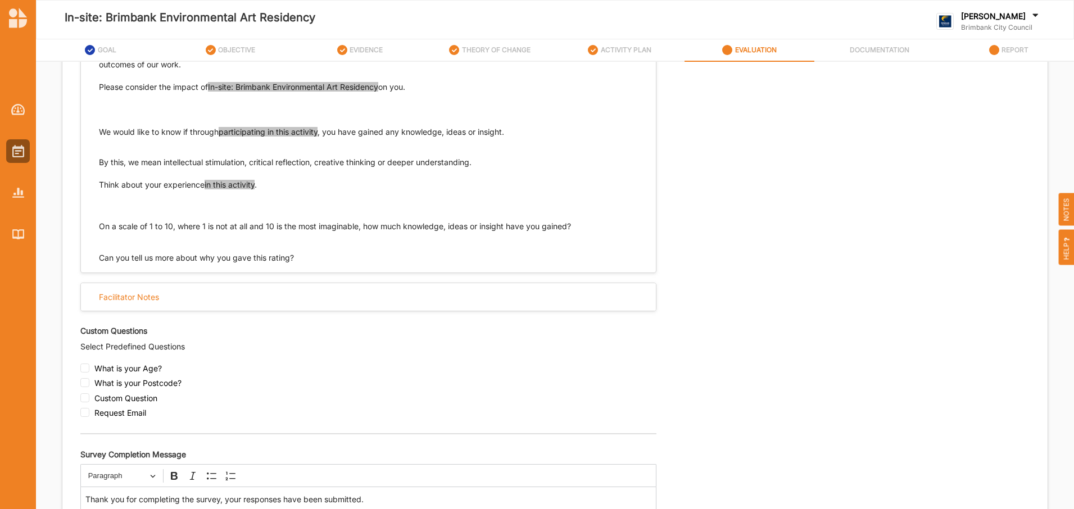
scroll to position [553, 0]
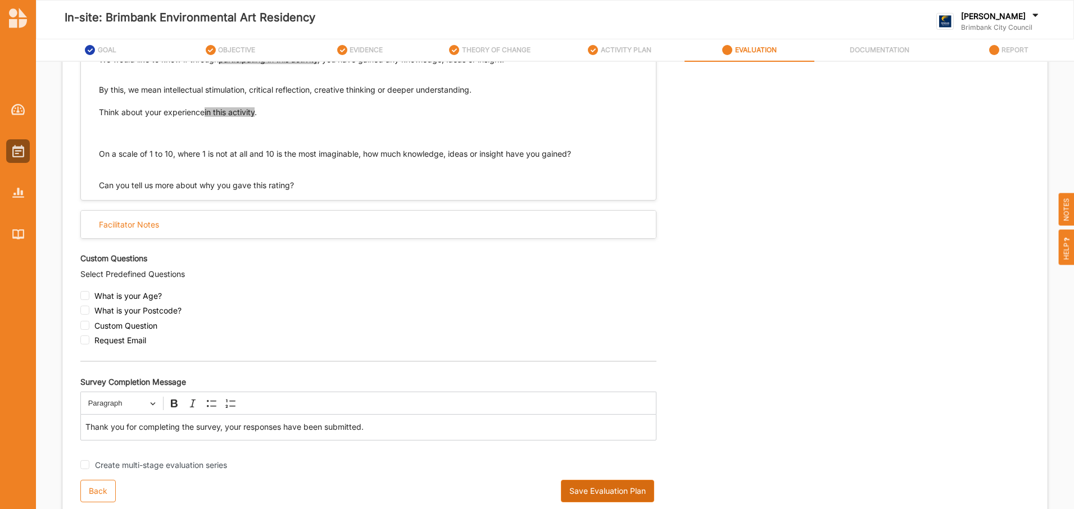
click at [599, 492] on button "Save Evaluation Plan" at bounding box center [607, 491] width 93 height 22
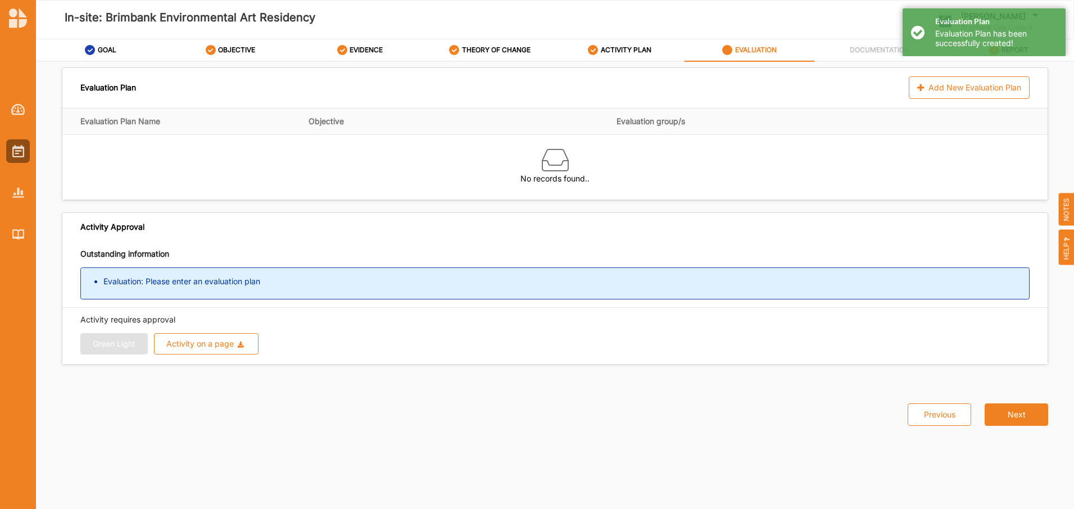
scroll to position [0, 0]
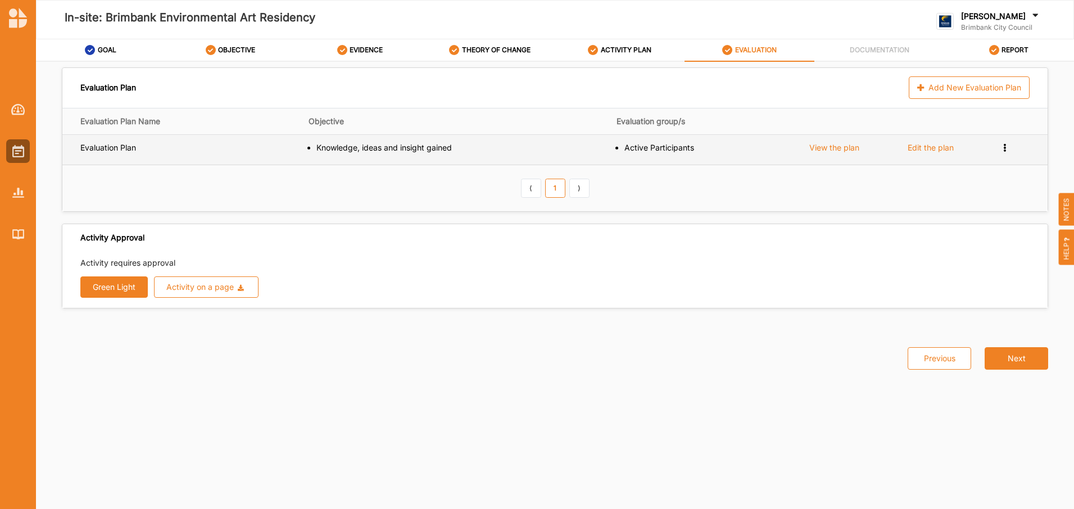
click at [830, 148] on div "View the plan" at bounding box center [834, 148] width 50 height 10
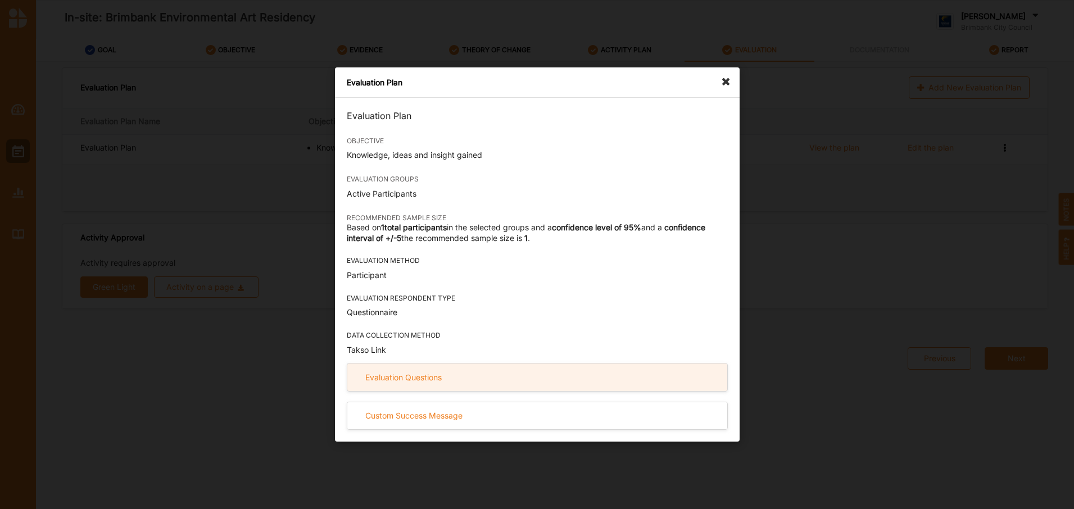
click at [435, 378] on div "Evaluation Questions" at bounding box center [403, 377] width 76 height 10
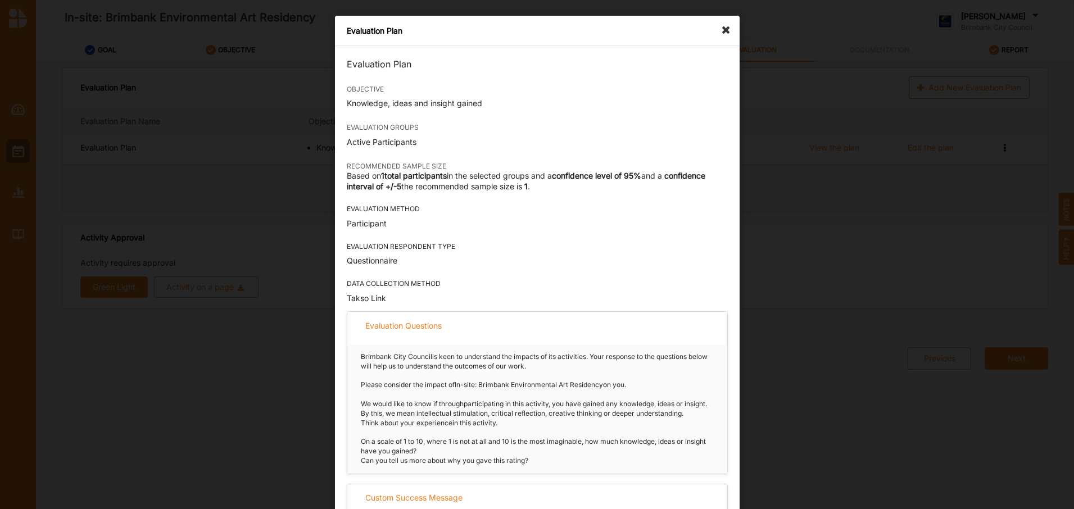
scroll to position [25, 0]
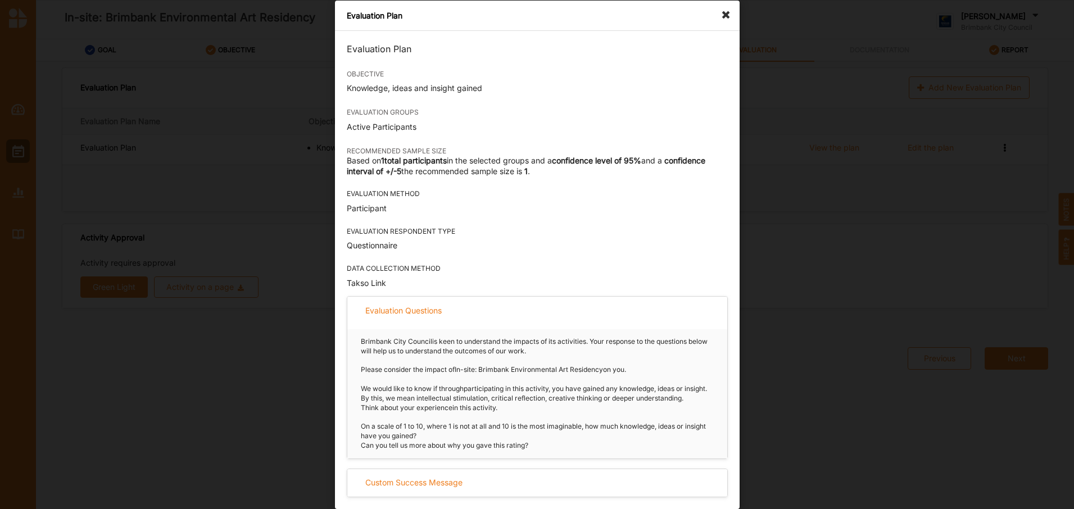
click at [721, 8] on icon at bounding box center [729, 10] width 18 height 18
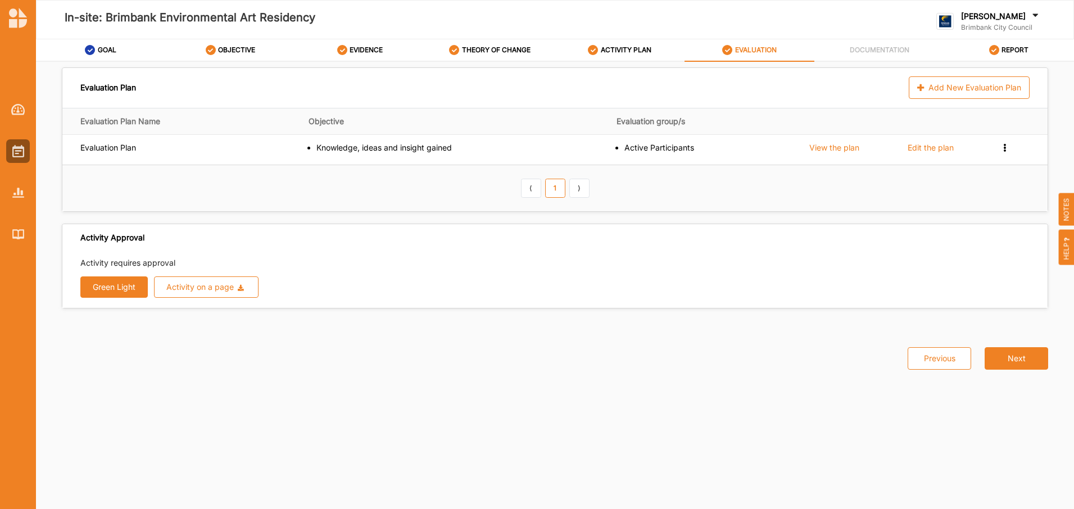
click at [759, 53] on div "EVALUATION" at bounding box center [749, 50] width 54 height 20
click at [759, 53] on label "EVALUATION" at bounding box center [756, 50] width 42 height 9
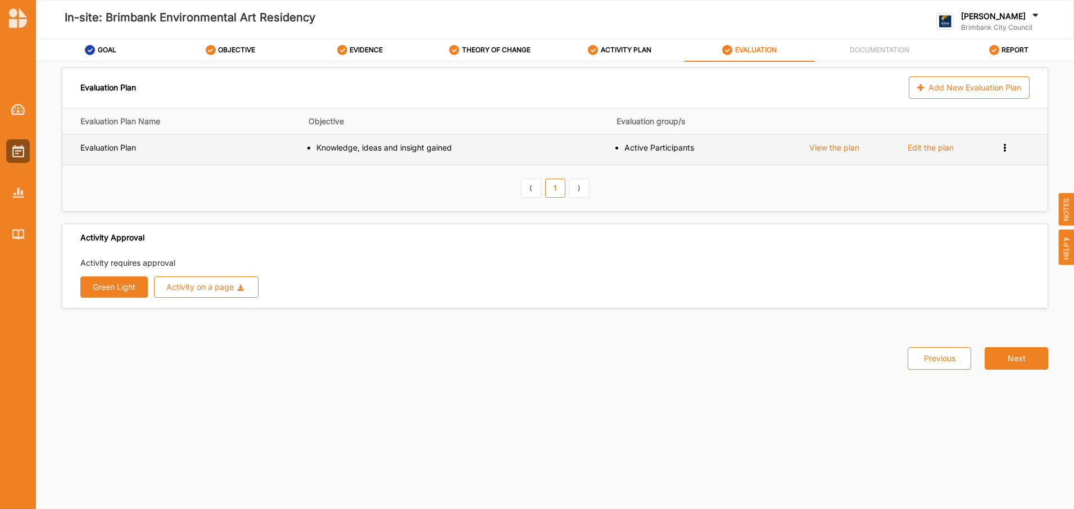
click at [826, 146] on div "View the plan" at bounding box center [834, 148] width 50 height 10
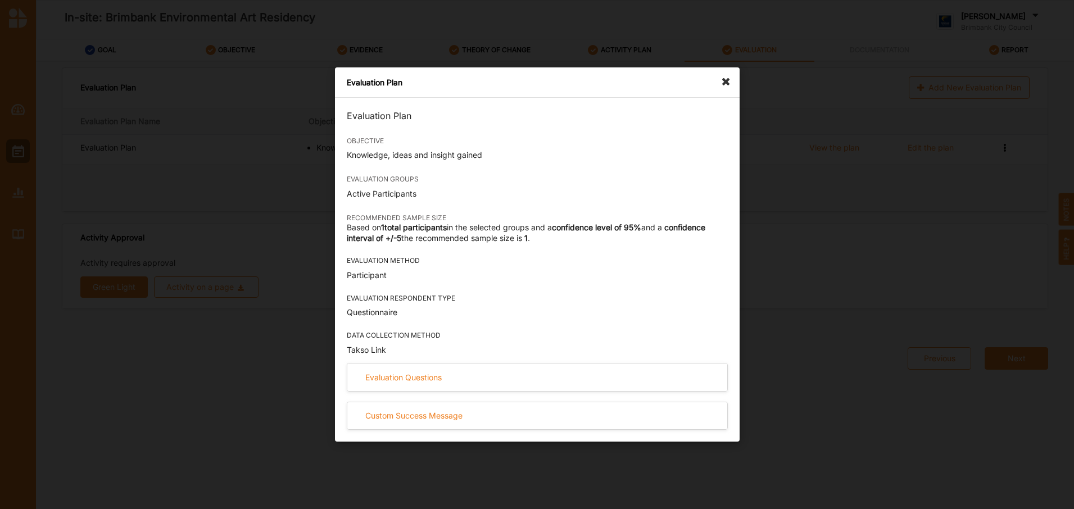
click at [724, 82] on icon at bounding box center [729, 76] width 18 height 18
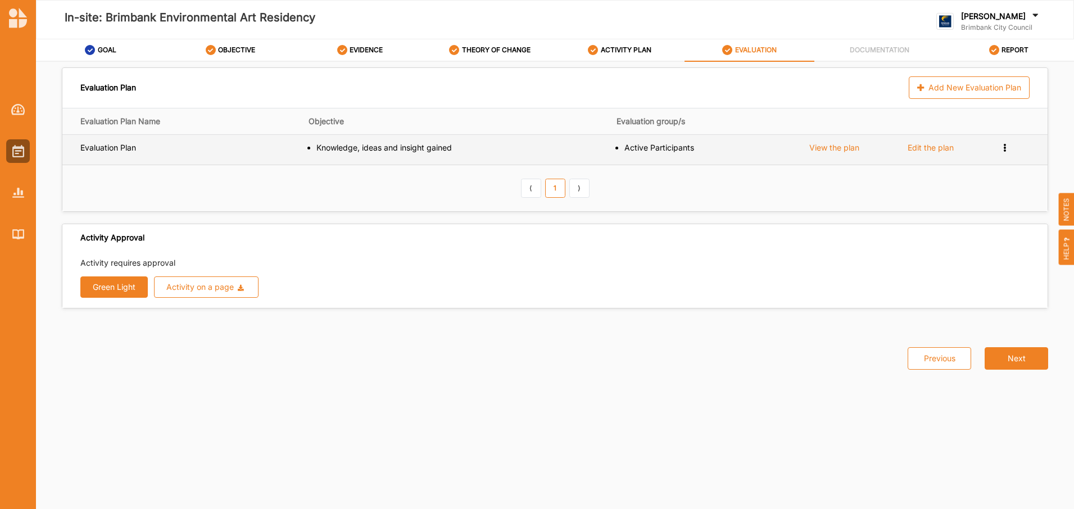
click at [1006, 147] on icon at bounding box center [1004, 147] width 10 height 8
click at [994, 165] on div "Preview Survey" at bounding box center [972, 165] width 57 height 8
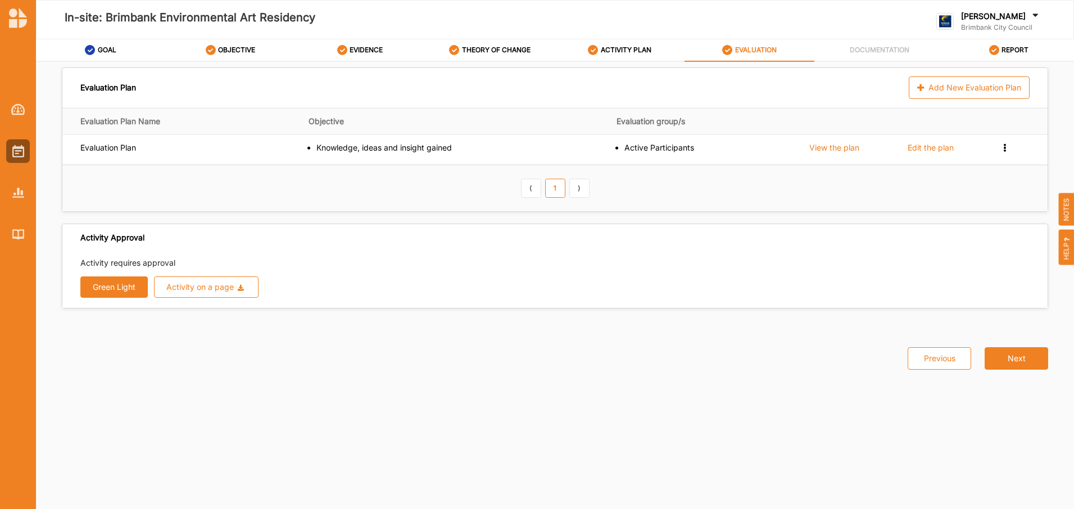
drag, startPoint x: 782, startPoint y: 51, endPoint x: 862, endPoint y: 47, distance: 79.9
click at [820, 47] on div "GOAL OBJECTIVE EVIDENCE THEORY OF CHANGE ACTIVITY PLAN EVALUATION DOCUMENTATION…" at bounding box center [555, 50] width 1038 height 22
click at [114, 289] on button "Green Light" at bounding box center [113, 286] width 67 height 21
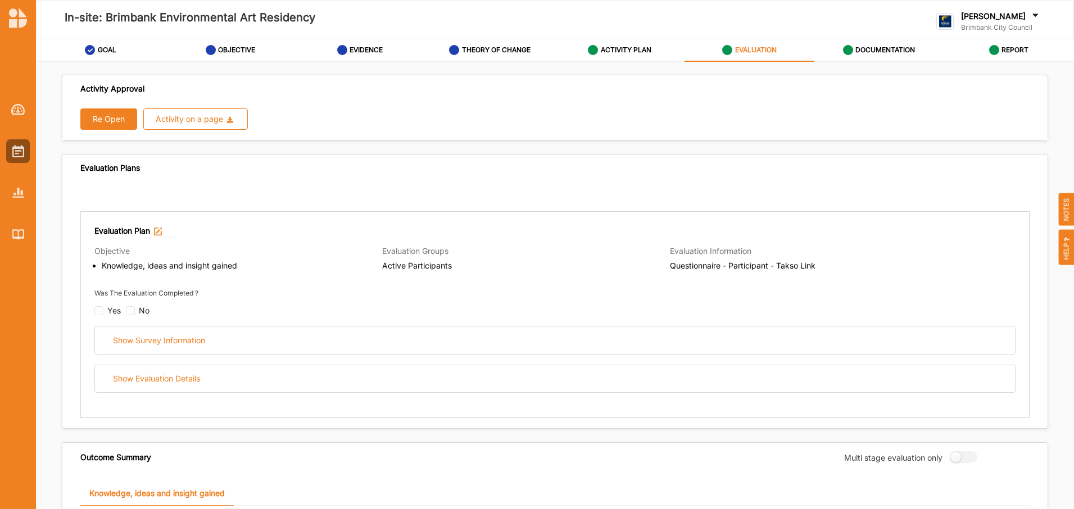
scroll to position [0, 0]
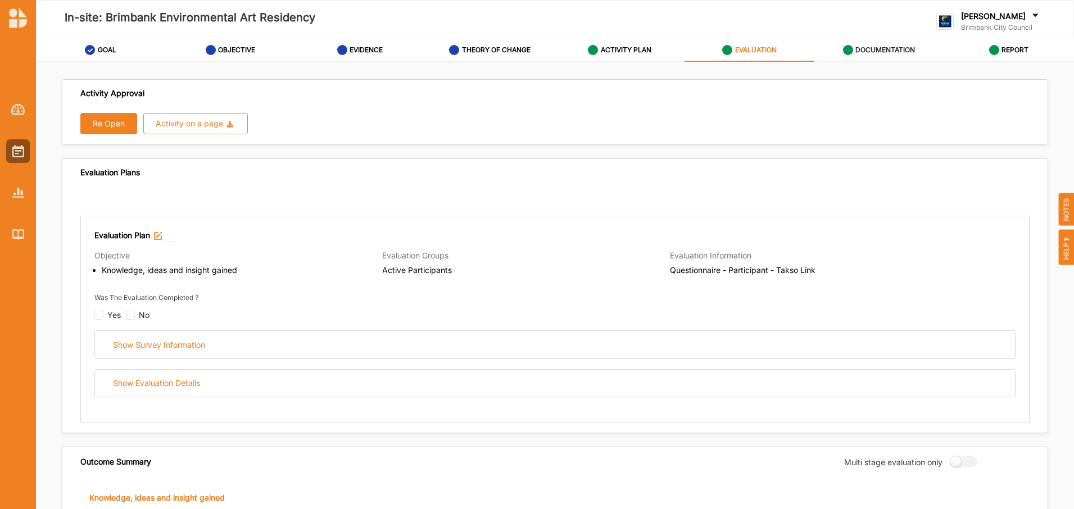
click at [871, 47] on label "DOCUMENTATION" at bounding box center [885, 50] width 60 height 9
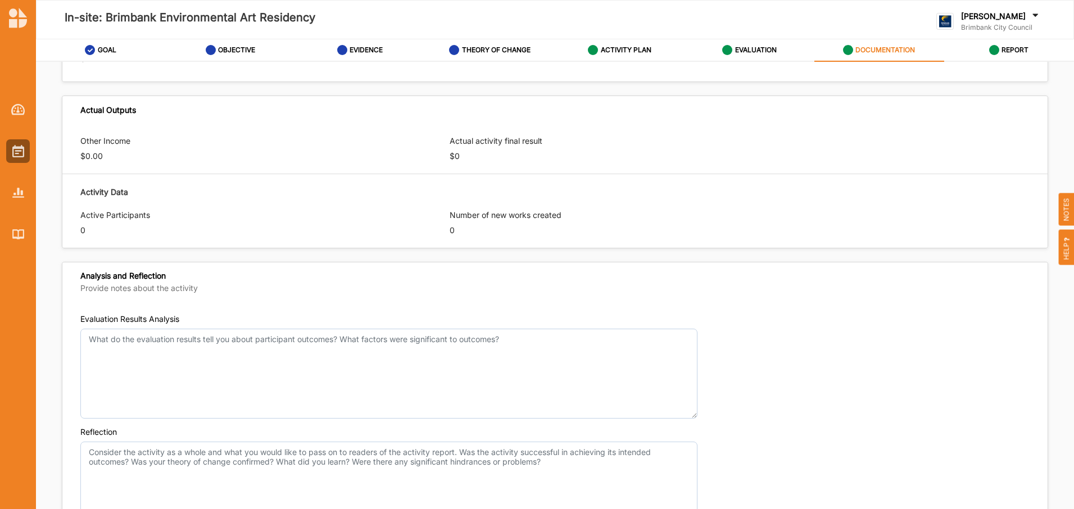
scroll to position [461, 0]
click at [1006, 49] on label "REPORT" at bounding box center [1014, 50] width 27 height 9
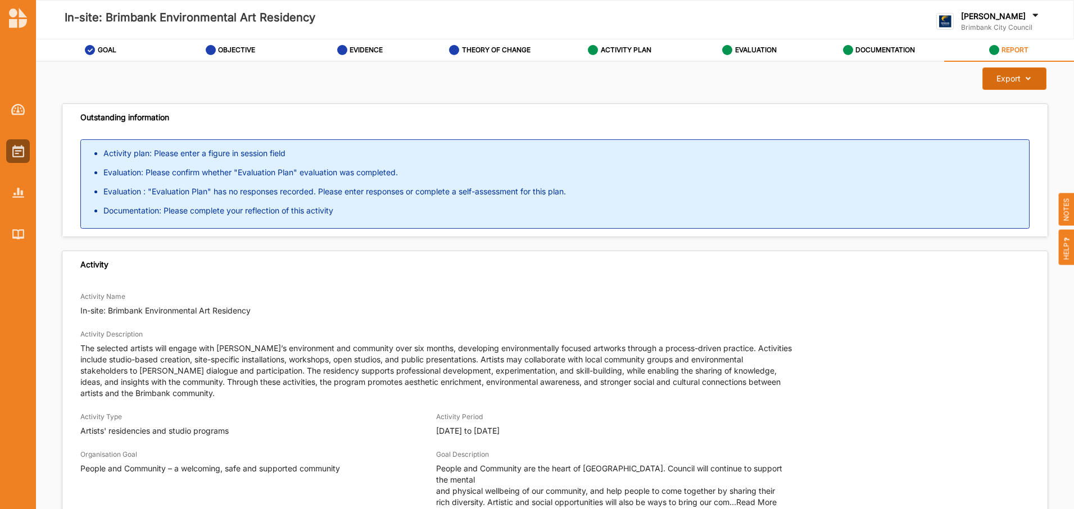
click at [1020, 78] on icon at bounding box center [1025, 79] width 10 height 8
click at [1004, 98] on label "Download Report" at bounding box center [1004, 102] width 63 height 8
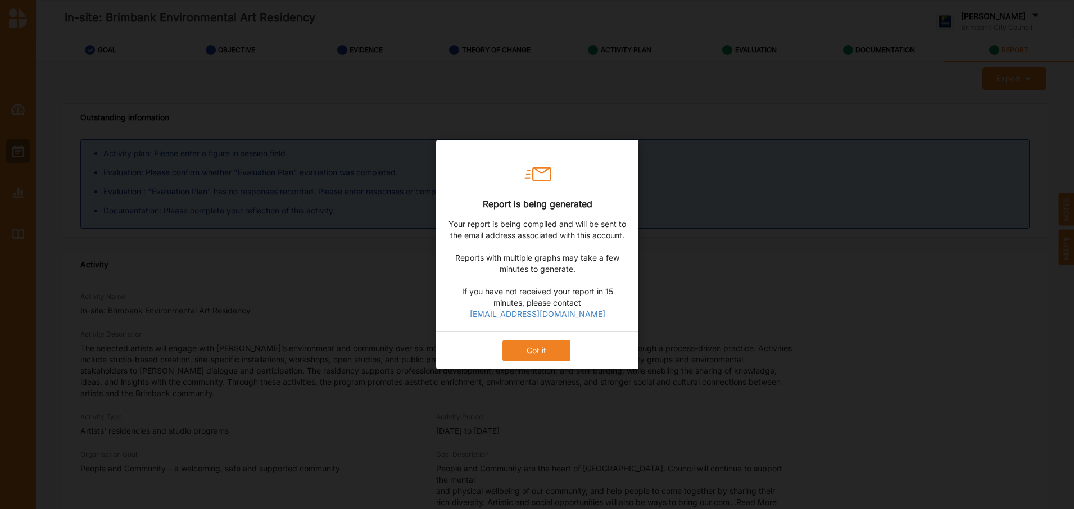
click at [528, 354] on button "Got it" at bounding box center [536, 350] width 68 height 21
